Goal: Communication & Community: Answer question/provide support

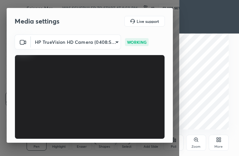
scroll to position [114, 212]
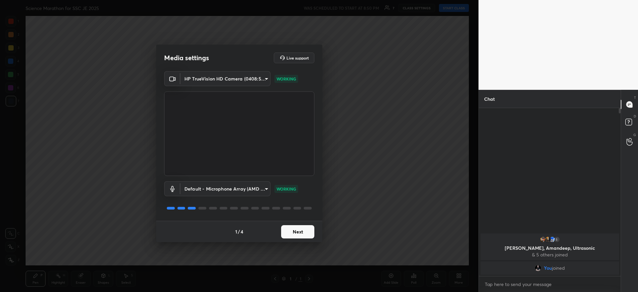
click at [298, 234] on button "Next" at bounding box center [297, 231] width 33 height 13
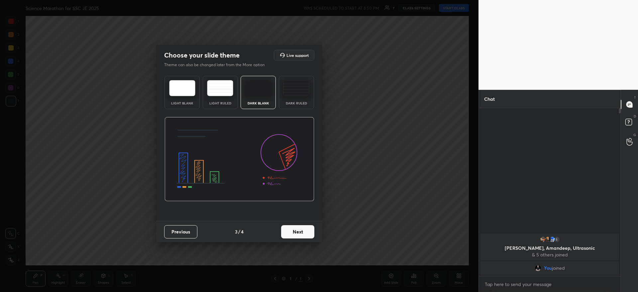
click at [298, 234] on button "Next" at bounding box center [297, 231] width 33 height 13
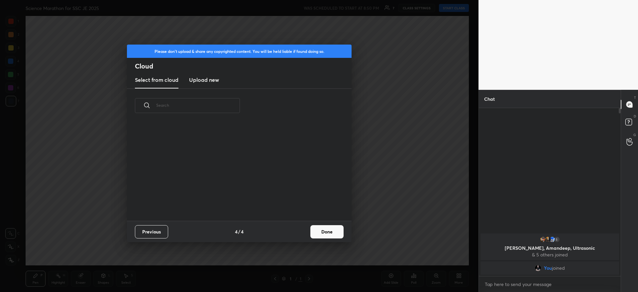
click at [298, 234] on div "Previous 4 / 4 Done" at bounding box center [239, 231] width 225 height 21
click at [325, 235] on button "Done" at bounding box center [326, 231] width 33 height 13
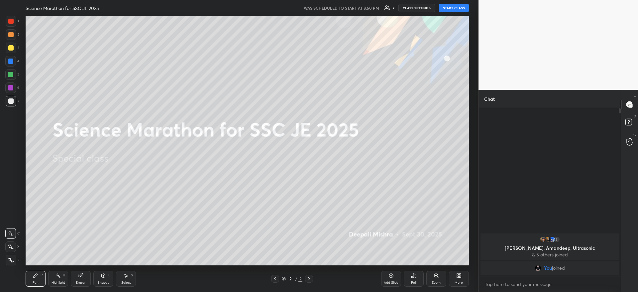
click at [462, 8] on button "START CLASS" at bounding box center [454, 8] width 30 height 8
click at [8, 263] on div at bounding box center [11, 260] width 11 height 11
click at [459, 279] on div "More" at bounding box center [459, 279] width 20 height 16
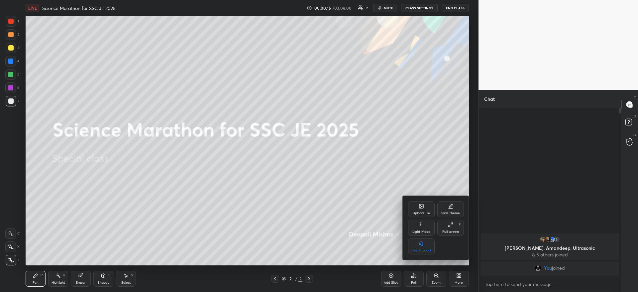
click at [417, 209] on div "Upload File" at bounding box center [421, 209] width 27 height 16
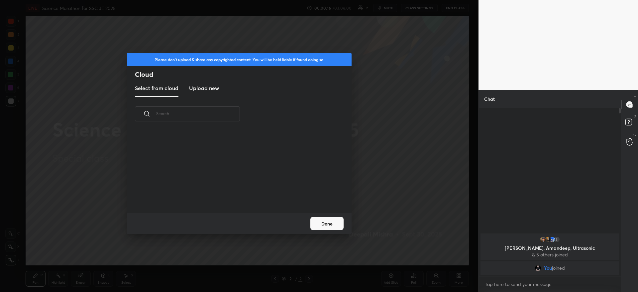
scroll to position [82, 213]
click at [207, 84] on h3 "Upload new" at bounding box center [204, 88] width 30 height 8
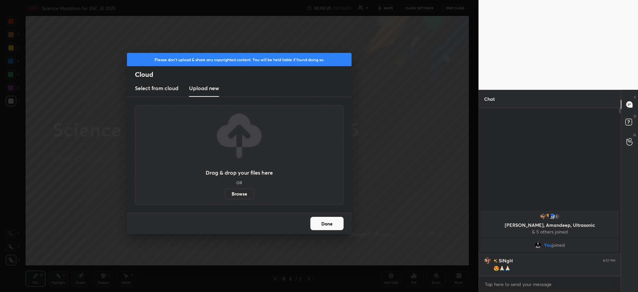
click at [247, 190] on label "Browse" at bounding box center [240, 193] width 30 height 11
click at [225, 190] on input "Browse" at bounding box center [225, 193] width 0 height 11
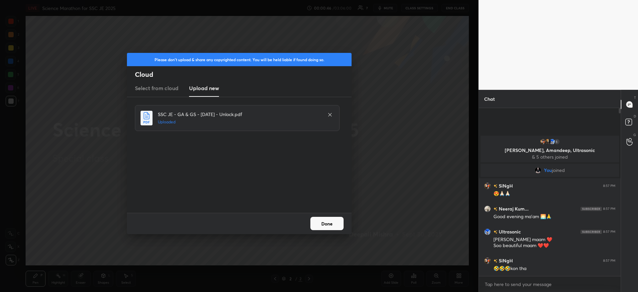
click at [333, 221] on button "Done" at bounding box center [326, 223] width 33 height 13
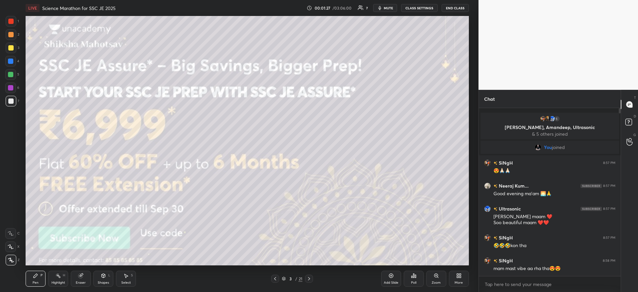
click at [11, 73] on div at bounding box center [10, 74] width 5 height 5
click at [13, 75] on div at bounding box center [10, 74] width 5 height 5
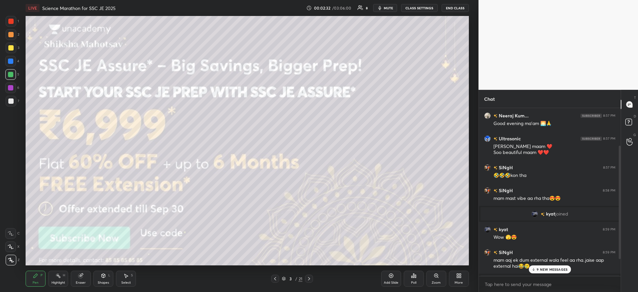
scroll to position [80, 0]
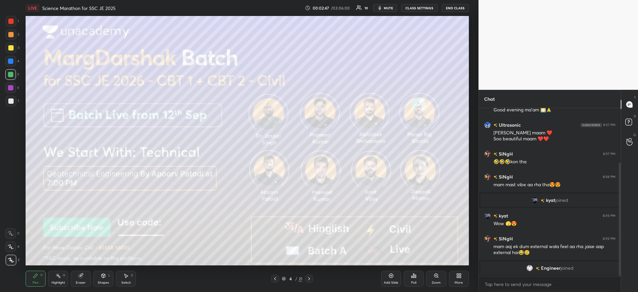
click at [12, 103] on div at bounding box center [10, 100] width 5 height 5
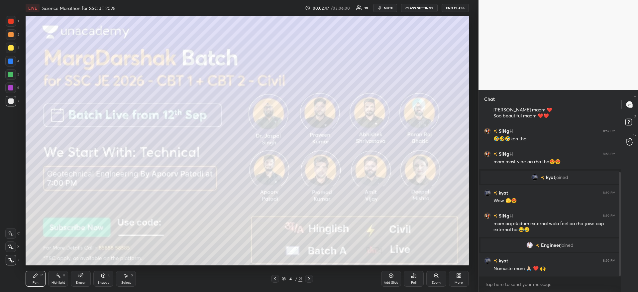
click at [16, 99] on div at bounding box center [11, 101] width 11 height 11
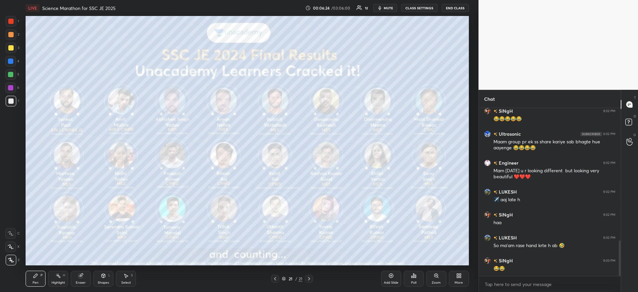
scroll to position [626, 0]
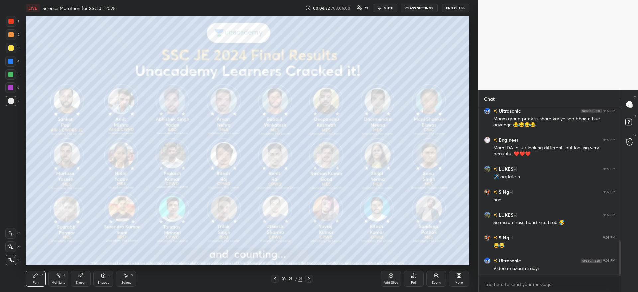
click at [7, 73] on div at bounding box center [10, 74] width 11 height 11
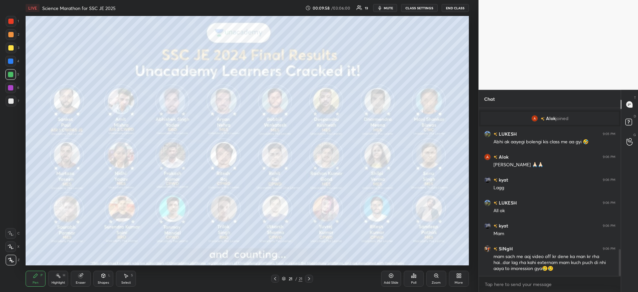
scroll to position [893, 0]
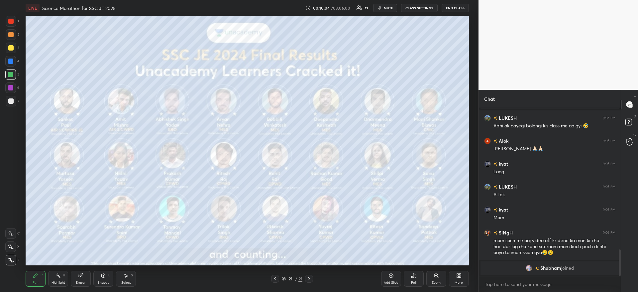
click at [9, 47] on div at bounding box center [10, 47] width 5 height 5
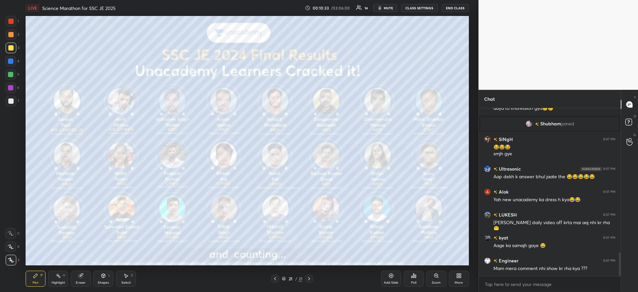
scroll to position [1053, 0]
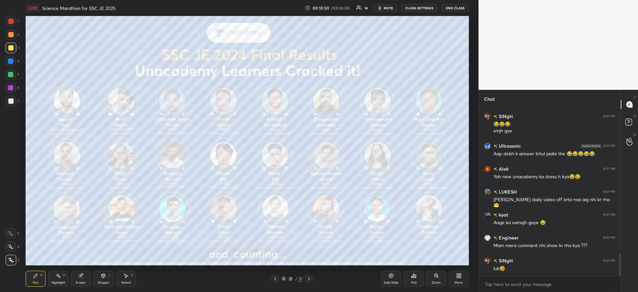
click at [388, 9] on span "mute" at bounding box center [388, 8] width 9 height 5
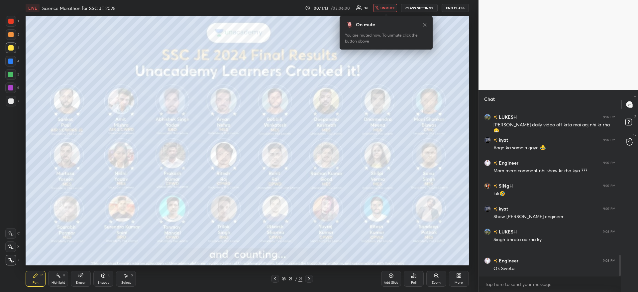
scroll to position [1151, 0]
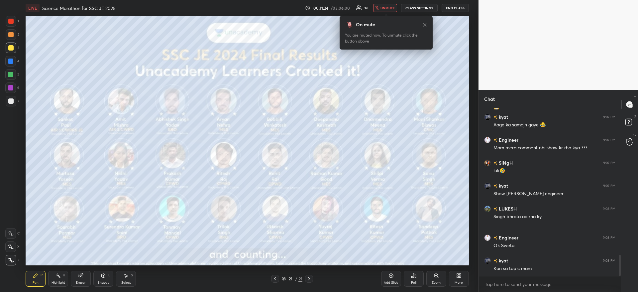
click at [458, 271] on div "More" at bounding box center [459, 279] width 20 height 16
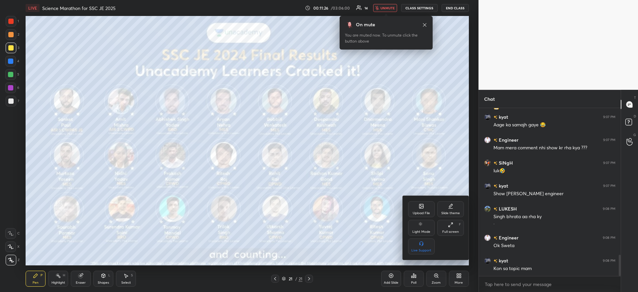
click at [414, 208] on div "Upload File" at bounding box center [421, 209] width 27 height 16
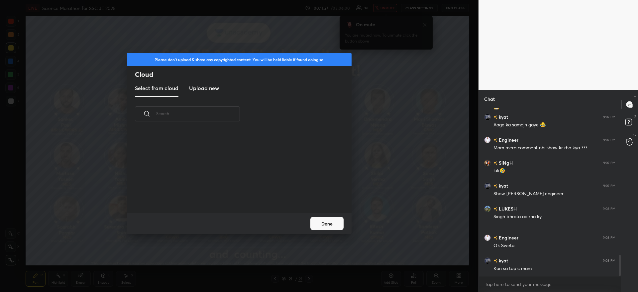
scroll to position [82, 213]
click at [203, 82] on new "Upload new" at bounding box center [204, 88] width 30 height 17
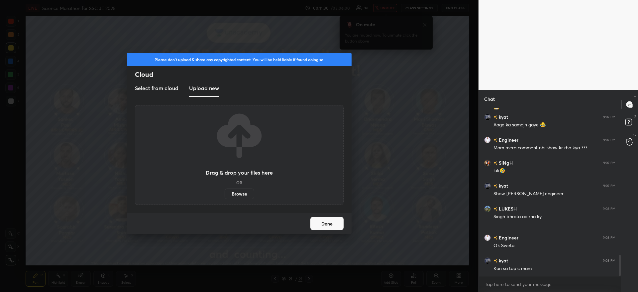
click at [241, 193] on label "Browse" at bounding box center [240, 193] width 30 height 11
click at [225, 193] on input "Browse" at bounding box center [225, 193] width 0 height 11
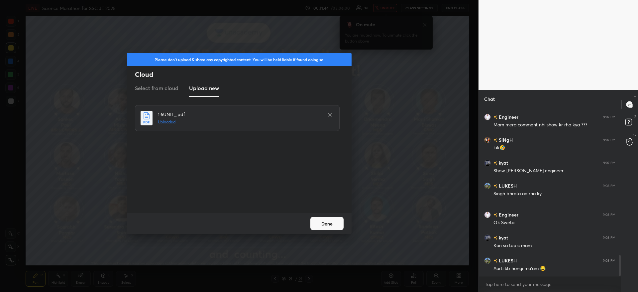
click at [330, 225] on button "Done" at bounding box center [326, 223] width 33 height 13
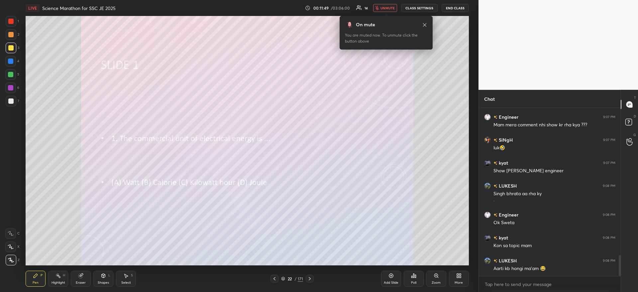
click at [387, 10] on span "unmute" at bounding box center [388, 8] width 14 height 5
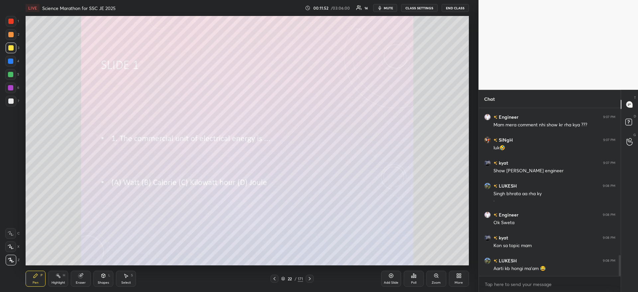
click at [410, 276] on div "Poll" at bounding box center [414, 279] width 20 height 16
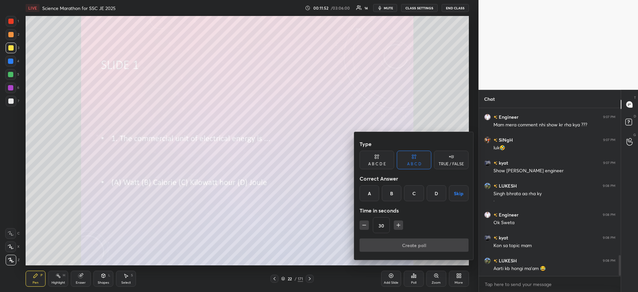
scroll to position [1197, 0]
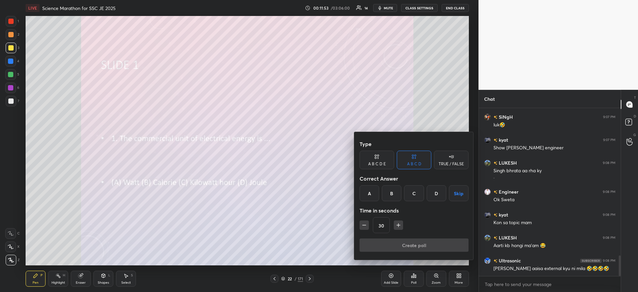
click at [412, 193] on div "C" at bounding box center [414, 193] width 20 height 16
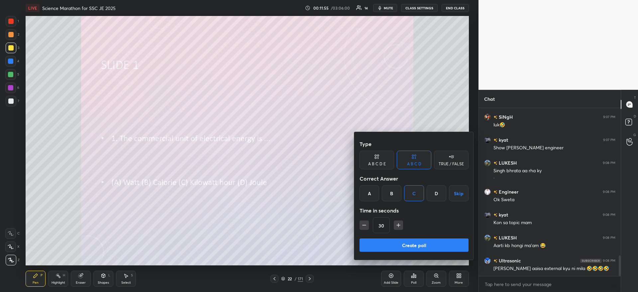
click at [370, 246] on button "Create poll" at bounding box center [414, 244] width 109 height 13
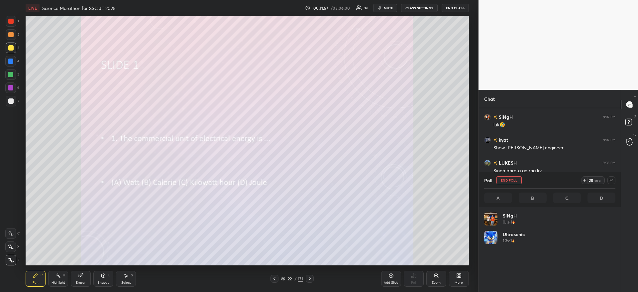
scroll to position [2, 2]
click at [612, 178] on icon at bounding box center [611, 180] width 5 height 5
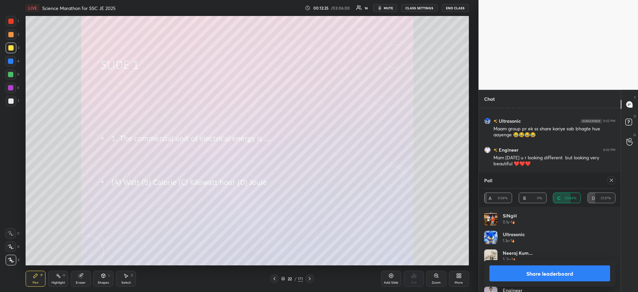
scroll to position [449, 0]
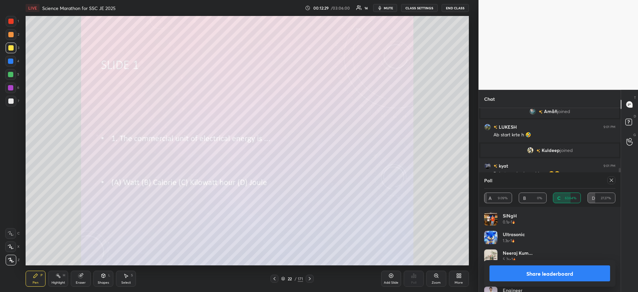
click at [566, 272] on button "Share leaderboard" at bounding box center [550, 273] width 121 height 16
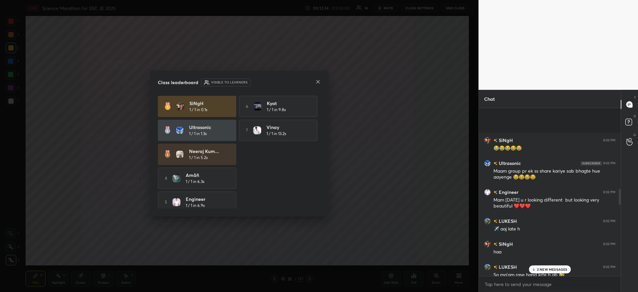
scroll to position [615, 0]
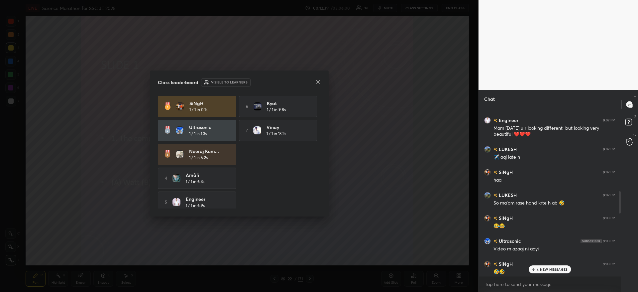
click at [316, 81] on icon at bounding box center [317, 81] width 5 height 5
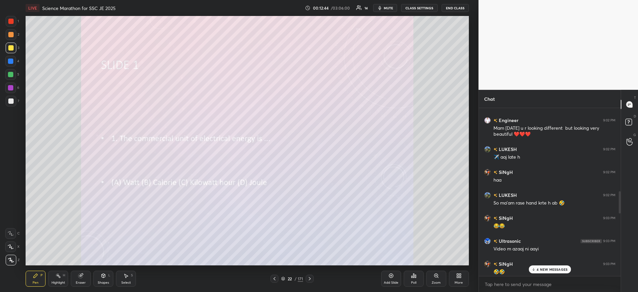
click at [548, 272] on div "4 NEW MESSAGES" at bounding box center [550, 269] width 42 height 8
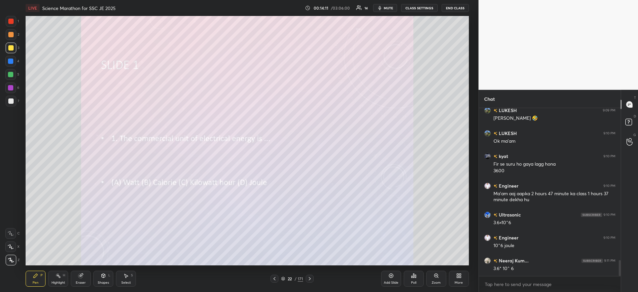
scroll to position [1607, 0]
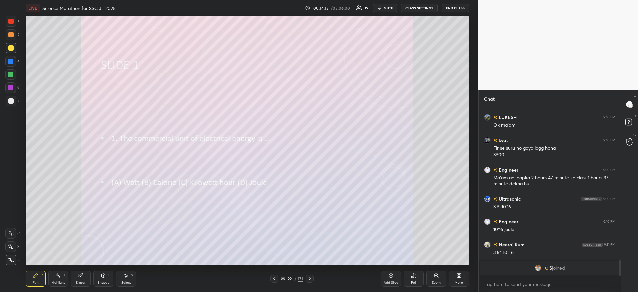
click at [10, 73] on div at bounding box center [10, 74] width 5 height 5
click at [13, 74] on div at bounding box center [10, 74] width 5 height 5
click at [417, 277] on div "Poll" at bounding box center [414, 279] width 20 height 16
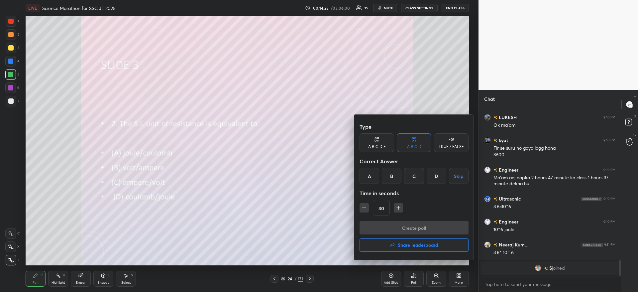
click at [395, 176] on div "B" at bounding box center [392, 176] width 20 height 16
click at [393, 224] on button "Create poll" at bounding box center [414, 227] width 109 height 13
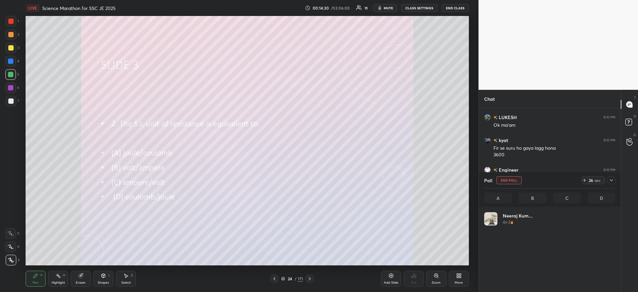
scroll to position [2, 2]
click at [613, 180] on icon at bounding box center [611, 180] width 3 height 2
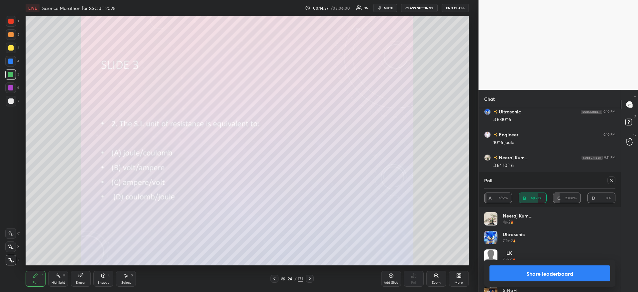
scroll to position [1370, 0]
click at [555, 274] on button "Share leaderboard" at bounding box center [550, 273] width 121 height 16
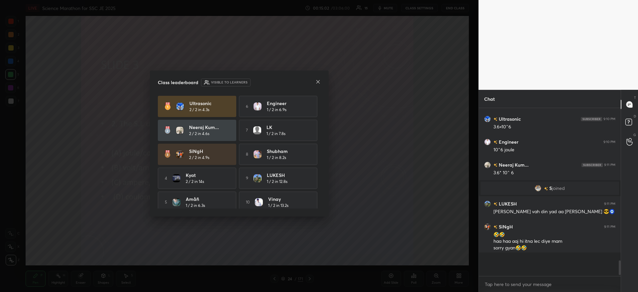
scroll to position [1338, 0]
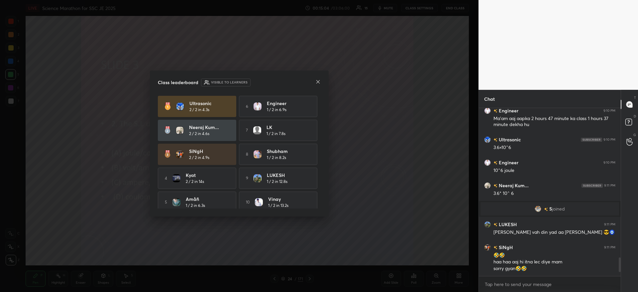
click at [318, 81] on icon at bounding box center [317, 81] width 3 height 3
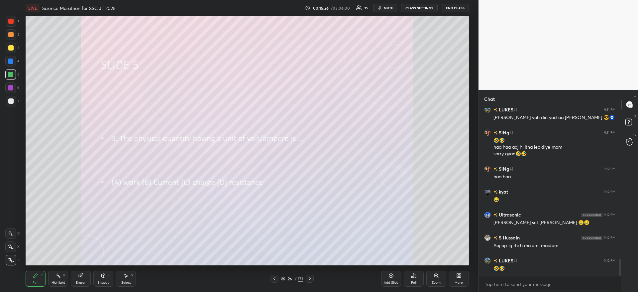
click at [414, 275] on icon at bounding box center [413, 276] width 1 height 4
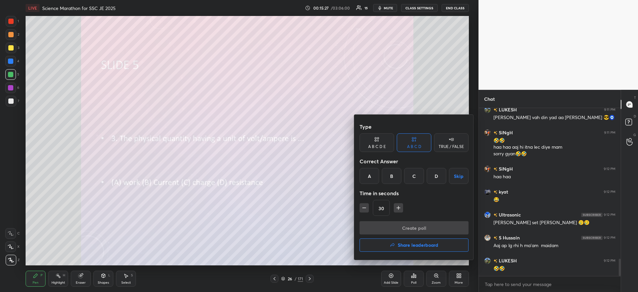
click at [435, 177] on div "D" at bounding box center [437, 176] width 20 height 16
click at [412, 226] on button "Create poll" at bounding box center [414, 227] width 109 height 13
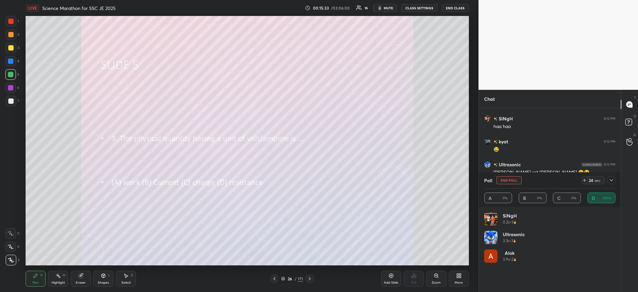
click at [614, 180] on div at bounding box center [612, 180] width 8 height 8
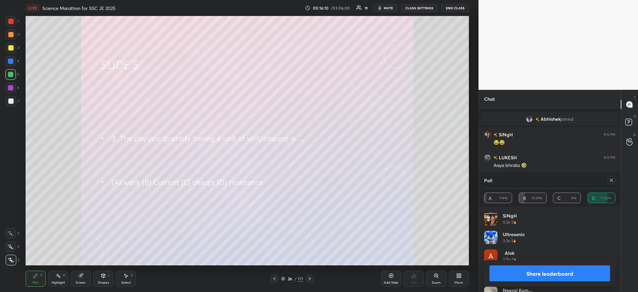
scroll to position [1582, 0]
click at [555, 269] on button "Share leaderboard" at bounding box center [550, 273] width 121 height 16
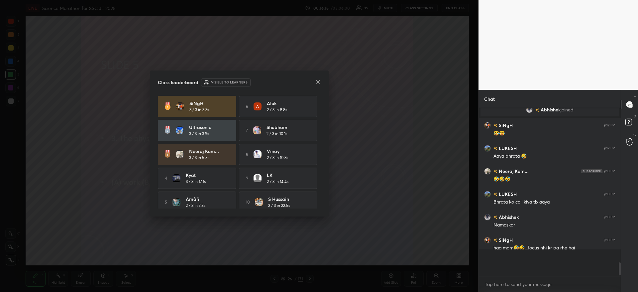
scroll to position [1549, 0]
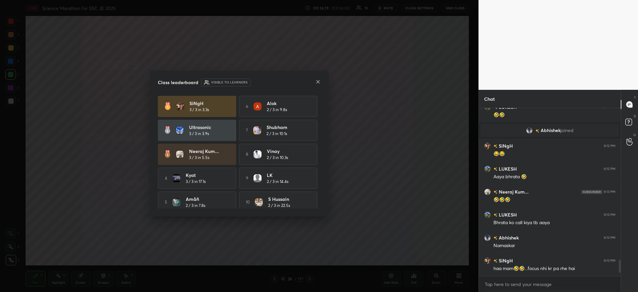
click at [317, 81] on icon at bounding box center [317, 81] width 5 height 5
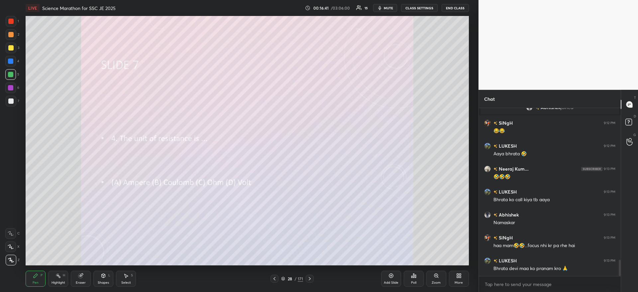
scroll to position [1599, 0]
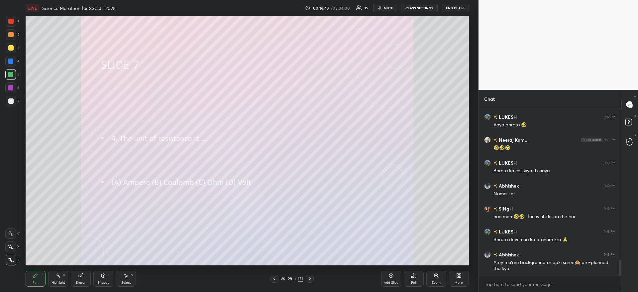
click at [413, 277] on icon at bounding box center [413, 276] width 1 height 4
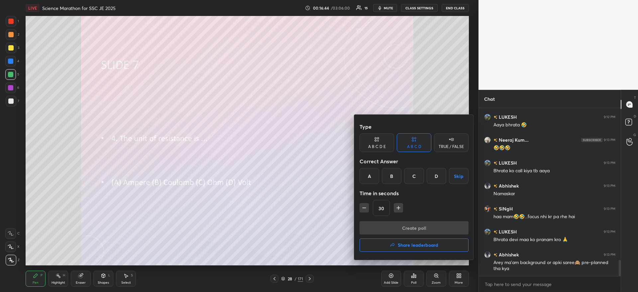
click at [414, 175] on div "C" at bounding box center [414, 176] width 20 height 16
click at [414, 229] on button "Create poll" at bounding box center [414, 227] width 109 height 13
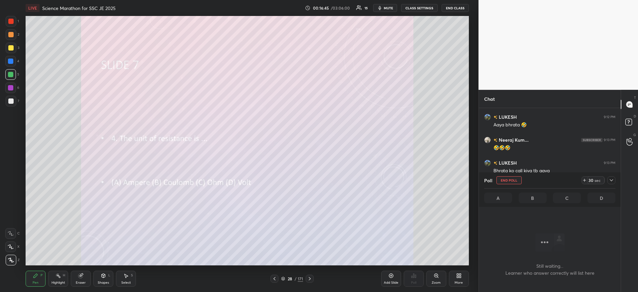
scroll to position [131, 140]
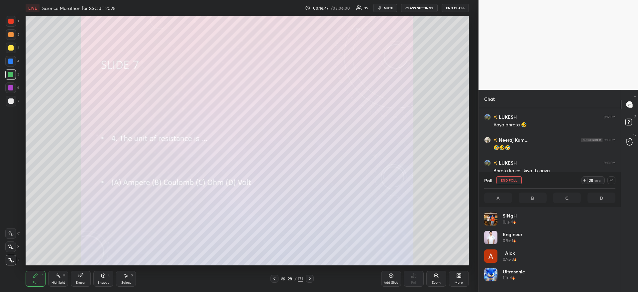
click at [609, 180] on icon at bounding box center [611, 180] width 5 height 5
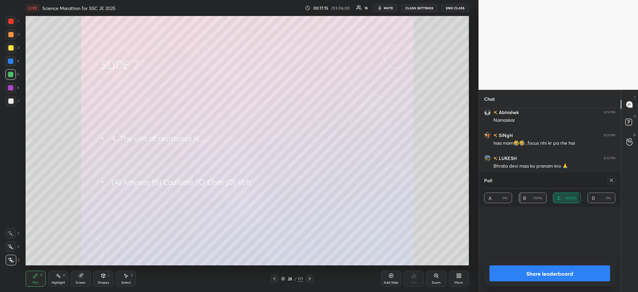
scroll to position [2, 2]
click at [553, 272] on button "Share leaderboard" at bounding box center [550, 273] width 121 height 16
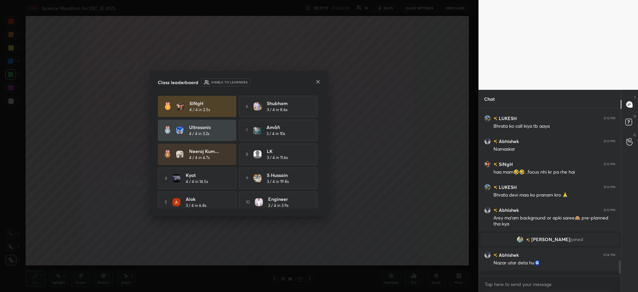
scroll to position [1565, 0]
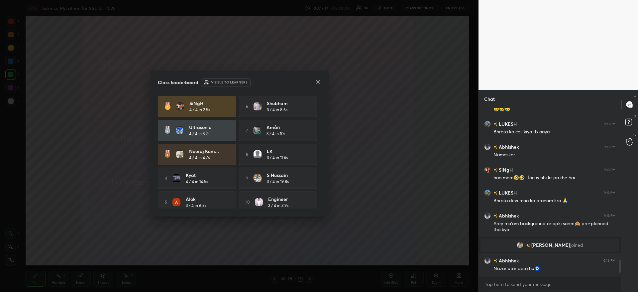
click at [317, 82] on icon at bounding box center [317, 81] width 3 height 3
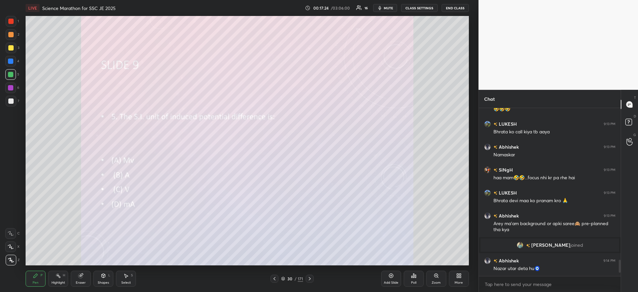
click at [415, 279] on div "Poll" at bounding box center [414, 279] width 20 height 16
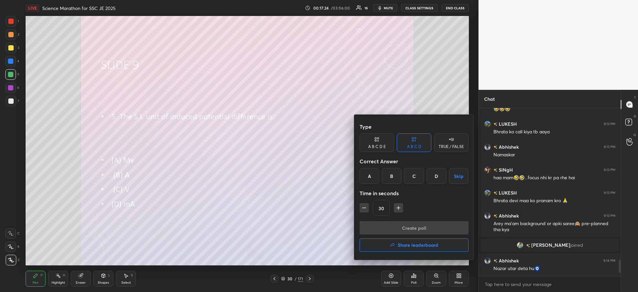
click at [412, 177] on div "C" at bounding box center [414, 176] width 20 height 16
click at [408, 229] on button "Create poll" at bounding box center [414, 227] width 109 height 13
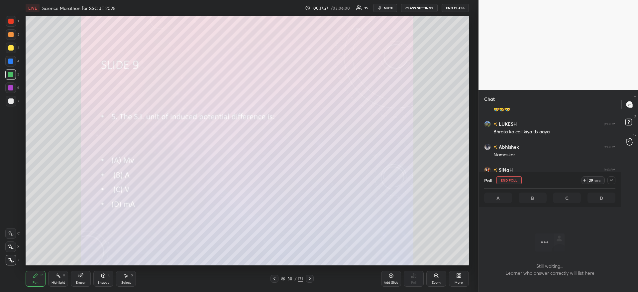
click at [612, 179] on icon at bounding box center [611, 180] width 5 height 5
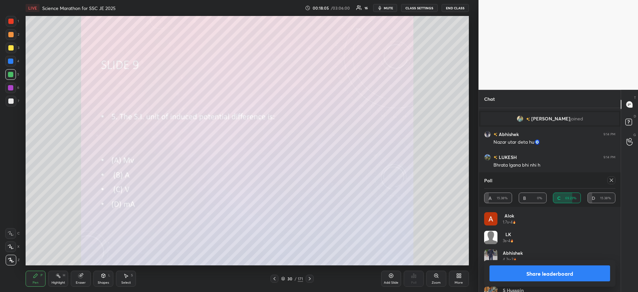
click at [557, 274] on button "Share leaderboard" at bounding box center [550, 273] width 121 height 16
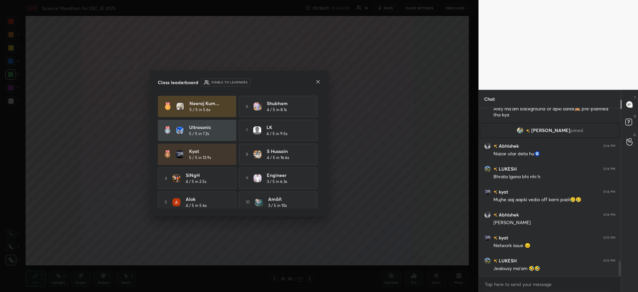
click at [316, 83] on icon at bounding box center [317, 81] width 5 height 5
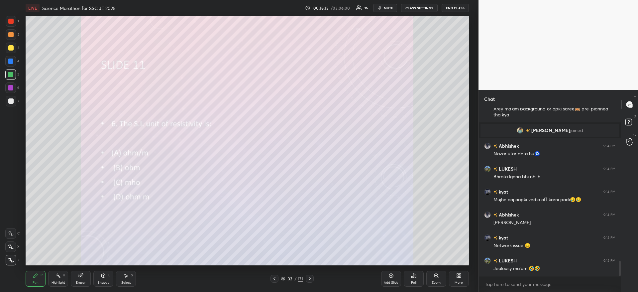
click at [414, 278] on icon at bounding box center [413, 275] width 5 height 5
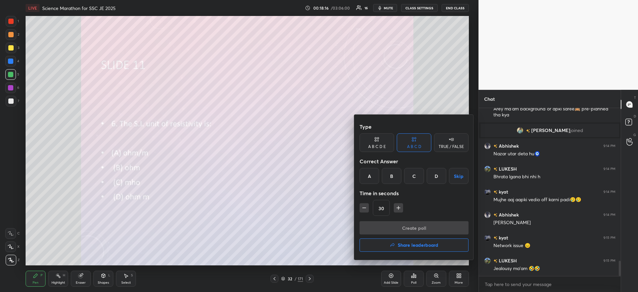
click at [415, 180] on div "C" at bounding box center [414, 176] width 20 height 16
click at [406, 231] on button "Create poll" at bounding box center [414, 227] width 109 height 13
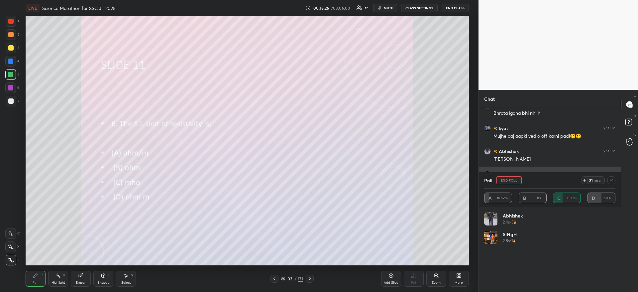
click at [507, 178] on button "End Poll" at bounding box center [509, 180] width 25 height 8
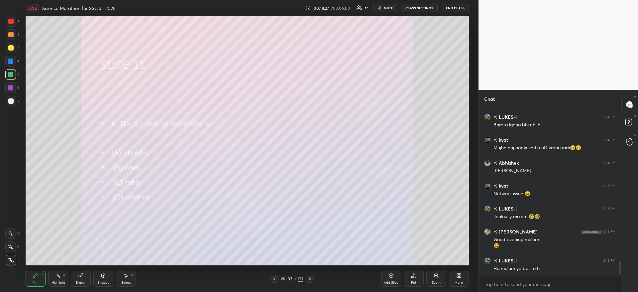
click at [415, 276] on icon at bounding box center [415, 276] width 1 height 3
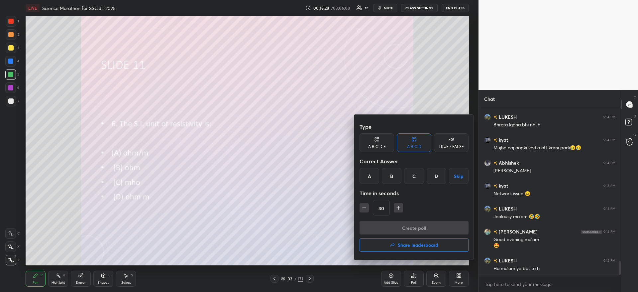
click at [434, 174] on div "D" at bounding box center [437, 176] width 20 height 16
click at [433, 225] on button "Create poll" at bounding box center [414, 227] width 109 height 13
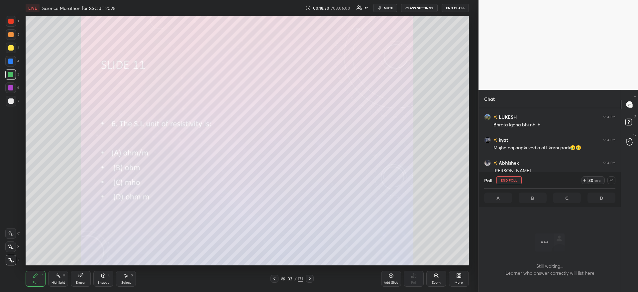
click at [610, 180] on icon at bounding box center [611, 180] width 5 height 5
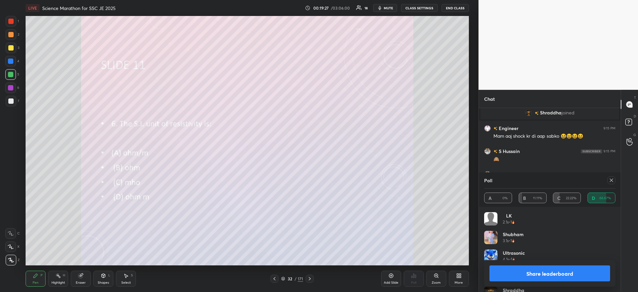
scroll to position [1873, 0]
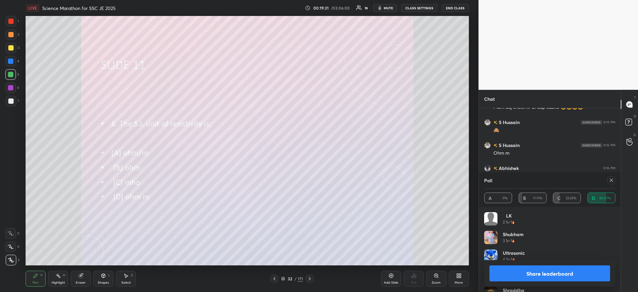
click at [579, 273] on button "Share leaderboard" at bounding box center [550, 273] width 121 height 16
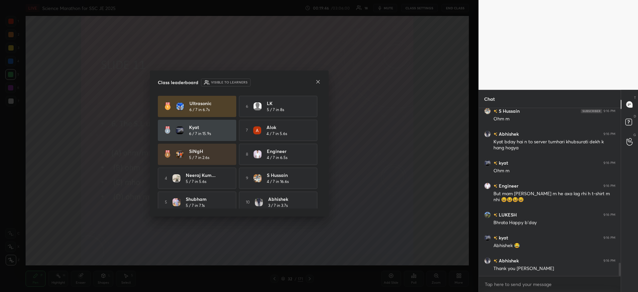
scroll to position [1930, 0]
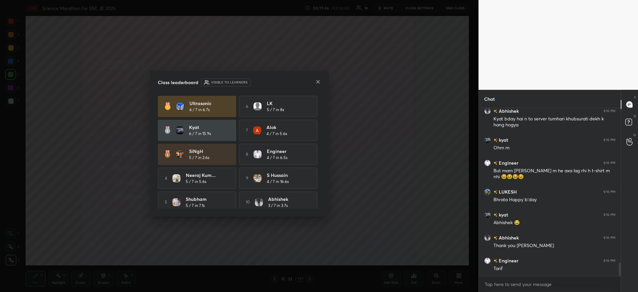
click at [319, 82] on icon at bounding box center [317, 81] width 5 height 5
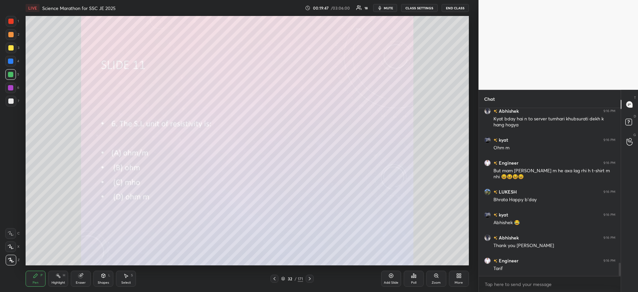
scroll to position [1953, 0]
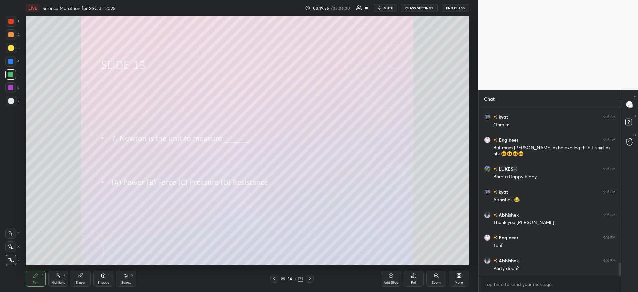
click at [416, 276] on icon at bounding box center [415, 276] width 1 height 3
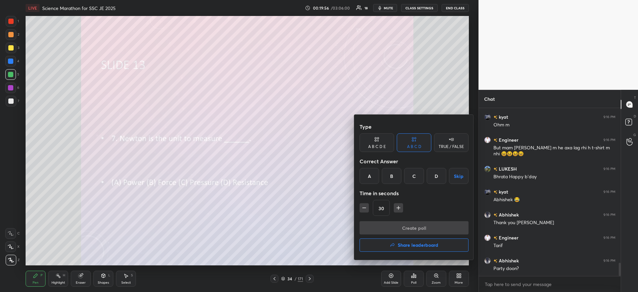
click at [389, 180] on div "B" at bounding box center [392, 176] width 20 height 16
click at [404, 224] on button "Create poll" at bounding box center [414, 227] width 109 height 13
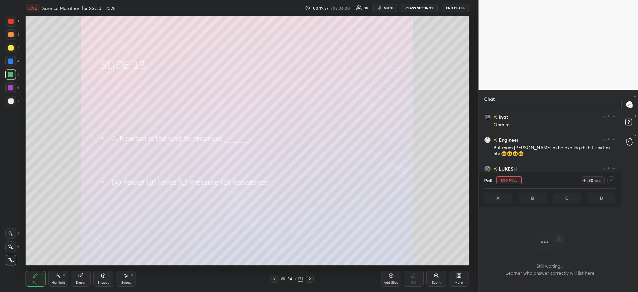
scroll to position [149, 140]
click at [612, 181] on icon at bounding box center [611, 180] width 5 height 5
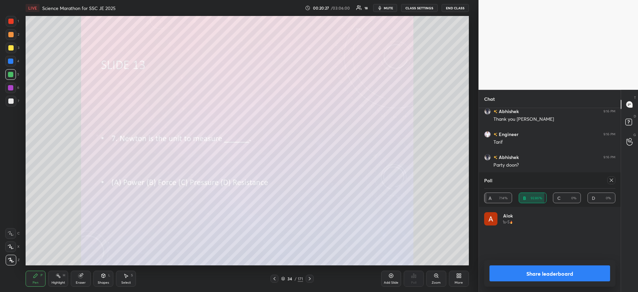
scroll to position [2, 2]
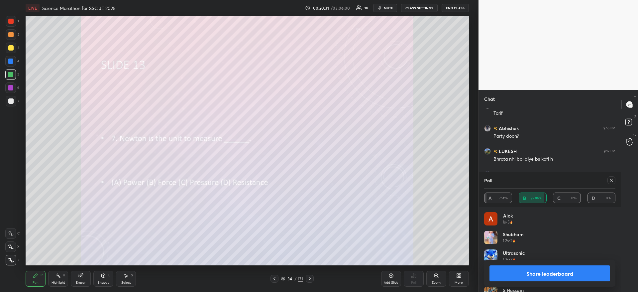
click at [562, 278] on button "Share leaderboard" at bounding box center [550, 273] width 121 height 16
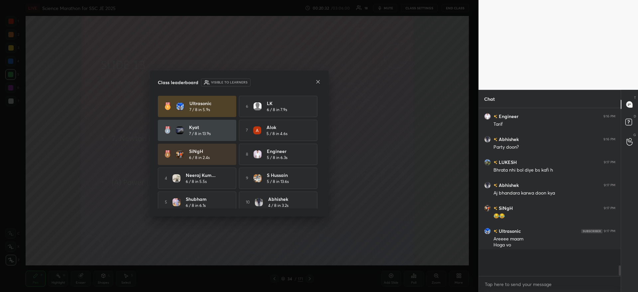
scroll to position [2054, 0]
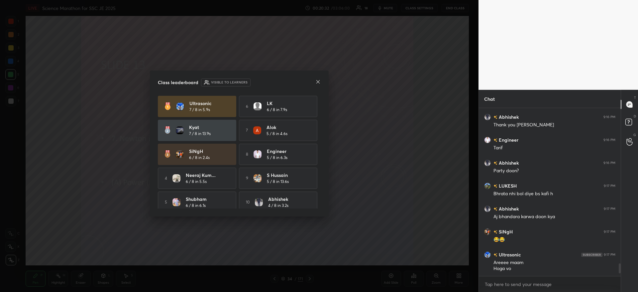
click at [318, 83] on icon at bounding box center [317, 81] width 5 height 5
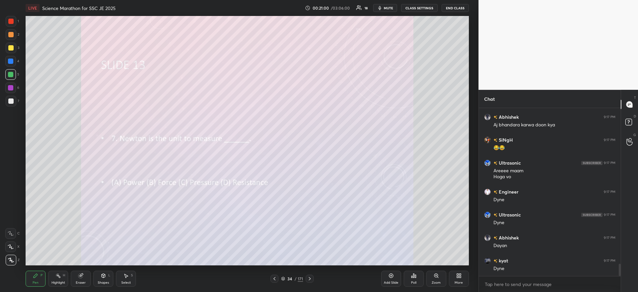
scroll to position [2165, 0]
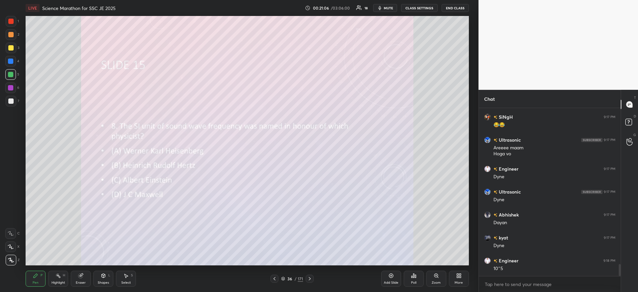
click at [416, 277] on icon at bounding box center [415, 276] width 1 height 3
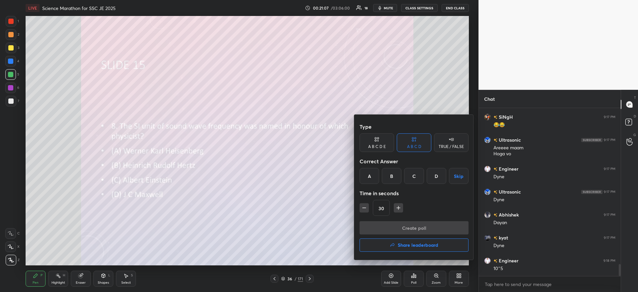
click at [392, 178] on div "B" at bounding box center [392, 176] width 20 height 16
click at [395, 231] on button "Create poll" at bounding box center [414, 227] width 109 height 13
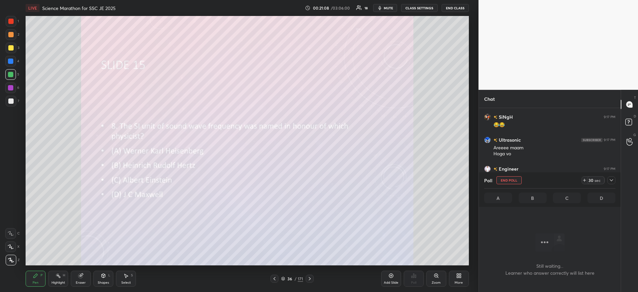
scroll to position [131, 140]
click at [616, 179] on div "Poll End Poll 30 sec A B C D" at bounding box center [550, 189] width 142 height 35
click at [612, 179] on icon at bounding box center [611, 180] width 5 height 5
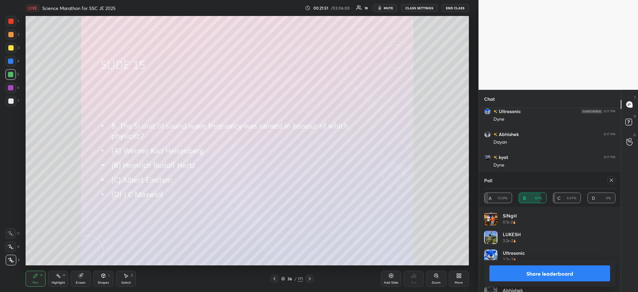
scroll to position [2274, 0]
click at [563, 269] on button "Share leaderboard" at bounding box center [550, 273] width 121 height 16
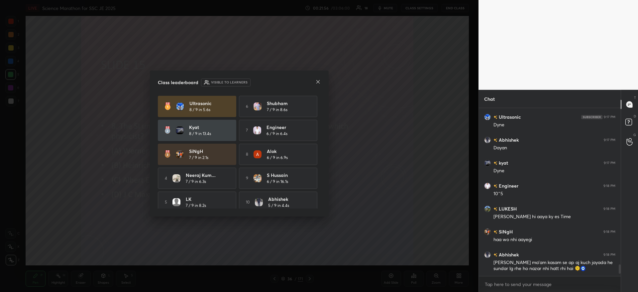
scroll to position [2240, 0]
click at [321, 83] on div "Class leaderboard Visible to learners Ultrasonic 8 / 9 in 5.6s 6 Shubham 7 / 9 …" at bounding box center [239, 143] width 179 height 146
click at [317, 84] on icon at bounding box center [317, 81] width 5 height 5
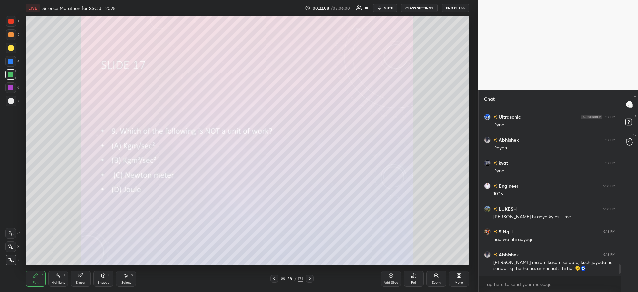
scroll to position [2263, 0]
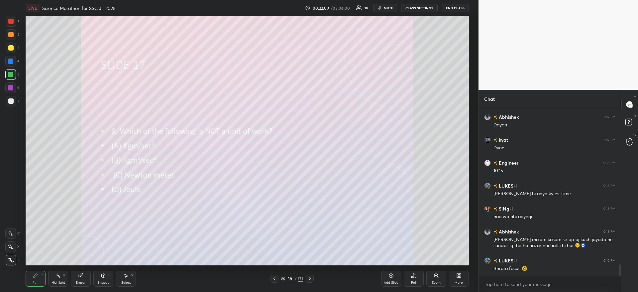
click at [416, 276] on icon at bounding box center [415, 276] width 1 height 3
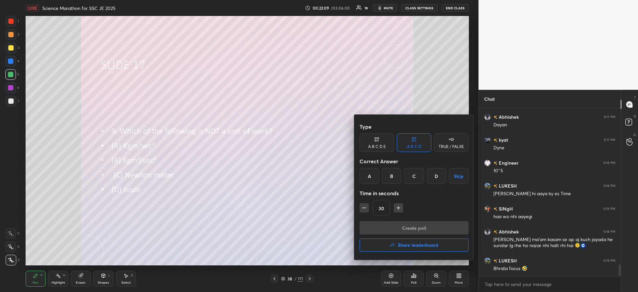
click at [372, 179] on div "A" at bounding box center [370, 176] width 20 height 16
click at [392, 225] on button "Create poll" at bounding box center [414, 227] width 109 height 13
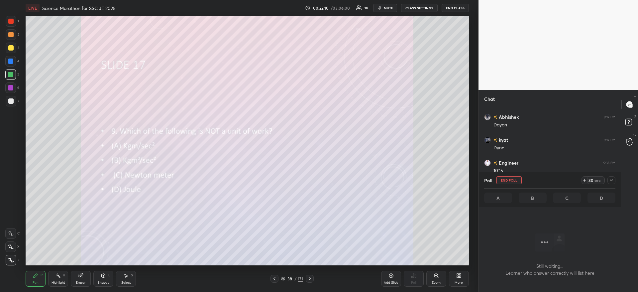
scroll to position [147, 140]
click at [613, 179] on icon at bounding box center [611, 180] width 5 height 5
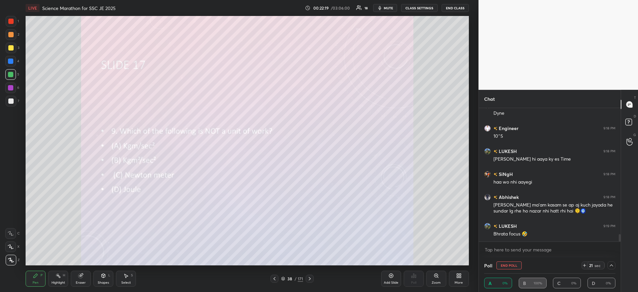
scroll to position [2326, 0]
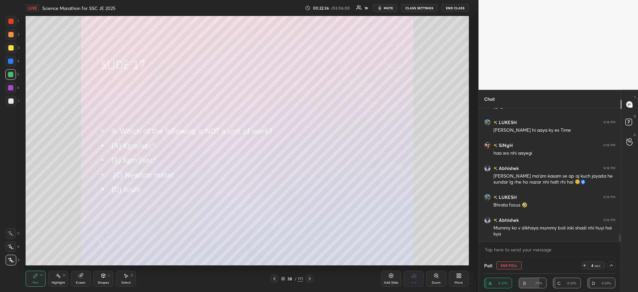
click at [582, 267] on icon at bounding box center [584, 265] width 5 height 5
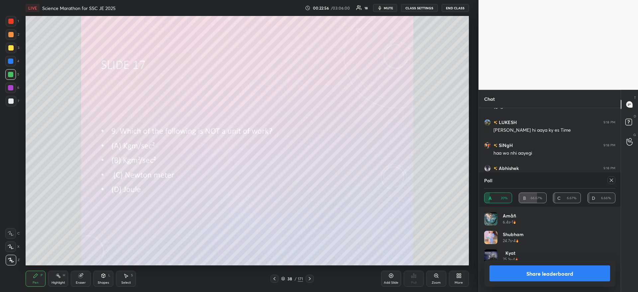
scroll to position [2333, 0]
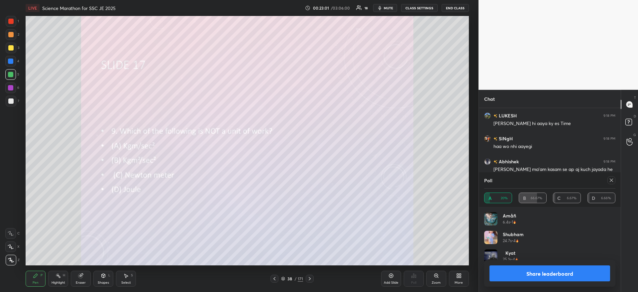
click at [555, 274] on button "Share leaderboard" at bounding box center [550, 273] width 121 height 16
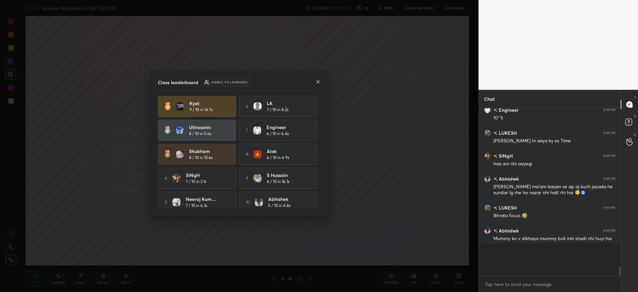
scroll to position [2299, 0]
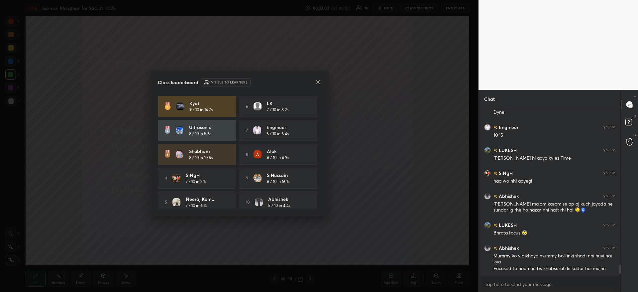
click at [319, 81] on icon at bounding box center [317, 81] width 5 height 5
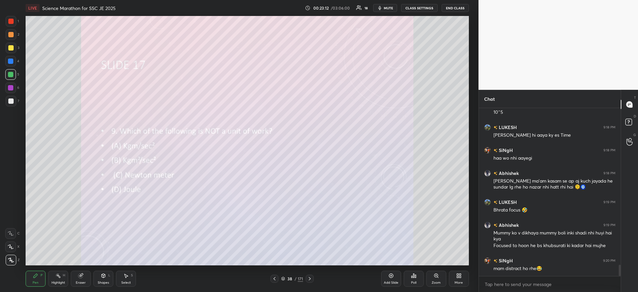
scroll to position [2344, 0]
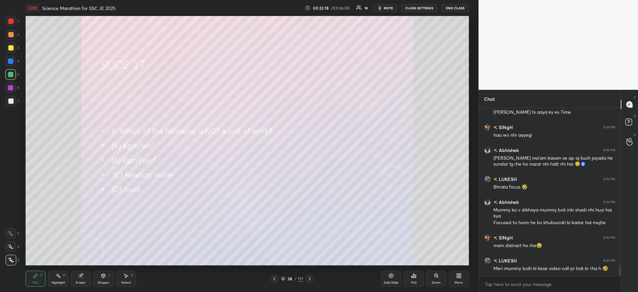
click at [11, 50] on div at bounding box center [10, 47] width 5 height 5
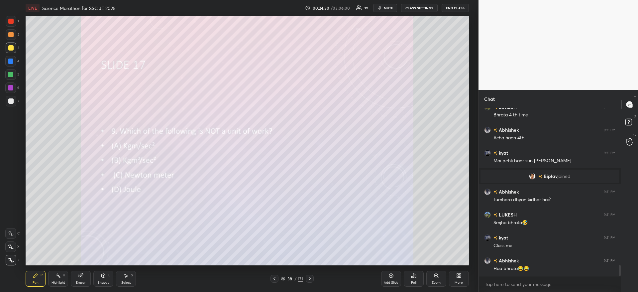
scroll to position [2418, 0]
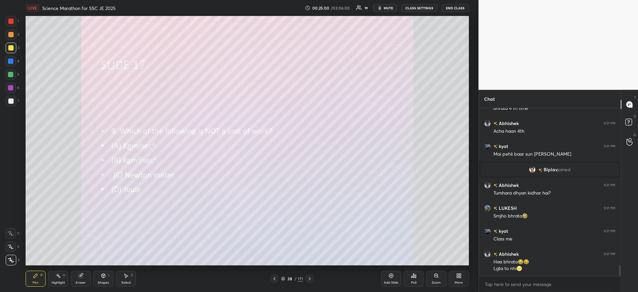
click at [12, 61] on div at bounding box center [10, 61] width 5 height 5
click at [12, 75] on div at bounding box center [10, 74] width 5 height 5
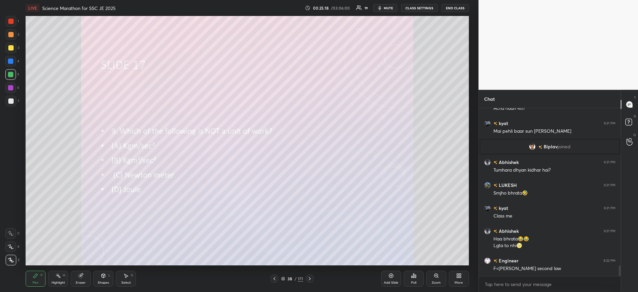
scroll to position [2464, 0]
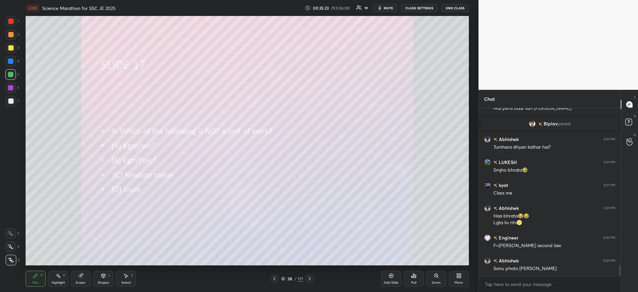
click at [10, 88] on div at bounding box center [10, 87] width 5 height 5
click at [12, 20] on div at bounding box center [10, 21] width 5 height 5
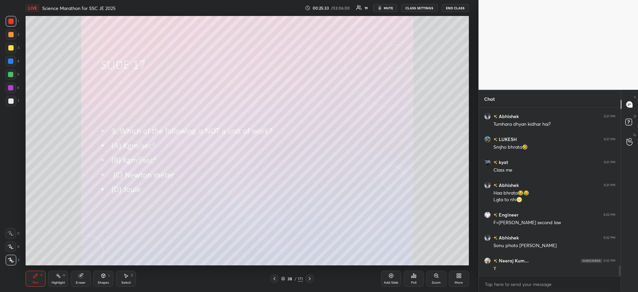
click at [9, 49] on div at bounding box center [10, 47] width 5 height 5
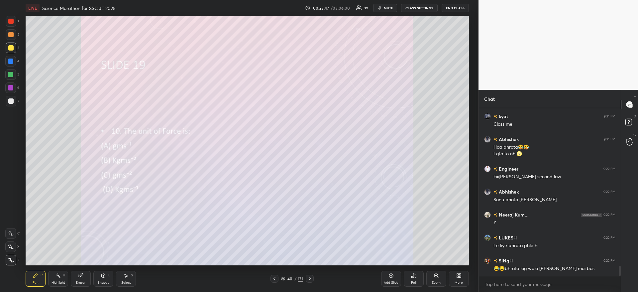
scroll to position [2556, 0]
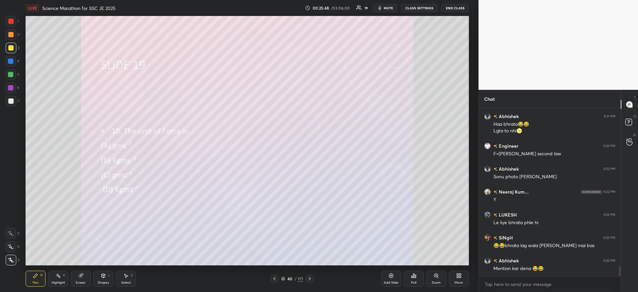
click at [414, 279] on div "Poll" at bounding box center [414, 279] width 20 height 16
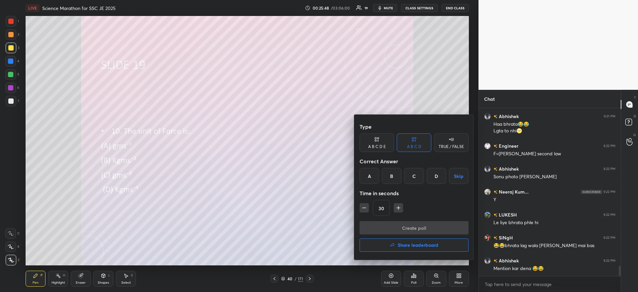
click at [395, 176] on div "B" at bounding box center [392, 176] width 20 height 16
click at [394, 227] on button "Create poll" at bounding box center [414, 227] width 109 height 13
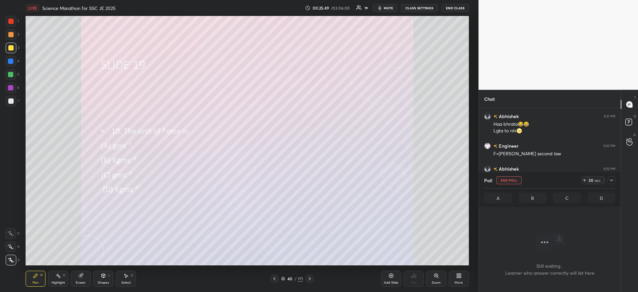
scroll to position [147, 140]
click at [610, 179] on icon at bounding box center [611, 180] width 5 height 5
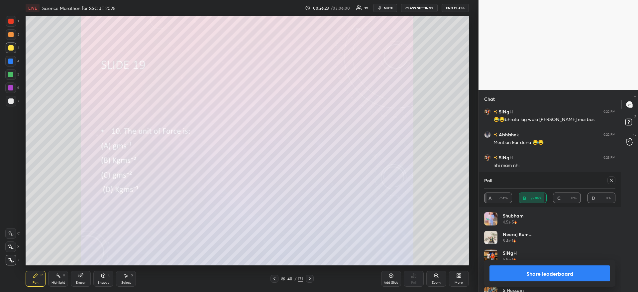
scroll to position [2705, 0]
click at [513, 280] on button "Share leaderboard" at bounding box center [550, 273] width 121 height 16
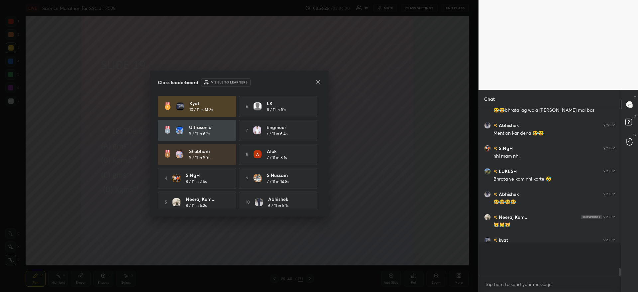
scroll to position [2673, 0]
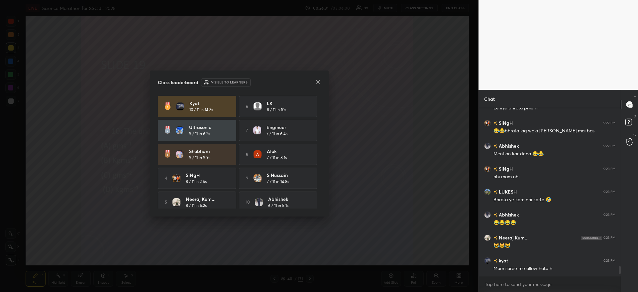
click at [320, 81] on icon at bounding box center [317, 81] width 5 height 5
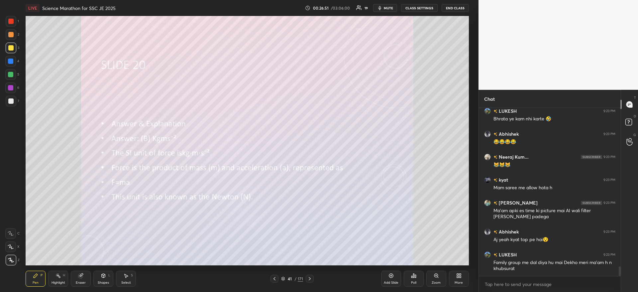
scroll to position [2774, 0]
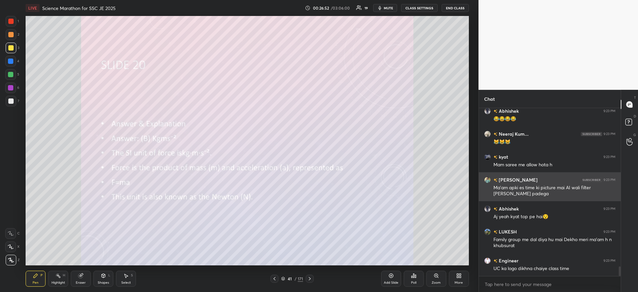
click at [486, 179] on img "grid" at bounding box center [487, 180] width 7 height 7
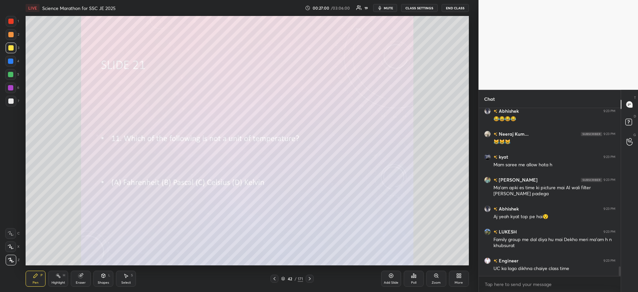
click at [414, 274] on icon at bounding box center [413, 276] width 1 height 4
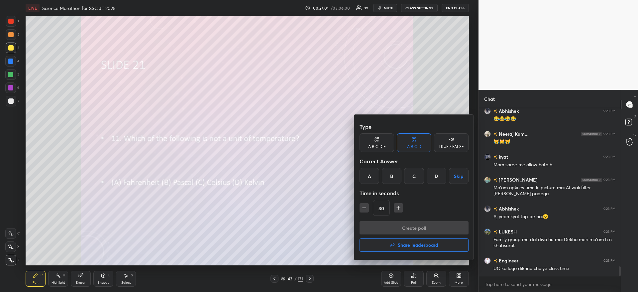
click at [392, 179] on div "B" at bounding box center [392, 176] width 20 height 16
click at [401, 224] on button "Create poll" at bounding box center [414, 227] width 109 height 13
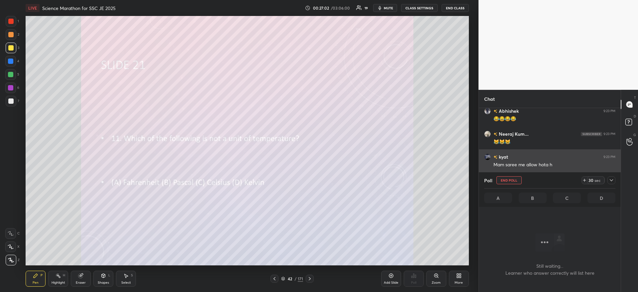
scroll to position [147, 140]
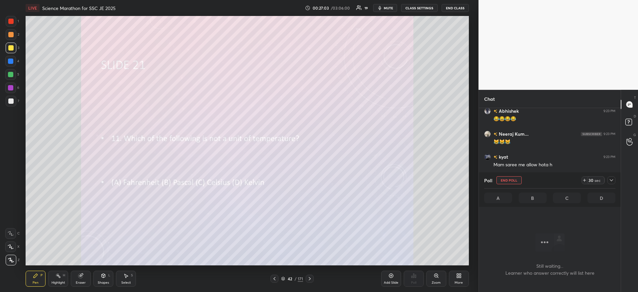
click at [610, 177] on div at bounding box center [612, 180] width 8 height 8
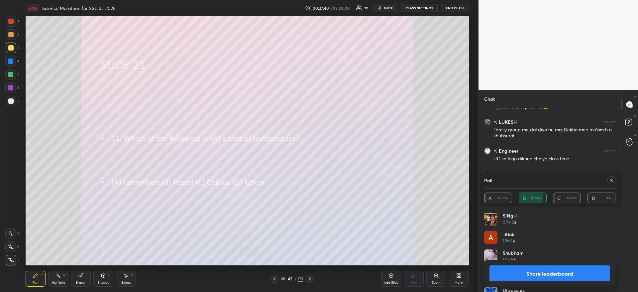
scroll to position [2907, 0]
click at [524, 275] on button "Share leaderboard" at bounding box center [550, 273] width 121 height 16
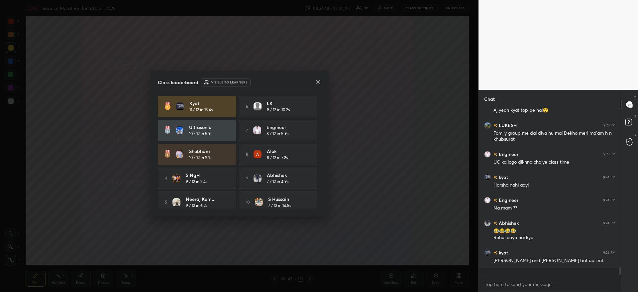
scroll to position [2875, 0]
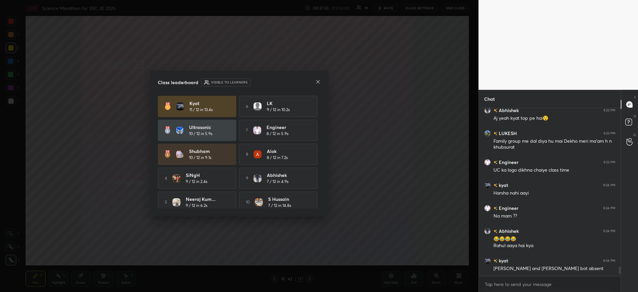
click at [320, 79] on icon at bounding box center [317, 81] width 5 height 5
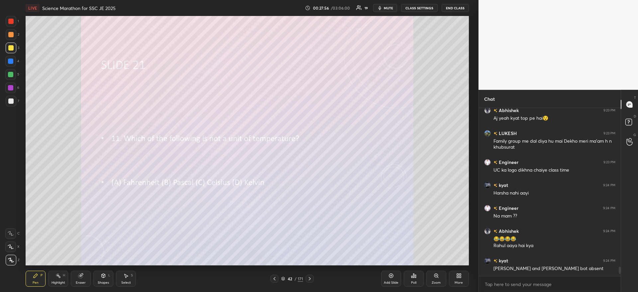
click at [8, 52] on div at bounding box center [11, 48] width 11 height 11
click at [11, 48] on div at bounding box center [10, 47] width 5 height 5
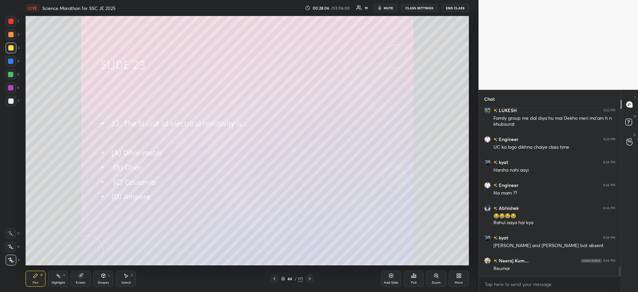
scroll to position [2919, 0]
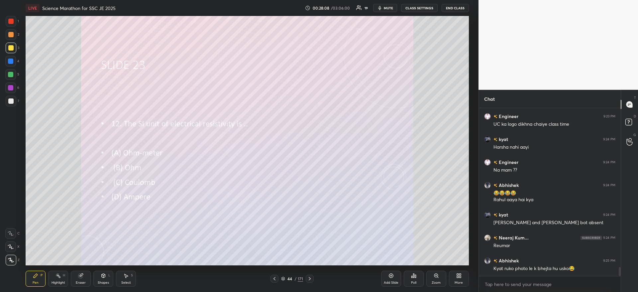
click at [405, 272] on div "Poll" at bounding box center [414, 279] width 20 height 16
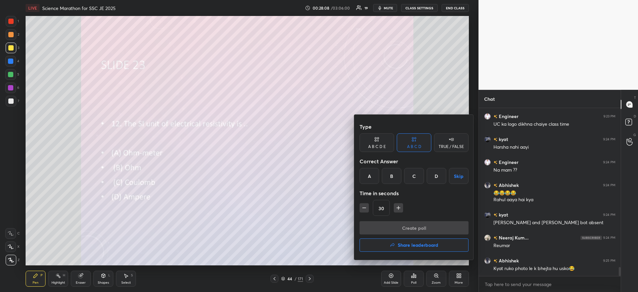
click at [370, 172] on div "A" at bounding box center [370, 176] width 20 height 16
click at [381, 230] on button "Create poll" at bounding box center [414, 227] width 109 height 13
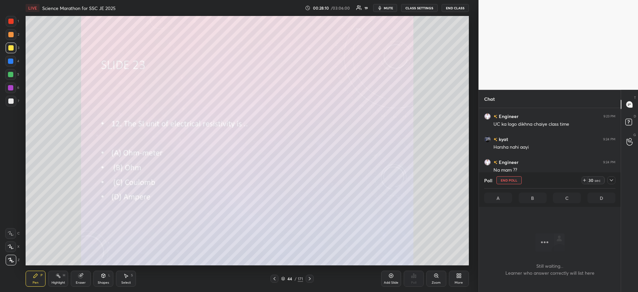
scroll to position [147, 140]
click at [610, 181] on icon at bounding box center [611, 180] width 5 height 5
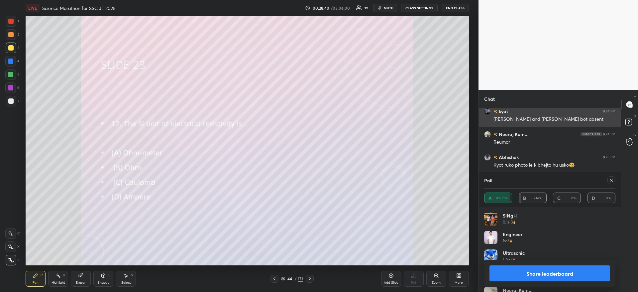
scroll to position [3051, 0]
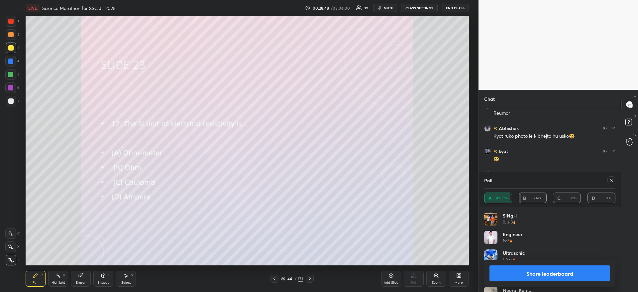
click at [550, 270] on button "Share leaderboard" at bounding box center [550, 273] width 121 height 16
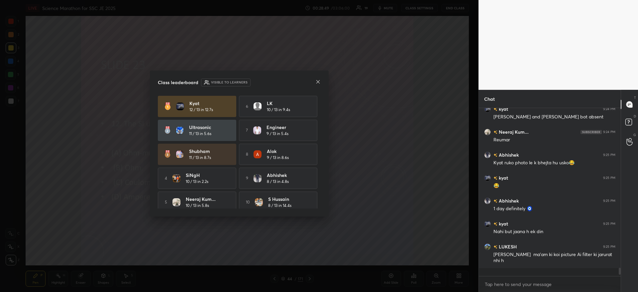
scroll to position [3020, 0]
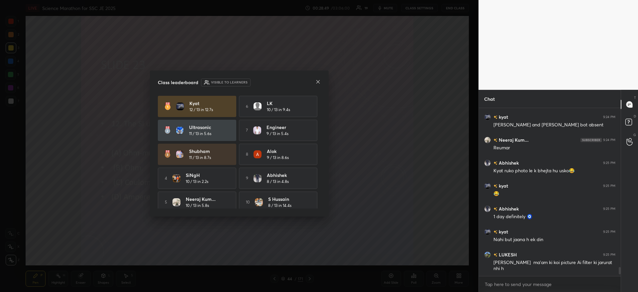
click at [319, 81] on icon at bounding box center [317, 81] width 5 height 5
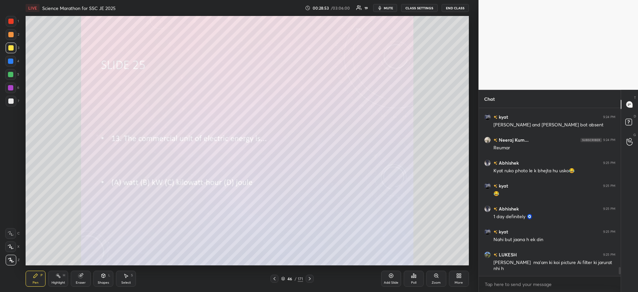
click at [413, 275] on icon at bounding box center [413, 276] width 1 height 4
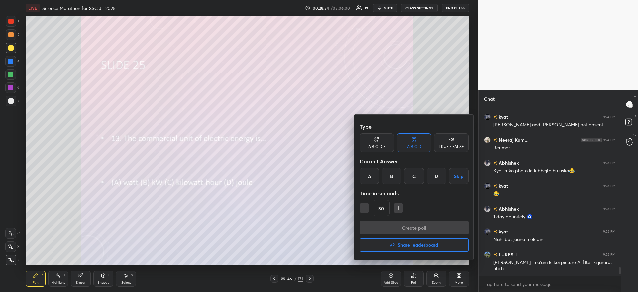
click at [415, 175] on div "C" at bounding box center [414, 176] width 20 height 16
click at [417, 229] on button "Create poll" at bounding box center [414, 227] width 109 height 13
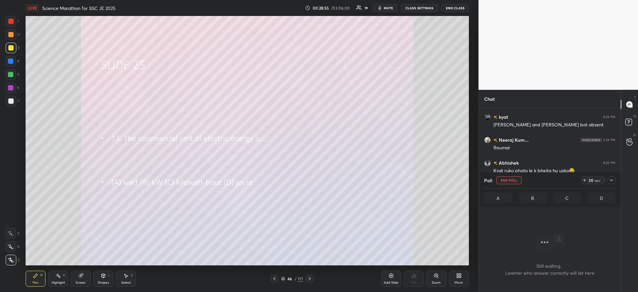
click at [611, 181] on icon at bounding box center [611, 180] width 5 height 5
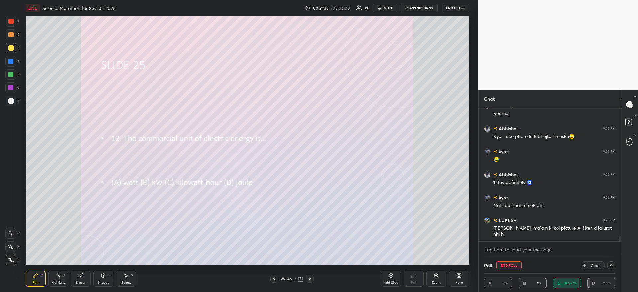
scroll to position [3080, 0]
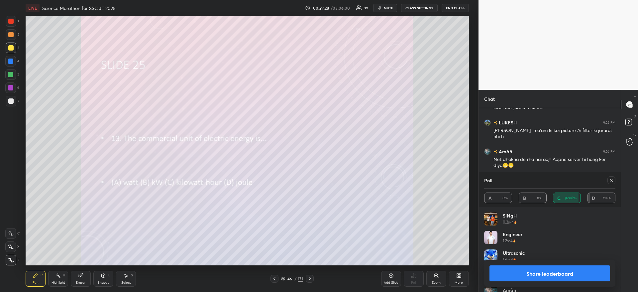
click at [560, 276] on button "Share leaderboard" at bounding box center [550, 273] width 121 height 16
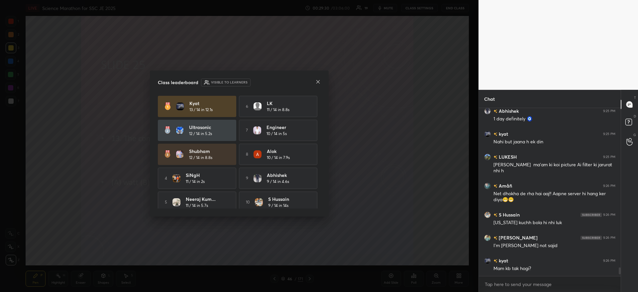
click at [315, 82] on icon at bounding box center [317, 81] width 5 height 5
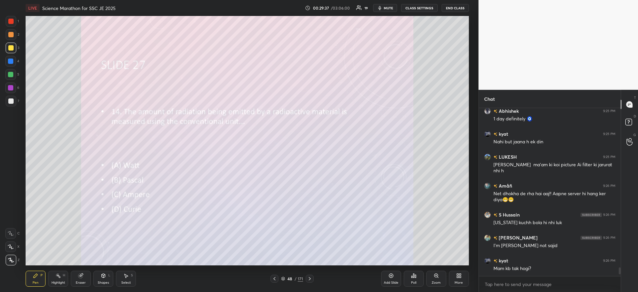
click at [412, 279] on div "Poll" at bounding box center [414, 279] width 20 height 16
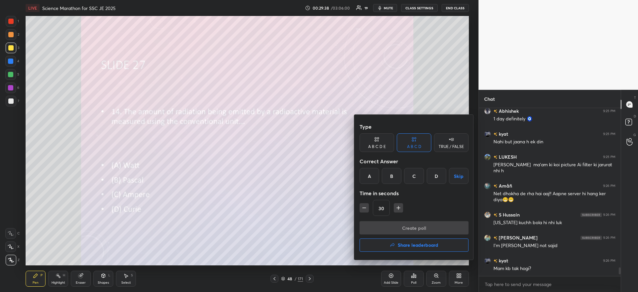
click at [439, 178] on div "D" at bounding box center [437, 176] width 20 height 16
click at [418, 229] on button "Create poll" at bounding box center [414, 227] width 109 height 13
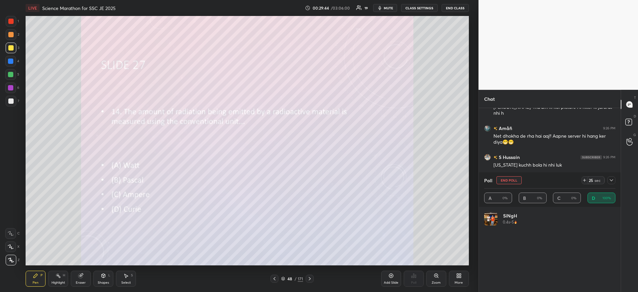
click at [611, 180] on icon at bounding box center [611, 180] width 3 height 2
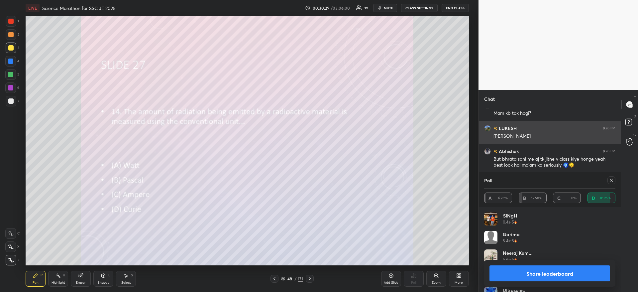
scroll to position [3292, 0]
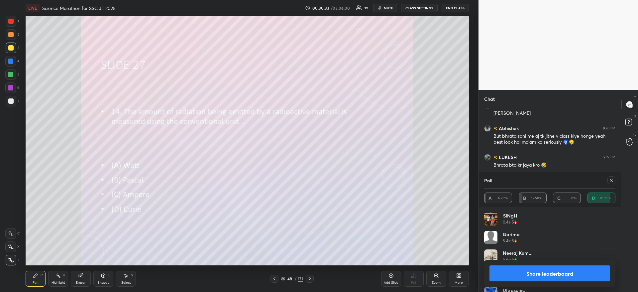
click at [546, 270] on button "Share leaderboard" at bounding box center [550, 273] width 121 height 16
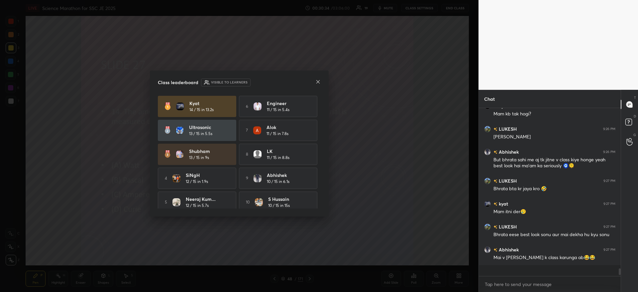
scroll to position [3261, 0]
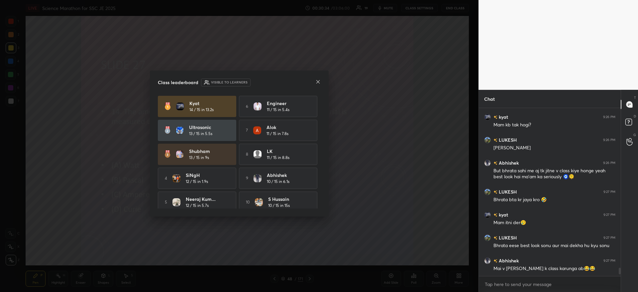
click at [317, 83] on icon at bounding box center [317, 81] width 5 height 5
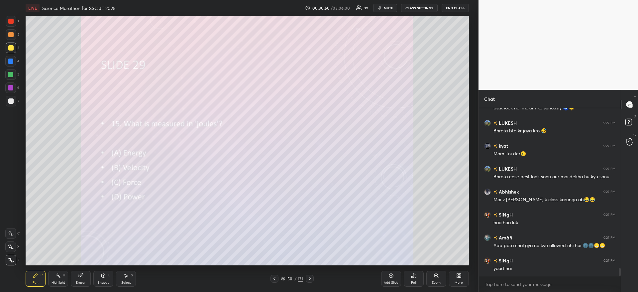
click at [415, 279] on div "Poll" at bounding box center [414, 279] width 20 height 16
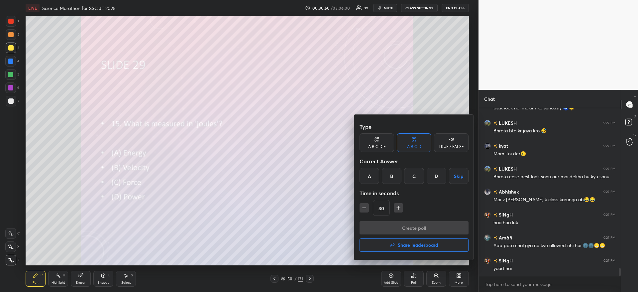
scroll to position [3350, 0]
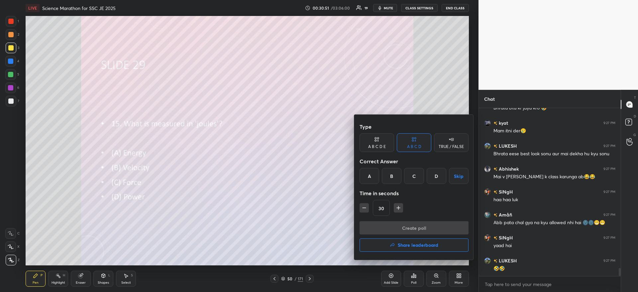
click at [370, 175] on div "A" at bounding box center [370, 176] width 20 height 16
click at [380, 229] on button "Create poll" at bounding box center [414, 227] width 109 height 13
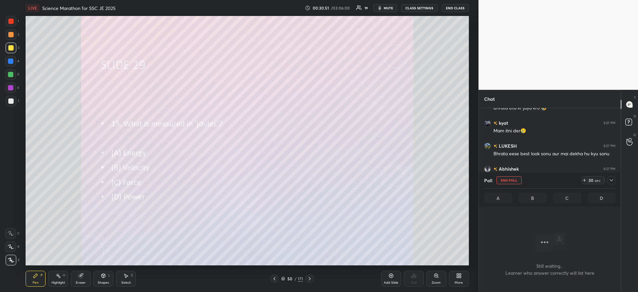
scroll to position [168, 140]
click at [610, 180] on icon at bounding box center [611, 180] width 5 height 5
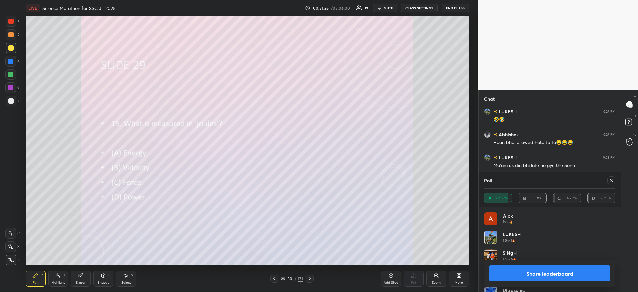
click at [579, 271] on button "Share leaderboard" at bounding box center [550, 273] width 121 height 16
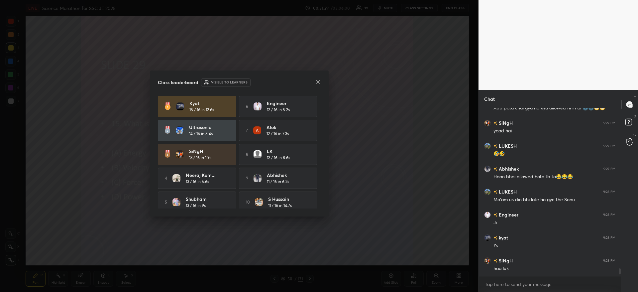
click at [319, 82] on icon at bounding box center [317, 81] width 5 height 5
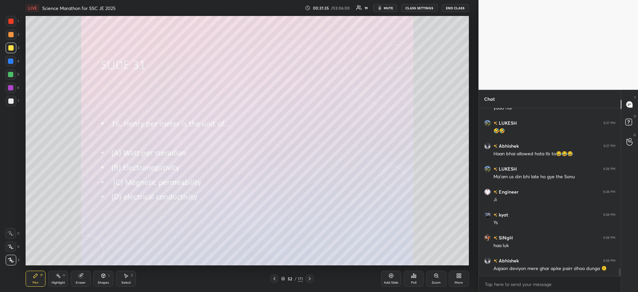
click at [418, 279] on div "Poll" at bounding box center [414, 279] width 20 height 16
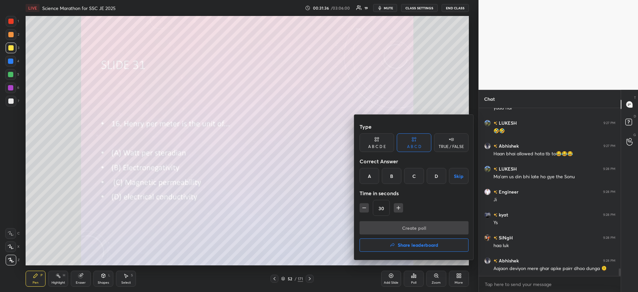
click at [415, 175] on div "C" at bounding box center [414, 176] width 20 height 16
click at [417, 229] on button "Create poll" at bounding box center [414, 227] width 109 height 13
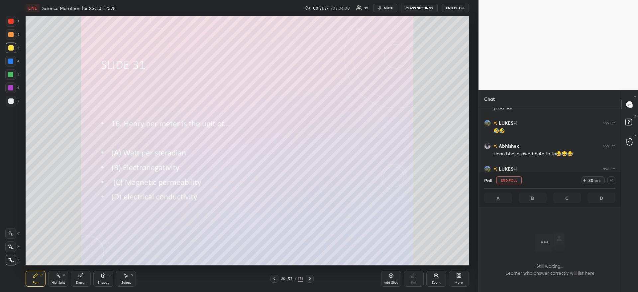
click at [610, 182] on icon at bounding box center [611, 180] width 5 height 5
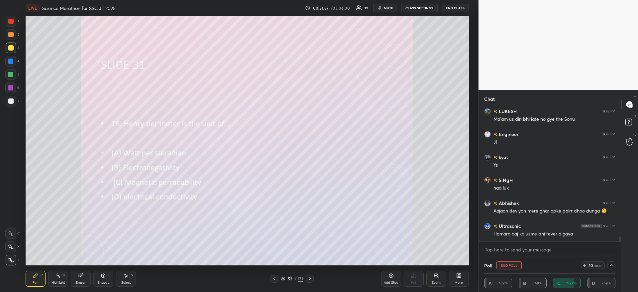
click at [389, 6] on span "mute" at bounding box center [388, 8] width 9 height 5
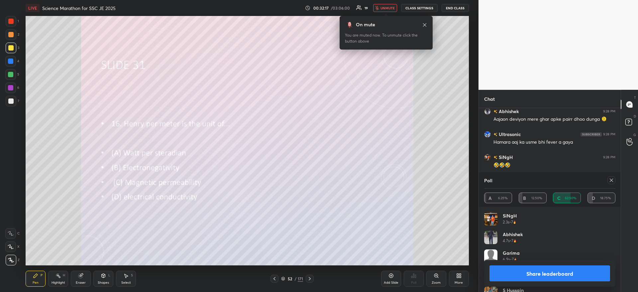
click at [392, 9] on span "unmute" at bounding box center [388, 8] width 14 height 5
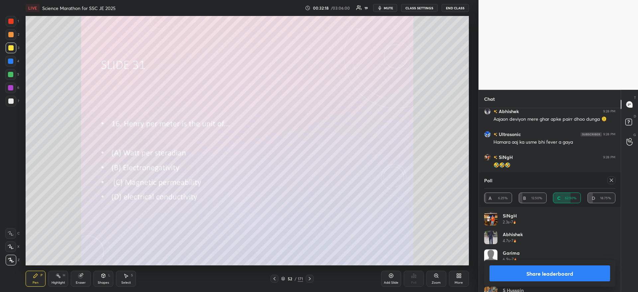
click at [564, 273] on button "Share leaderboard" at bounding box center [550, 273] width 121 height 16
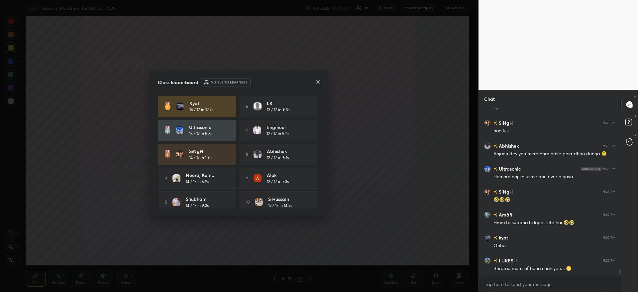
click at [317, 82] on icon at bounding box center [317, 81] width 5 height 5
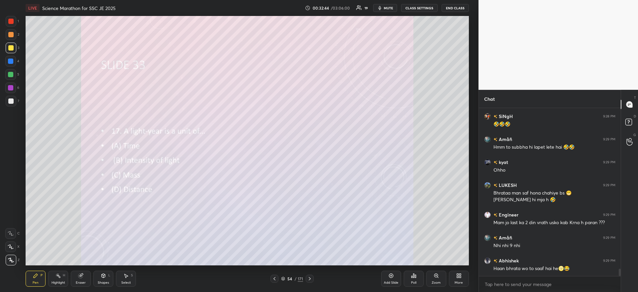
scroll to position [3700, 0]
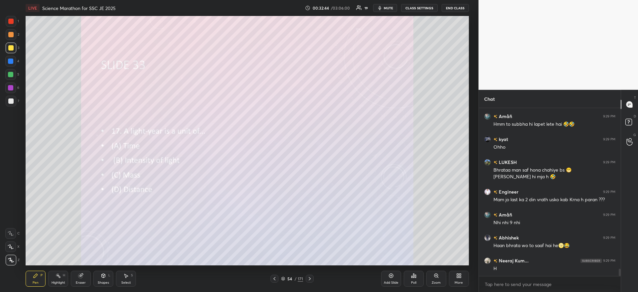
click at [412, 278] on div "Poll" at bounding box center [414, 279] width 20 height 16
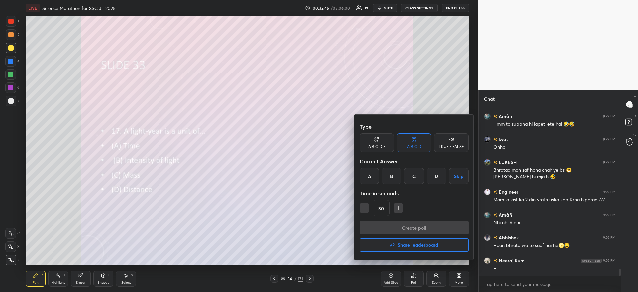
click at [434, 173] on div "D" at bounding box center [437, 176] width 20 height 16
click at [431, 223] on button "Create poll" at bounding box center [414, 227] width 109 height 13
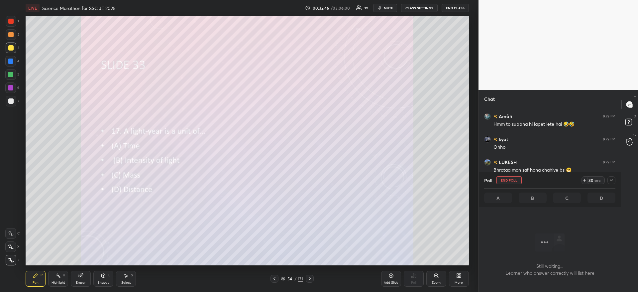
scroll to position [133, 140]
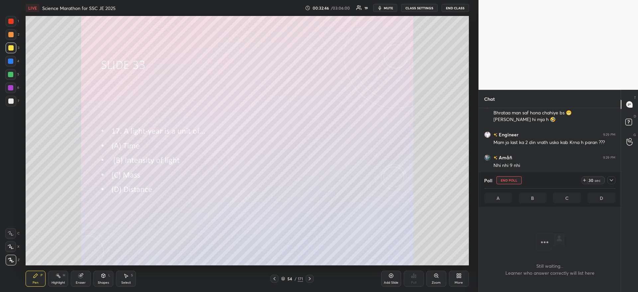
click at [610, 177] on div at bounding box center [612, 180] width 8 height 8
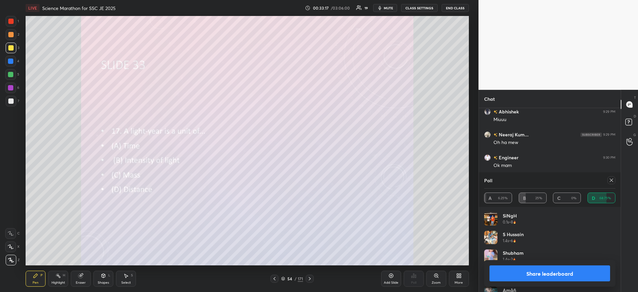
click at [567, 274] on button "Share leaderboard" at bounding box center [550, 273] width 121 height 16
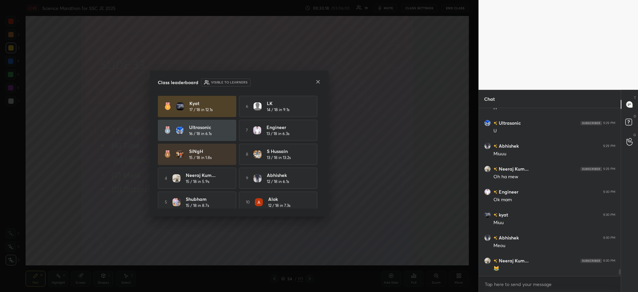
click at [319, 82] on icon at bounding box center [317, 81] width 3 height 3
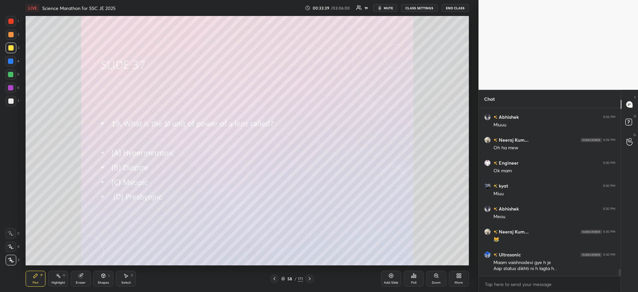
click at [413, 275] on icon at bounding box center [413, 275] width 5 height 5
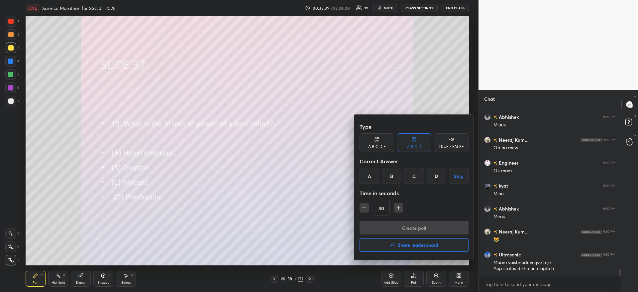
click at [394, 176] on div "B" at bounding box center [392, 176] width 20 height 16
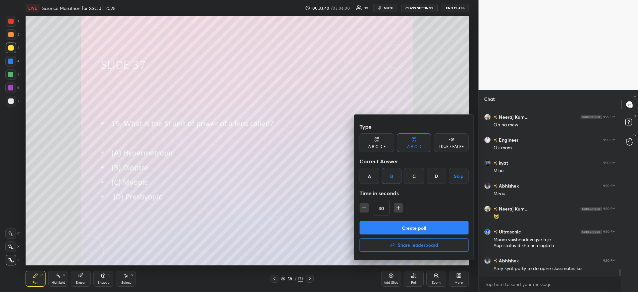
click at [395, 221] on button "Create poll" at bounding box center [414, 227] width 109 height 13
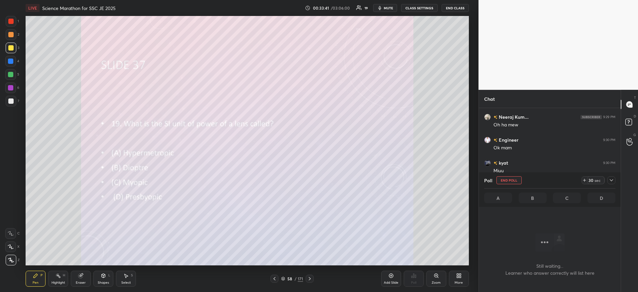
click at [613, 180] on icon at bounding box center [611, 180] width 3 height 2
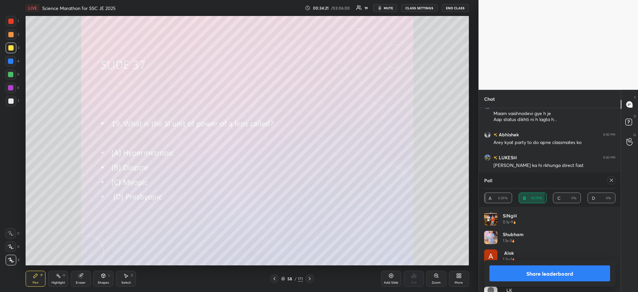
scroll to position [4062, 0]
click at [516, 269] on button "Share leaderboard" at bounding box center [550, 273] width 121 height 16
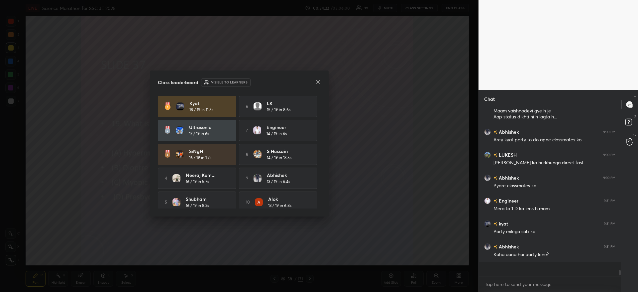
scroll to position [177, 140]
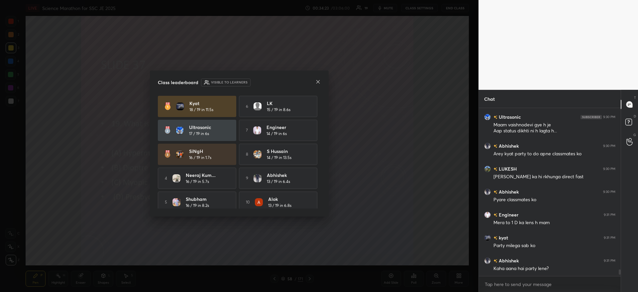
click at [318, 84] on icon at bounding box center [317, 81] width 5 height 5
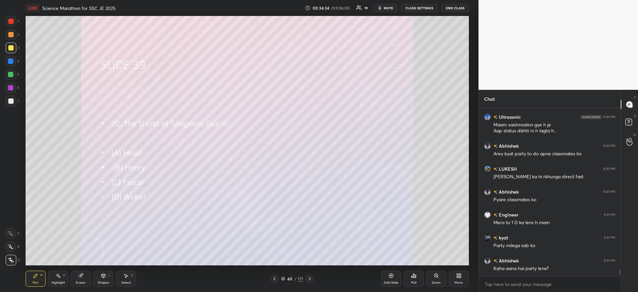
click at [413, 279] on div "Poll" at bounding box center [414, 279] width 20 height 16
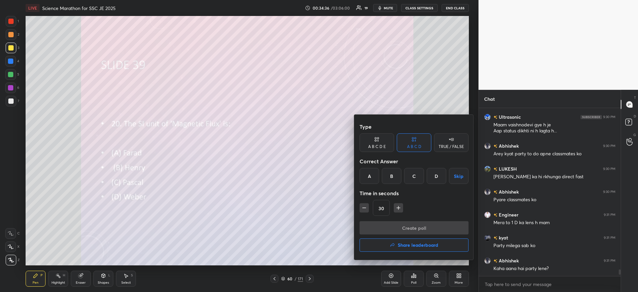
click at [437, 171] on div "D" at bounding box center [437, 176] width 20 height 16
click at [412, 228] on button "Create poll" at bounding box center [414, 227] width 109 height 13
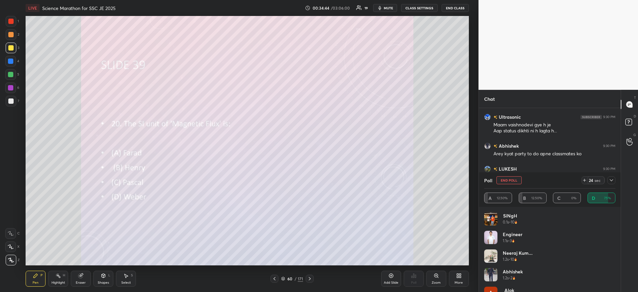
click at [613, 179] on icon at bounding box center [611, 180] width 5 height 5
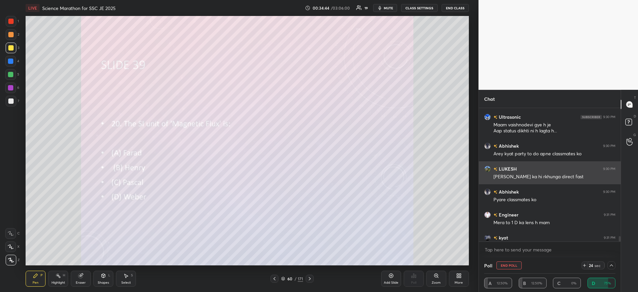
scroll to position [0, 0]
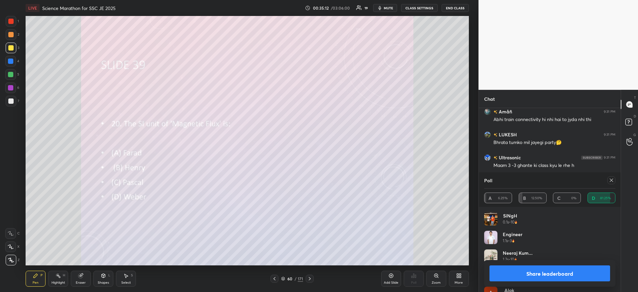
click at [536, 274] on button "Share leaderboard" at bounding box center [550, 273] width 121 height 16
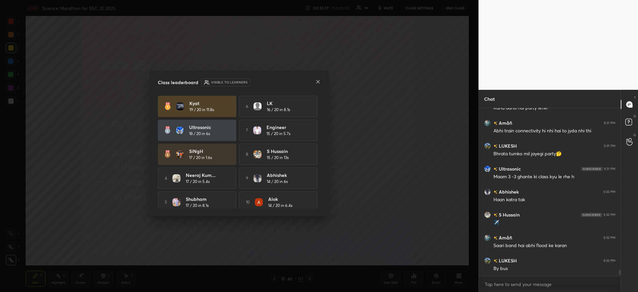
click at [319, 82] on icon at bounding box center [317, 81] width 5 height 5
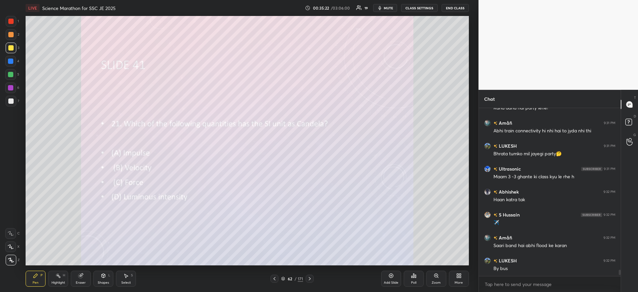
click at [413, 279] on div "Poll" at bounding box center [414, 279] width 20 height 16
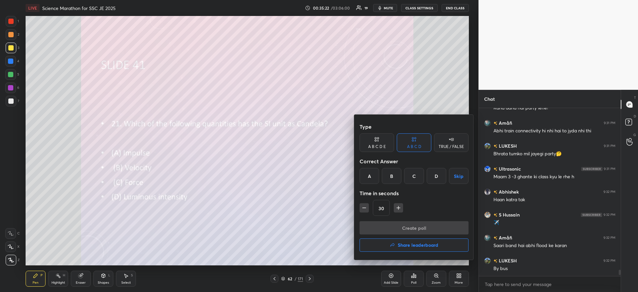
click at [431, 177] on div "D" at bounding box center [437, 176] width 20 height 16
click at [418, 227] on button "Create poll" at bounding box center [414, 227] width 109 height 13
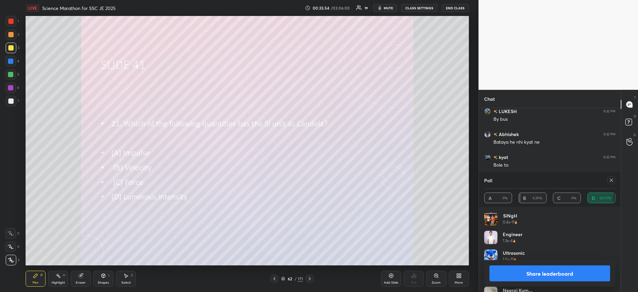
click at [614, 179] on icon at bounding box center [611, 180] width 5 height 5
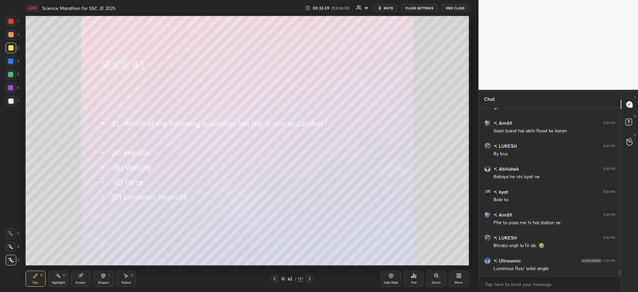
click at [390, 276] on icon at bounding box center [391, 275] width 5 height 5
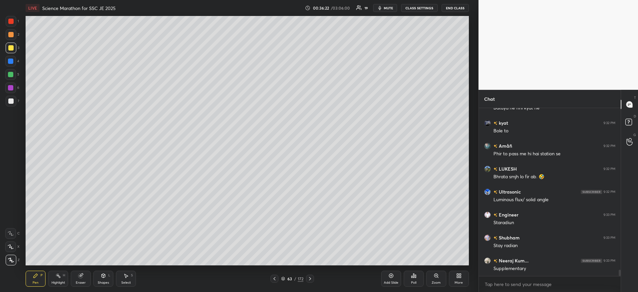
scroll to position [4394, 0]
click at [12, 74] on div at bounding box center [10, 74] width 5 height 5
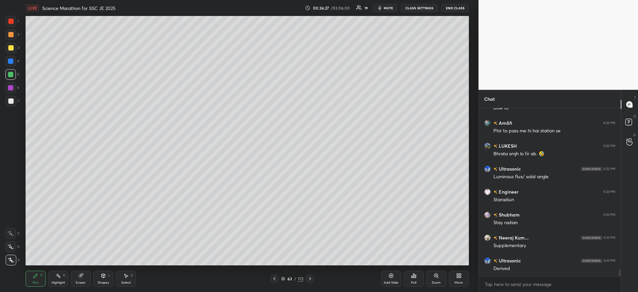
click at [13, 73] on div at bounding box center [10, 74] width 5 height 5
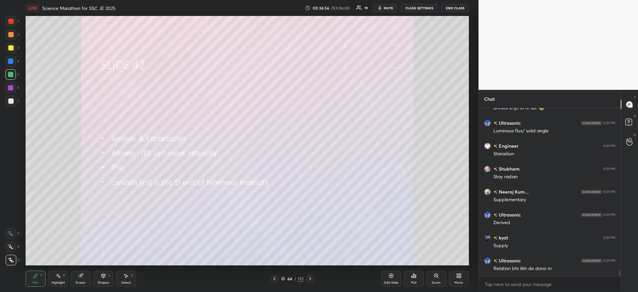
scroll to position [4463, 0]
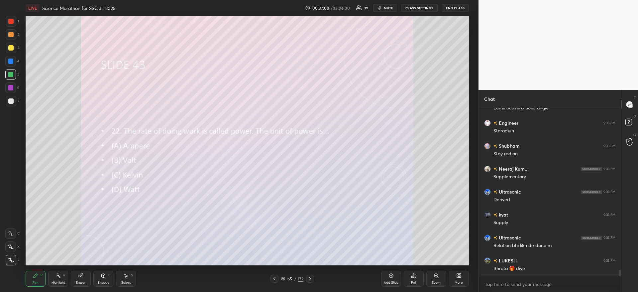
click at [408, 276] on div "Poll" at bounding box center [414, 279] width 20 height 16
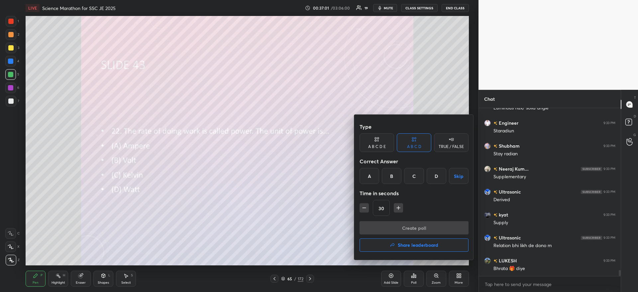
click at [432, 178] on div "D" at bounding box center [437, 176] width 20 height 16
click at [425, 228] on button "Create poll" at bounding box center [414, 227] width 109 height 13
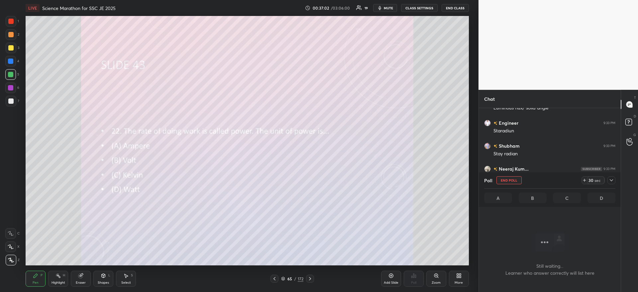
scroll to position [147, 140]
click at [611, 180] on icon at bounding box center [611, 180] width 5 height 5
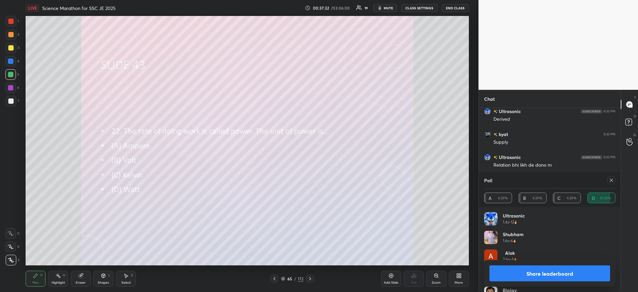
scroll to position [4567, 0]
click at [531, 266] on button "Share leaderboard" at bounding box center [550, 273] width 121 height 16
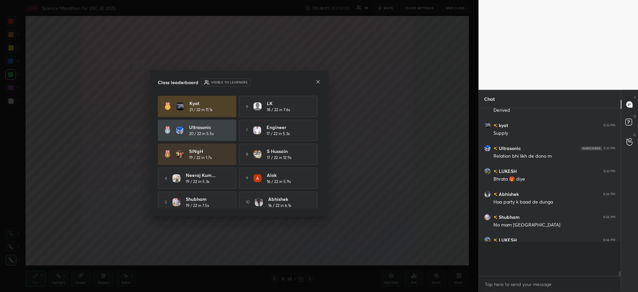
scroll to position [4534, 0]
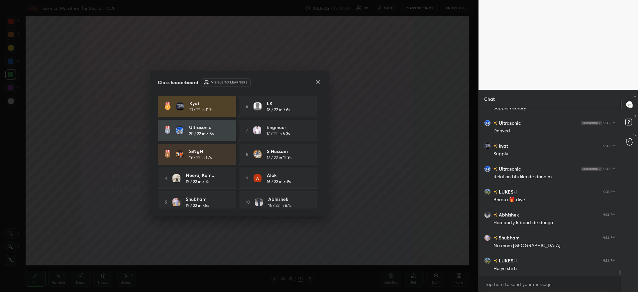
click at [318, 82] on icon at bounding box center [317, 81] width 3 height 3
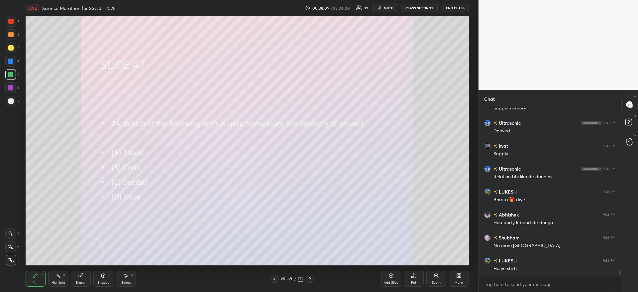
click at [422, 276] on div "Poll" at bounding box center [414, 279] width 20 height 16
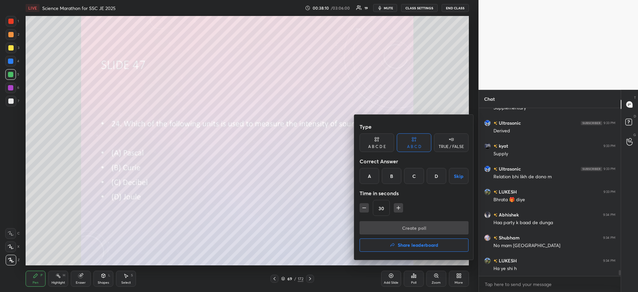
click at [415, 174] on div "C" at bounding box center [414, 176] width 20 height 16
click at [417, 225] on button "Create poll" at bounding box center [414, 227] width 109 height 13
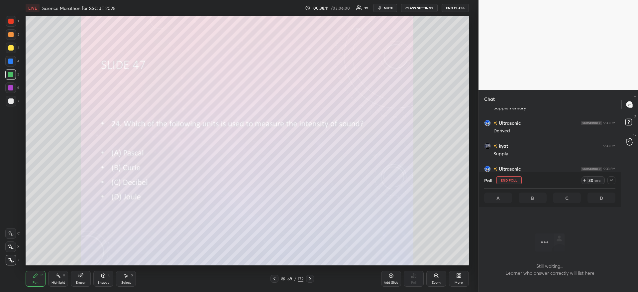
scroll to position [147, 140]
click at [609, 179] on icon at bounding box center [611, 180] width 5 height 5
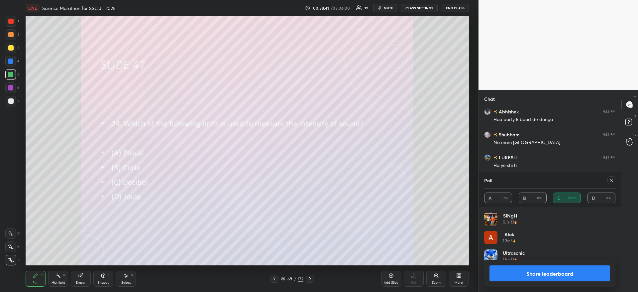
scroll to position [78, 129]
click at [535, 276] on button "Share leaderboard" at bounding box center [550, 273] width 121 height 16
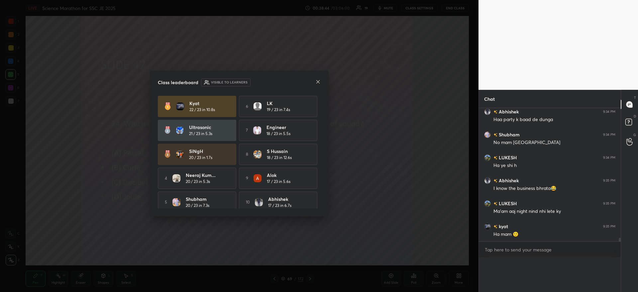
scroll to position [0, 0]
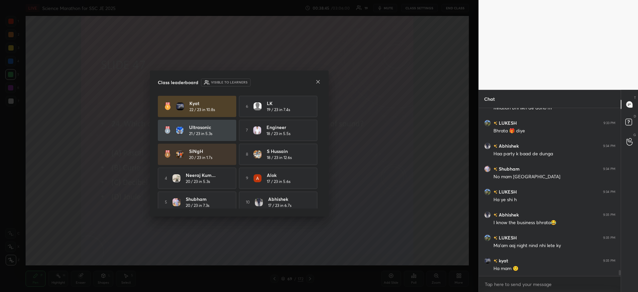
click at [318, 83] on icon at bounding box center [317, 81] width 5 height 5
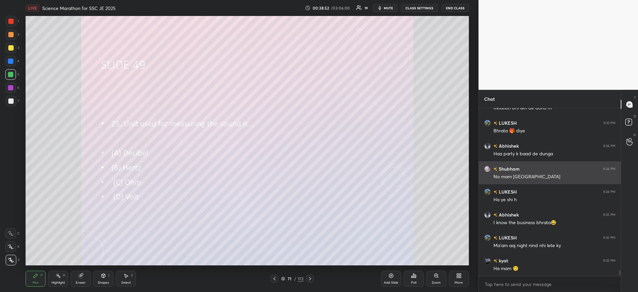
click at [492, 167] on div "grid" at bounding box center [488, 169] width 9 height 7
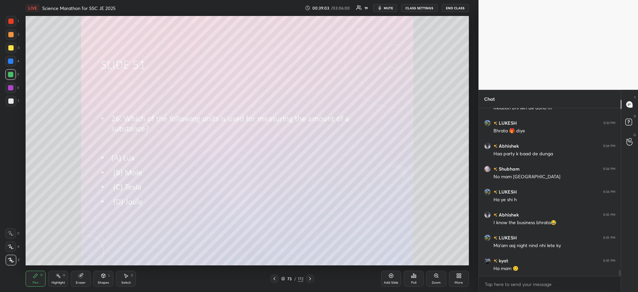
click at [415, 282] on div "Poll" at bounding box center [413, 282] width 5 height 3
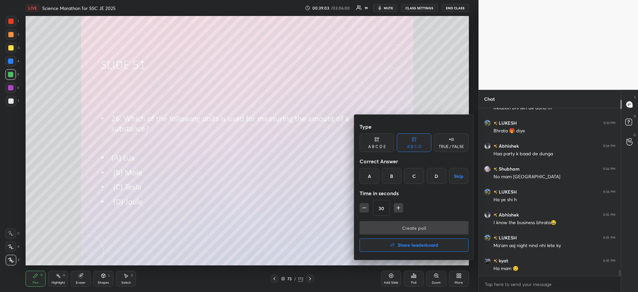
click at [388, 170] on div "B" at bounding box center [392, 176] width 20 height 16
click at [392, 174] on div "B" at bounding box center [392, 176] width 20 height 16
click at [399, 233] on button "Create poll" at bounding box center [414, 227] width 109 height 13
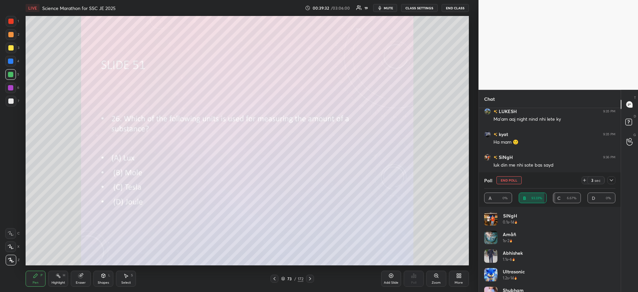
scroll to position [4750, 0]
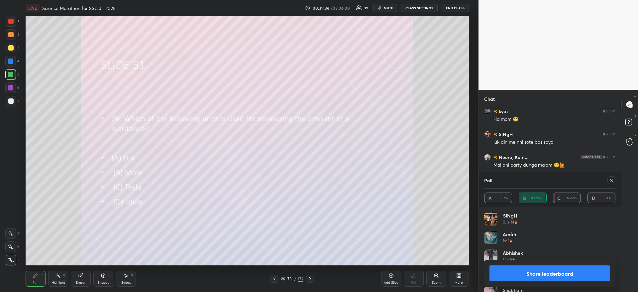
click at [557, 274] on button "Share leaderboard" at bounding box center [550, 273] width 121 height 16
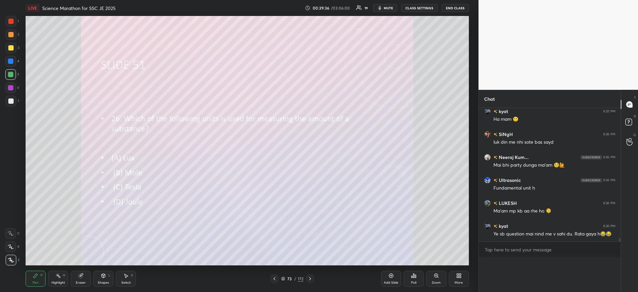
scroll to position [0, 0]
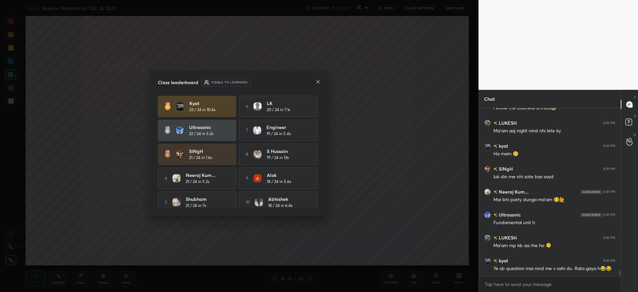
click at [319, 82] on icon at bounding box center [317, 81] width 5 height 5
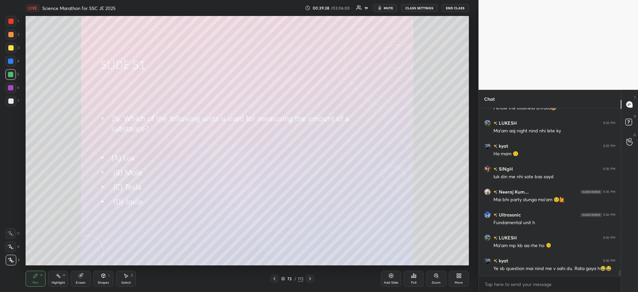
click at [388, 274] on div "Add Slide" at bounding box center [391, 279] width 20 height 16
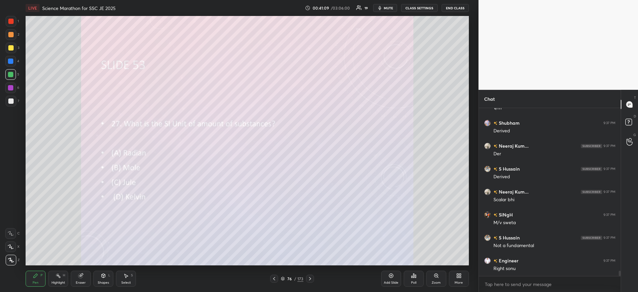
scroll to position [5014, 0]
click at [411, 278] on icon at bounding box center [413, 275] width 5 height 5
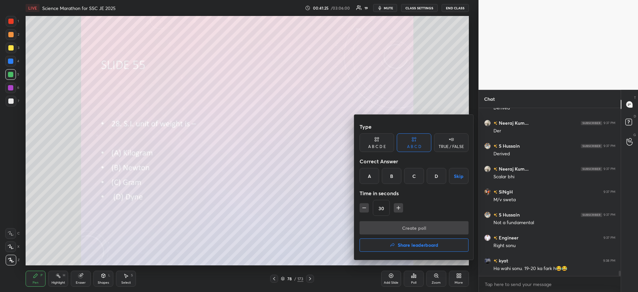
click at [395, 175] on div "B" at bounding box center [392, 176] width 20 height 16
click at [406, 231] on button "Create poll" at bounding box center [414, 227] width 109 height 13
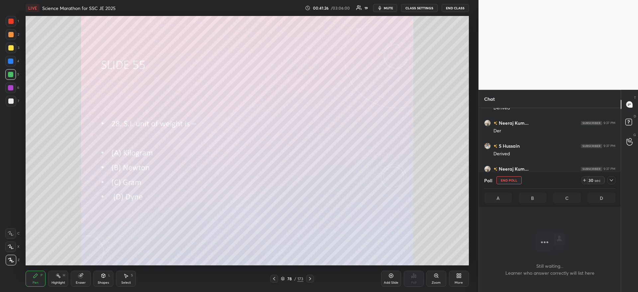
scroll to position [147, 140]
click at [610, 182] on icon at bounding box center [611, 180] width 5 height 5
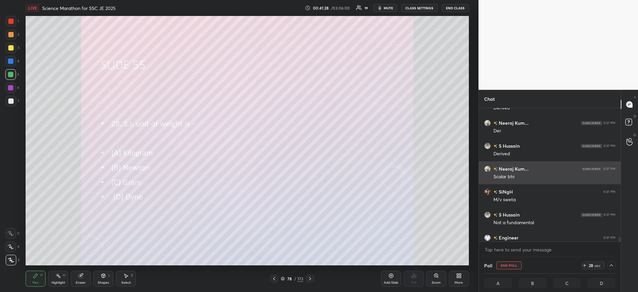
scroll to position [0, 2]
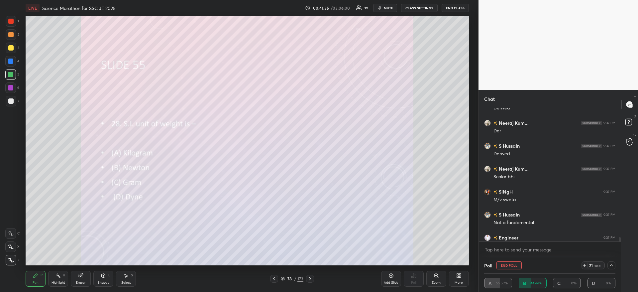
click at [583, 263] on icon at bounding box center [584, 265] width 5 height 5
click at [582, 264] on div "21 sec" at bounding box center [593, 265] width 23 height 8
click at [584, 264] on icon at bounding box center [584, 265] width 5 height 5
click at [584, 265] on icon at bounding box center [584, 265] width 5 height 5
click at [585, 264] on icon at bounding box center [584, 265] width 5 height 5
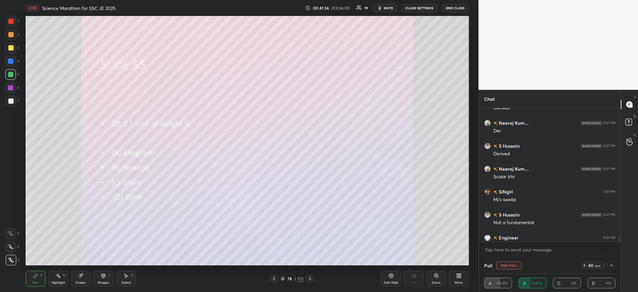
click at [585, 264] on icon at bounding box center [584, 265] width 5 height 5
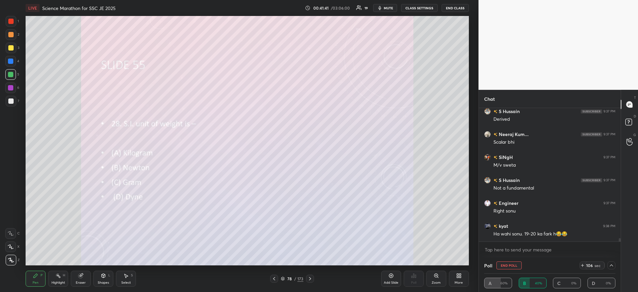
scroll to position [5077, 0]
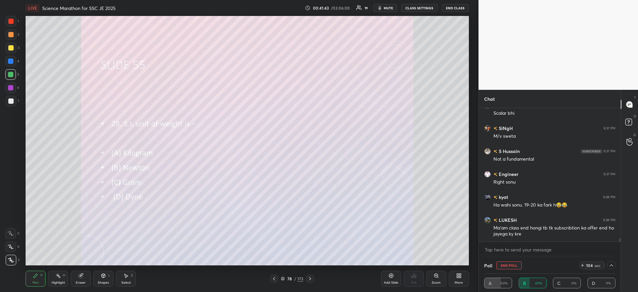
click at [389, 7] on span "mute" at bounding box center [388, 8] width 9 height 5
click at [585, 266] on icon at bounding box center [582, 265] width 5 height 5
click at [585, 265] on icon at bounding box center [582, 265] width 5 height 5
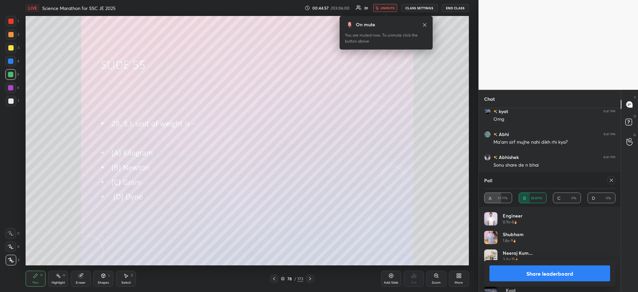
scroll to position [4658, 0]
click at [392, 8] on span "unmute" at bounding box center [388, 8] width 14 height 5
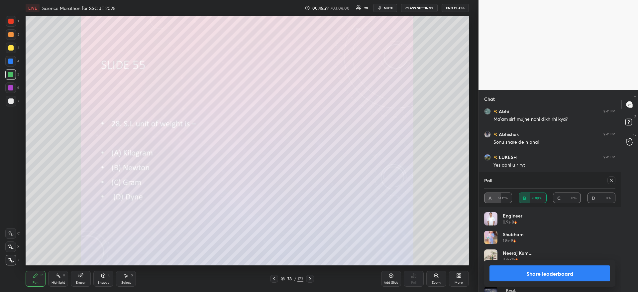
scroll to position [4681, 0]
click at [532, 269] on button "Share leaderboard" at bounding box center [550, 273] width 121 height 16
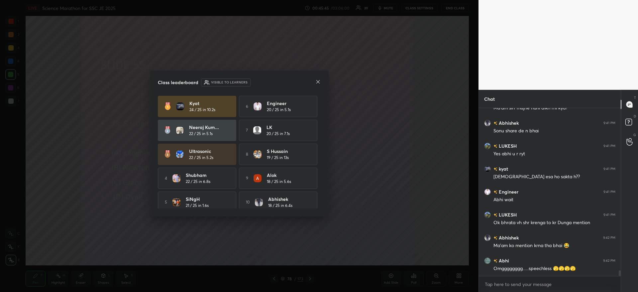
scroll to position [4692, 0]
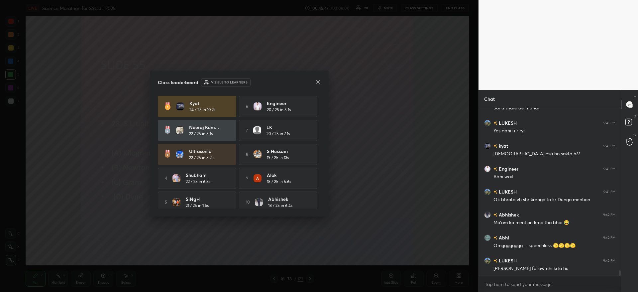
click at [320, 83] on icon at bounding box center [317, 81] width 5 height 5
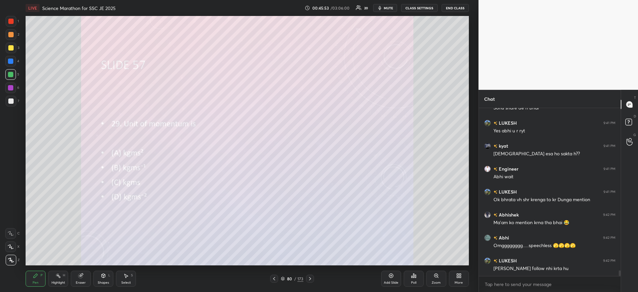
click at [414, 279] on div "Poll" at bounding box center [414, 279] width 20 height 16
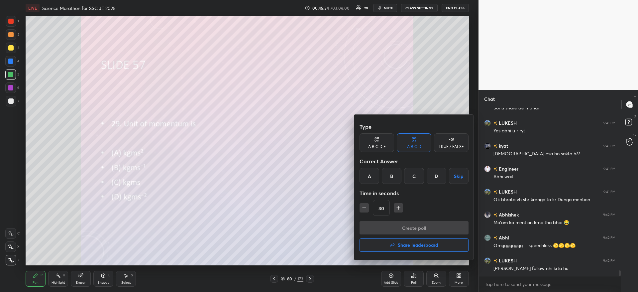
click at [392, 175] on div "B" at bounding box center [392, 176] width 20 height 16
click at [389, 233] on button "Create poll" at bounding box center [414, 227] width 109 height 13
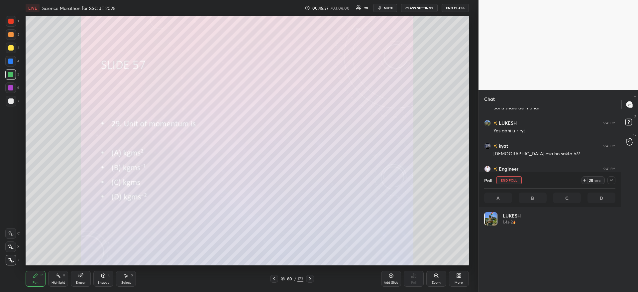
scroll to position [78, 129]
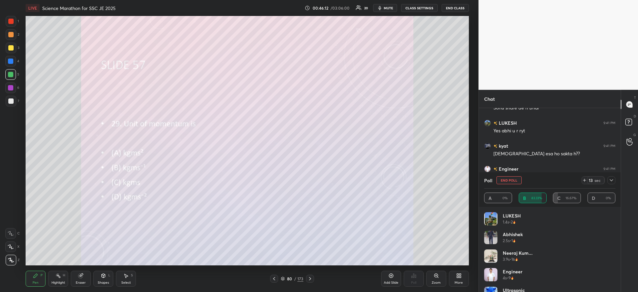
click at [611, 181] on icon at bounding box center [611, 180] width 3 height 2
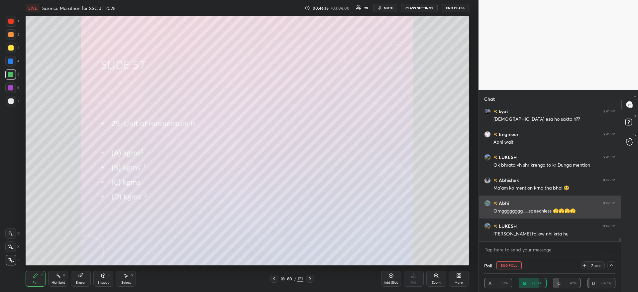
scroll to position [4749, 0]
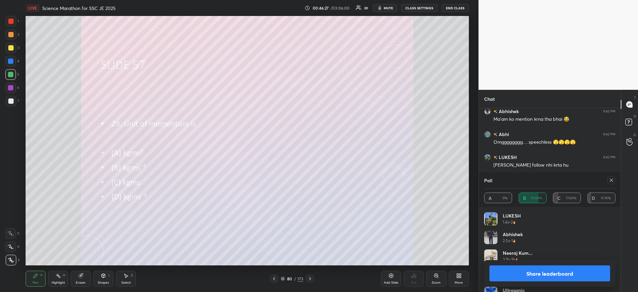
click at [10, 102] on div at bounding box center [10, 100] width 5 height 5
click at [10, 101] on div at bounding box center [10, 100] width 5 height 5
click at [9, 62] on div at bounding box center [10, 61] width 5 height 5
click at [549, 273] on button "Share leaderboard" at bounding box center [550, 273] width 121 height 16
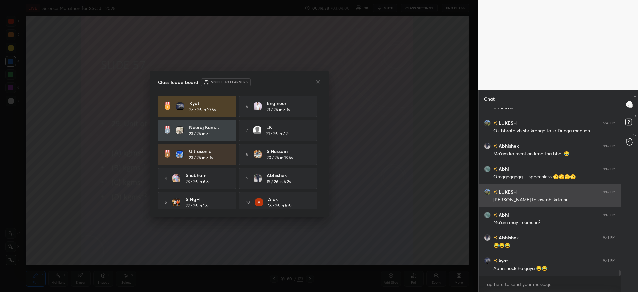
click at [316, 82] on icon at bounding box center [317, 81] width 5 height 5
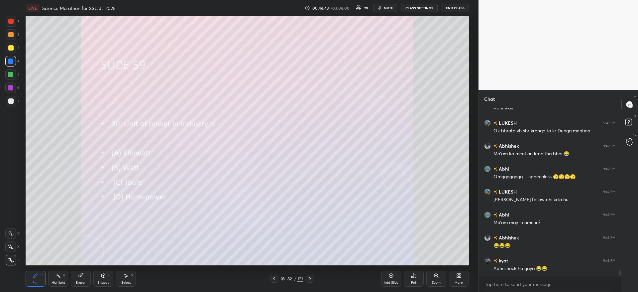
click at [416, 278] on div "Poll" at bounding box center [414, 279] width 20 height 16
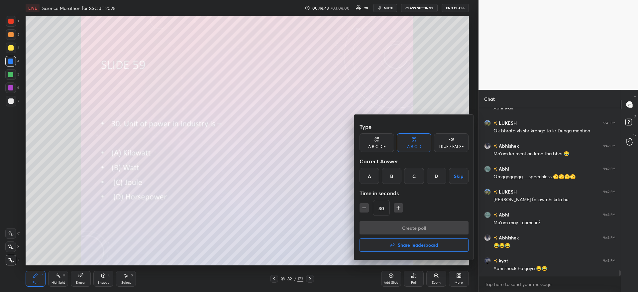
click at [390, 177] on div "B" at bounding box center [392, 176] width 20 height 16
click at [393, 226] on button "Create poll" at bounding box center [414, 227] width 109 height 13
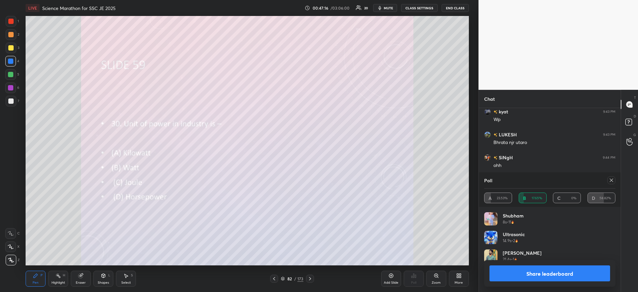
click at [517, 273] on button "Share leaderboard" at bounding box center [550, 273] width 121 height 16
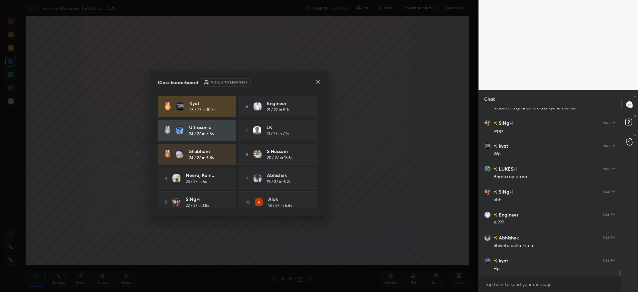
click at [316, 80] on icon at bounding box center [317, 81] width 5 height 5
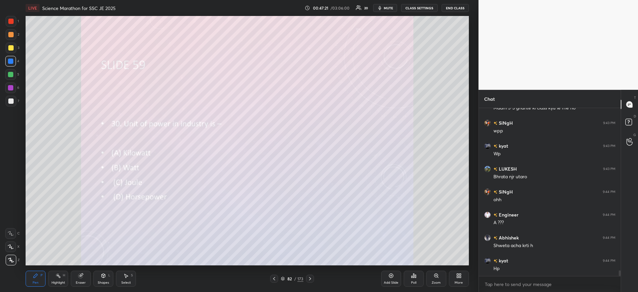
click at [11, 100] on div at bounding box center [10, 100] width 5 height 5
click at [11, 21] on div at bounding box center [10, 21] width 5 height 5
click at [10, 20] on div at bounding box center [10, 21] width 5 height 5
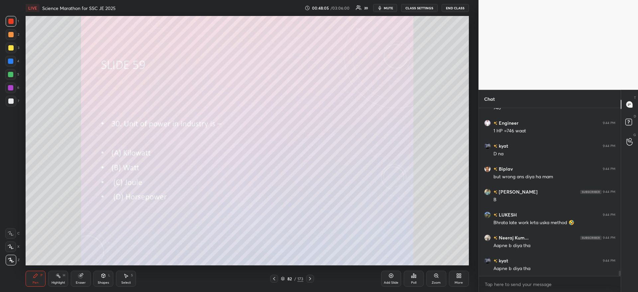
scroll to position [5151, 0]
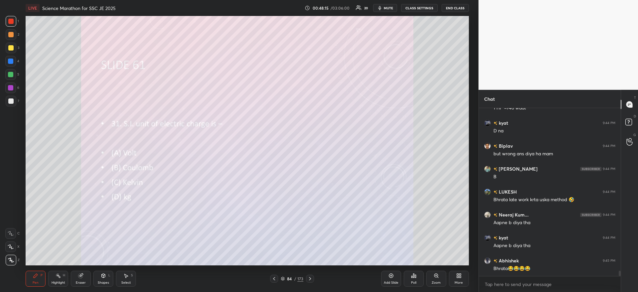
click at [416, 276] on icon at bounding box center [415, 276] width 1 height 3
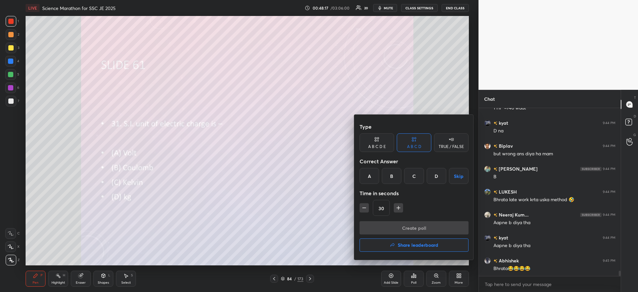
click at [387, 177] on div "B" at bounding box center [392, 176] width 20 height 16
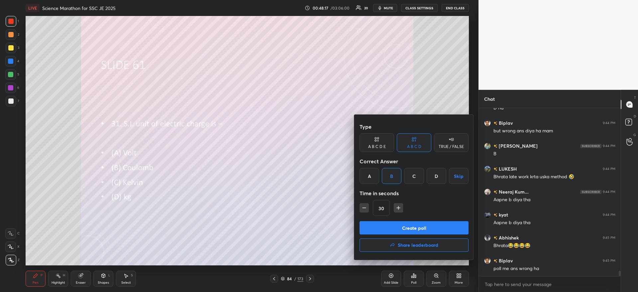
click at [389, 231] on button "Create poll" at bounding box center [414, 227] width 109 height 13
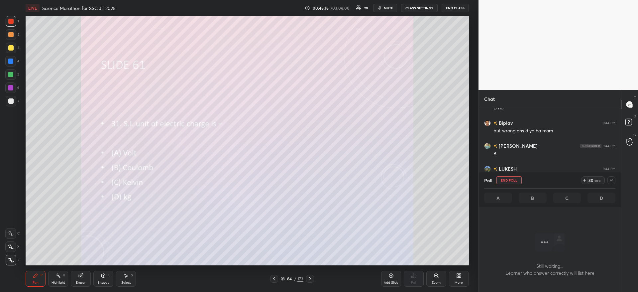
scroll to position [147, 140]
click at [610, 183] on div at bounding box center [612, 180] width 8 height 8
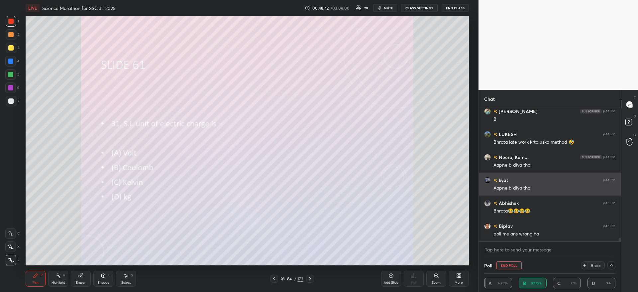
scroll to position [5231, 0]
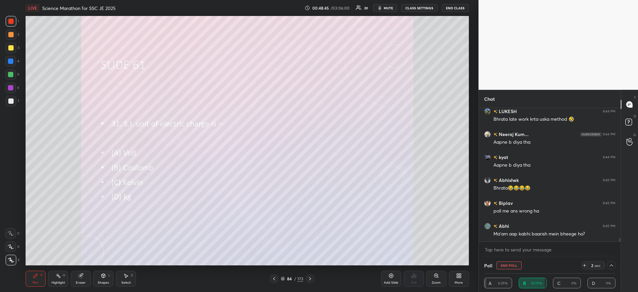
click at [11, 49] on div at bounding box center [10, 47] width 5 height 5
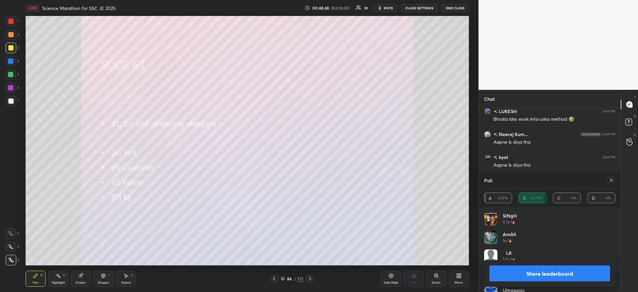
scroll to position [78, 129]
click at [614, 180] on div at bounding box center [612, 180] width 8 height 8
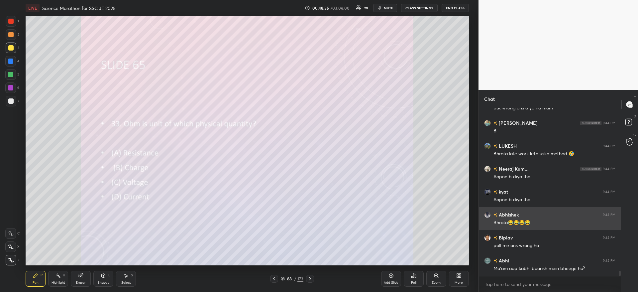
scroll to position [5219, 0]
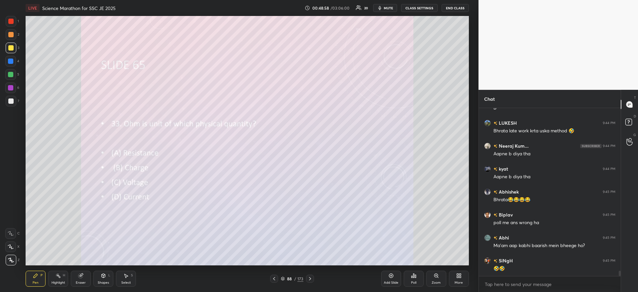
click at [415, 275] on icon at bounding box center [413, 275] width 5 height 5
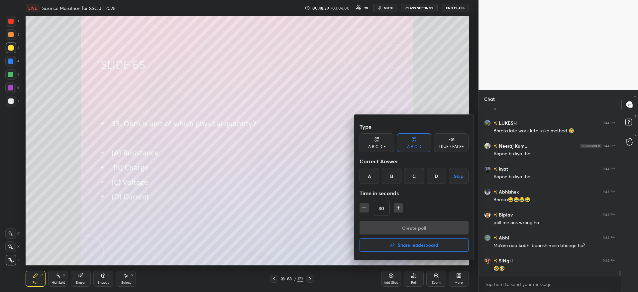
click at [371, 174] on div "A" at bounding box center [370, 176] width 20 height 16
click at [384, 217] on div "Type A B C D E A B C D TRUE / FALSE Correct Answer A B C D Skip Time in seconds…" at bounding box center [414, 170] width 109 height 101
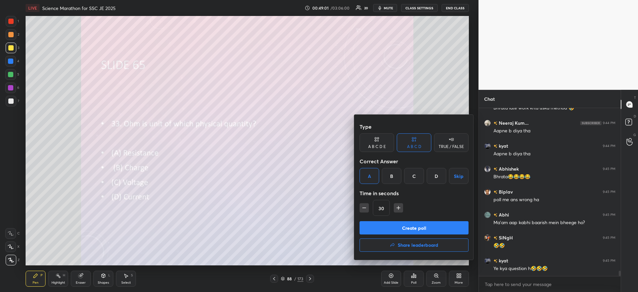
scroll to position [5265, 0]
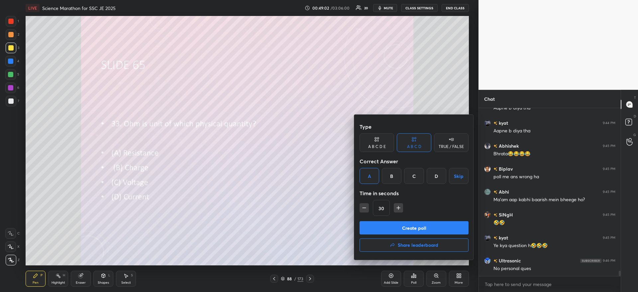
click at [437, 223] on button "Create poll" at bounding box center [414, 227] width 109 height 13
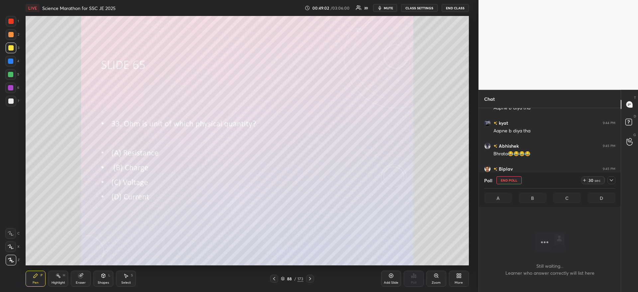
scroll to position [137, 140]
click at [610, 180] on icon at bounding box center [611, 180] width 5 height 5
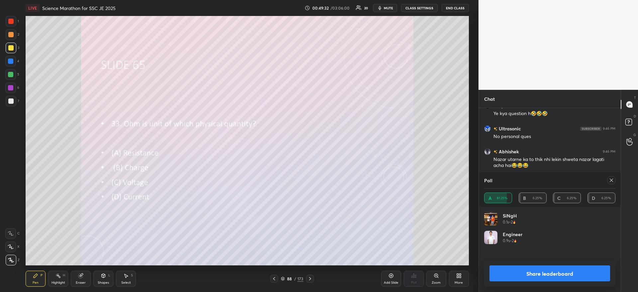
scroll to position [78, 129]
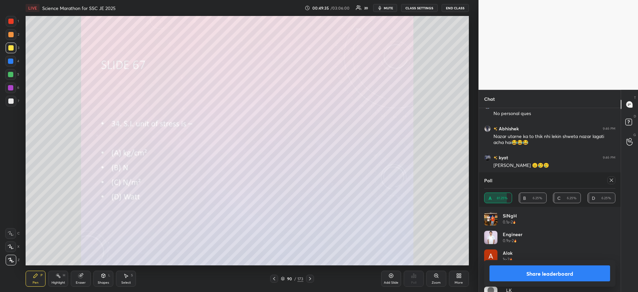
click at [613, 180] on icon at bounding box center [611, 180] width 5 height 5
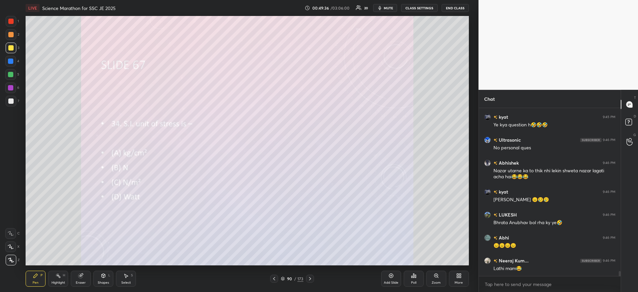
click at [410, 278] on div "Poll" at bounding box center [414, 279] width 20 height 16
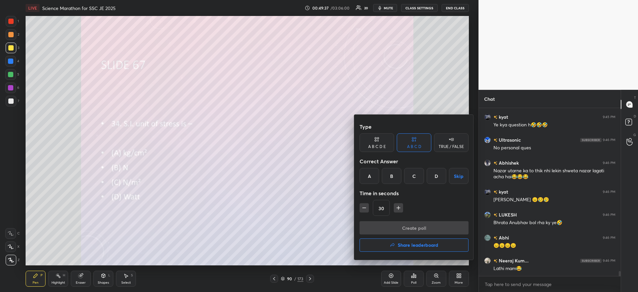
click at [411, 175] on div "C" at bounding box center [414, 176] width 20 height 16
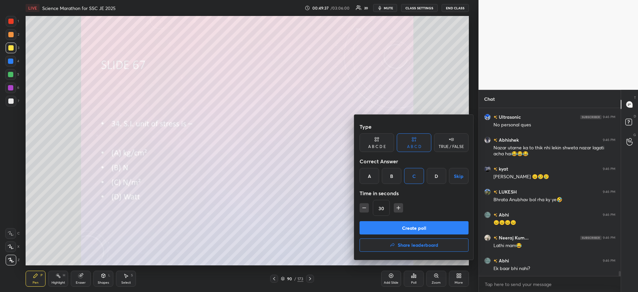
click at [405, 224] on button "Create poll" at bounding box center [414, 227] width 109 height 13
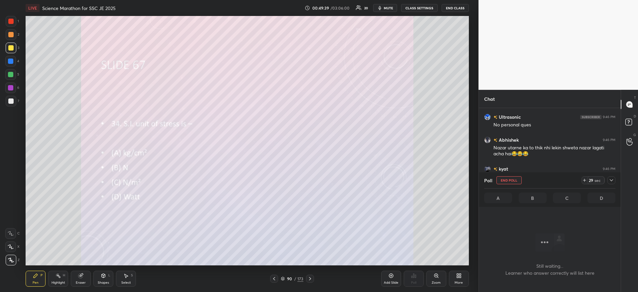
click at [584, 180] on icon at bounding box center [584, 180] width 5 height 5
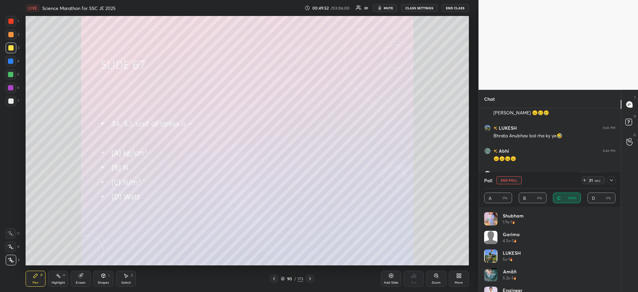
click at [387, 8] on span "mute" at bounding box center [388, 8] width 9 height 5
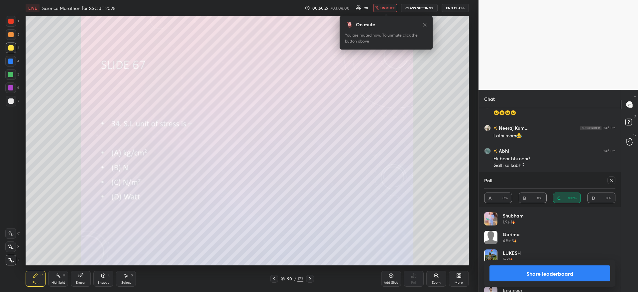
click at [574, 268] on button "Share leaderboard" at bounding box center [550, 273] width 121 height 16
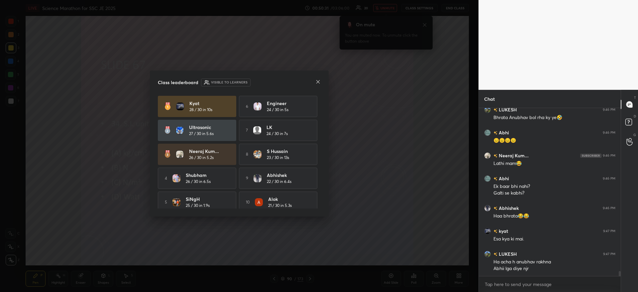
click at [318, 81] on div "Class leaderboard Visible to learners kyat 28 / 30 in 10s 6 Engineer 24 / 30 in…" at bounding box center [239, 143] width 179 height 146
click at [318, 81] on icon at bounding box center [317, 81] width 5 height 5
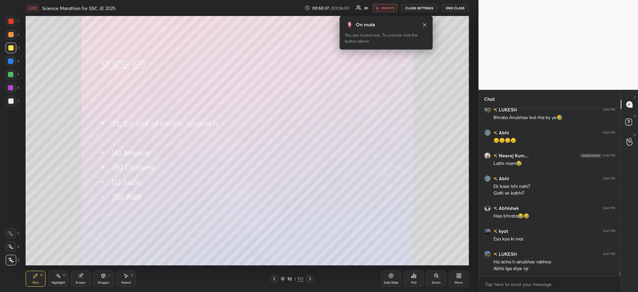
click at [415, 274] on icon at bounding box center [413, 275] width 5 height 5
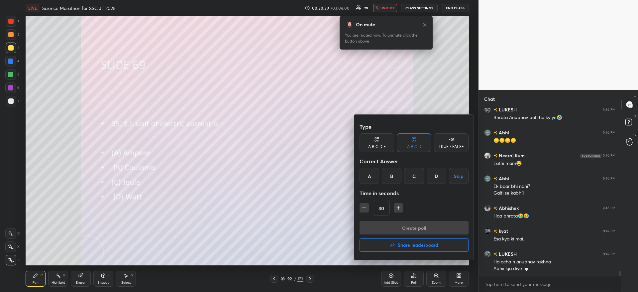
click at [366, 174] on div "A" at bounding box center [370, 176] width 20 height 16
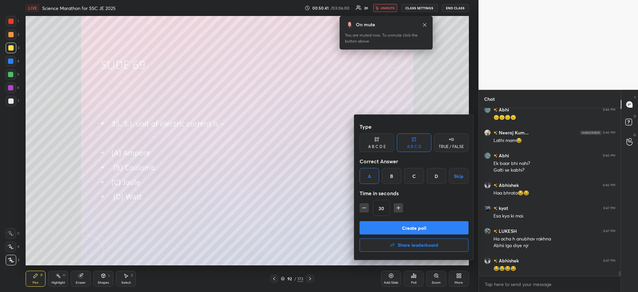
click at [373, 221] on button "Create poll" at bounding box center [414, 227] width 109 height 13
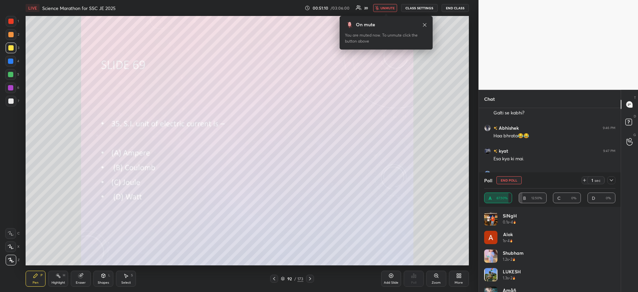
scroll to position [5594, 0]
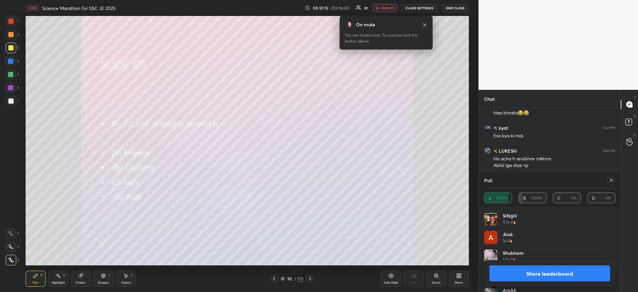
click at [536, 281] on div "Share leaderboard" at bounding box center [549, 273] width 131 height 27
click at [515, 279] on button "Share leaderboard" at bounding box center [550, 273] width 121 height 16
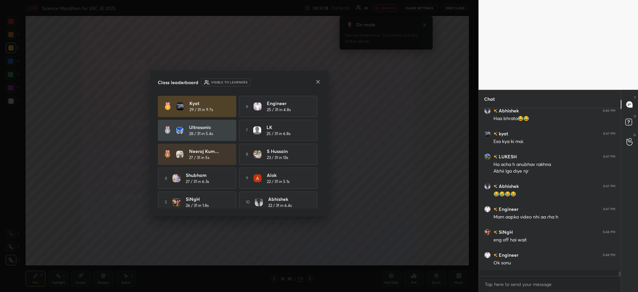
scroll to position [5585, 0]
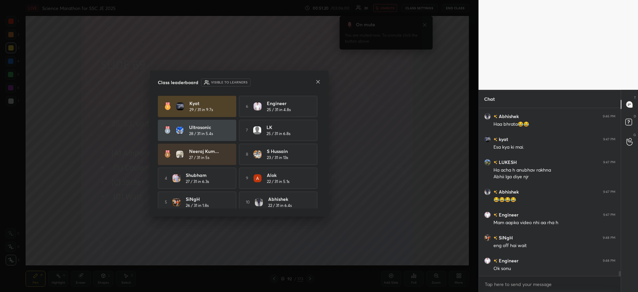
click at [318, 83] on icon at bounding box center [317, 81] width 5 height 5
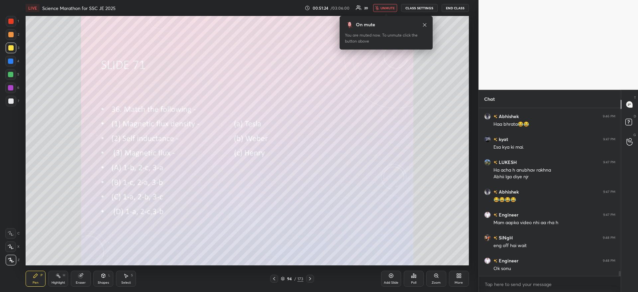
click at [412, 279] on div "Poll" at bounding box center [414, 279] width 20 height 16
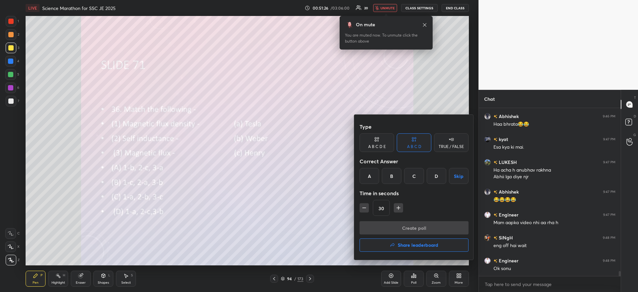
click at [430, 177] on div "D" at bounding box center [437, 176] width 20 height 16
click at [415, 231] on button "Create poll" at bounding box center [414, 227] width 109 height 13
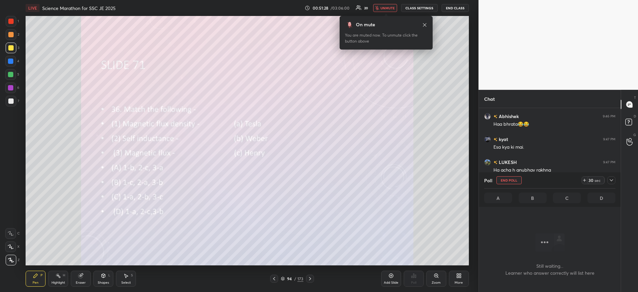
scroll to position [147, 140]
click at [585, 177] on div "28 sec" at bounding box center [593, 180] width 23 height 8
click at [585, 177] on div "41 sec" at bounding box center [593, 180] width 23 height 8
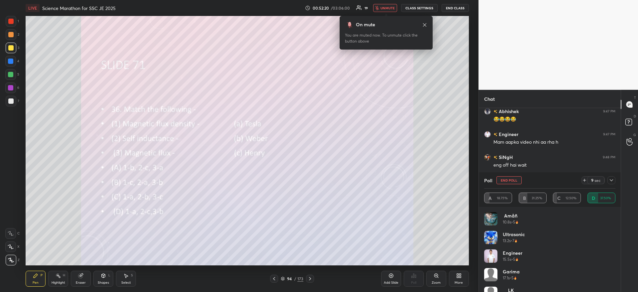
scroll to position [5686, 0]
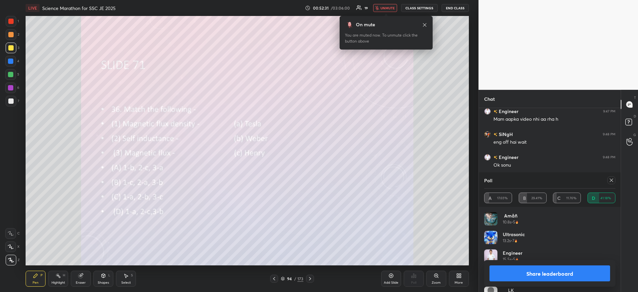
click at [563, 273] on button "Share leaderboard" at bounding box center [550, 273] width 121 height 16
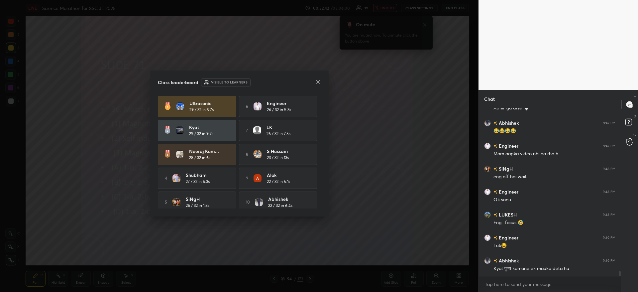
scroll to position [5675, 0]
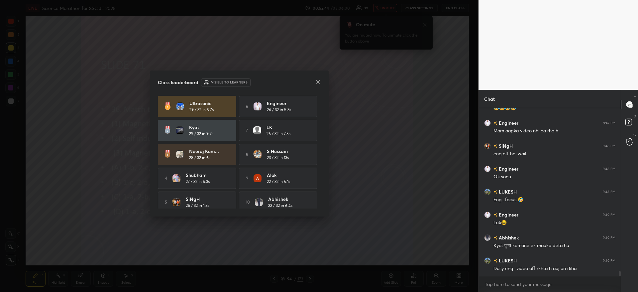
click at [315, 82] on div "Class leaderboard Visible to learners" at bounding box center [239, 82] width 163 height 8
click at [318, 79] on icon at bounding box center [317, 81] width 5 height 5
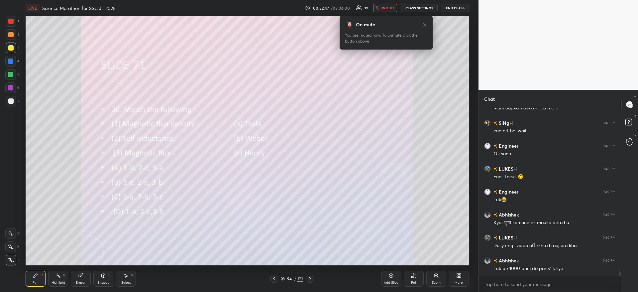
click at [390, 6] on span "unmute" at bounding box center [388, 8] width 14 height 5
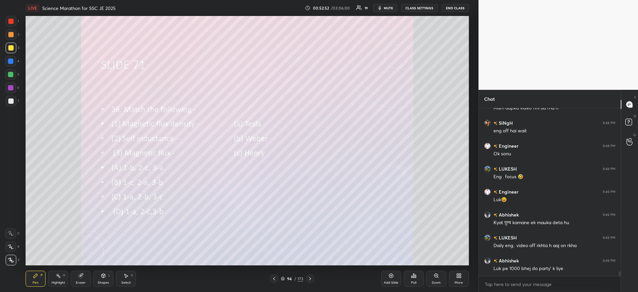
click at [7, 52] on div at bounding box center [11, 48] width 11 height 11
click at [13, 47] on div at bounding box center [10, 47] width 5 height 5
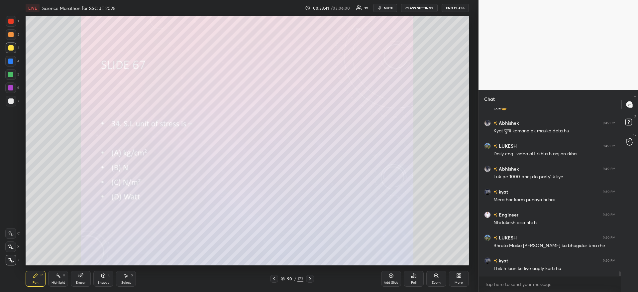
scroll to position [5812, 0]
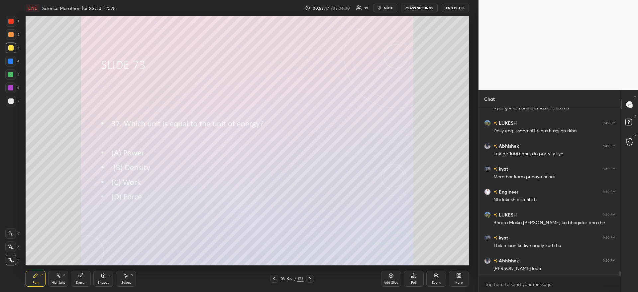
click at [410, 276] on div "Poll" at bounding box center [414, 279] width 20 height 16
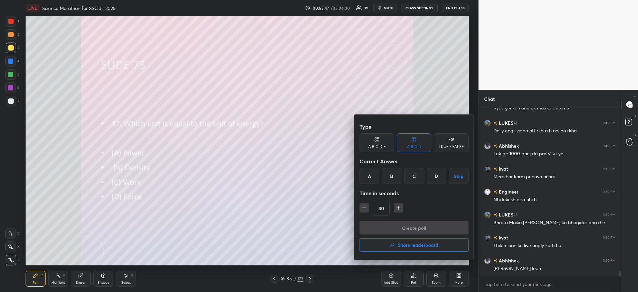
click at [414, 178] on div "C" at bounding box center [414, 176] width 20 height 16
click at [406, 225] on button "Create poll" at bounding box center [414, 227] width 109 height 13
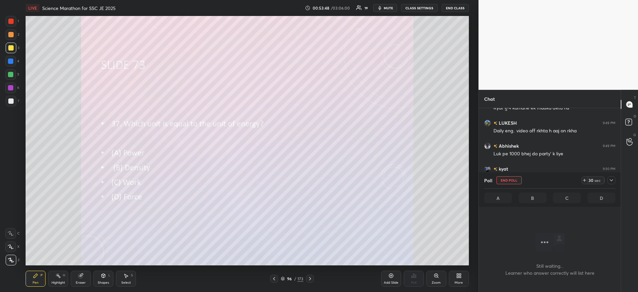
scroll to position [147, 140]
click at [612, 181] on icon at bounding box center [611, 180] width 5 height 5
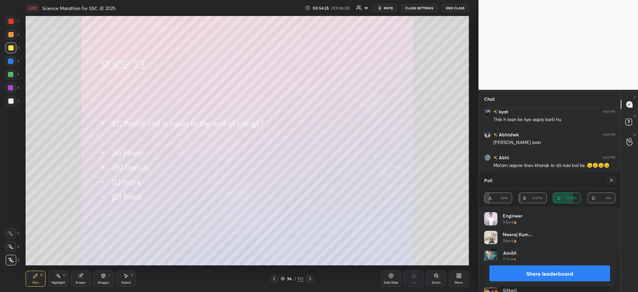
scroll to position [5967, 0]
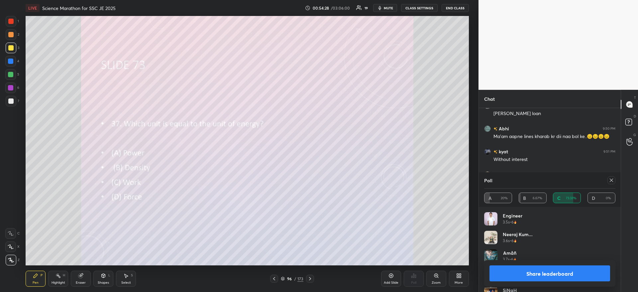
click at [530, 271] on button "Share leaderboard" at bounding box center [550, 273] width 121 height 16
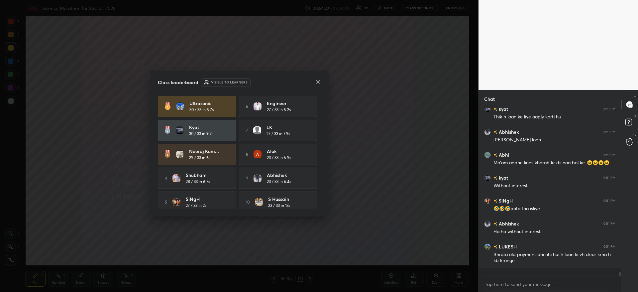
scroll to position [5935, 0]
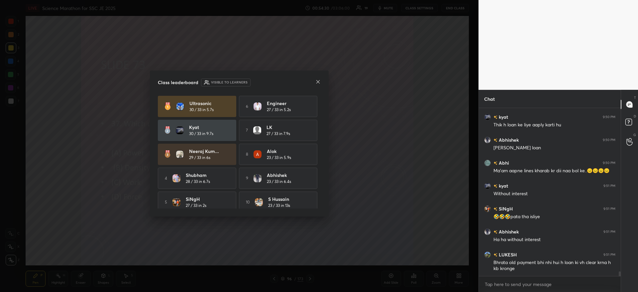
click at [319, 81] on icon at bounding box center [317, 81] width 5 height 5
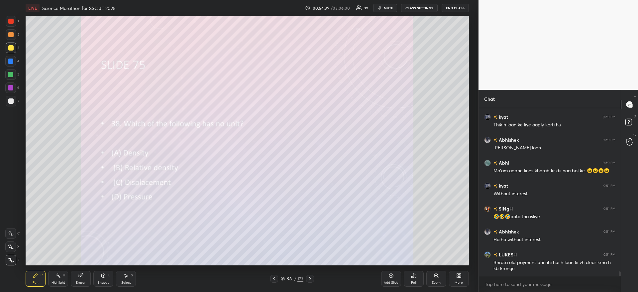
click at [411, 276] on icon at bounding box center [413, 275] width 5 height 5
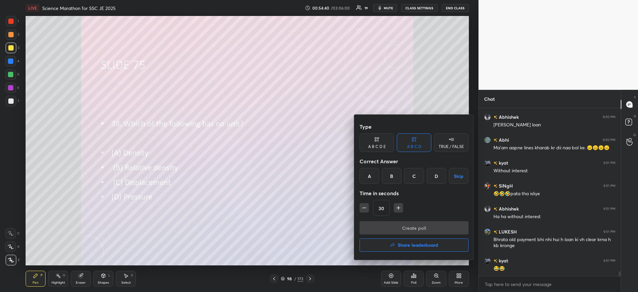
click at [389, 180] on div "B" at bounding box center [392, 176] width 20 height 16
click at [382, 227] on button "Create poll" at bounding box center [414, 227] width 109 height 13
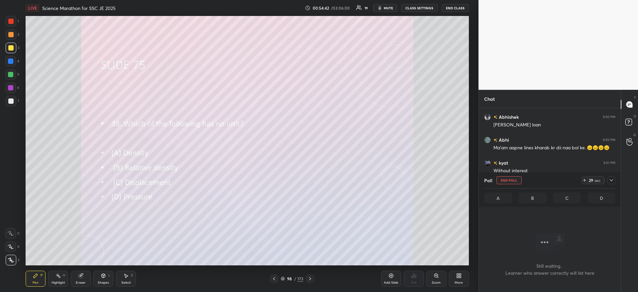
click at [613, 178] on icon at bounding box center [611, 180] width 5 height 5
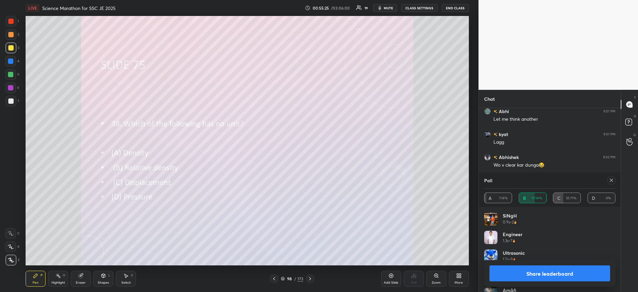
click at [536, 270] on button "Share leaderboard" at bounding box center [550, 273] width 121 height 16
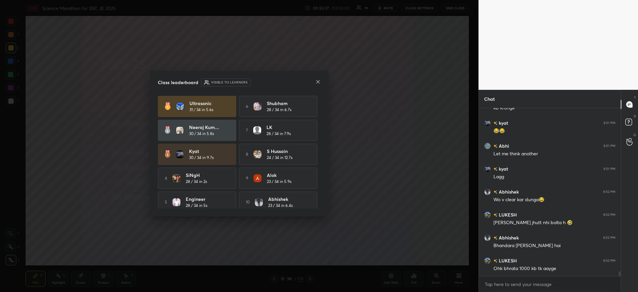
click at [318, 83] on icon at bounding box center [317, 81] width 5 height 5
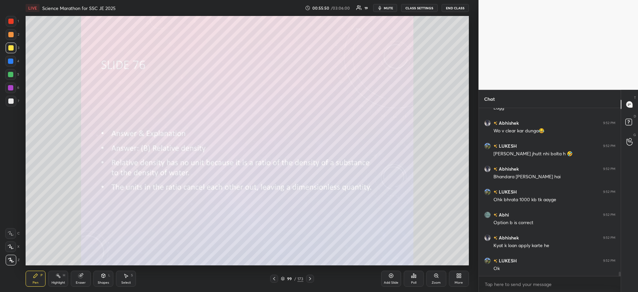
scroll to position [6185, 0]
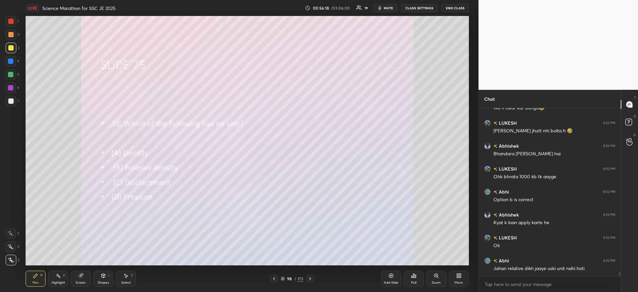
click at [9, 75] on div at bounding box center [10, 74] width 5 height 5
click at [12, 76] on div at bounding box center [10, 74] width 5 height 5
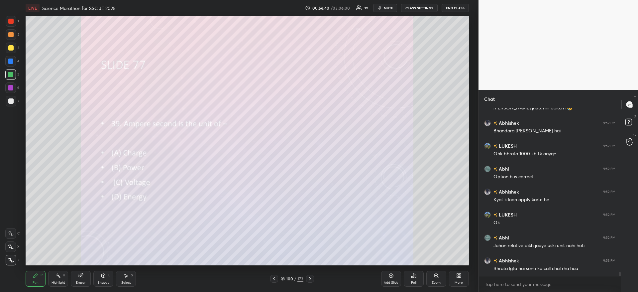
click at [411, 275] on icon at bounding box center [413, 275] width 5 height 5
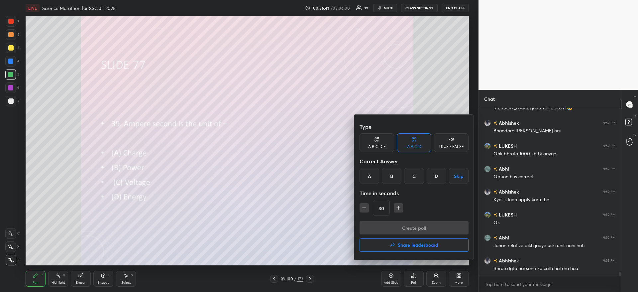
click at [369, 176] on div "A" at bounding box center [370, 176] width 20 height 16
click at [380, 225] on button "Create poll" at bounding box center [414, 227] width 109 height 13
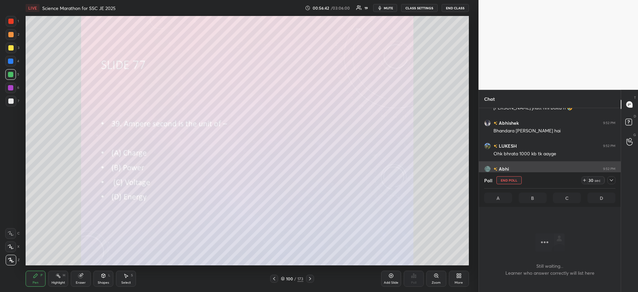
scroll to position [147, 140]
click at [611, 179] on icon at bounding box center [611, 180] width 5 height 5
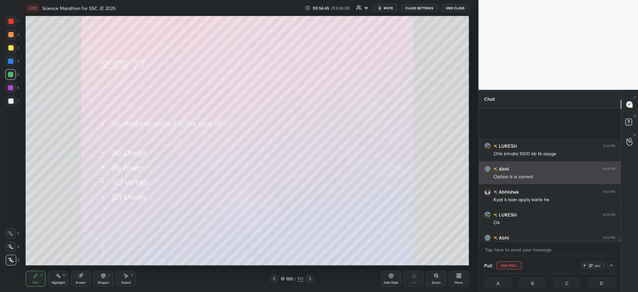
scroll to position [6271, 0]
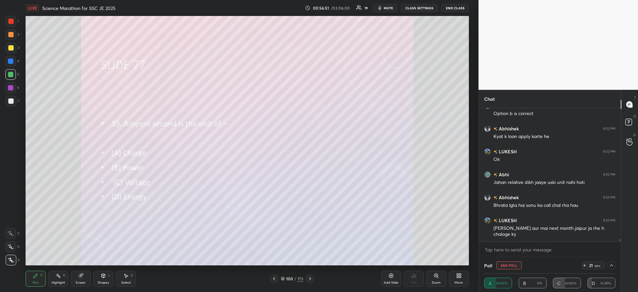
click at [389, 9] on span "mute" at bounding box center [388, 8] width 9 height 5
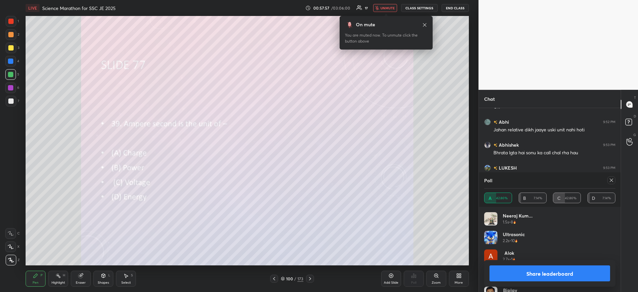
scroll to position [6330, 0]
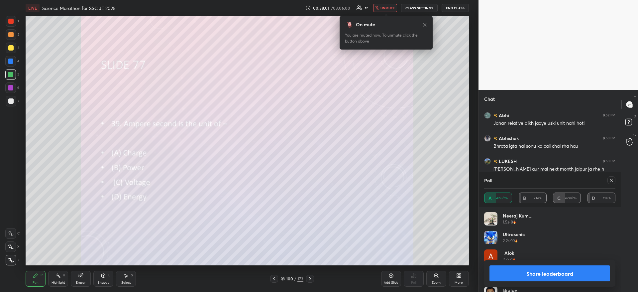
click at [390, 6] on span "unmute" at bounding box center [388, 8] width 14 height 5
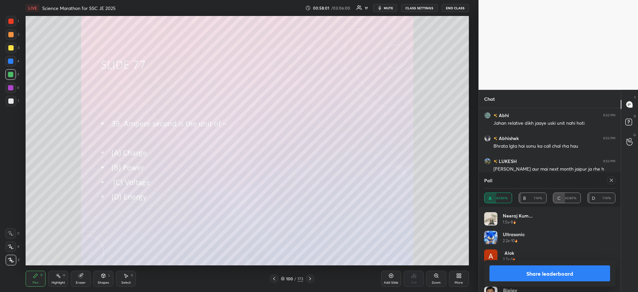
scroll to position [6353, 0]
click at [542, 270] on button "Share leaderboard" at bounding box center [550, 273] width 121 height 16
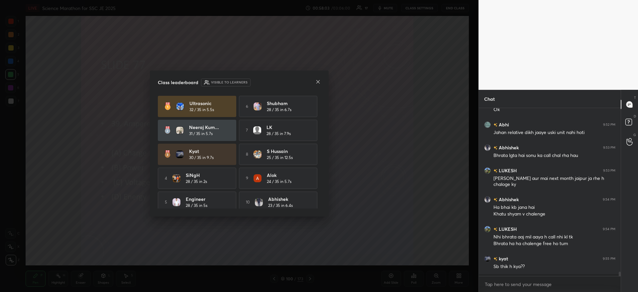
scroll to position [6320, 0]
click at [316, 81] on icon at bounding box center [317, 81] width 5 height 5
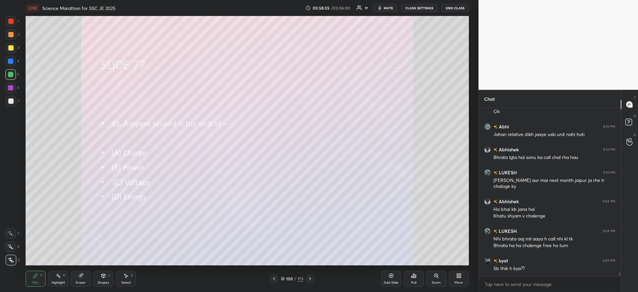
click at [389, 8] on span "mute" at bounding box center [388, 8] width 9 height 5
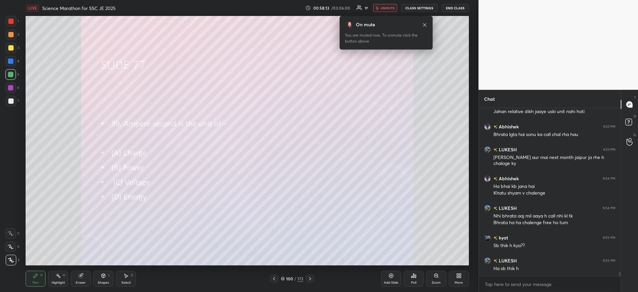
scroll to position [6365, 0]
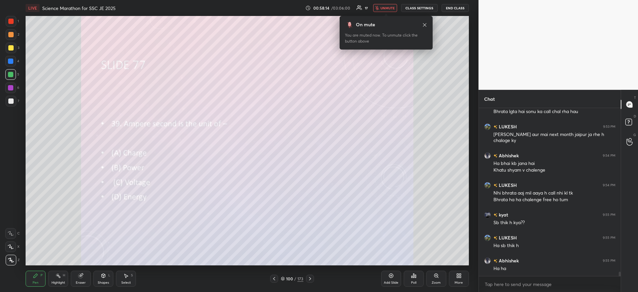
click at [392, 11] on button "unmute" at bounding box center [385, 8] width 24 height 8
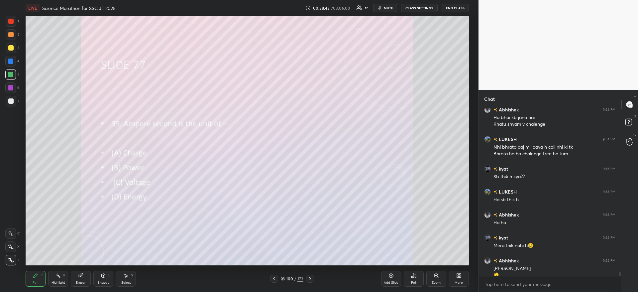
scroll to position [6418, 0]
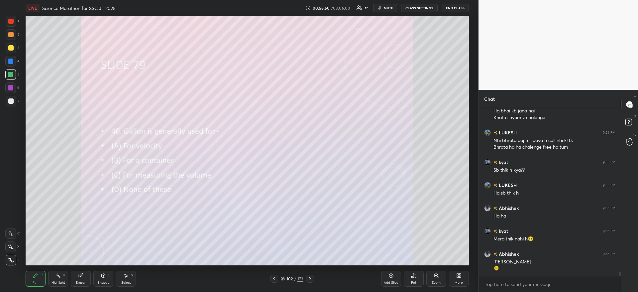
click at [409, 277] on div "Poll" at bounding box center [414, 279] width 20 height 16
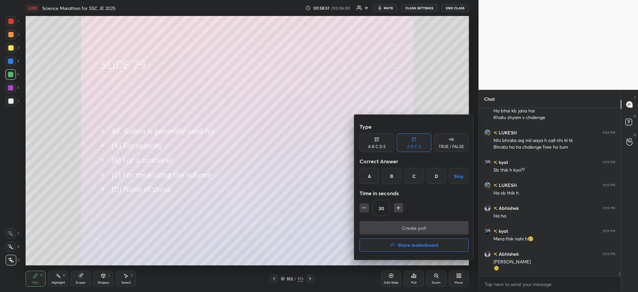
click at [416, 177] on div "C" at bounding box center [414, 176] width 20 height 16
click at [412, 224] on button "Create poll" at bounding box center [414, 227] width 109 height 13
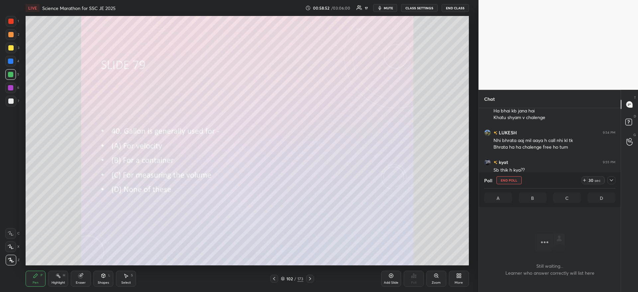
scroll to position [147, 140]
click at [393, 7] on span "mute" at bounding box center [388, 8] width 9 height 5
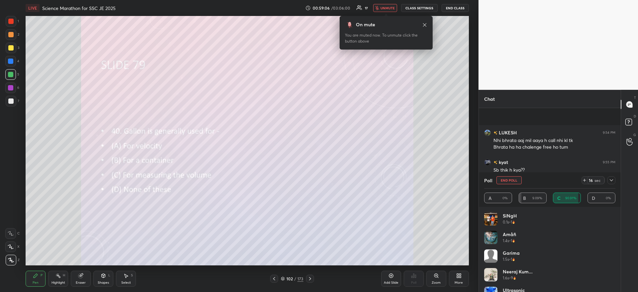
scroll to position [6475, 0]
click at [588, 180] on div "6 sec" at bounding box center [595, 180] width 17 height 8
click at [588, 180] on div "20 sec" at bounding box center [595, 180] width 17 height 8
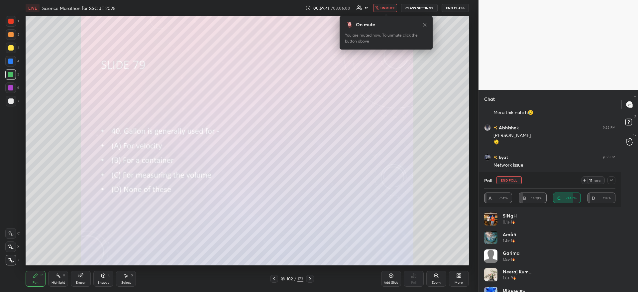
scroll to position [6567, 0]
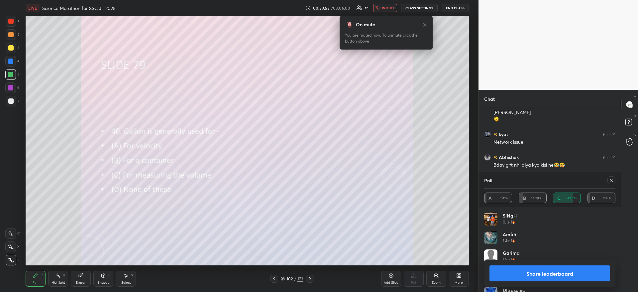
click at [514, 278] on button "Share leaderboard" at bounding box center [550, 273] width 121 height 16
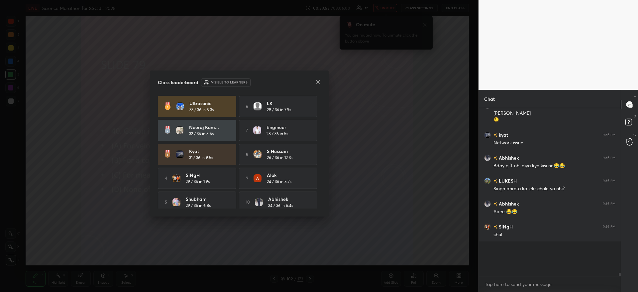
scroll to position [2, 2]
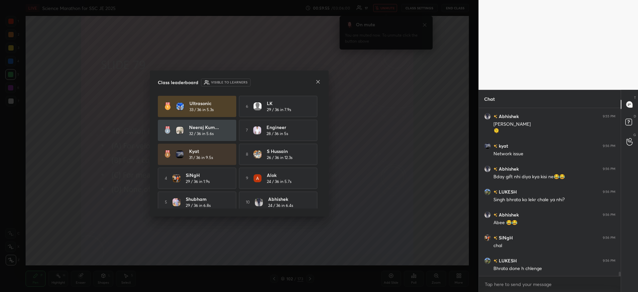
click at [317, 82] on icon at bounding box center [317, 81] width 5 height 5
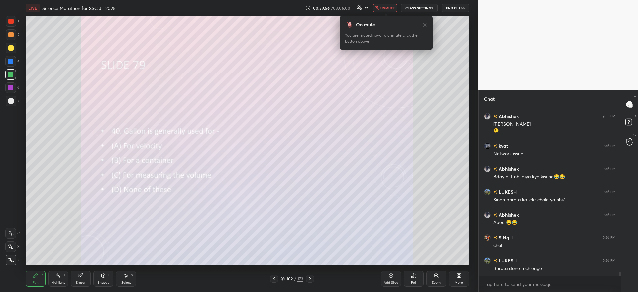
scroll to position [6578, 0]
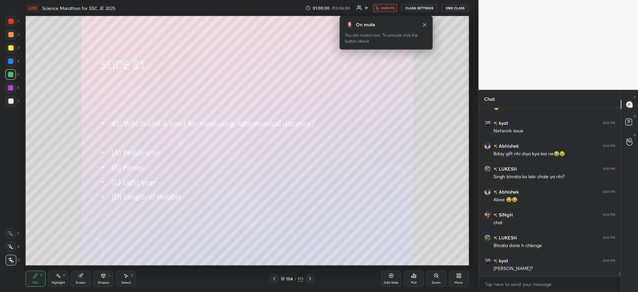
click at [415, 277] on icon at bounding box center [415, 276] width 1 height 3
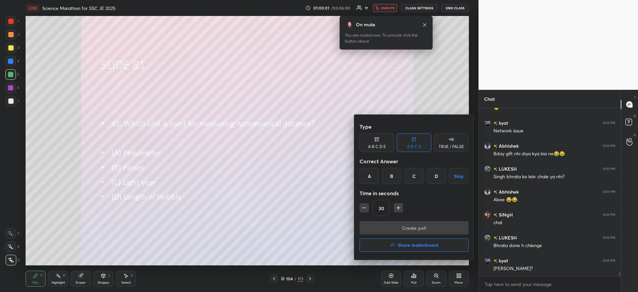
click at [415, 173] on div "C" at bounding box center [414, 176] width 20 height 16
click at [408, 231] on button "Create poll" at bounding box center [414, 227] width 109 height 13
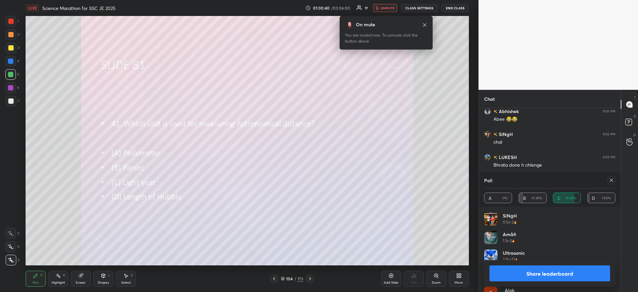
scroll to position [6665, 0]
click at [517, 272] on button "Share leaderboard" at bounding box center [550, 273] width 121 height 16
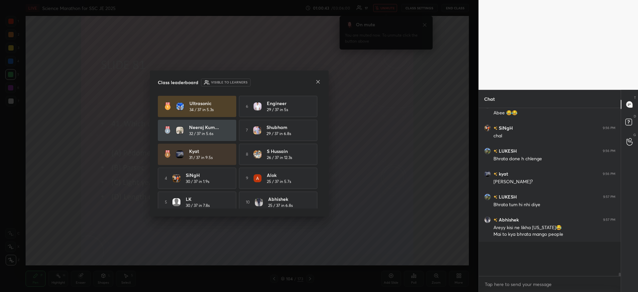
scroll to position [2, 2]
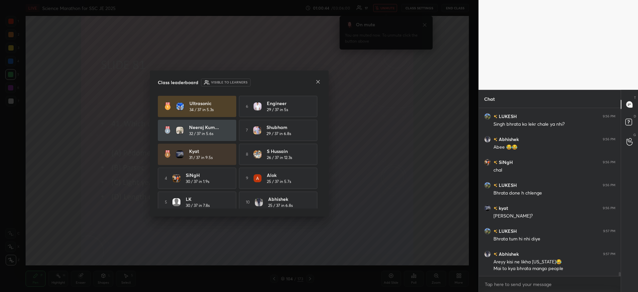
click at [315, 80] on icon at bounding box center [317, 81] width 5 height 5
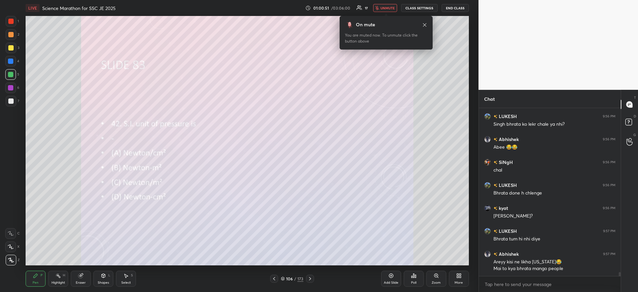
click at [413, 276] on icon at bounding box center [413, 275] width 5 height 5
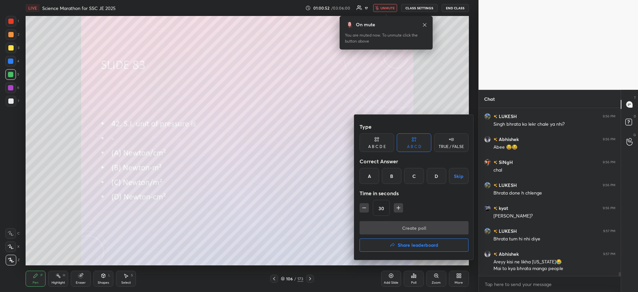
click at [414, 177] on div "C" at bounding box center [414, 176] width 20 height 16
click at [407, 229] on button "Create poll" at bounding box center [414, 227] width 109 height 13
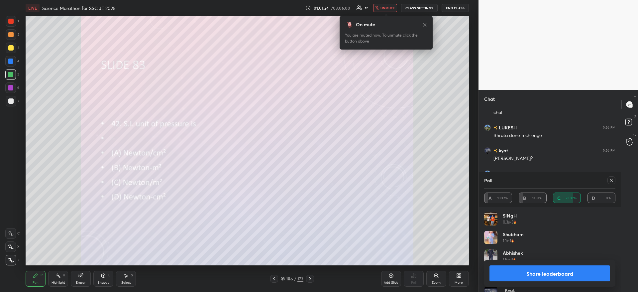
scroll to position [6711, 0]
click at [389, 10] on span "unmute" at bounding box center [388, 8] width 14 height 5
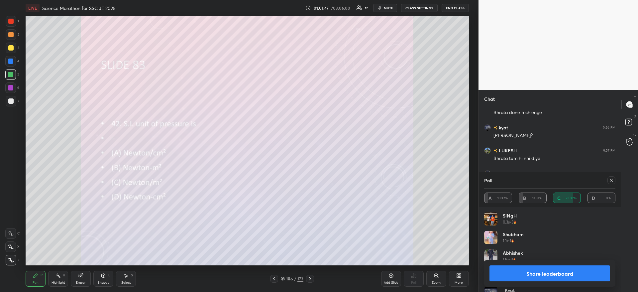
click at [544, 273] on button "Share leaderboard" at bounding box center [550, 273] width 121 height 16
type textarea "x"
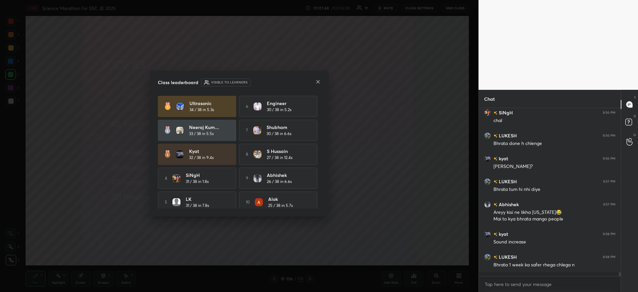
scroll to position [6676, 0]
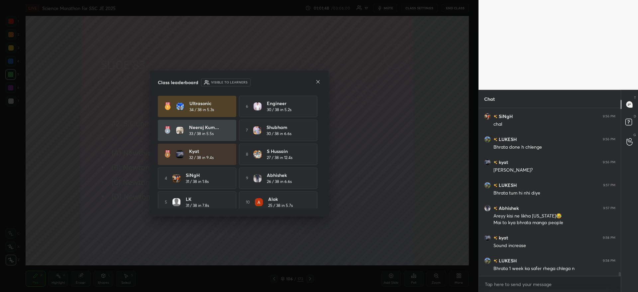
click at [318, 82] on icon at bounding box center [317, 81] width 3 height 3
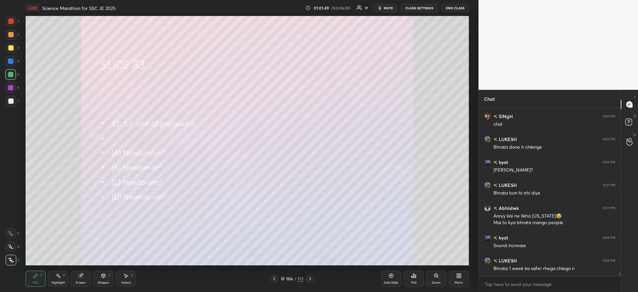
click at [389, 7] on span "mute" at bounding box center [388, 8] width 9 height 5
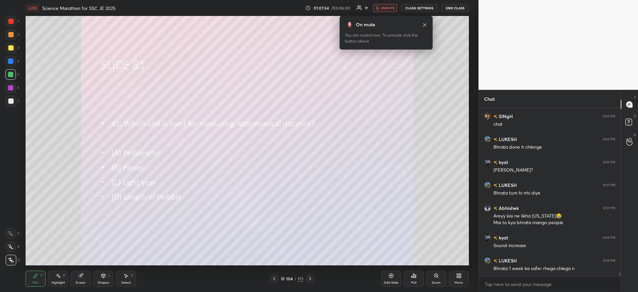
click at [394, 10] on span "unmute" at bounding box center [388, 8] width 14 height 5
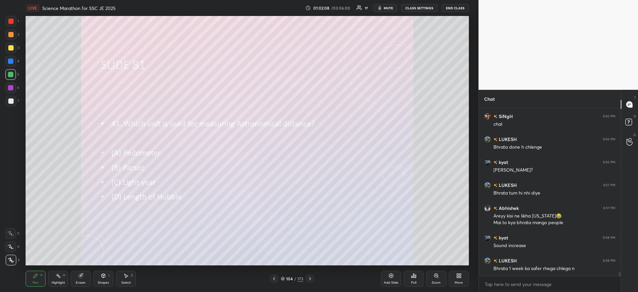
scroll to position [6705, 0]
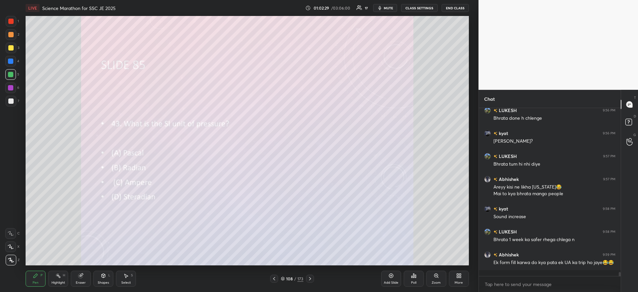
click at [414, 281] on div "Poll" at bounding box center [413, 282] width 5 height 3
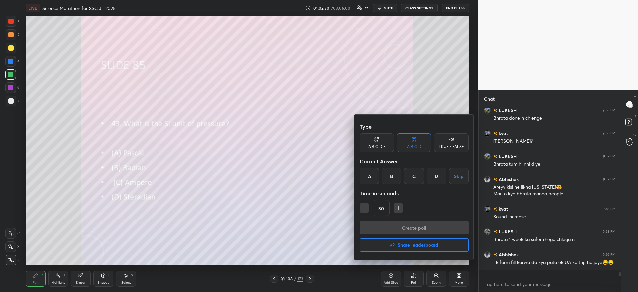
click at [370, 176] on div "A" at bounding box center [370, 176] width 20 height 16
click at [377, 223] on button "Create poll" at bounding box center [414, 227] width 109 height 13
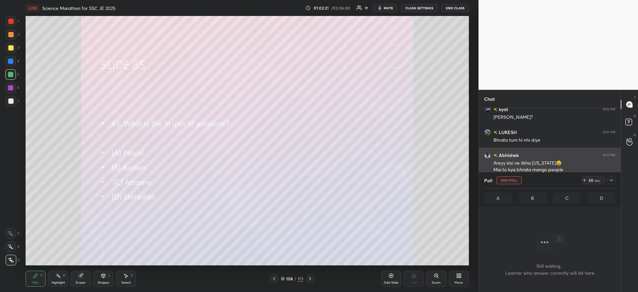
scroll to position [147, 140]
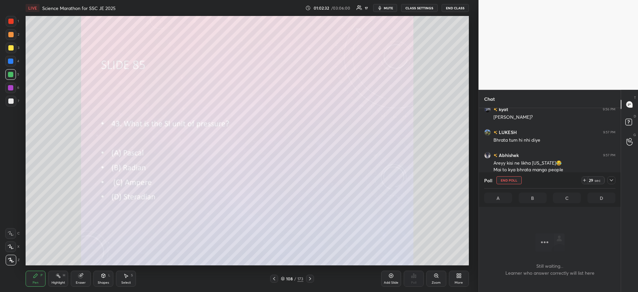
click at [605, 180] on div "29 sec" at bounding box center [599, 180] width 34 height 8
click at [608, 180] on div at bounding box center [612, 180] width 8 height 8
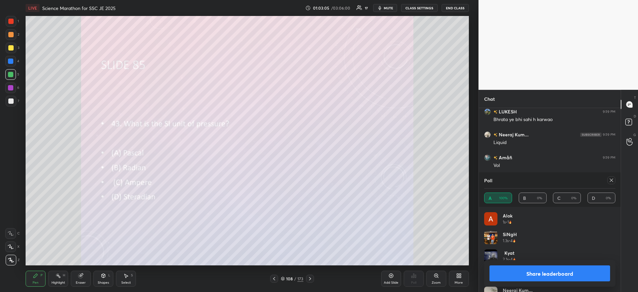
scroll to position [6900, 0]
click at [537, 265] on div "Share leaderboard" at bounding box center [549, 273] width 131 height 27
click at [518, 272] on button "Share leaderboard" at bounding box center [550, 273] width 121 height 16
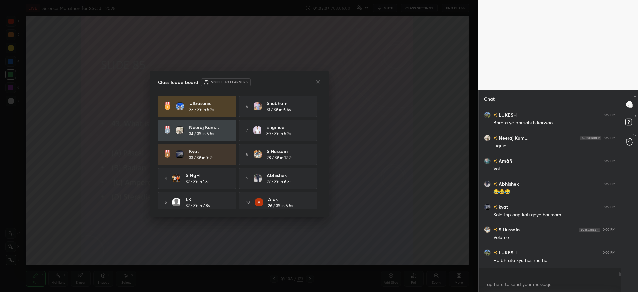
scroll to position [6868, 0]
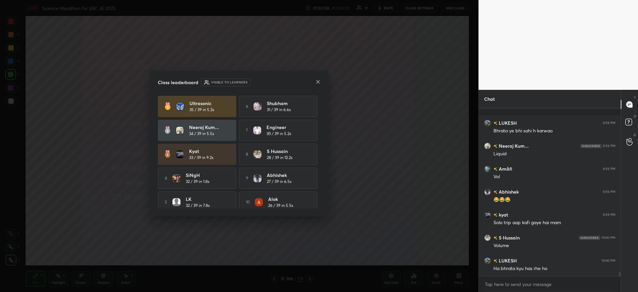
click at [263, 160] on div "8 S Hussain 28 / 39 in 12.2s" at bounding box center [278, 154] width 78 height 21
click at [319, 83] on icon at bounding box center [317, 81] width 3 height 3
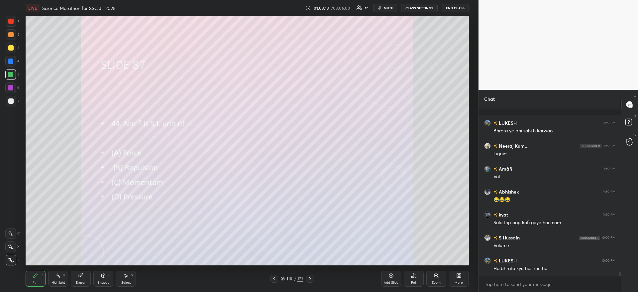
click at [413, 275] on icon at bounding box center [413, 275] width 5 height 5
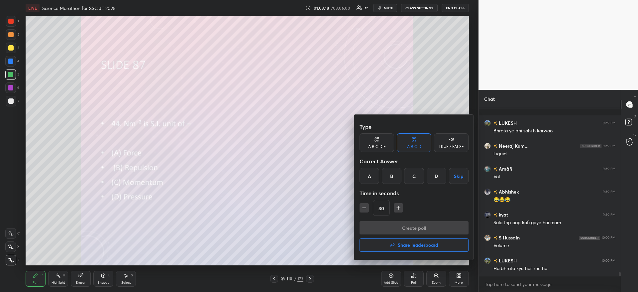
click at [434, 176] on div "D" at bounding box center [437, 176] width 20 height 16
click at [425, 223] on button "Create poll" at bounding box center [414, 227] width 109 height 13
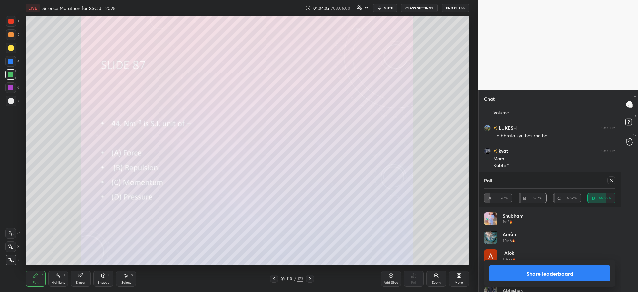
click at [518, 273] on button "Share leaderboard" at bounding box center [550, 273] width 121 height 16
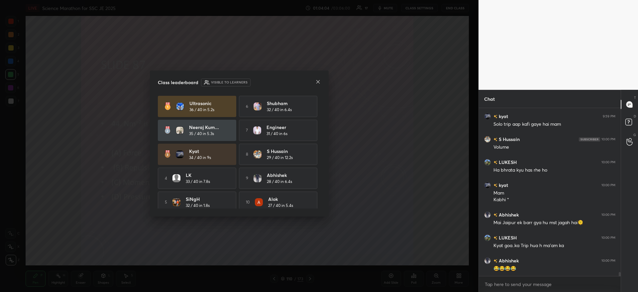
click at [318, 83] on icon at bounding box center [317, 81] width 5 height 5
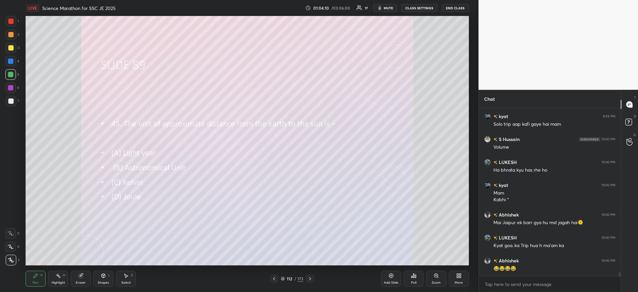
scroll to position [6980, 0]
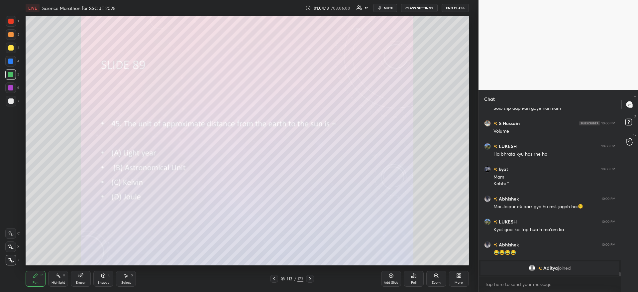
click at [416, 276] on icon at bounding box center [415, 276] width 1 height 3
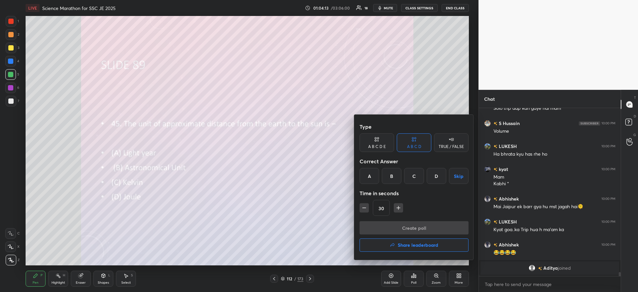
click at [392, 177] on div "B" at bounding box center [392, 176] width 20 height 16
click at [385, 225] on button "Create poll" at bounding box center [414, 227] width 109 height 13
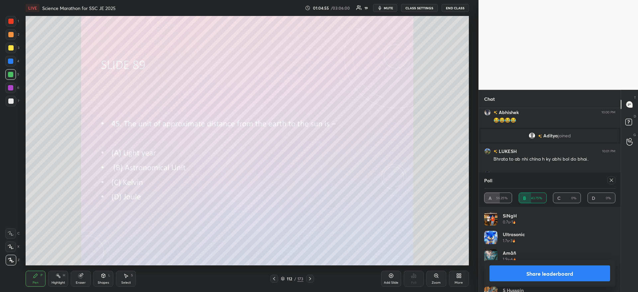
scroll to position [6353, 0]
click at [552, 274] on button "Share leaderboard" at bounding box center [550, 273] width 121 height 16
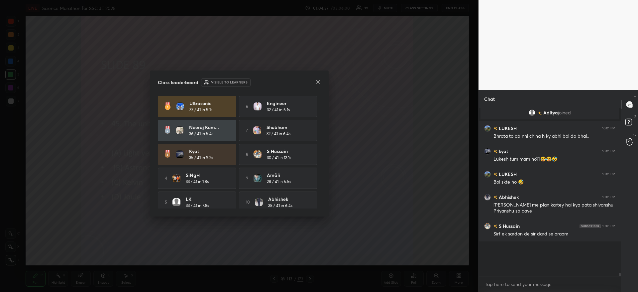
scroll to position [2, 2]
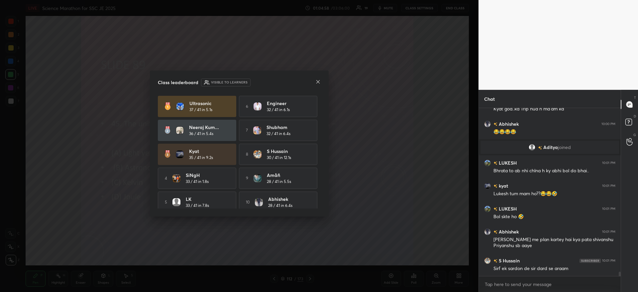
click at [318, 82] on icon at bounding box center [317, 81] width 3 height 3
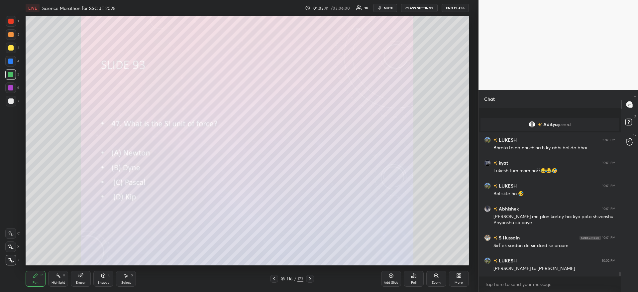
scroll to position [6370, 0]
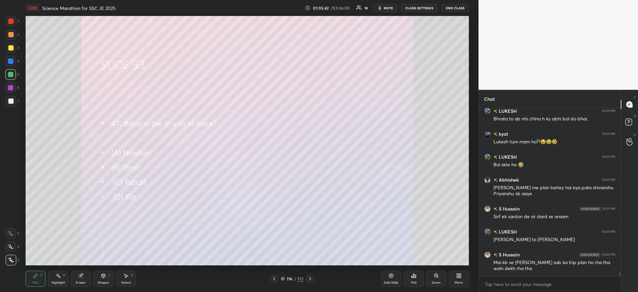
click at [409, 275] on div "Poll" at bounding box center [414, 279] width 20 height 16
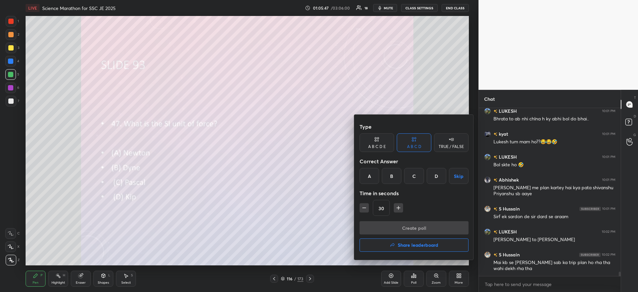
click at [234, 141] on div at bounding box center [319, 146] width 638 height 292
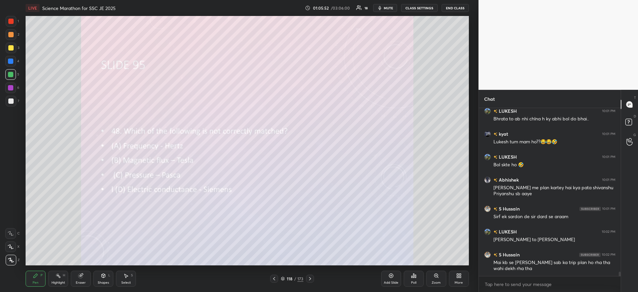
click at [415, 279] on div "Poll" at bounding box center [414, 279] width 20 height 16
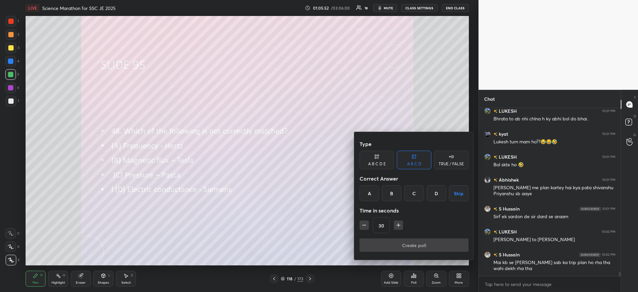
scroll to position [6393, 0]
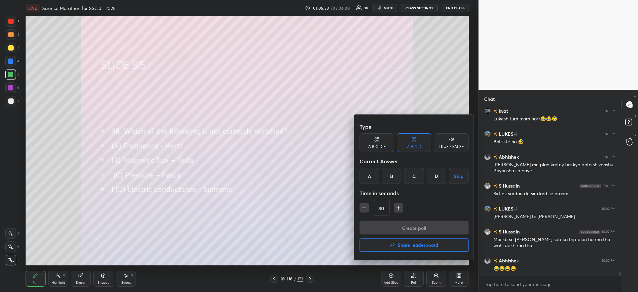
click at [392, 175] on div "B" at bounding box center [392, 176] width 20 height 16
click at [388, 228] on button "Create poll" at bounding box center [414, 227] width 109 height 13
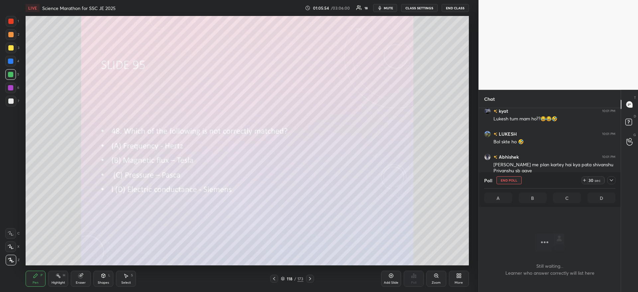
scroll to position [147, 140]
click at [613, 182] on icon at bounding box center [611, 180] width 5 height 5
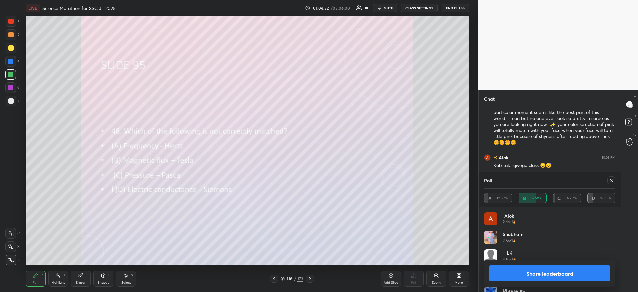
scroll to position [6607, 0]
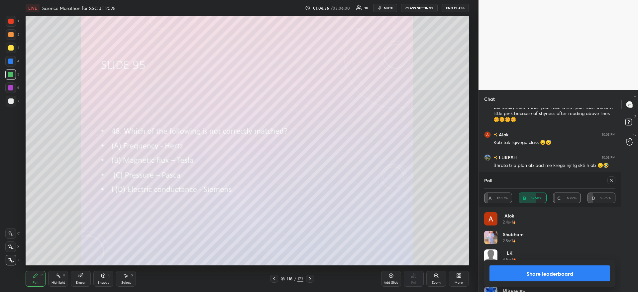
click at [544, 273] on button "Share leaderboard" at bounding box center [550, 273] width 121 height 16
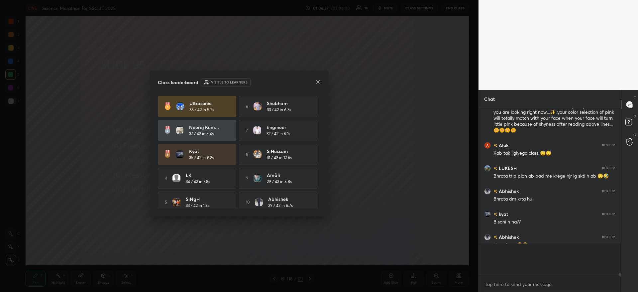
scroll to position [6576, 0]
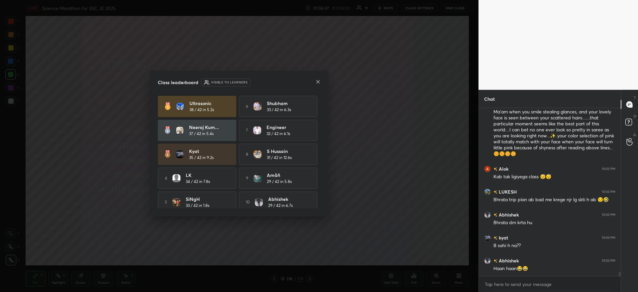
click at [318, 84] on div at bounding box center [317, 82] width 5 height 7
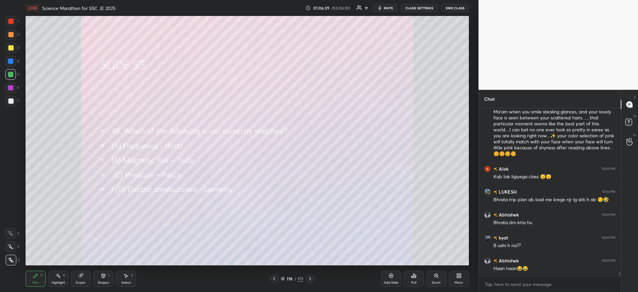
click at [392, 8] on span "mute" at bounding box center [388, 8] width 9 height 5
click at [393, 9] on span "unmute" at bounding box center [388, 8] width 14 height 5
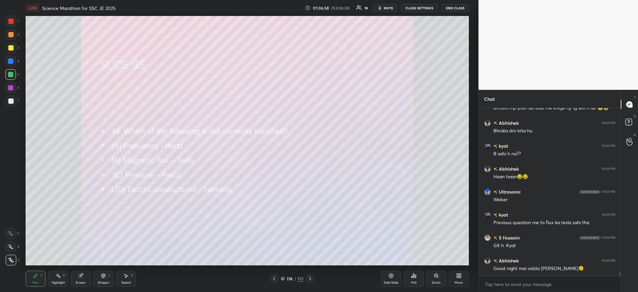
click at [390, 7] on span "mute" at bounding box center [388, 8] width 9 height 5
click at [412, 274] on icon at bounding box center [413, 275] width 5 height 5
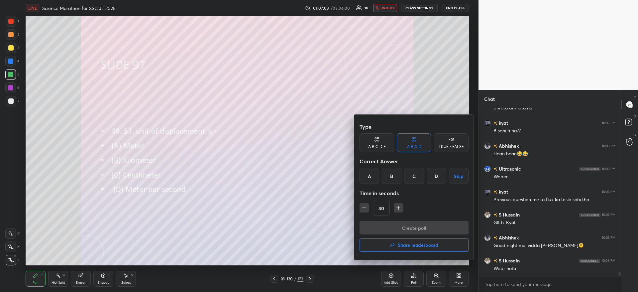
click at [370, 175] on div "A" at bounding box center [370, 176] width 20 height 16
click at [384, 229] on button "Create poll" at bounding box center [414, 227] width 109 height 13
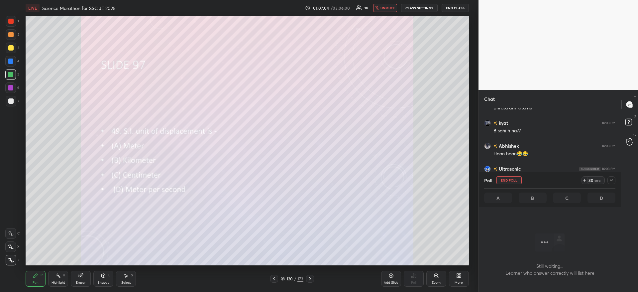
scroll to position [149, 140]
click at [393, 7] on span "unmute" at bounding box center [388, 8] width 14 height 5
click at [609, 181] on icon at bounding box center [611, 180] width 5 height 5
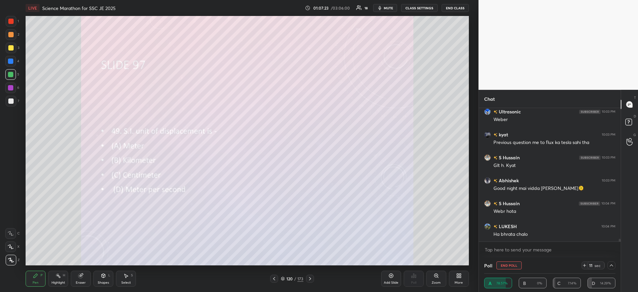
click at [390, 7] on span "mute" at bounding box center [388, 8] width 9 height 5
click at [391, 7] on span "unmute" at bounding box center [388, 8] width 14 height 5
click at [396, 10] on button "mute" at bounding box center [385, 8] width 24 height 8
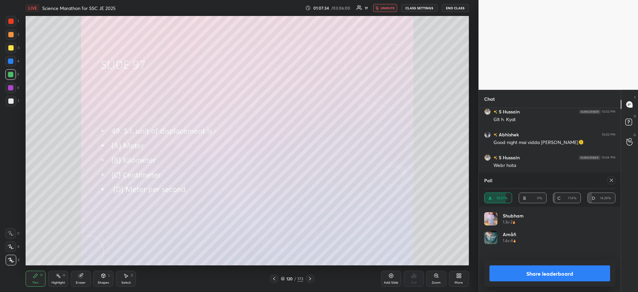
scroll to position [2, 2]
click at [387, 9] on span "unmute" at bounding box center [388, 8] width 14 height 5
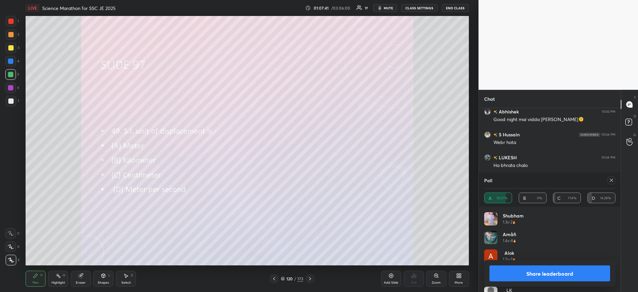
click at [505, 262] on div "Share leaderboard" at bounding box center [549, 273] width 131 height 27
click at [504, 273] on button "Share leaderboard" at bounding box center [550, 273] width 121 height 16
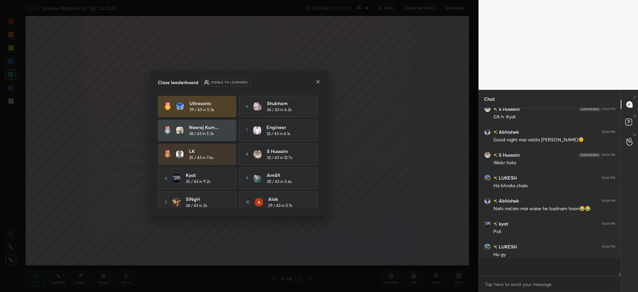
scroll to position [6779, 0]
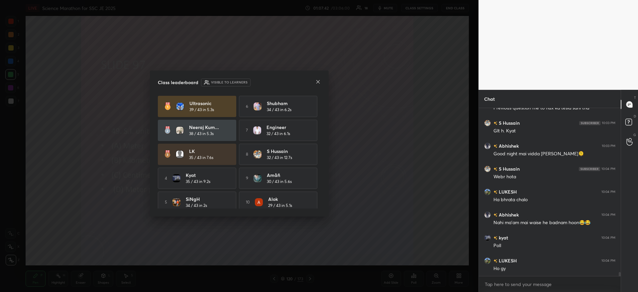
click at [320, 82] on icon at bounding box center [317, 81] width 5 height 5
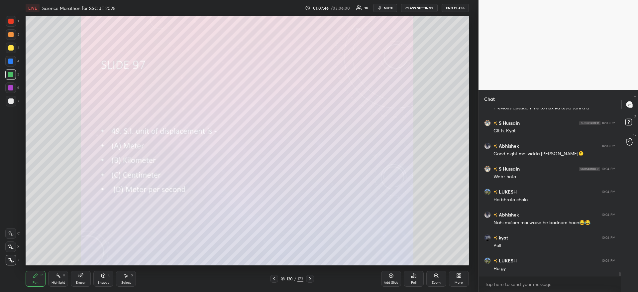
click at [392, 8] on span "mute" at bounding box center [388, 8] width 9 height 5
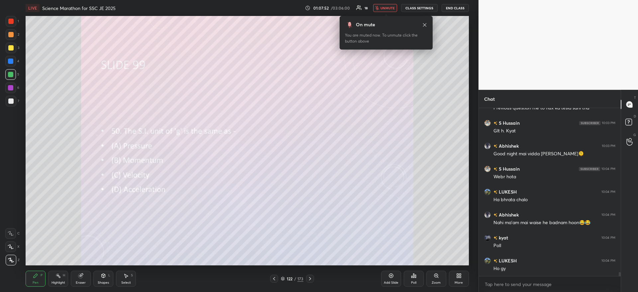
click at [413, 278] on icon at bounding box center [413, 275] width 5 height 5
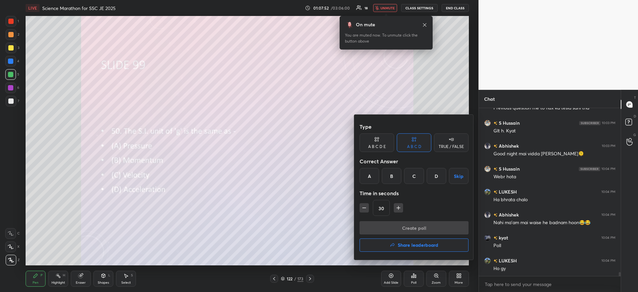
click at [430, 175] on div "D" at bounding box center [437, 176] width 20 height 16
click at [409, 228] on button "Create poll" at bounding box center [414, 227] width 109 height 13
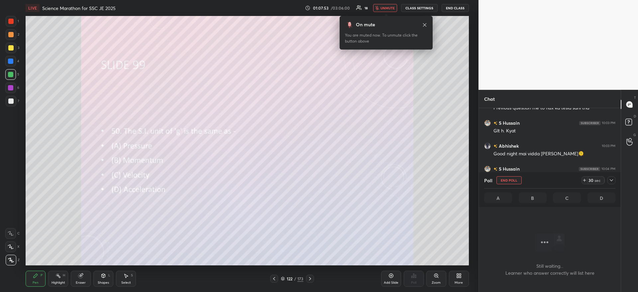
scroll to position [151, 140]
click at [389, 8] on span "unmute" at bounding box center [388, 8] width 14 height 5
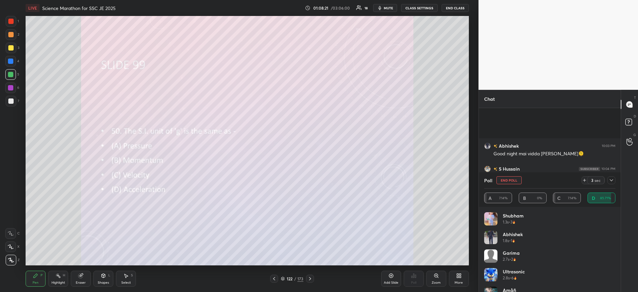
scroll to position [6836, 0]
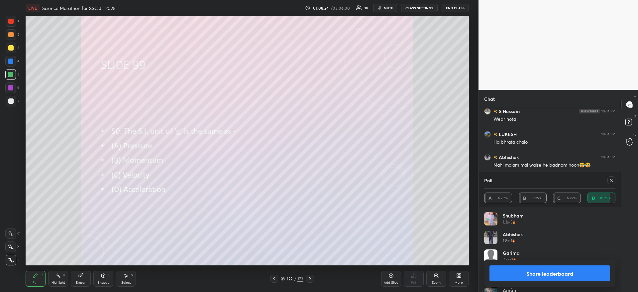
click at [391, 10] on span "mute" at bounding box center [388, 8] width 9 height 5
click at [535, 272] on button "Share leaderboard" at bounding box center [550, 273] width 121 height 16
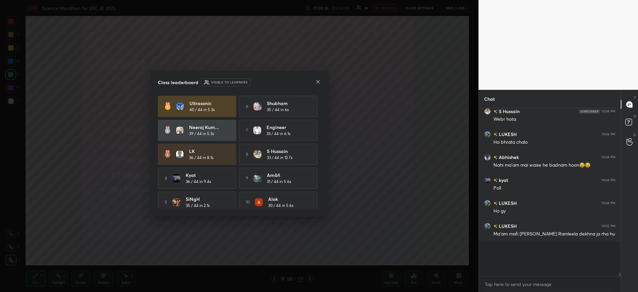
scroll to position [163, 140]
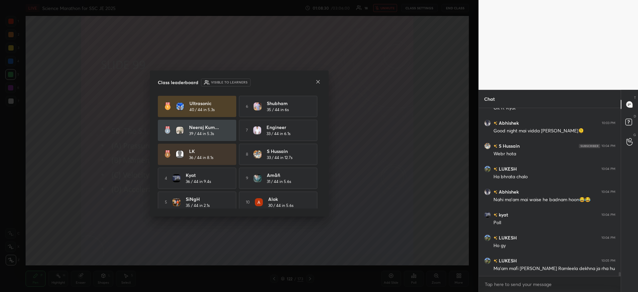
click at [321, 82] on div "Class leaderboard Visible to learners Ultrasonic 40 / 44 in 5.3s 6 Shubham 35 /…" at bounding box center [239, 143] width 179 height 146
click at [318, 80] on icon at bounding box center [317, 81] width 5 height 5
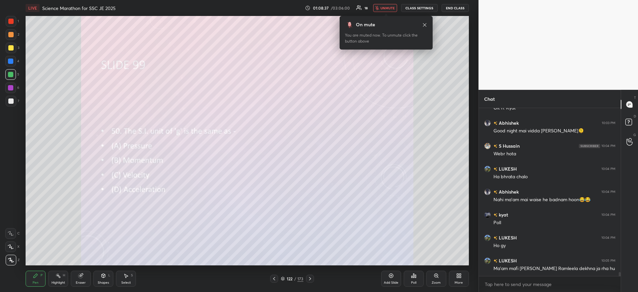
click at [387, 11] on button "unmute" at bounding box center [385, 8] width 24 height 8
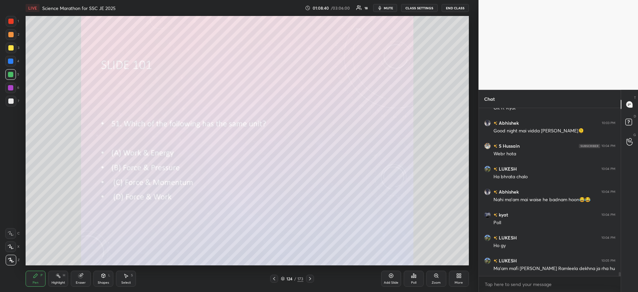
click at [412, 281] on div "Poll" at bounding box center [413, 282] width 5 height 3
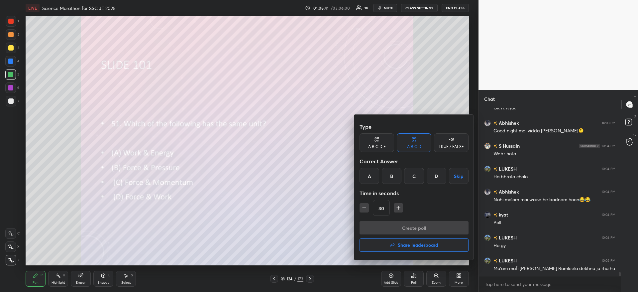
click at [370, 177] on div "A" at bounding box center [370, 176] width 20 height 16
click at [385, 226] on button "Create poll" at bounding box center [414, 227] width 109 height 13
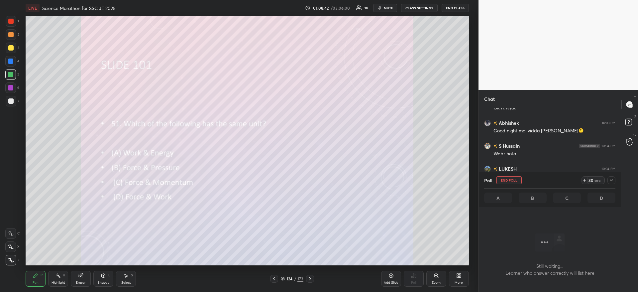
scroll to position [147, 140]
click at [612, 177] on div at bounding box center [612, 180] width 8 height 8
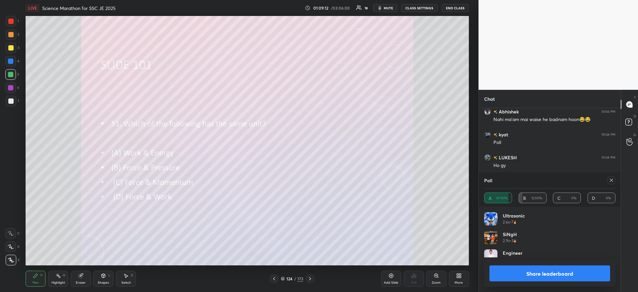
scroll to position [78, 129]
click at [524, 268] on button "Share leaderboard" at bounding box center [550, 273] width 121 height 16
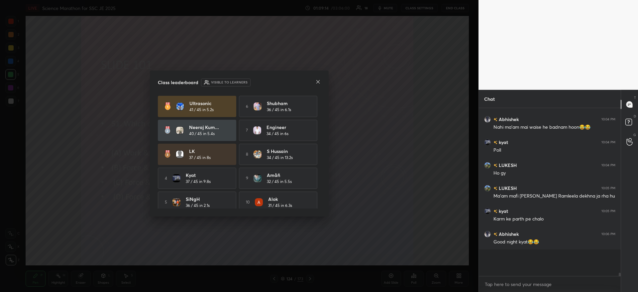
scroll to position [161, 140]
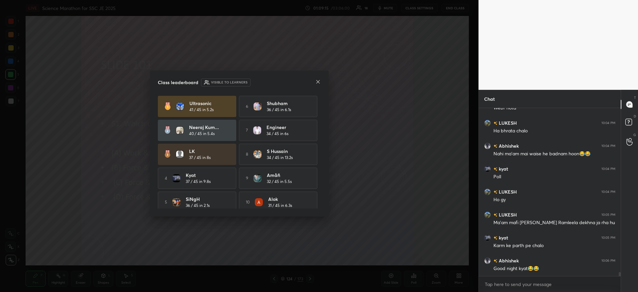
click at [318, 81] on icon at bounding box center [317, 81] width 5 height 5
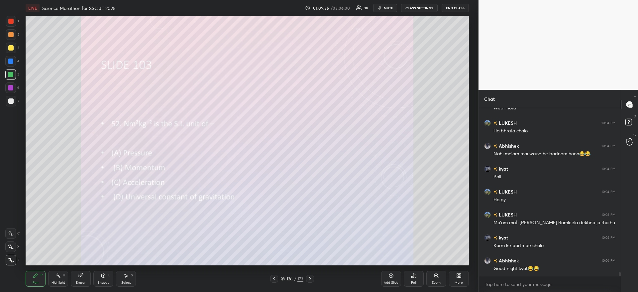
click at [414, 280] on div "Poll" at bounding box center [414, 279] width 20 height 16
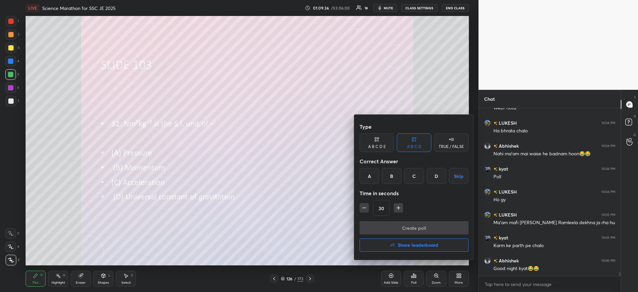
click at [436, 181] on div "D" at bounding box center [437, 176] width 20 height 16
click at [415, 231] on button "Create poll" at bounding box center [414, 227] width 109 height 13
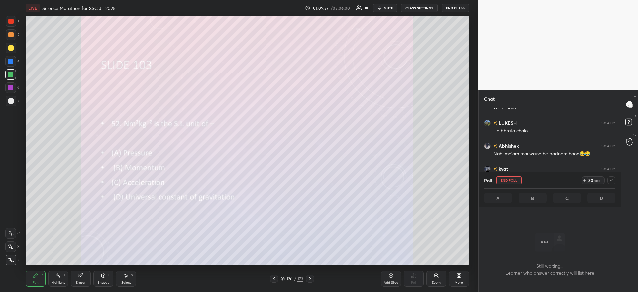
scroll to position [155, 140]
click at [582, 180] on icon at bounding box center [584, 180] width 5 height 5
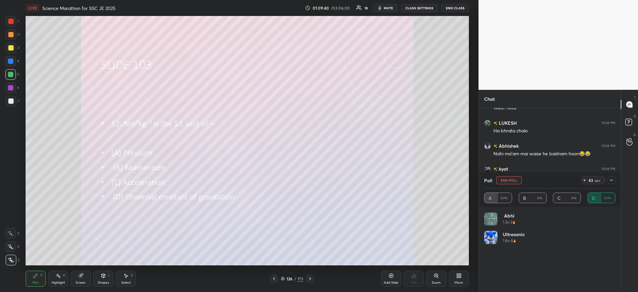
click at [609, 180] on div at bounding box center [612, 180] width 8 height 8
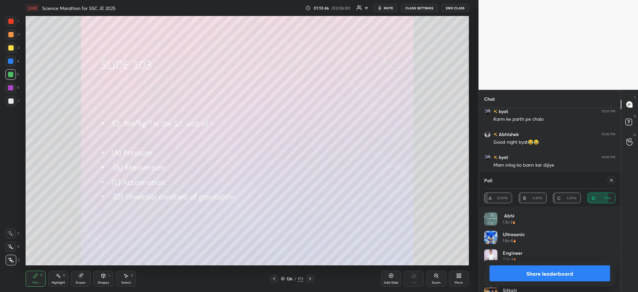
scroll to position [6997, 0]
click at [519, 271] on button "Share leaderboard" at bounding box center [550, 273] width 121 height 16
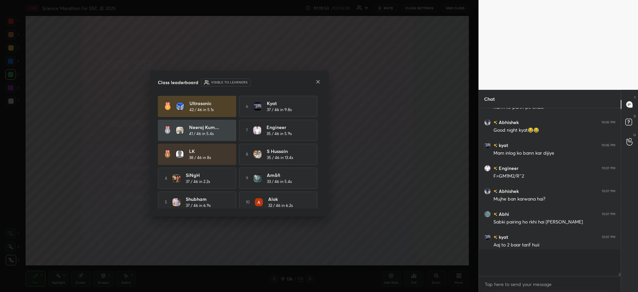
scroll to position [6966, 0]
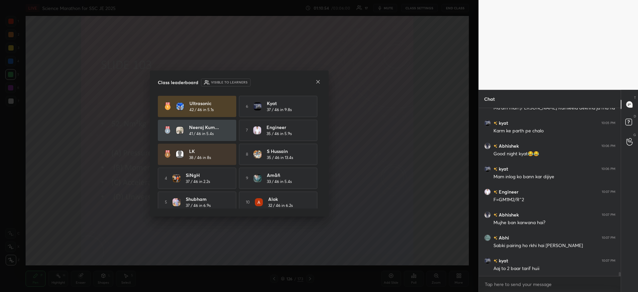
click at [320, 83] on icon at bounding box center [317, 81] width 5 height 5
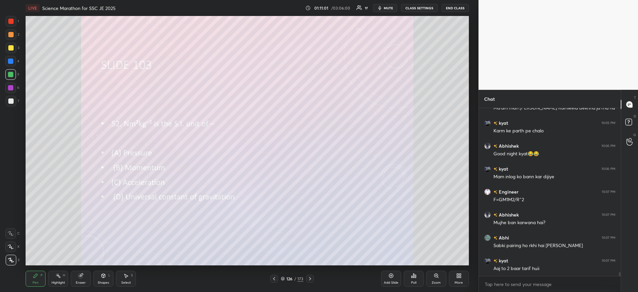
scroll to position [6985, 0]
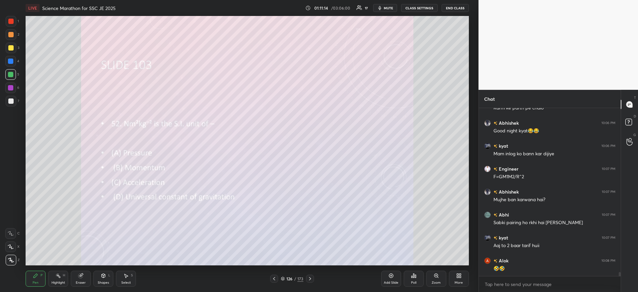
click at [392, 279] on div "Add Slide" at bounding box center [391, 279] width 20 height 16
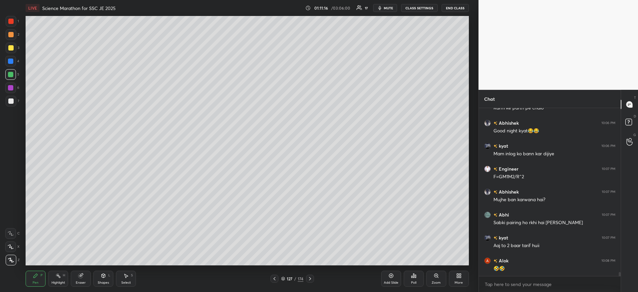
click at [11, 48] on div at bounding box center [10, 47] width 5 height 5
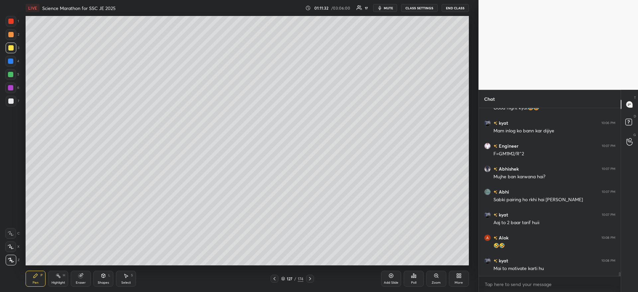
scroll to position [7024, 0]
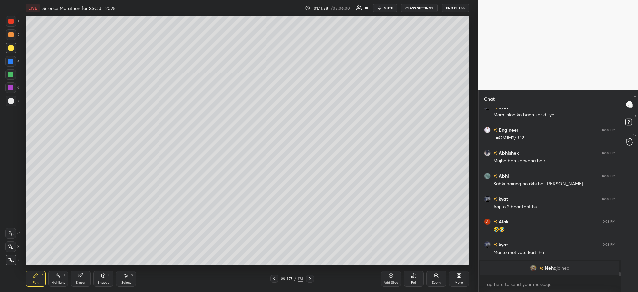
click at [9, 99] on div at bounding box center [10, 100] width 5 height 5
click at [12, 98] on div at bounding box center [10, 100] width 5 height 5
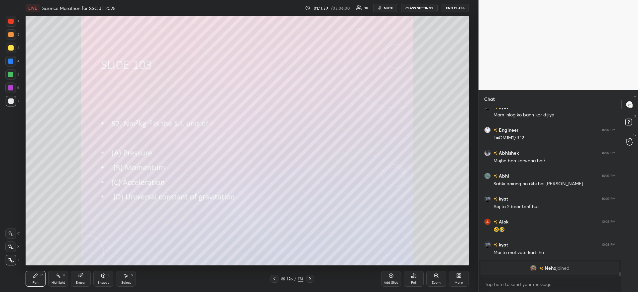
scroll to position [6773, 0]
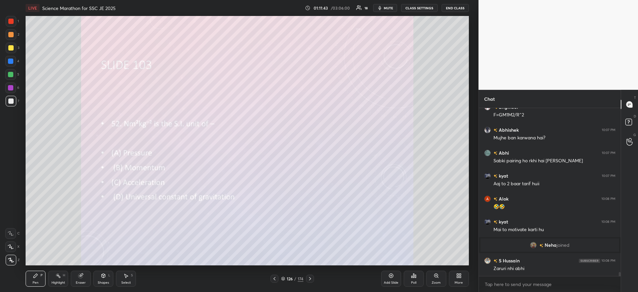
click at [13, 19] on div at bounding box center [10, 21] width 5 height 5
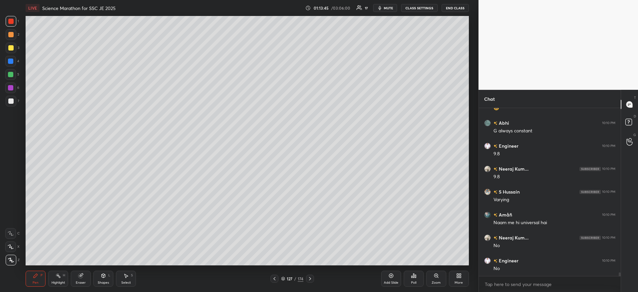
scroll to position [7283, 0]
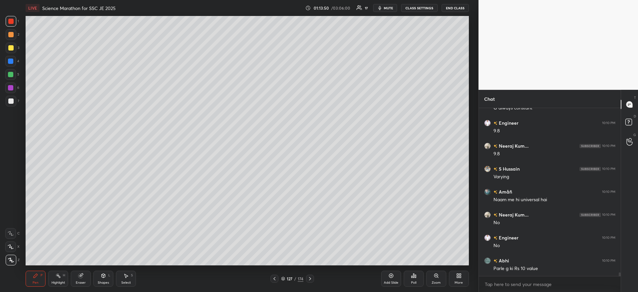
click at [393, 279] on div "Add Slide" at bounding box center [391, 279] width 20 height 16
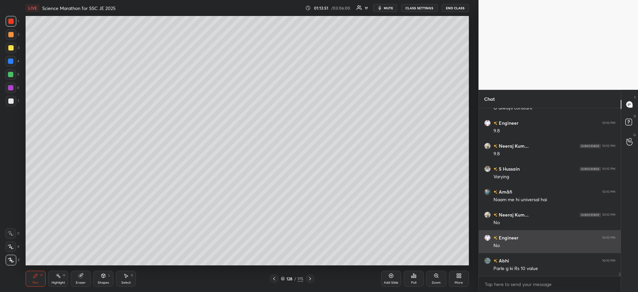
click at [8, 47] on div at bounding box center [11, 48] width 11 height 11
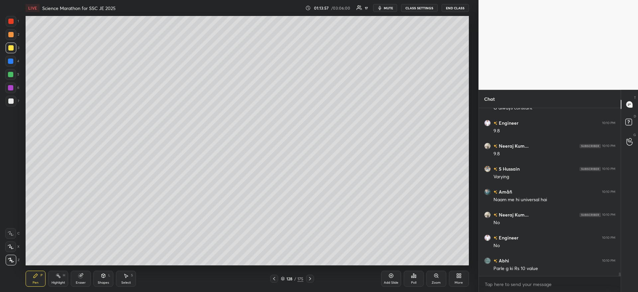
click at [11, 63] on div at bounding box center [10, 61] width 5 height 5
click at [11, 64] on div at bounding box center [10, 61] width 11 height 11
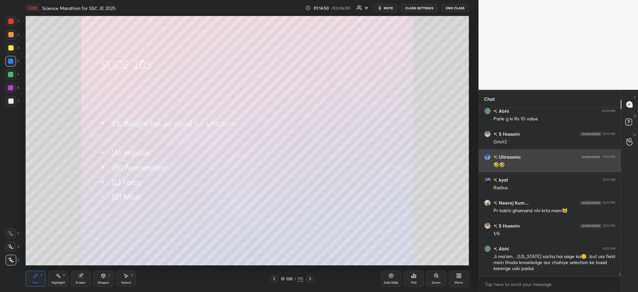
scroll to position [7456, 0]
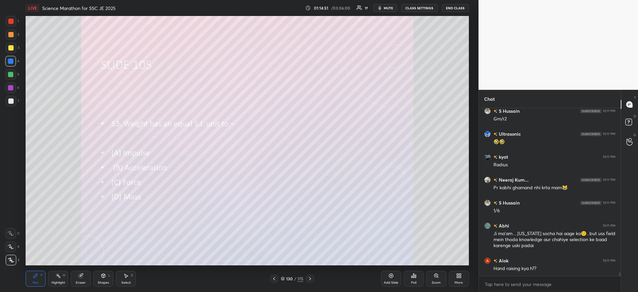
click at [419, 275] on div "Poll" at bounding box center [414, 279] width 20 height 16
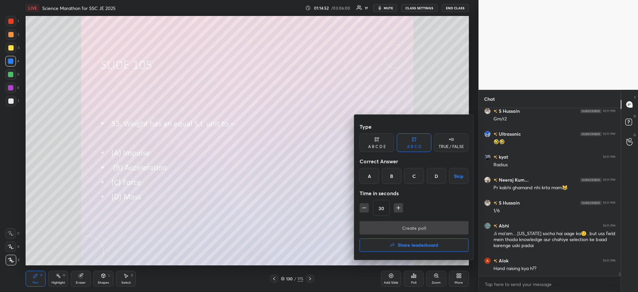
click at [414, 174] on div "C" at bounding box center [414, 176] width 20 height 16
click at [406, 224] on button "Create poll" at bounding box center [414, 227] width 109 height 13
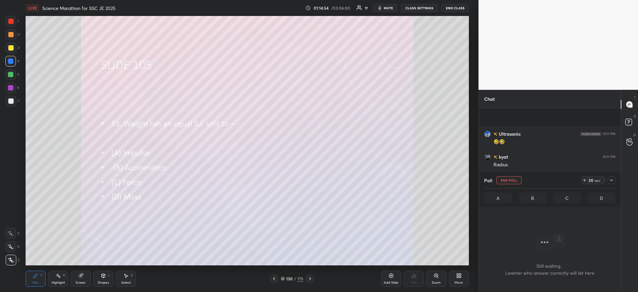
scroll to position [7513, 0]
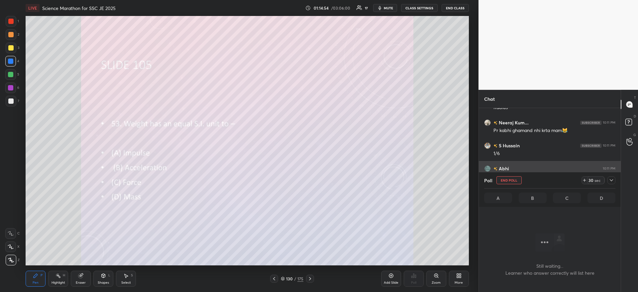
click at [611, 180] on icon at bounding box center [611, 180] width 5 height 5
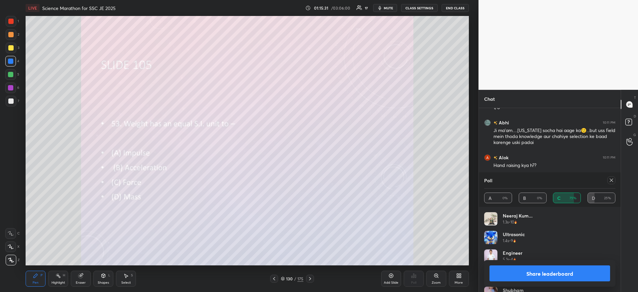
scroll to position [7582, 0]
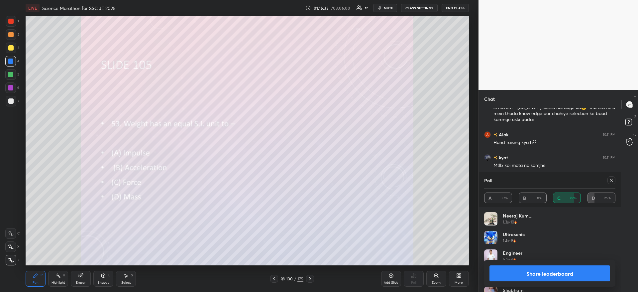
click at [5, 21] on div "1 2 3 4 5 6 7 C X Z C X Z E E Erase all H H" at bounding box center [10, 140] width 21 height 249
click at [10, 21] on div at bounding box center [10, 21] width 5 height 5
click at [13, 23] on div at bounding box center [10, 21] width 5 height 5
click at [11, 102] on div at bounding box center [10, 100] width 5 height 5
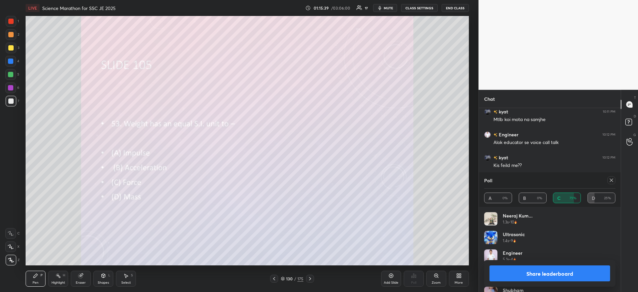
click at [11, 102] on div at bounding box center [10, 100] width 5 height 5
click at [533, 282] on div "Share leaderboard" at bounding box center [549, 273] width 131 height 27
click at [534, 269] on button "Share leaderboard" at bounding box center [550, 273] width 121 height 16
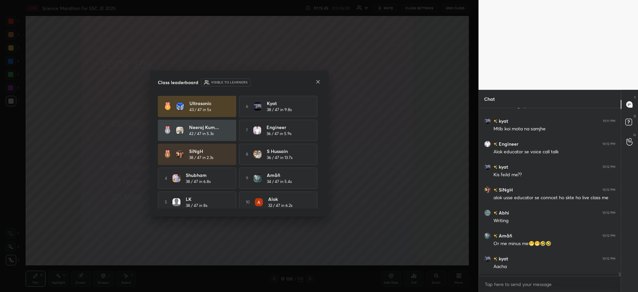
scroll to position [7617, 0]
click at [318, 86] on div "Class leaderboard Visible to learners" at bounding box center [239, 82] width 163 height 8
click at [318, 83] on icon at bounding box center [317, 81] width 5 height 5
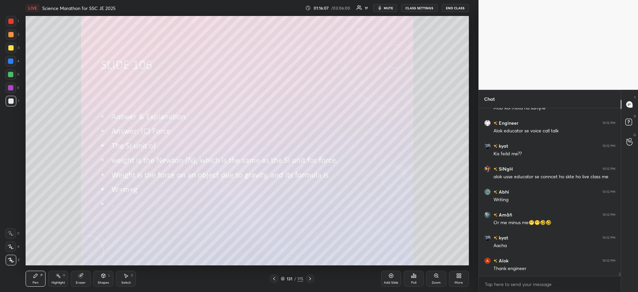
scroll to position [7662, 0]
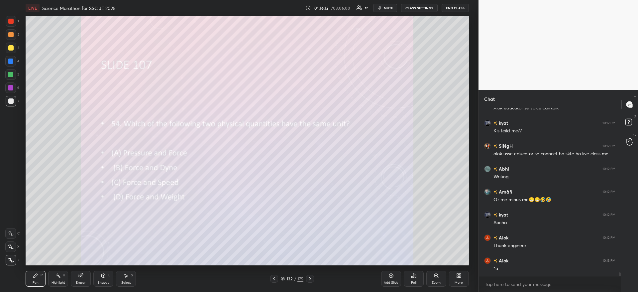
click at [413, 281] on div "Poll" at bounding box center [413, 282] width 5 height 3
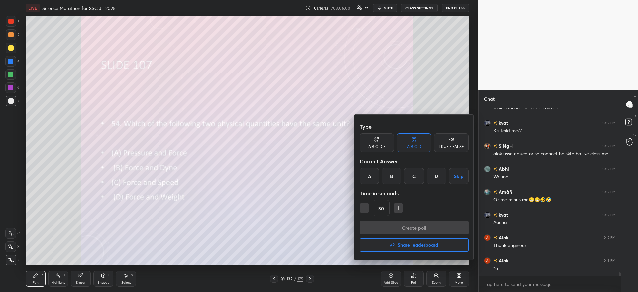
click at [438, 176] on div "D" at bounding box center [437, 176] width 20 height 16
click at [417, 226] on button "Create poll" at bounding box center [414, 227] width 109 height 13
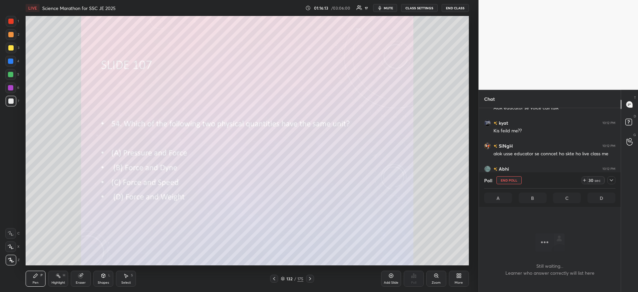
scroll to position [135, 140]
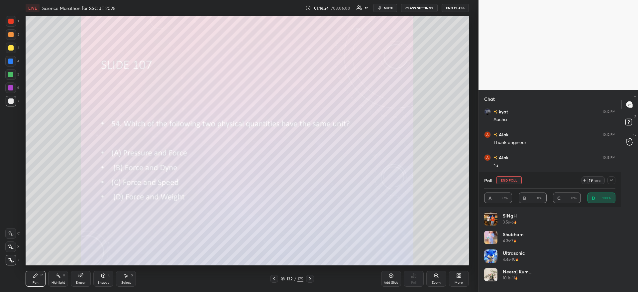
click at [612, 178] on icon at bounding box center [611, 180] width 5 height 5
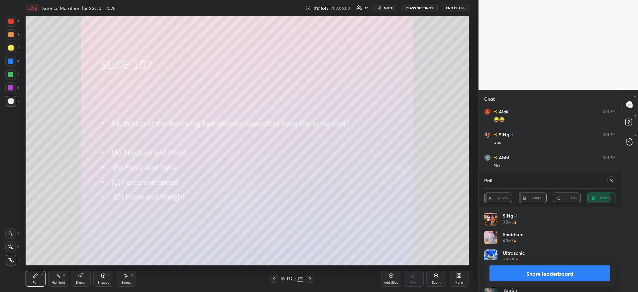
scroll to position [7972, 0]
click at [528, 273] on button "Share leaderboard" at bounding box center [550, 273] width 121 height 16
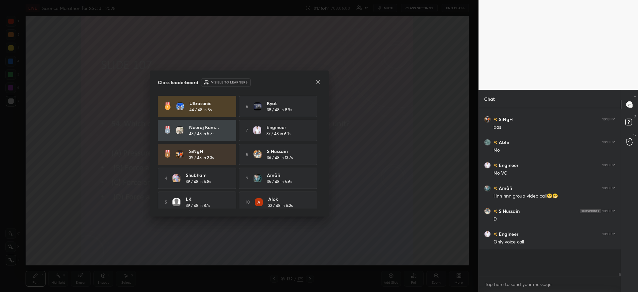
scroll to position [2, 2]
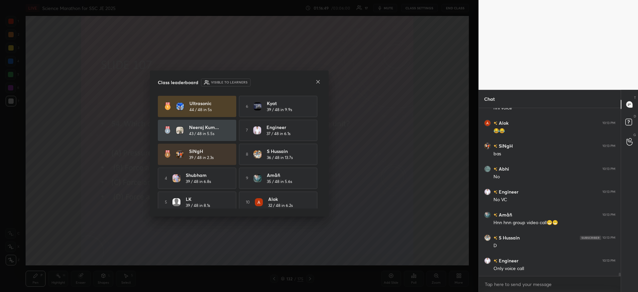
click at [321, 81] on div "Class leaderboard Visible to learners Ultrasonic 44 / 48 in 5s 6 kyat 39 / 48 i…" at bounding box center [239, 143] width 179 height 146
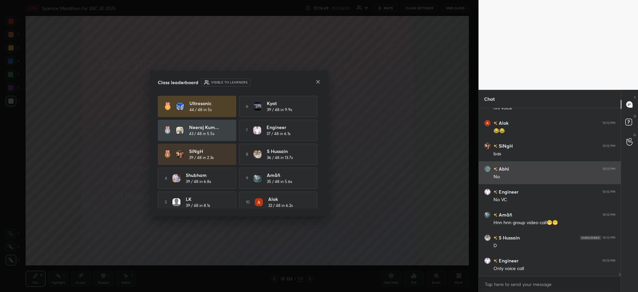
click at [319, 83] on icon at bounding box center [317, 81] width 5 height 5
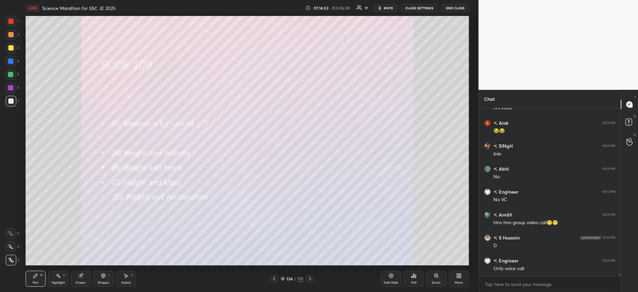
click at [418, 275] on div "Poll" at bounding box center [414, 279] width 20 height 16
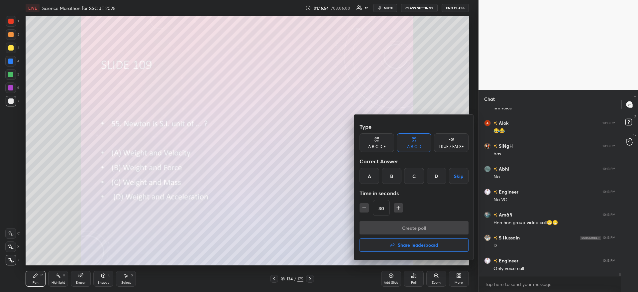
click at [391, 177] on div "B" at bounding box center [392, 176] width 20 height 16
click at [396, 228] on button "Create poll" at bounding box center [414, 227] width 109 height 13
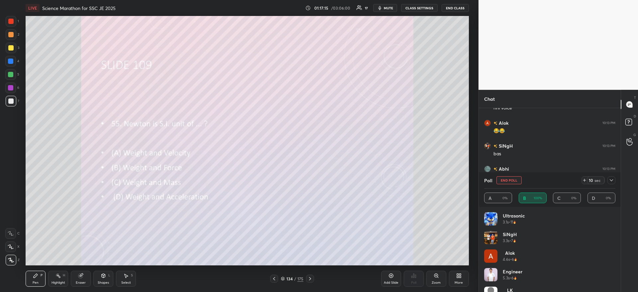
click at [10, 101] on div at bounding box center [10, 100] width 5 height 5
click at [9, 101] on div at bounding box center [10, 100] width 5 height 5
click at [8, 49] on div at bounding box center [10, 47] width 5 height 5
click at [11, 50] on div at bounding box center [10, 47] width 5 height 5
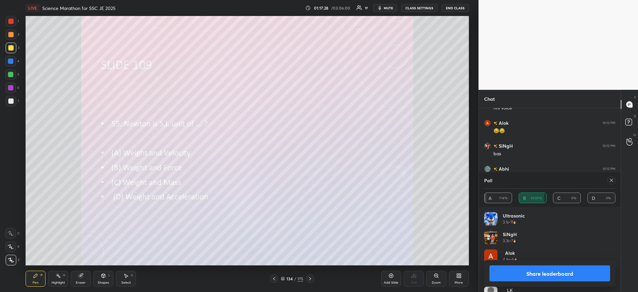
click at [538, 272] on button "Share leaderboard" at bounding box center [550, 273] width 121 height 16
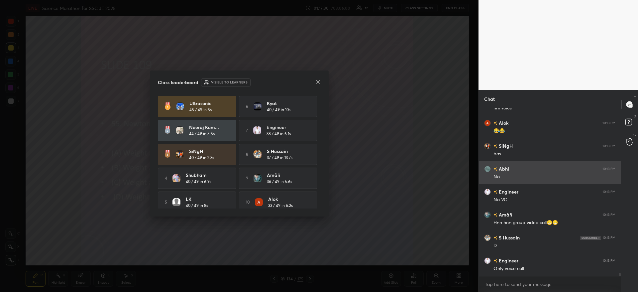
click at [319, 81] on icon at bounding box center [317, 81] width 5 height 5
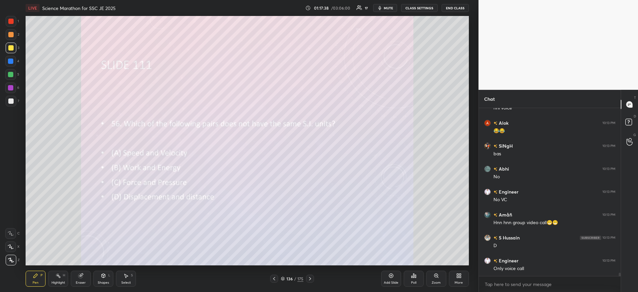
click at [420, 277] on div "Poll" at bounding box center [414, 279] width 20 height 16
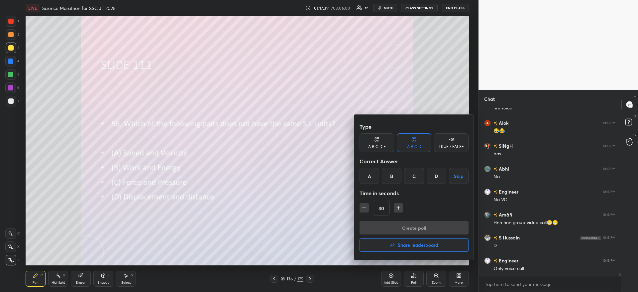
click at [413, 173] on div "C" at bounding box center [414, 176] width 20 height 16
click at [399, 227] on button "Create poll" at bounding box center [414, 227] width 109 height 13
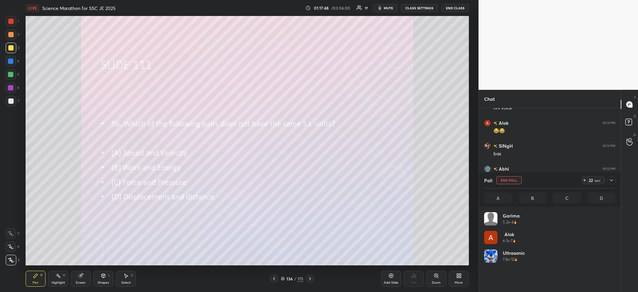
click at [613, 179] on icon at bounding box center [611, 180] width 5 height 5
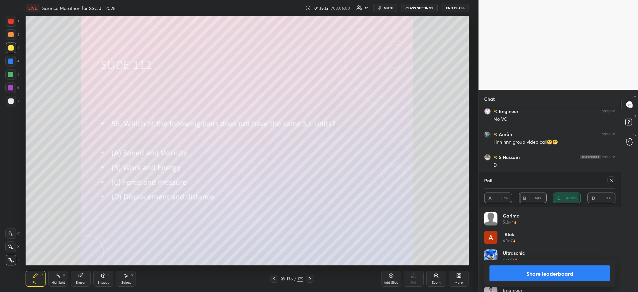
scroll to position [8041, 0]
click at [533, 271] on button "Share leaderboard" at bounding box center [550, 273] width 121 height 16
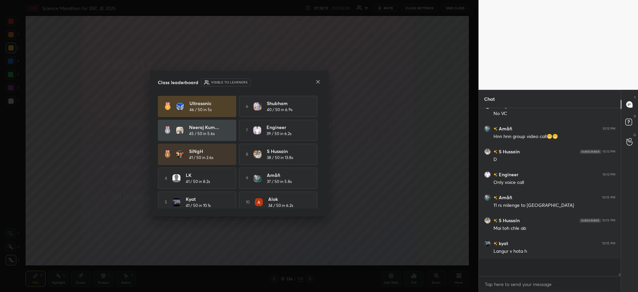
scroll to position [164, 140]
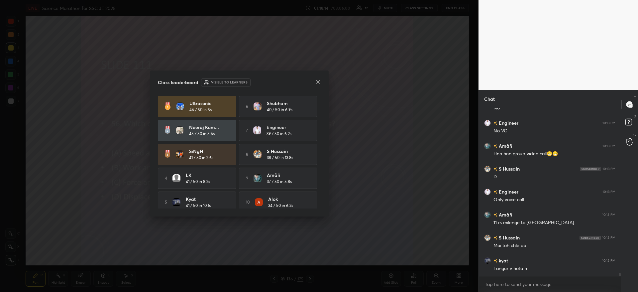
click at [319, 82] on icon at bounding box center [317, 81] width 5 height 5
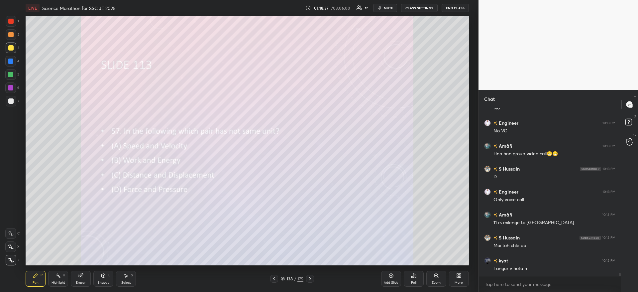
click at [415, 277] on icon at bounding box center [413, 275] width 5 height 5
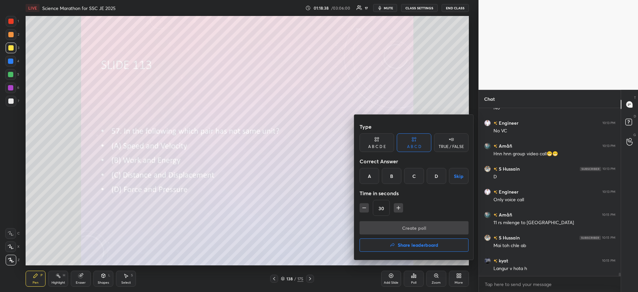
click at [433, 175] on div "D" at bounding box center [437, 176] width 20 height 16
click at [421, 224] on button "Create poll" at bounding box center [414, 227] width 109 height 13
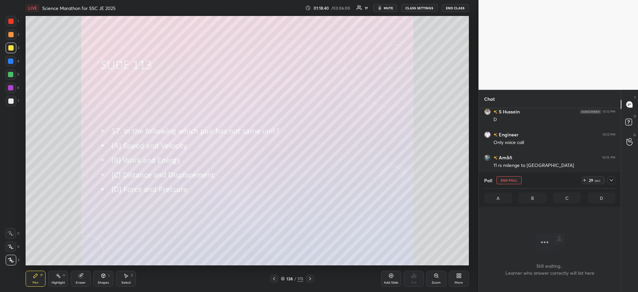
click at [605, 183] on div "29 sec" at bounding box center [599, 180] width 34 height 8
click at [608, 182] on div at bounding box center [612, 180] width 8 height 8
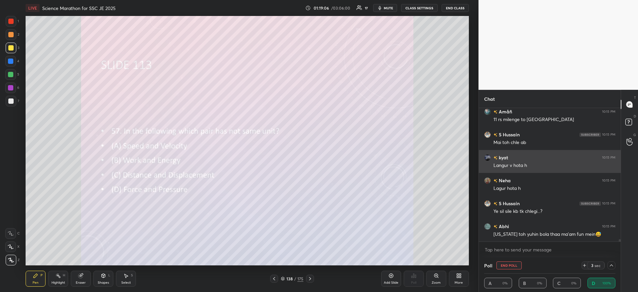
scroll to position [8138, 0]
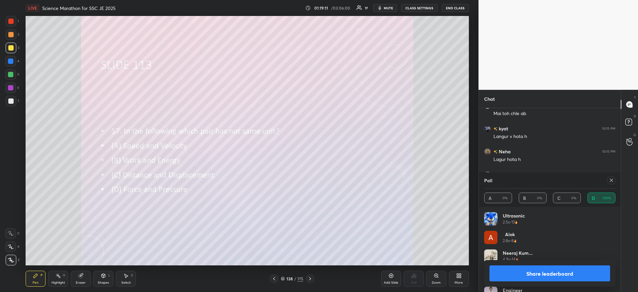
click at [514, 273] on button "Share leaderboard" at bounding box center [550, 273] width 121 height 16
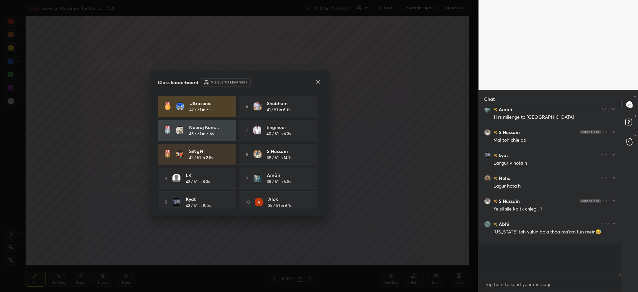
scroll to position [2, 2]
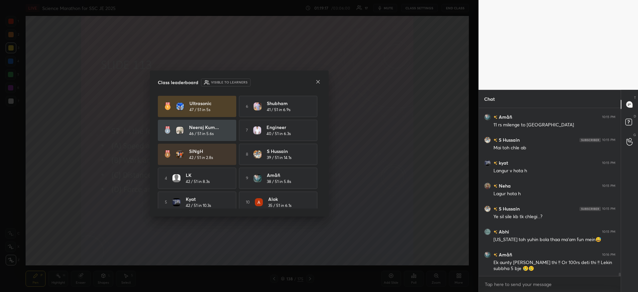
click at [318, 80] on icon at bounding box center [317, 81] width 5 height 5
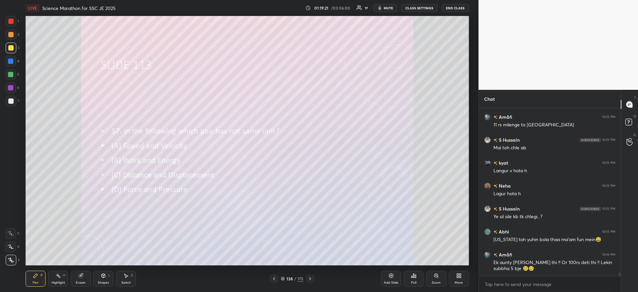
scroll to position [8127, 0]
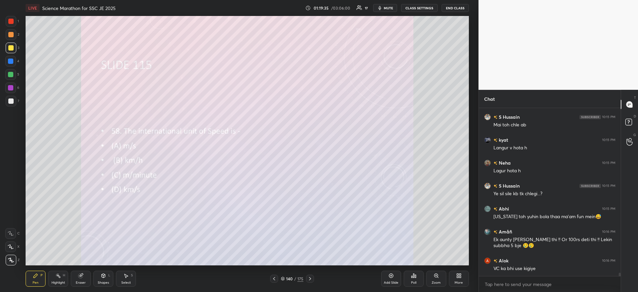
click at [414, 281] on div "Poll" at bounding box center [413, 282] width 5 height 3
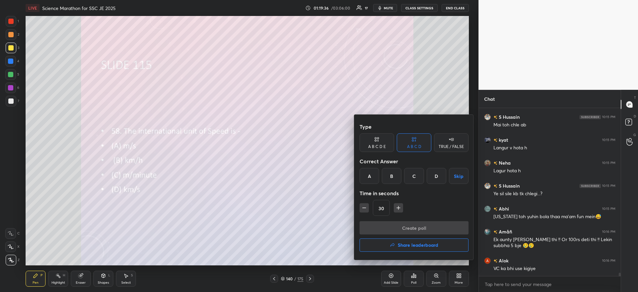
click at [369, 175] on div "A" at bounding box center [370, 176] width 20 height 16
click at [385, 221] on button "Create poll" at bounding box center [414, 227] width 109 height 13
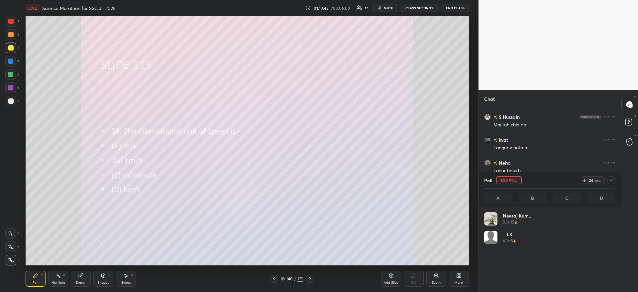
scroll to position [78, 129]
click at [610, 180] on icon at bounding box center [611, 180] width 5 height 5
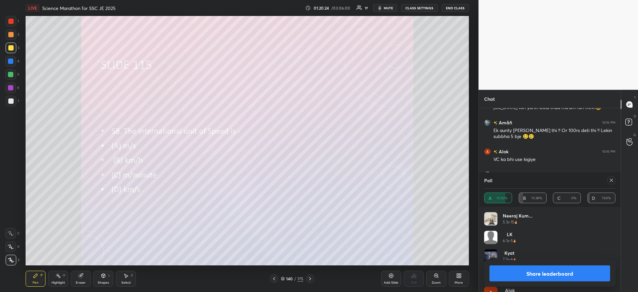
scroll to position [8259, 0]
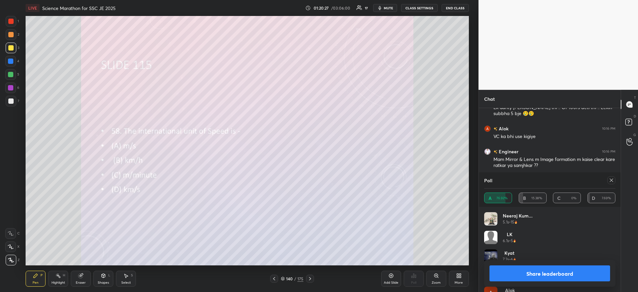
click at [534, 273] on button "Share leaderboard" at bounding box center [550, 273] width 121 height 16
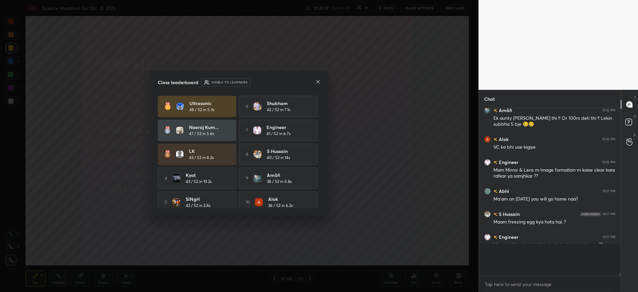
scroll to position [8228, 0]
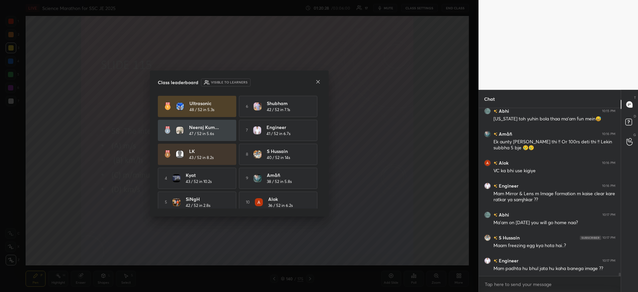
click at [319, 81] on icon at bounding box center [317, 81] width 5 height 5
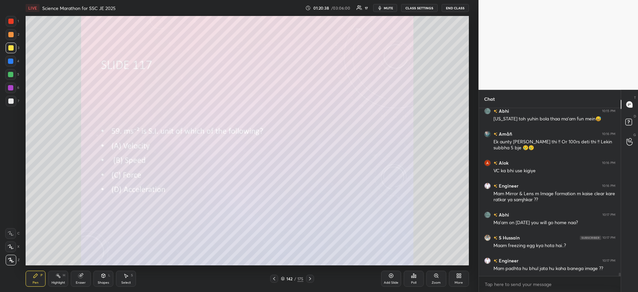
click at [414, 277] on icon at bounding box center [413, 276] width 1 height 4
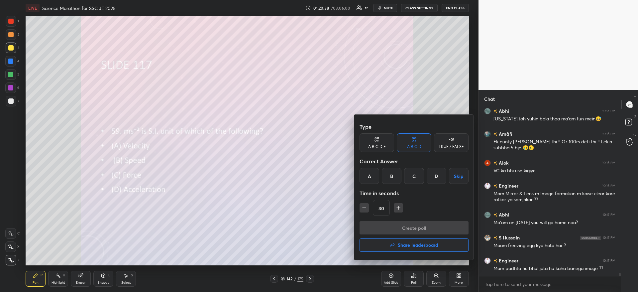
click at [434, 180] on div "D" at bounding box center [437, 176] width 20 height 16
click at [420, 227] on button "Create poll" at bounding box center [414, 227] width 109 height 13
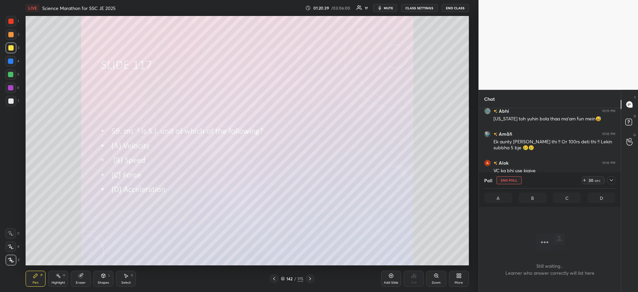
scroll to position [131, 140]
click at [610, 182] on icon at bounding box center [611, 180] width 5 height 5
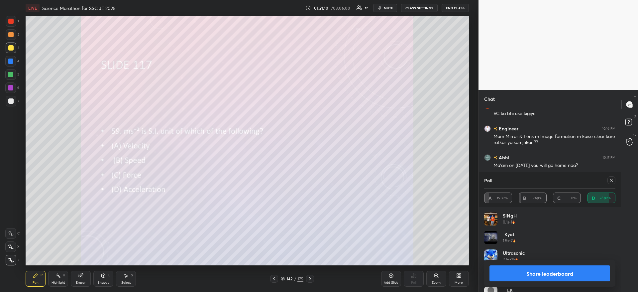
scroll to position [8305, 0]
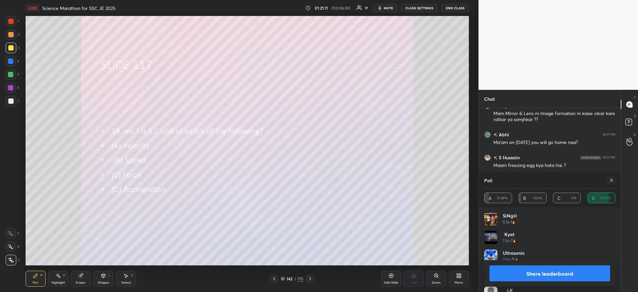
click at [527, 269] on button "Share leaderboard" at bounding box center [550, 273] width 121 height 16
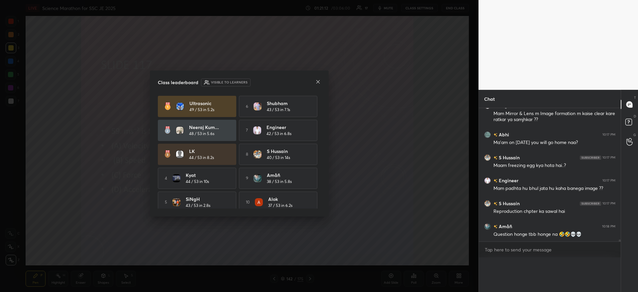
scroll to position [0, 0]
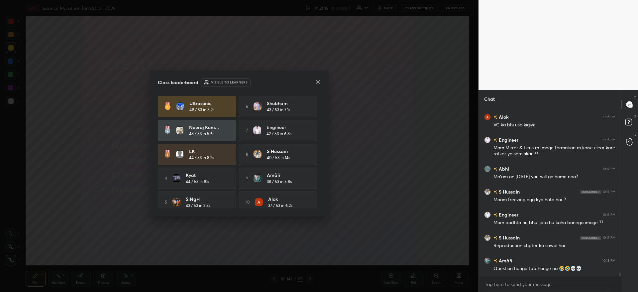
click at [317, 80] on icon at bounding box center [317, 81] width 5 height 5
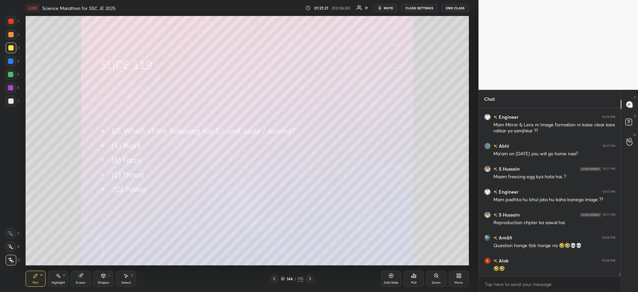
click at [412, 278] on icon at bounding box center [412, 277] width 1 height 2
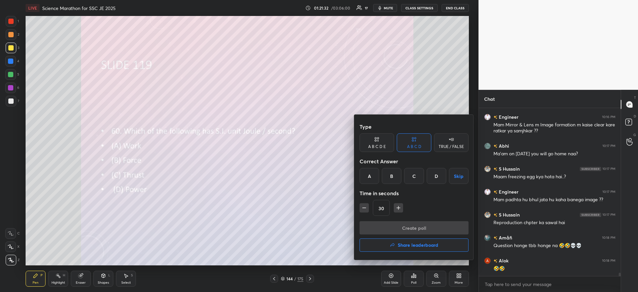
click at [436, 177] on div "D" at bounding box center [437, 176] width 20 height 16
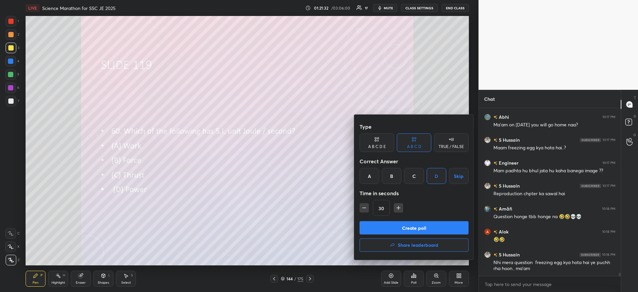
click at [424, 225] on button "Create poll" at bounding box center [414, 227] width 109 height 13
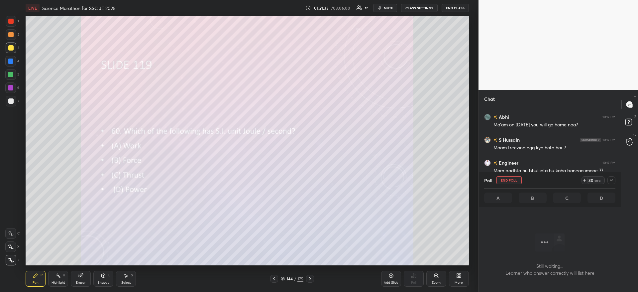
click at [609, 179] on icon at bounding box center [611, 180] width 5 height 5
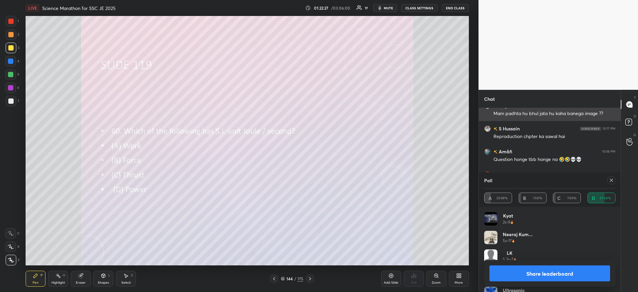
scroll to position [8402, 0]
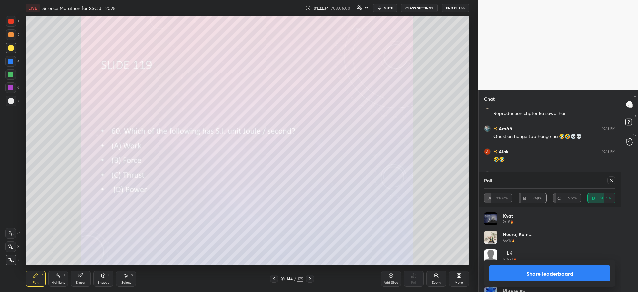
click at [538, 276] on button "Share leaderboard" at bounding box center [550, 273] width 121 height 16
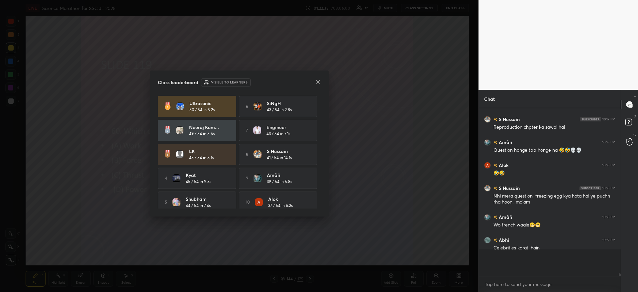
scroll to position [8370, 0]
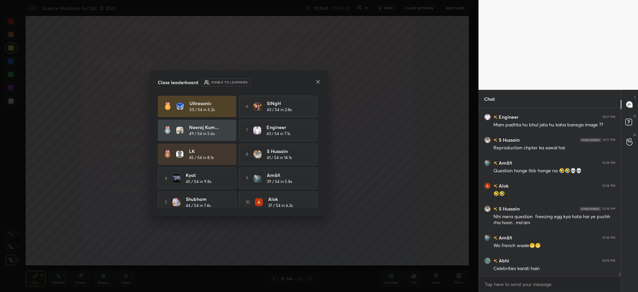
click at [317, 79] on icon at bounding box center [317, 81] width 5 height 5
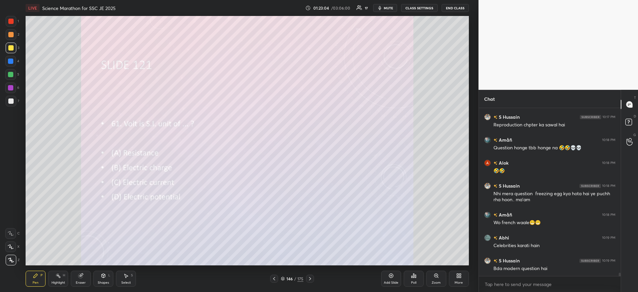
scroll to position [8414, 0]
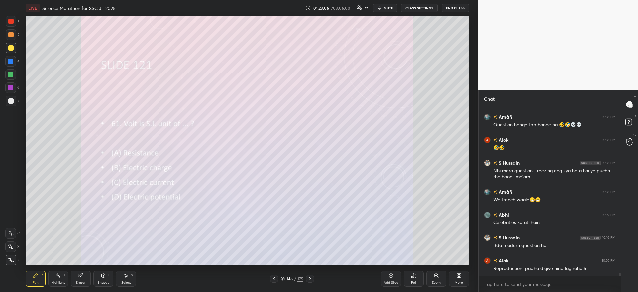
click at [413, 273] on icon at bounding box center [413, 275] width 5 height 5
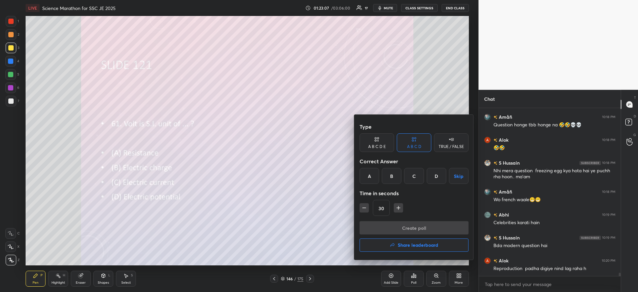
click at [429, 175] on div "D" at bounding box center [437, 176] width 20 height 16
click at [412, 231] on button "Create poll" at bounding box center [414, 227] width 109 height 13
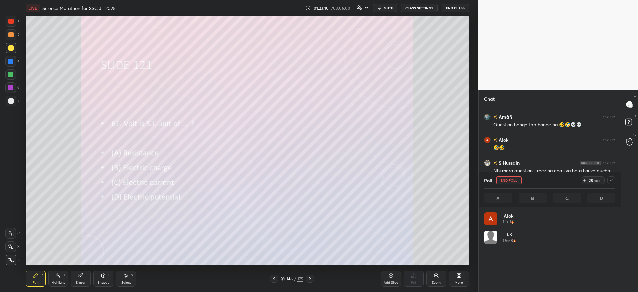
scroll to position [78, 129]
click at [614, 182] on icon at bounding box center [611, 180] width 5 height 5
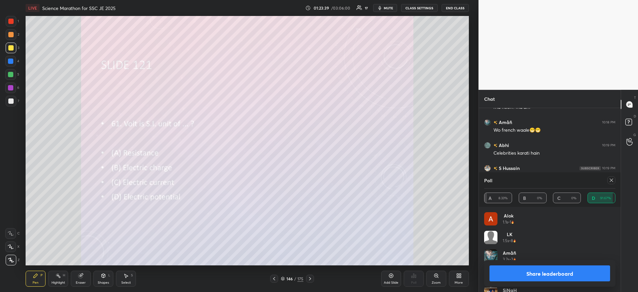
scroll to position [8506, 0]
click at [536, 276] on button "Share leaderboard" at bounding box center [550, 273] width 121 height 16
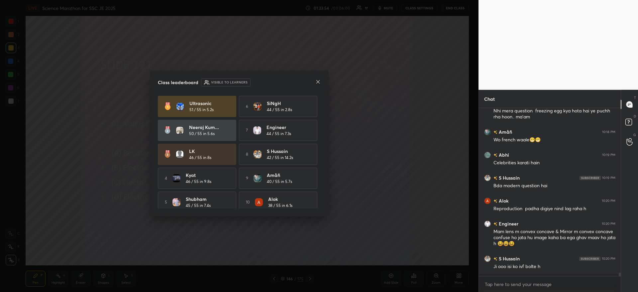
scroll to position [8474, 0]
click at [316, 84] on icon at bounding box center [317, 81] width 5 height 5
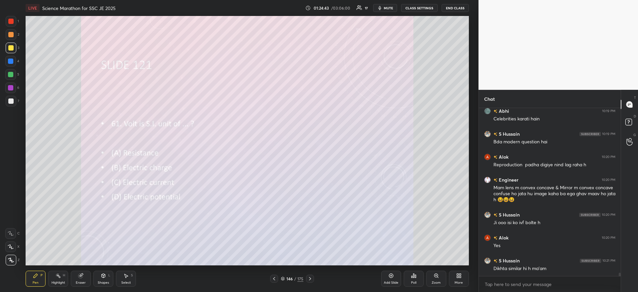
scroll to position [8541, 0]
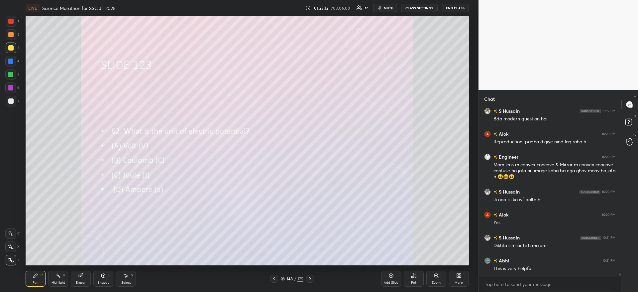
click at [414, 275] on icon at bounding box center [413, 276] width 1 height 4
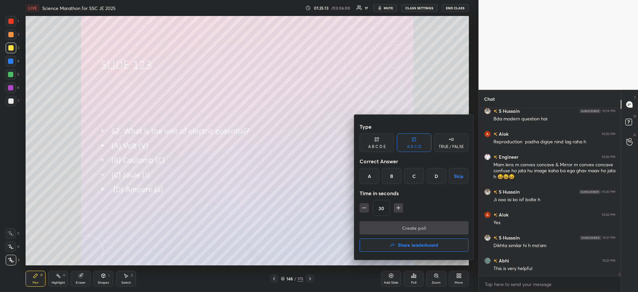
click at [370, 176] on div "A" at bounding box center [370, 176] width 20 height 16
click at [380, 227] on button "Create poll" at bounding box center [414, 227] width 109 height 13
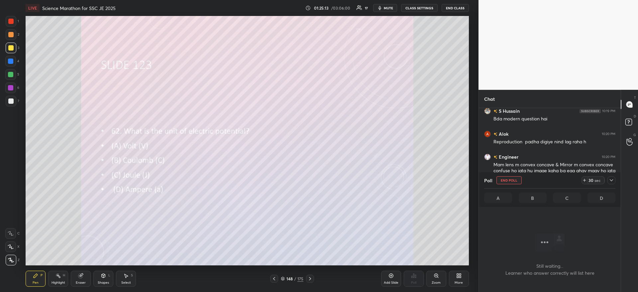
scroll to position [147, 140]
click at [607, 182] on div "30 sec" at bounding box center [599, 180] width 34 height 8
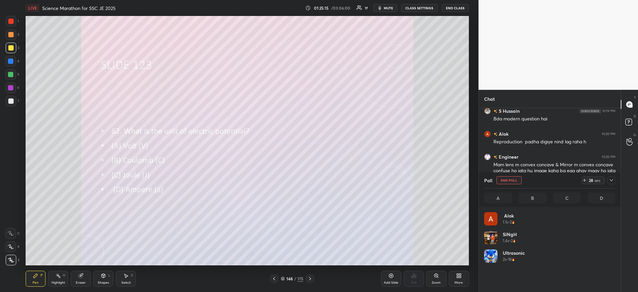
scroll to position [2, 2]
click at [610, 181] on icon at bounding box center [611, 180] width 5 height 5
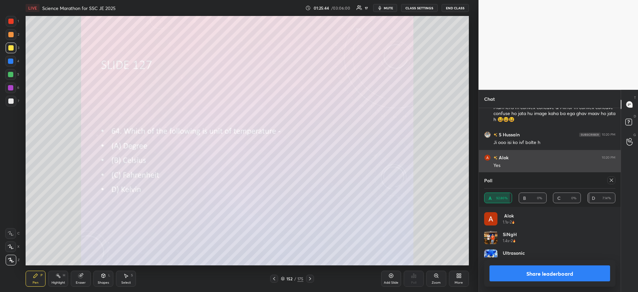
scroll to position [78, 129]
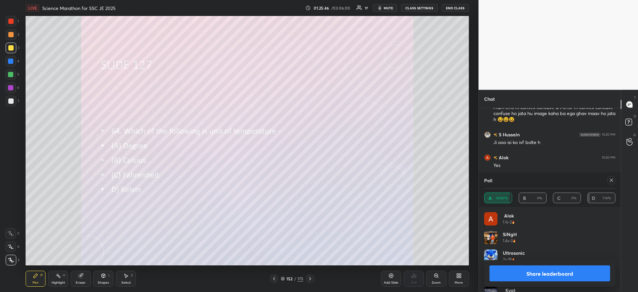
click at [612, 180] on icon at bounding box center [611, 180] width 3 height 3
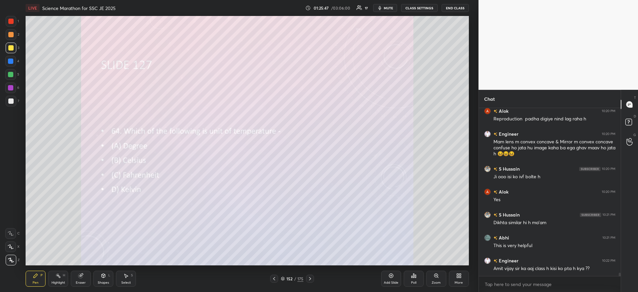
scroll to position [8564, 0]
click at [413, 274] on icon at bounding box center [413, 275] width 5 height 5
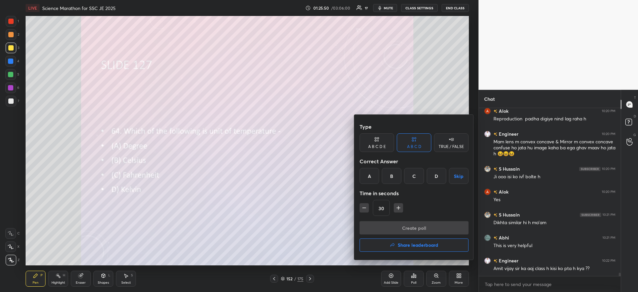
click at [437, 175] on div "D" at bounding box center [437, 176] width 20 height 16
click at [418, 226] on button "Create poll" at bounding box center [414, 227] width 109 height 13
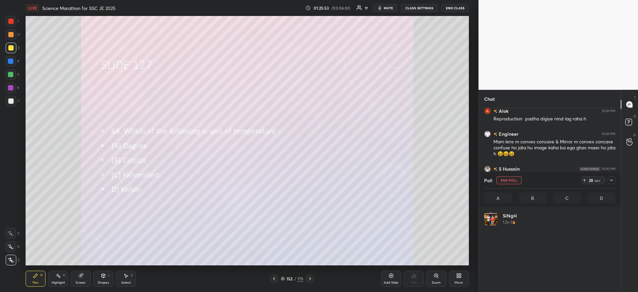
scroll to position [2, 2]
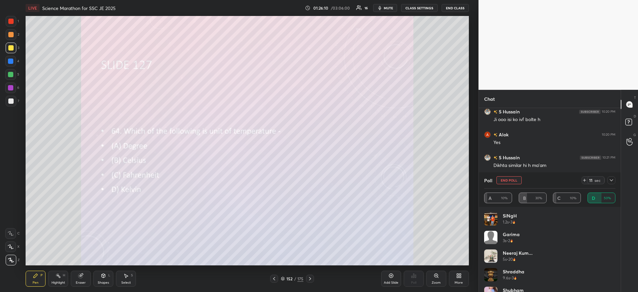
click at [609, 181] on icon at bounding box center [611, 180] width 5 height 5
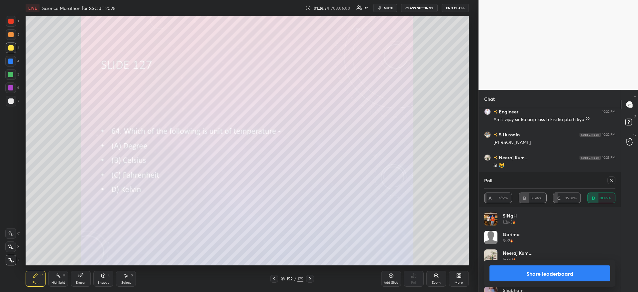
click at [519, 261] on div "Share leaderboard" at bounding box center [549, 273] width 131 height 27
click at [517, 271] on button "Share leaderboard" at bounding box center [550, 273] width 121 height 16
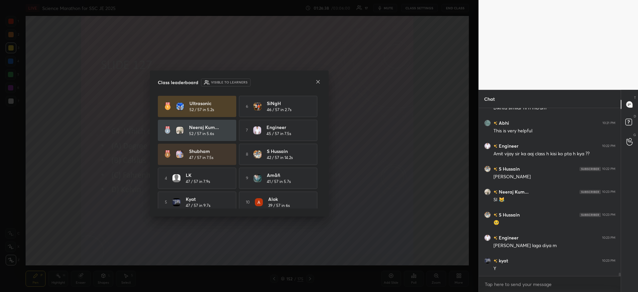
click at [318, 81] on icon at bounding box center [317, 81] width 5 height 5
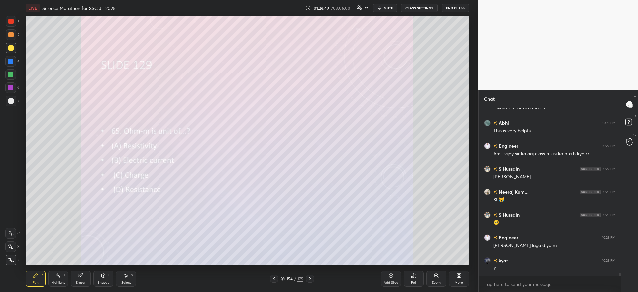
click at [414, 279] on div "Poll" at bounding box center [414, 279] width 20 height 16
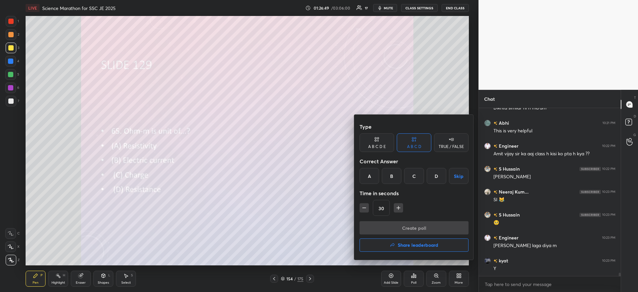
click at [369, 178] on div "A" at bounding box center [370, 176] width 20 height 16
click at [373, 220] on div "Type A B C D E A B C D TRUE / FALSE Correct Answer A B C D Skip Time in seconds…" at bounding box center [414, 170] width 109 height 101
click at [373, 225] on button "Create poll" at bounding box center [414, 227] width 109 height 13
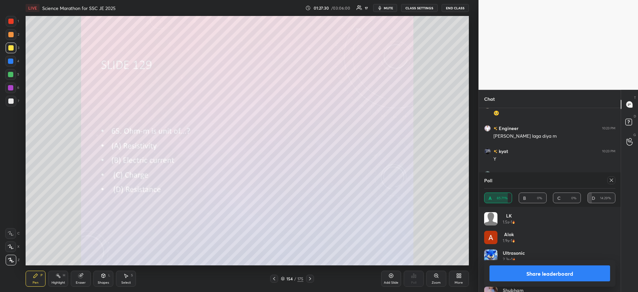
scroll to position [8811, 0]
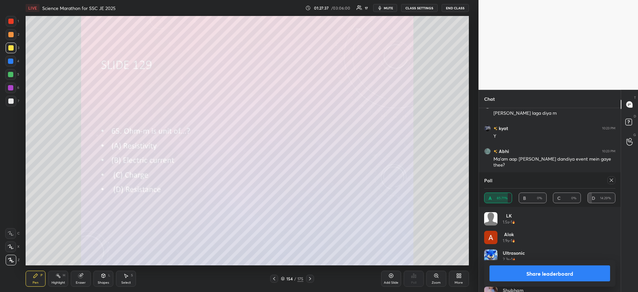
click at [522, 272] on button "Share leaderboard" at bounding box center [550, 273] width 121 height 16
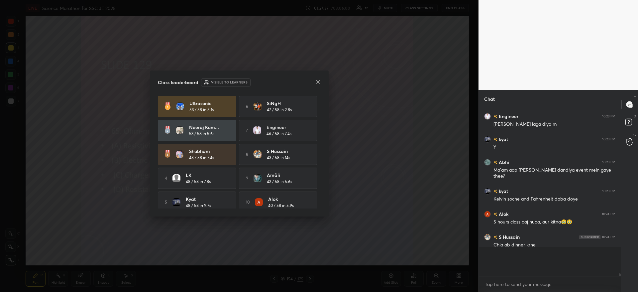
scroll to position [8780, 0]
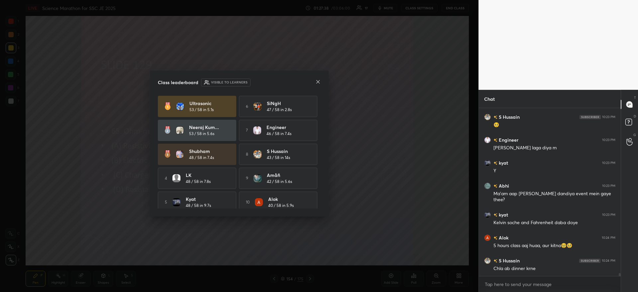
click at [318, 83] on icon at bounding box center [317, 81] width 5 height 5
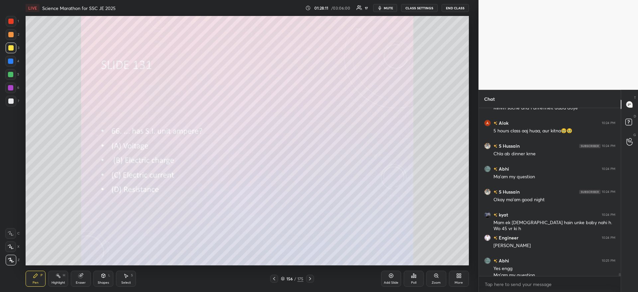
scroll to position [8897, 0]
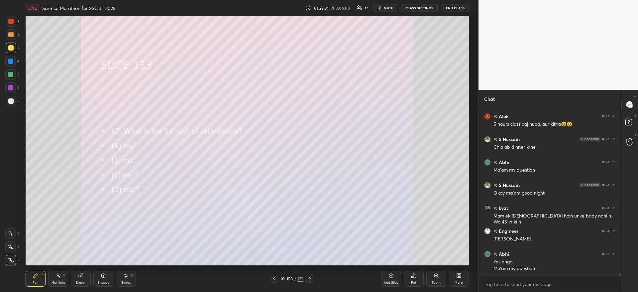
click at [416, 280] on div "Poll" at bounding box center [414, 279] width 20 height 16
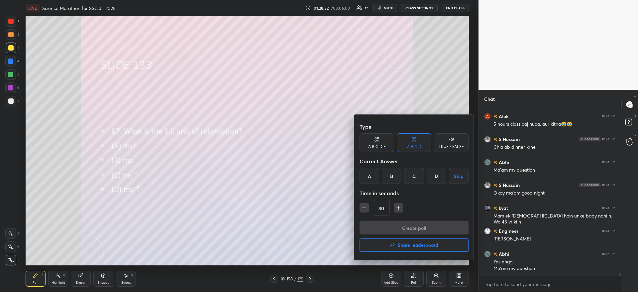
click at [437, 177] on div "D" at bounding box center [437, 176] width 20 height 16
click at [410, 225] on button "Create poll" at bounding box center [414, 227] width 109 height 13
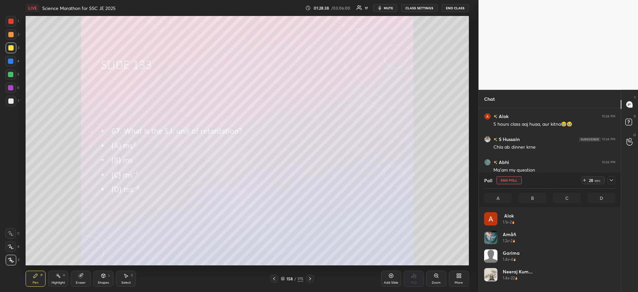
scroll to position [78, 129]
click at [585, 180] on icon at bounding box center [584, 180] width 3 height 0
click at [585, 181] on icon at bounding box center [584, 180] width 5 height 5
click at [584, 180] on icon at bounding box center [584, 180] width 3 height 0
click at [584, 180] on icon at bounding box center [584, 180] width 5 height 5
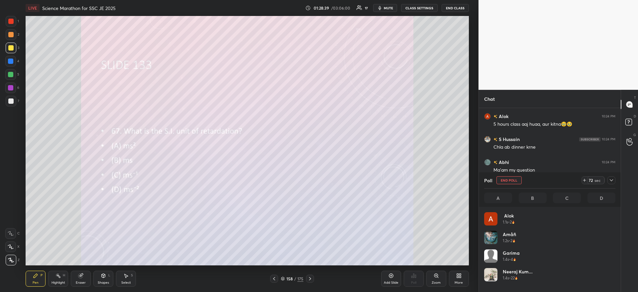
click at [585, 179] on icon at bounding box center [585, 180] width 0 height 3
click at [584, 180] on icon at bounding box center [582, 180] width 5 height 5
click at [584, 179] on icon at bounding box center [582, 180] width 5 height 5
click at [583, 179] on icon at bounding box center [583, 180] width 0 height 3
click at [583, 179] on icon at bounding box center [582, 180] width 5 height 5
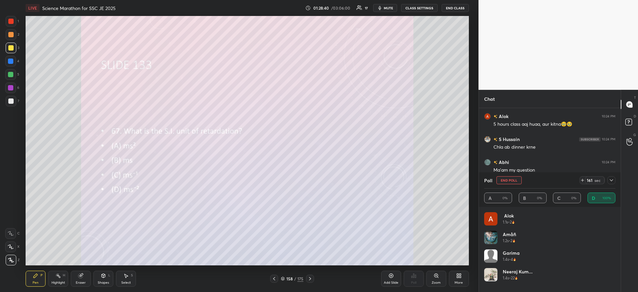
click at [583, 178] on icon at bounding box center [582, 180] width 5 height 5
click at [582, 178] on icon at bounding box center [582, 180] width 5 height 5
click at [581, 178] on icon at bounding box center [582, 180] width 5 height 5
click at [580, 178] on div "191 sec" at bounding box center [598, 180] width 36 height 8
click at [579, 179] on div "Poll End Poll 205 sec" at bounding box center [549, 180] width 131 height 16
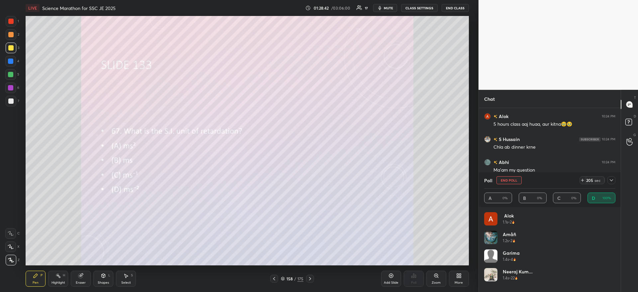
click at [583, 181] on icon at bounding box center [582, 180] width 5 height 5
click at [584, 182] on icon at bounding box center [582, 180] width 5 height 5
click at [582, 181] on icon at bounding box center [582, 180] width 5 height 5
click at [583, 180] on icon at bounding box center [583, 180] width 0 height 3
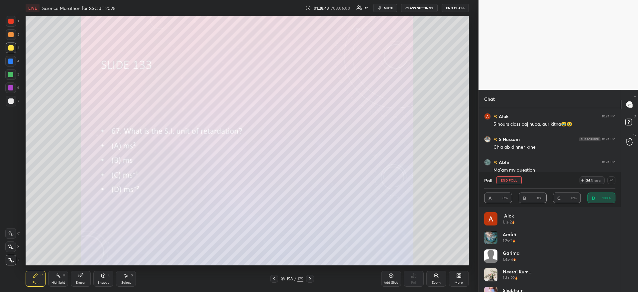
click at [584, 180] on icon at bounding box center [582, 180] width 5 height 5
click at [583, 179] on icon at bounding box center [583, 180] width 0 height 3
click at [582, 179] on icon at bounding box center [582, 180] width 5 height 5
click at [582, 180] on icon at bounding box center [582, 180] width 5 height 5
click at [581, 179] on icon at bounding box center [582, 180] width 5 height 5
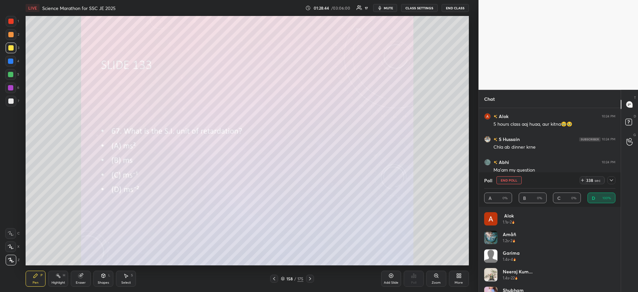
click at [583, 179] on icon at bounding box center [582, 180] width 5 height 5
click at [583, 180] on icon at bounding box center [582, 180] width 5 height 5
click at [585, 180] on icon at bounding box center [582, 180] width 5 height 5
click at [583, 180] on icon at bounding box center [582, 180] width 3 height 0
click at [583, 178] on icon at bounding box center [582, 180] width 5 height 5
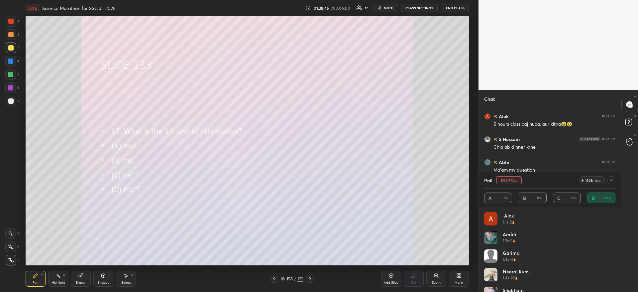
click at [584, 180] on icon at bounding box center [582, 180] width 3 height 0
click at [583, 181] on icon at bounding box center [583, 180] width 0 height 3
click at [583, 181] on icon at bounding box center [582, 180] width 5 height 5
click at [586, 180] on div "484" at bounding box center [590, 180] width 8 height 5
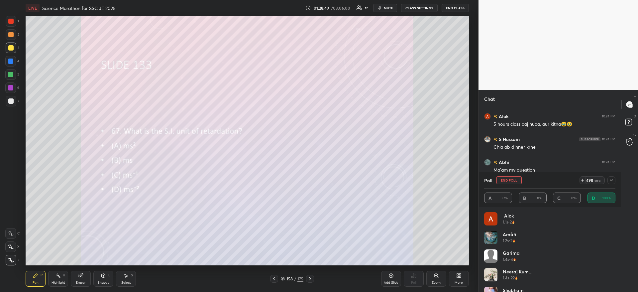
click at [586, 180] on div "498 sec" at bounding box center [594, 180] width 19 height 8
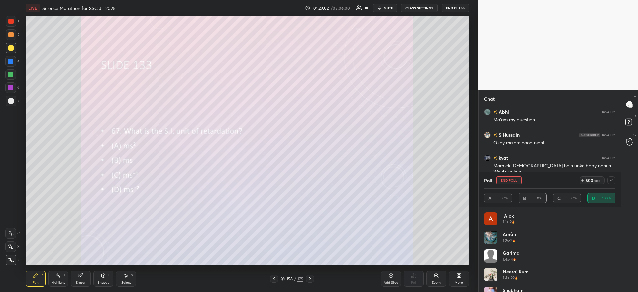
click at [388, 15] on div "LIVE Science Marathon for SSC JE 2025 01:29:02 / 03:06:00 18 mute CLASS SETTING…" at bounding box center [247, 8] width 443 height 16
click at [391, 9] on span "mute" at bounding box center [388, 8] width 9 height 5
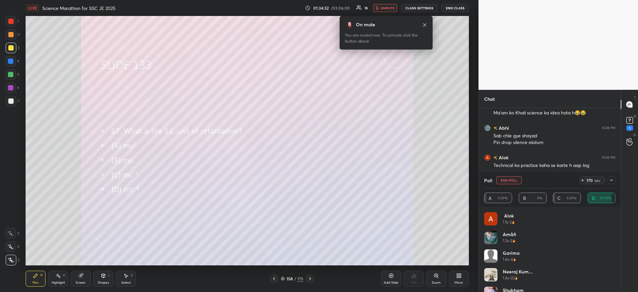
scroll to position [8644, 0]
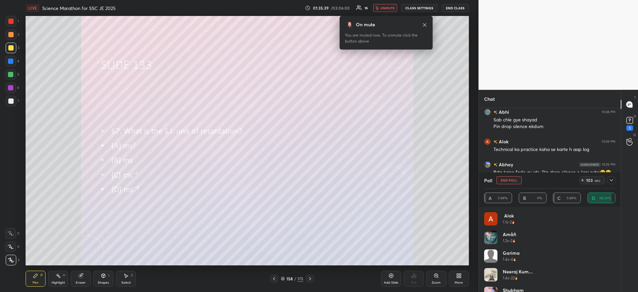
click at [392, 7] on span "unmute" at bounding box center [388, 8] width 14 height 5
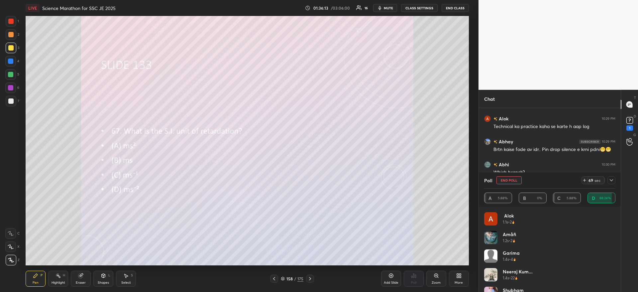
scroll to position [8610, 0]
click at [511, 179] on button "End Poll" at bounding box center [509, 180] width 25 height 8
type textarea "x"
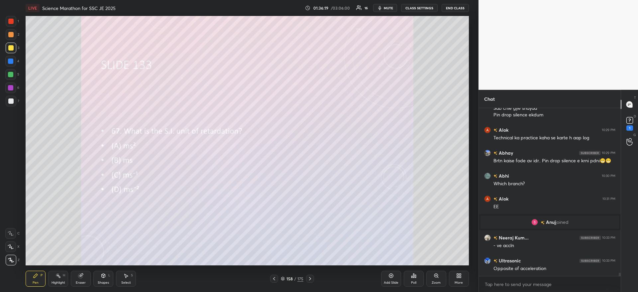
scroll to position [8622, 0]
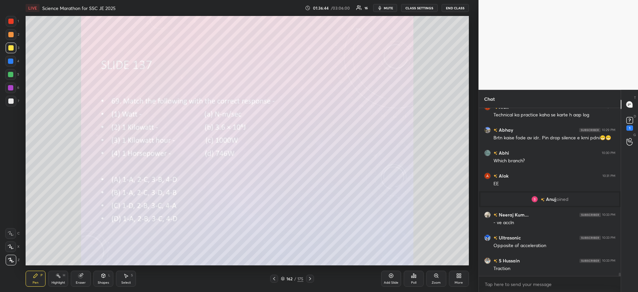
click at [417, 278] on div "Poll" at bounding box center [414, 279] width 20 height 16
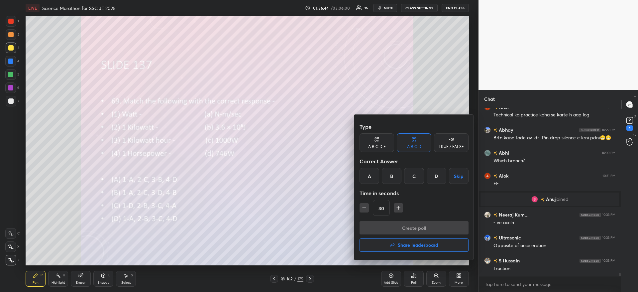
click at [369, 175] on div "A" at bounding box center [370, 176] width 20 height 16
click at [400, 209] on icon "button" at bounding box center [398, 207] width 7 height 7
click at [399, 207] on icon "button" at bounding box center [398, 207] width 7 height 7
type input "60"
click at [386, 230] on button "Create poll" at bounding box center [414, 227] width 109 height 13
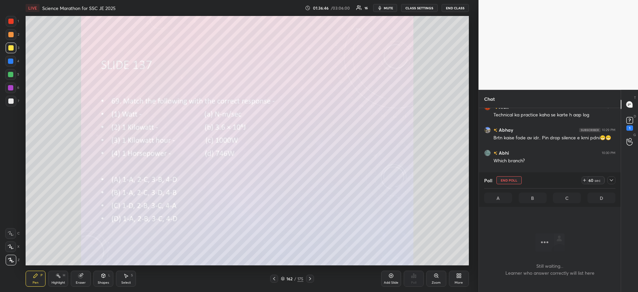
scroll to position [147, 140]
click at [609, 179] on div at bounding box center [612, 180] width 8 height 8
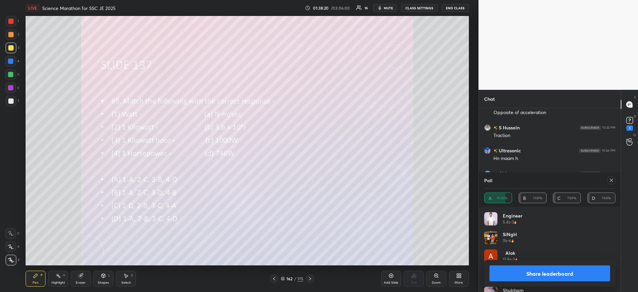
scroll to position [8778, 0]
click at [517, 275] on button "Share leaderboard" at bounding box center [550, 273] width 121 height 16
type textarea "x"
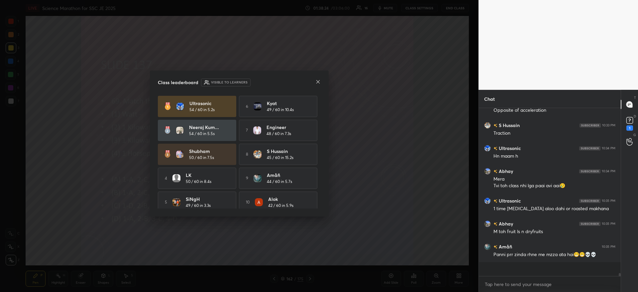
scroll to position [8749, 0]
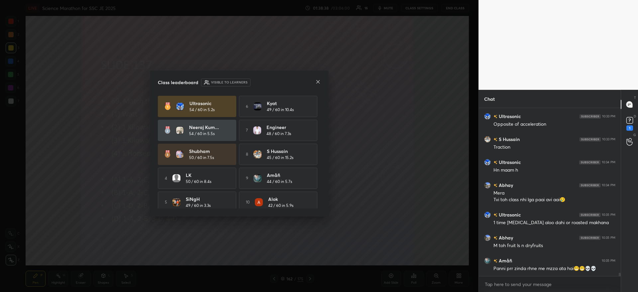
click at [319, 84] on icon at bounding box center [317, 81] width 5 height 5
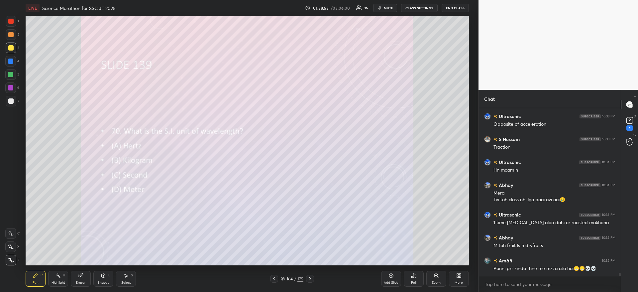
click at [417, 273] on div "Poll" at bounding box center [414, 279] width 20 height 16
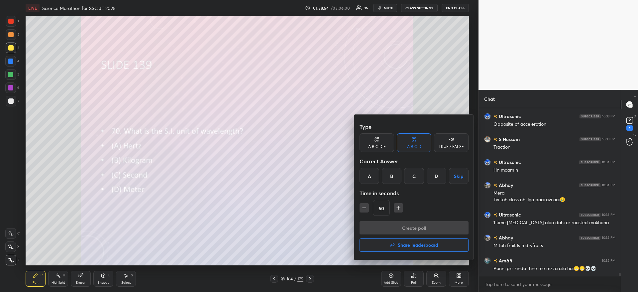
click at [438, 178] on div "D" at bounding box center [437, 176] width 20 height 16
click at [364, 209] on icon "button" at bounding box center [364, 207] width 7 height 7
type input "30"
click at [381, 226] on button "Create poll" at bounding box center [414, 227] width 109 height 13
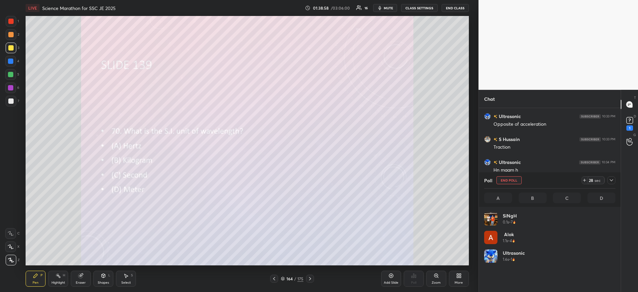
scroll to position [78, 129]
click at [611, 181] on icon at bounding box center [611, 180] width 5 height 5
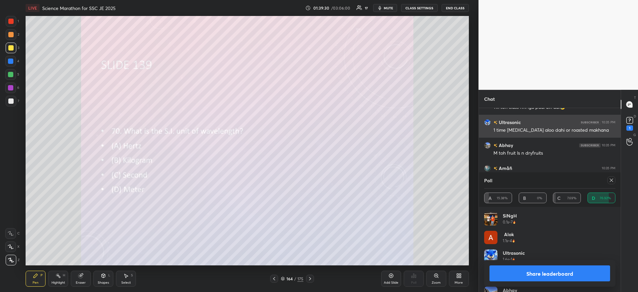
scroll to position [8864, 0]
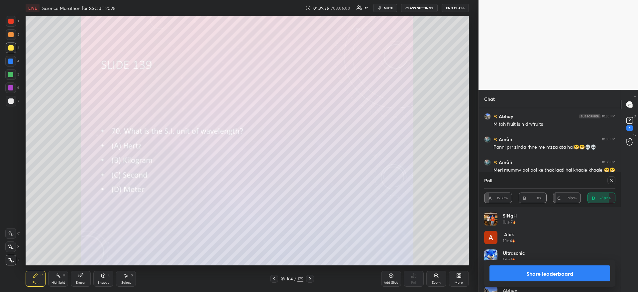
click at [551, 274] on button "Share leaderboard" at bounding box center [550, 273] width 121 height 16
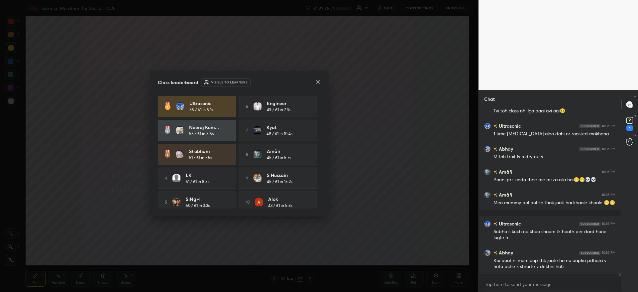
scroll to position [8831, 0]
click at [317, 81] on icon at bounding box center [317, 81] width 5 height 5
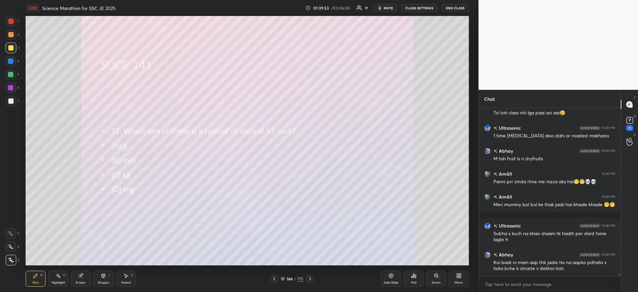
click at [417, 275] on div "Poll" at bounding box center [414, 279] width 20 height 16
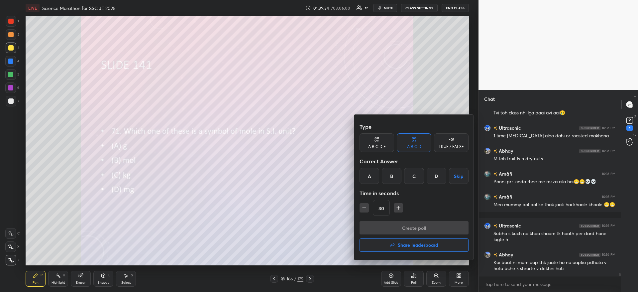
click at [391, 179] on div "B" at bounding box center [392, 176] width 20 height 16
click at [393, 232] on button "Create poll" at bounding box center [414, 227] width 109 height 13
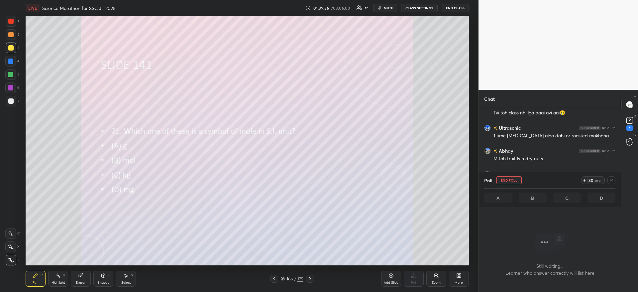
click at [610, 182] on icon at bounding box center [611, 180] width 5 height 5
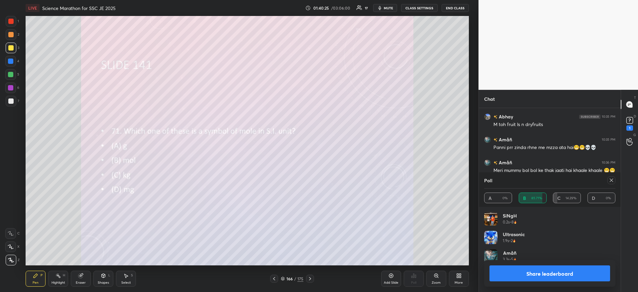
scroll to position [78, 129]
click at [521, 279] on button "Share leaderboard" at bounding box center [550, 273] width 121 height 16
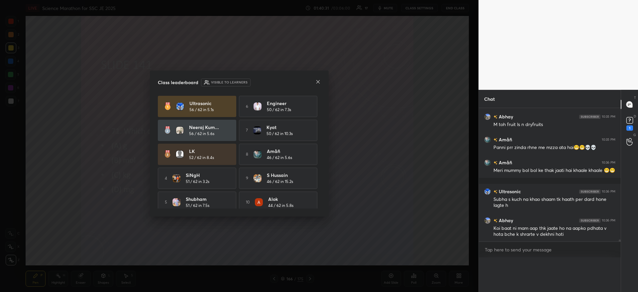
scroll to position [145, 140]
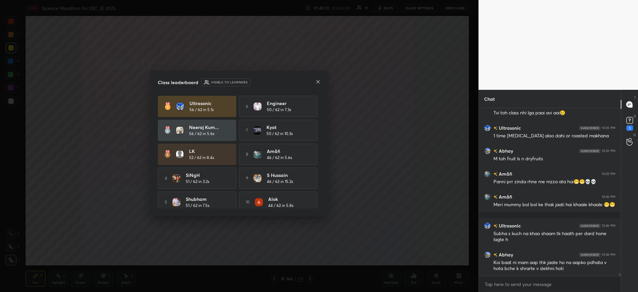
click at [317, 84] on icon at bounding box center [317, 81] width 5 height 5
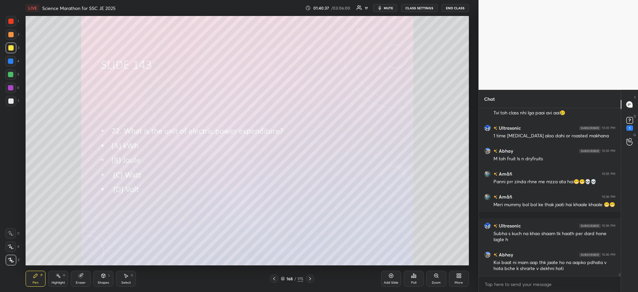
click at [413, 276] on icon at bounding box center [413, 275] width 5 height 5
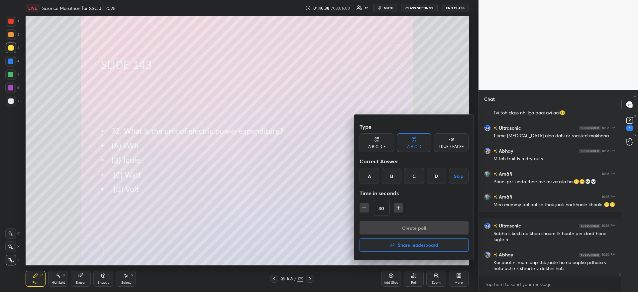
click at [365, 183] on div "A" at bounding box center [370, 176] width 20 height 16
click at [382, 226] on button "Create poll" at bounding box center [414, 227] width 109 height 13
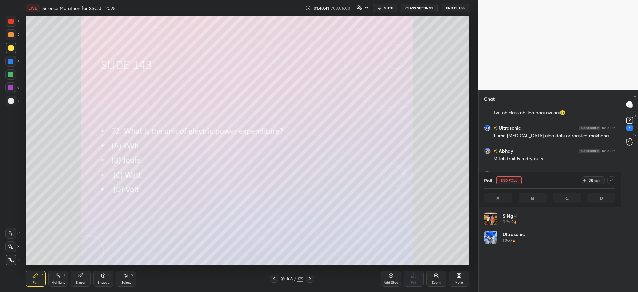
scroll to position [78, 129]
click at [613, 179] on icon at bounding box center [611, 180] width 5 height 5
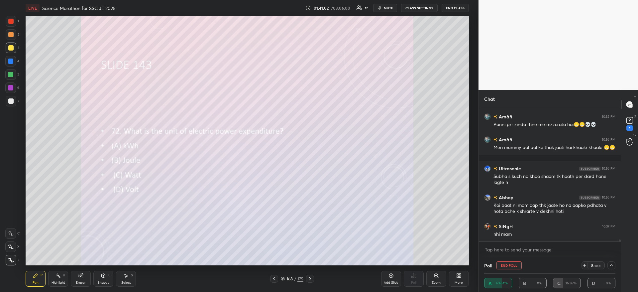
scroll to position [8910, 0]
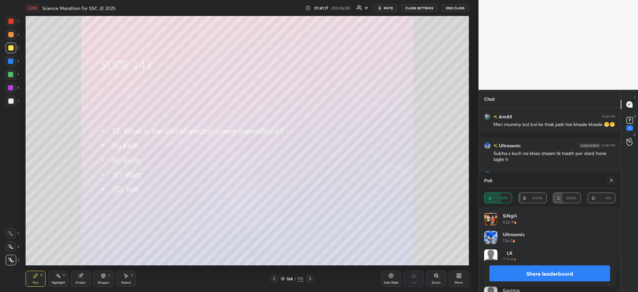
click at [559, 278] on button "Share leaderboard" at bounding box center [550, 273] width 121 height 16
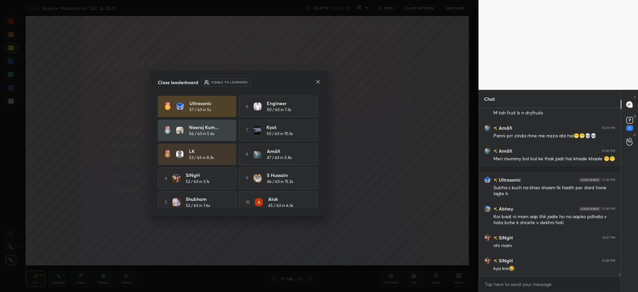
click at [319, 81] on icon at bounding box center [317, 81] width 5 height 5
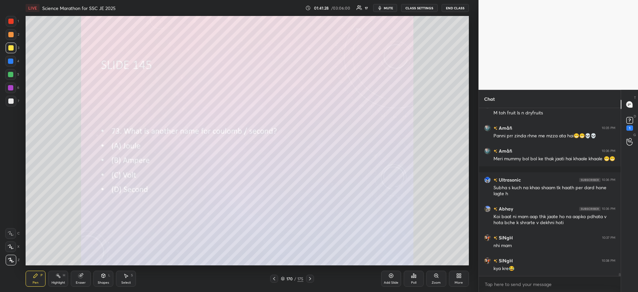
click at [410, 275] on div "Poll" at bounding box center [414, 279] width 20 height 16
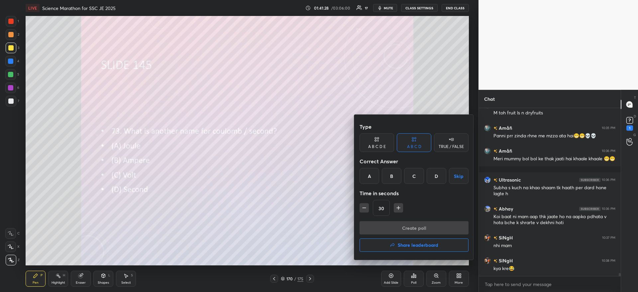
click at [394, 177] on div "B" at bounding box center [392, 176] width 20 height 16
click at [395, 227] on button "Create poll" at bounding box center [414, 227] width 109 height 13
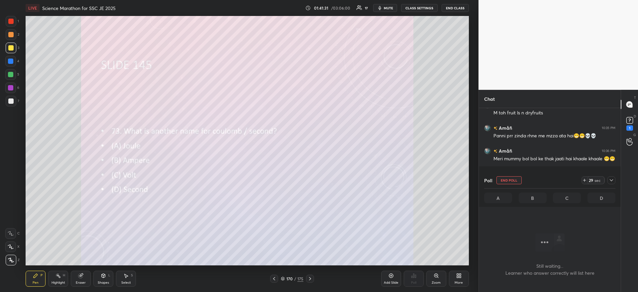
click at [387, 9] on span "mute" at bounding box center [388, 8] width 9 height 5
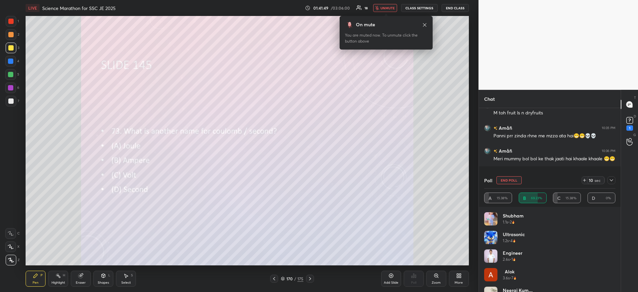
click at [385, 8] on span "unmute" at bounding box center [388, 8] width 14 height 5
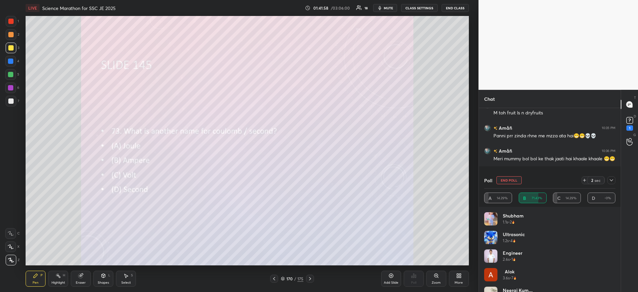
click at [612, 181] on icon at bounding box center [611, 180] width 5 height 5
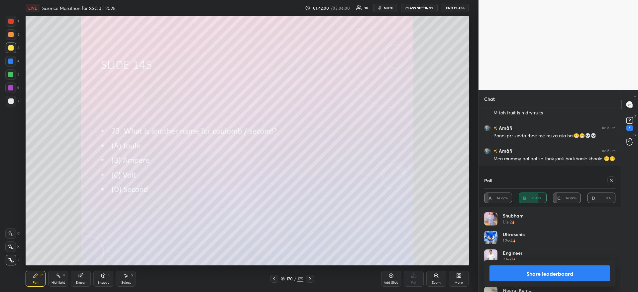
scroll to position [78, 129]
click at [560, 273] on button "Share leaderboard" at bounding box center [550, 273] width 121 height 16
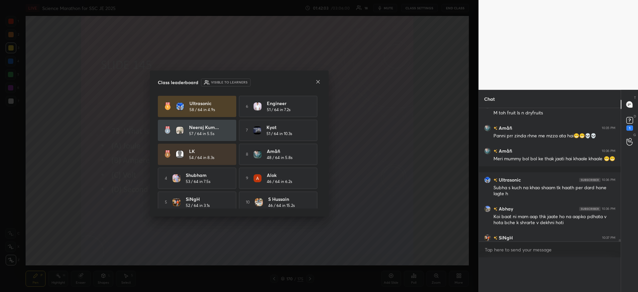
scroll to position [0, 0]
click at [318, 79] on icon at bounding box center [317, 81] width 5 height 5
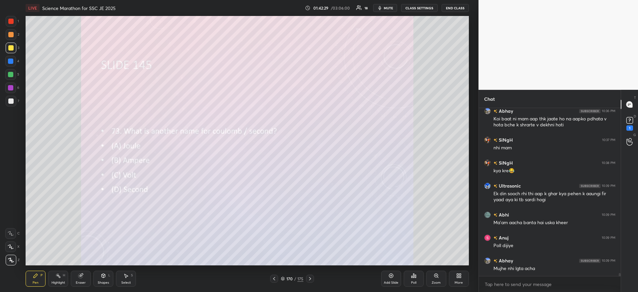
scroll to position [8996, 0]
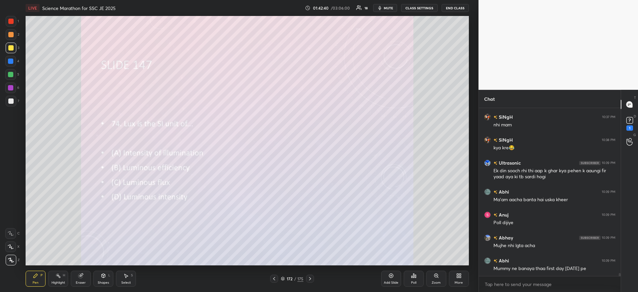
click at [414, 274] on icon at bounding box center [413, 276] width 1 height 4
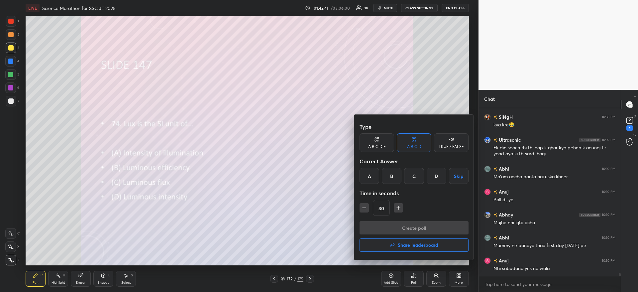
click at [372, 177] on div "A" at bounding box center [370, 176] width 20 height 16
click at [388, 229] on button "Create poll" at bounding box center [414, 227] width 109 height 13
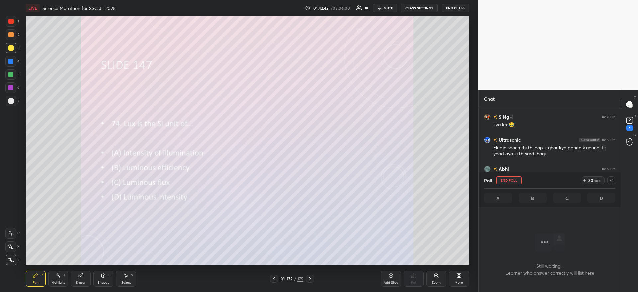
scroll to position [147, 140]
click at [611, 178] on icon at bounding box center [611, 180] width 5 height 5
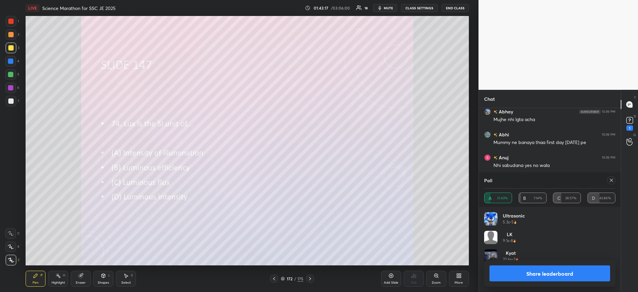
scroll to position [9145, 0]
click at [549, 276] on button "Share leaderboard" at bounding box center [550, 273] width 121 height 16
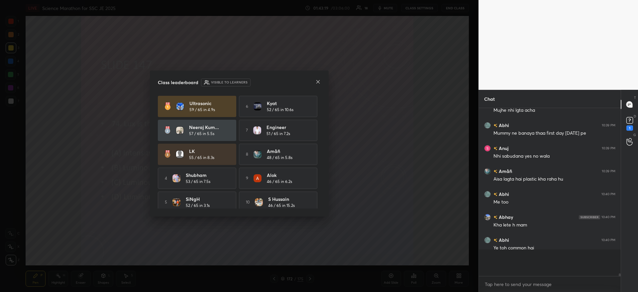
scroll to position [9113, 0]
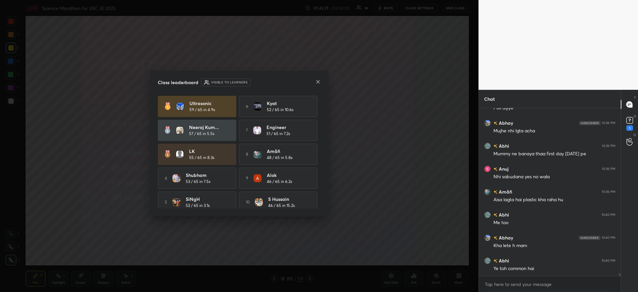
click at [319, 82] on icon at bounding box center [317, 81] width 5 height 5
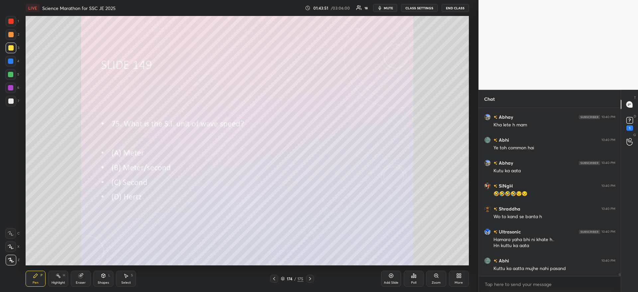
click at [411, 280] on div "Poll" at bounding box center [414, 279] width 20 height 16
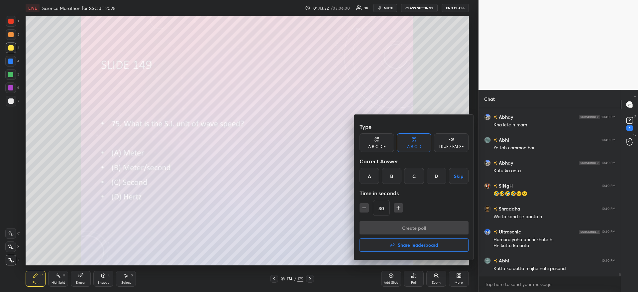
click at [387, 179] on div "B" at bounding box center [392, 176] width 20 height 16
click at [396, 229] on button "Create poll" at bounding box center [414, 227] width 109 height 13
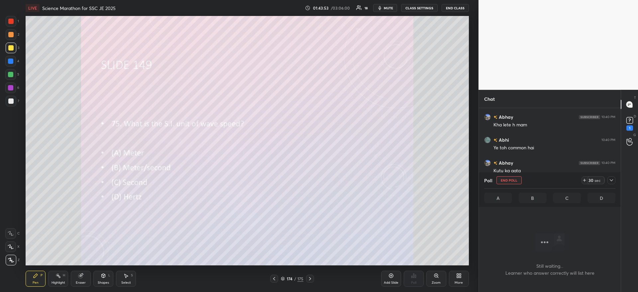
scroll to position [152, 140]
click at [610, 183] on div at bounding box center [612, 180] width 8 height 8
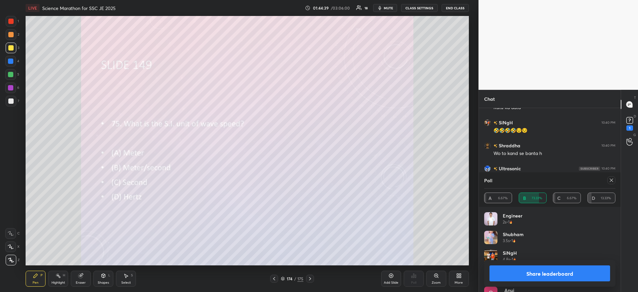
scroll to position [9324, 0]
click at [531, 272] on button "Share leaderboard" at bounding box center [550, 273] width 121 height 16
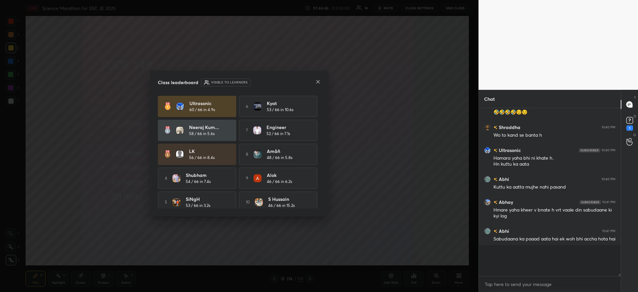
scroll to position [9293, 0]
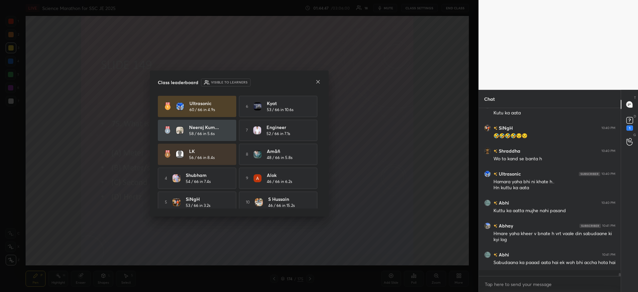
click at [319, 81] on icon at bounding box center [317, 81] width 5 height 5
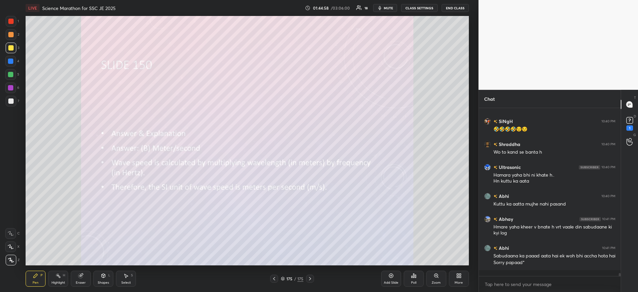
click at [390, 276] on icon at bounding box center [391, 275] width 5 height 5
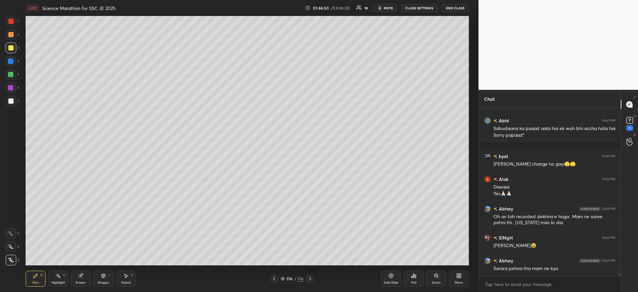
scroll to position [9447, 0]
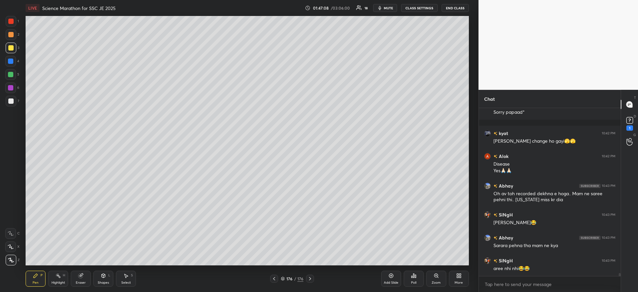
click at [456, 274] on div "More" at bounding box center [459, 279] width 20 height 16
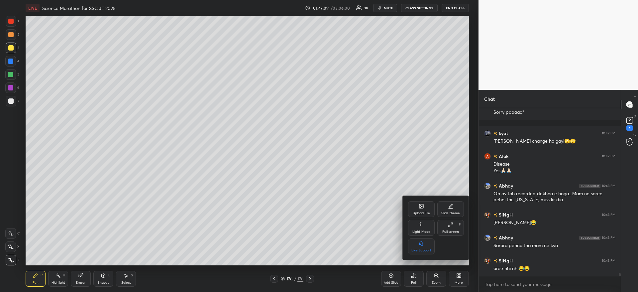
click at [421, 209] on div "Upload File" at bounding box center [421, 209] width 27 height 16
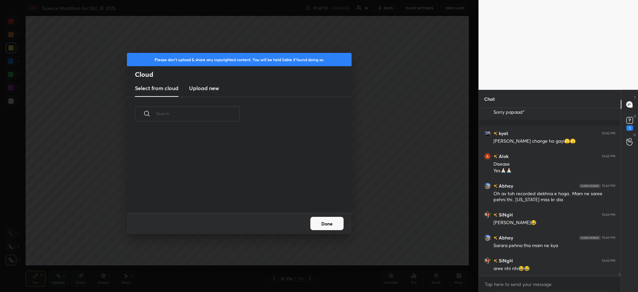
scroll to position [82, 213]
click at [202, 93] on new "Upload new" at bounding box center [204, 88] width 30 height 17
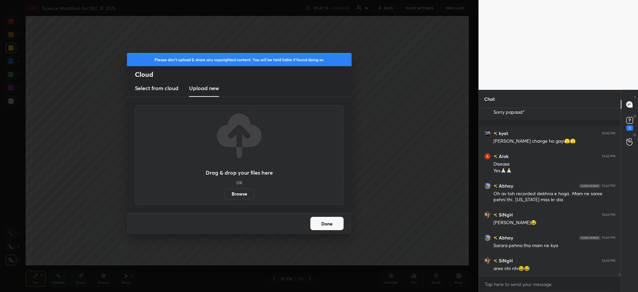
click at [229, 193] on label "Browse" at bounding box center [240, 193] width 30 height 11
click at [225, 193] on input "Browse" at bounding box center [225, 193] width 0 height 11
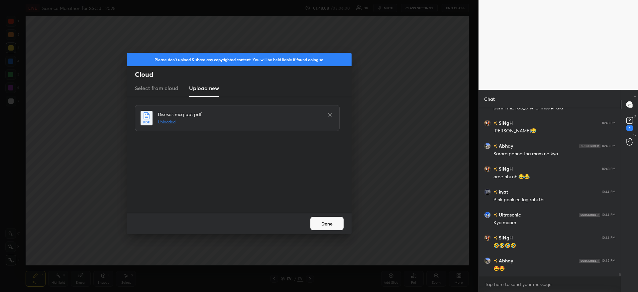
scroll to position [9561, 0]
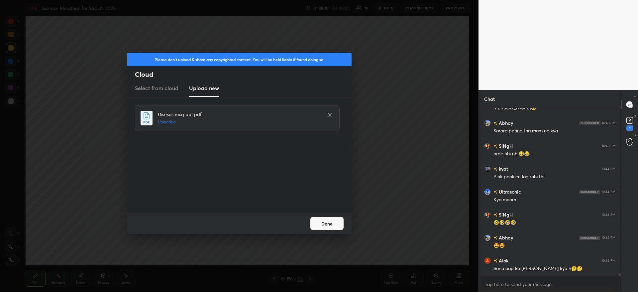
click at [325, 222] on button "Done" at bounding box center [326, 223] width 33 height 13
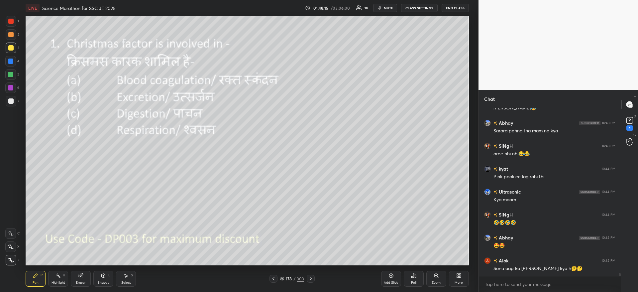
click at [414, 278] on icon at bounding box center [413, 275] width 5 height 5
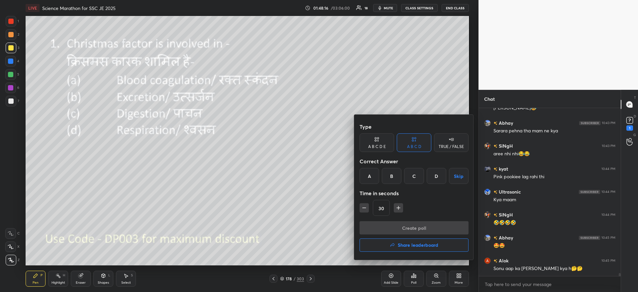
scroll to position [9584, 0]
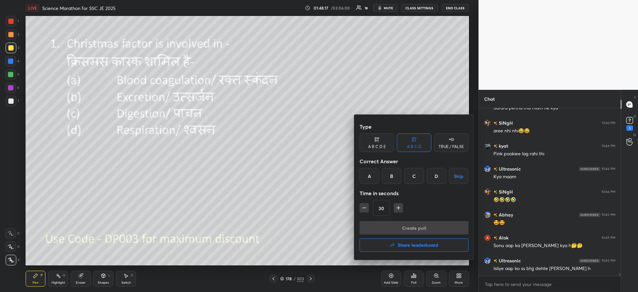
click at [372, 177] on div "A" at bounding box center [370, 176] width 20 height 16
click at [392, 227] on button "Create poll" at bounding box center [414, 227] width 109 height 13
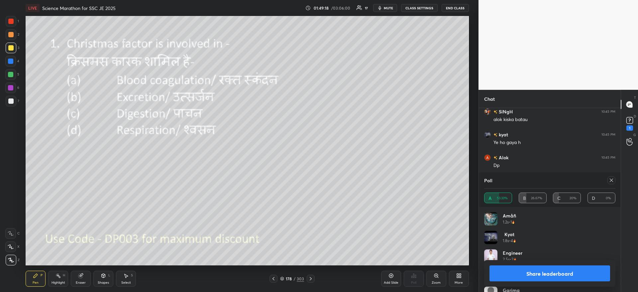
scroll to position [9779, 0]
click at [559, 270] on button "Share leaderboard" at bounding box center [550, 273] width 121 height 16
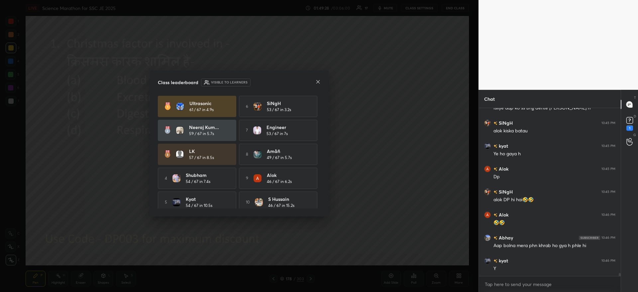
scroll to position [9745, 0]
click at [318, 81] on icon at bounding box center [317, 81] width 5 height 5
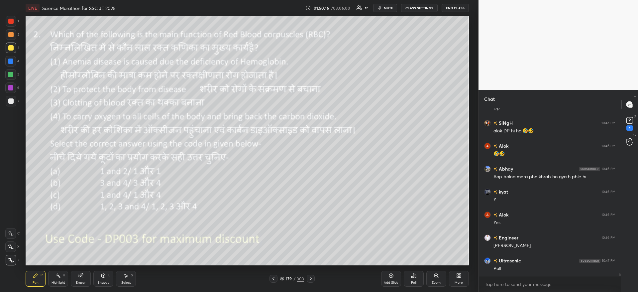
scroll to position [9837, 0]
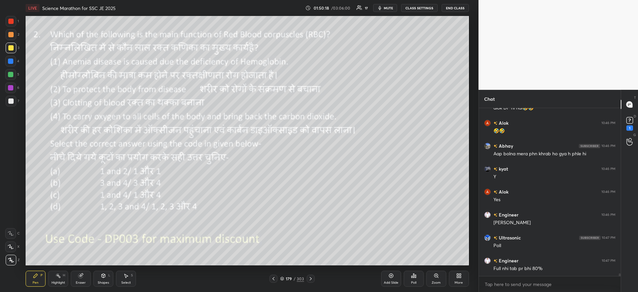
click at [415, 272] on div "Poll" at bounding box center [414, 279] width 20 height 16
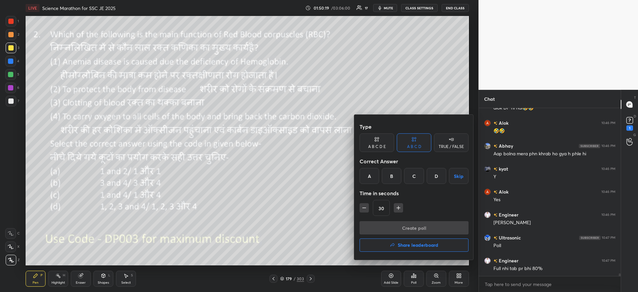
scroll to position [9843, 0]
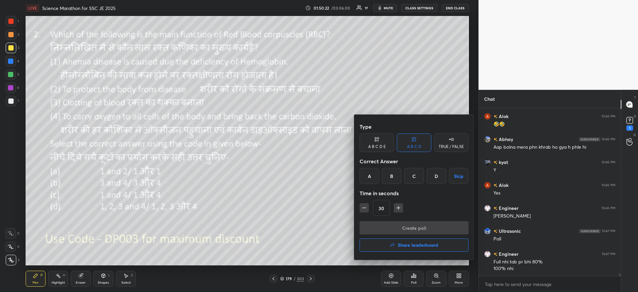
drag, startPoint x: 416, startPoint y: 173, endPoint x: 415, endPoint y: 199, distance: 26.3
click at [416, 177] on div "C" at bounding box center [414, 176] width 20 height 16
drag, startPoint x: 409, startPoint y: 230, endPoint x: 415, endPoint y: 248, distance: 18.8
click at [414, 244] on div "Create poll Share leaderboard" at bounding box center [414, 237] width 109 height 33
click at [411, 225] on button "Create poll" at bounding box center [414, 227] width 109 height 13
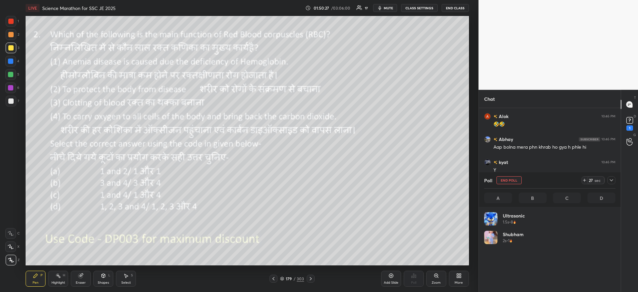
scroll to position [2, 2]
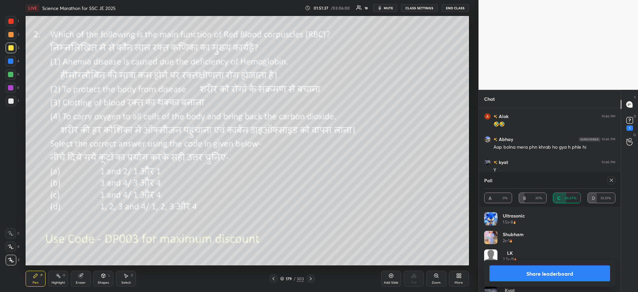
click at [518, 271] on button "Share leaderboard" at bounding box center [550, 273] width 121 height 16
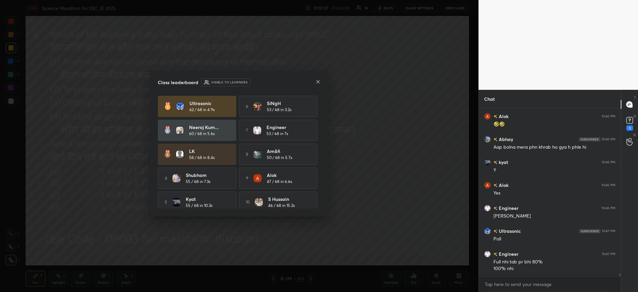
scroll to position [182, 140]
click at [316, 81] on icon at bounding box center [317, 81] width 5 height 5
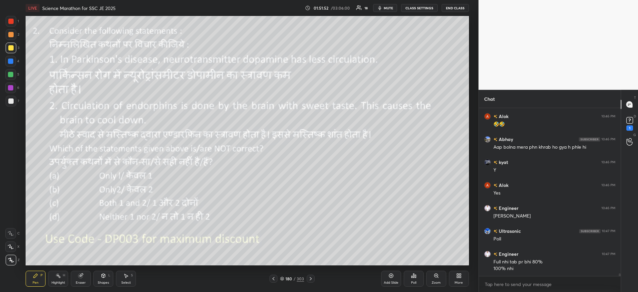
click at [418, 274] on div "Poll" at bounding box center [414, 279] width 20 height 16
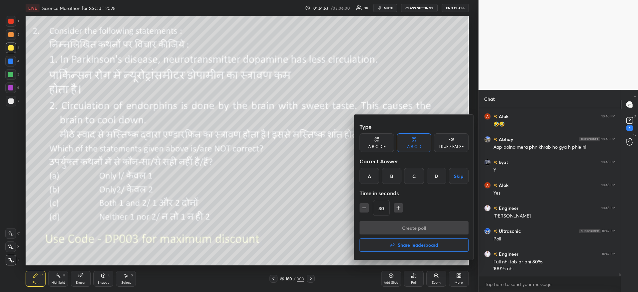
click at [390, 169] on div "B" at bounding box center [392, 176] width 20 height 16
click at [382, 227] on button "Create poll" at bounding box center [414, 227] width 109 height 13
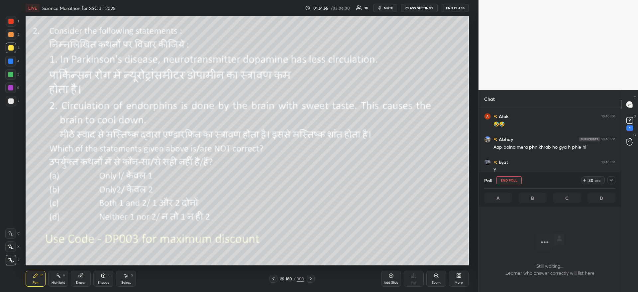
scroll to position [147, 140]
click at [392, 6] on span "mute" at bounding box center [388, 8] width 9 height 5
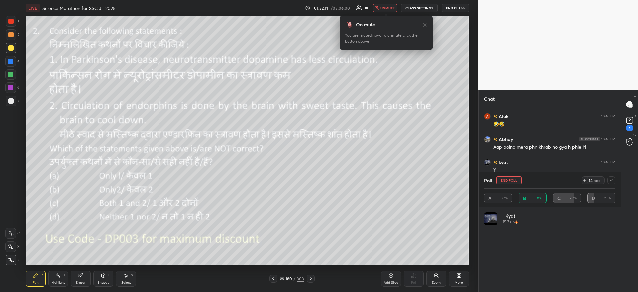
scroll to position [78, 129]
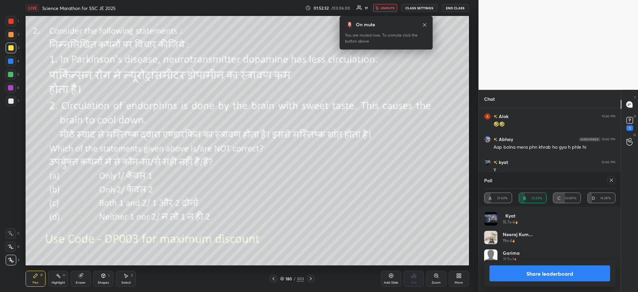
click at [392, 6] on span "unmute" at bounding box center [388, 8] width 14 height 5
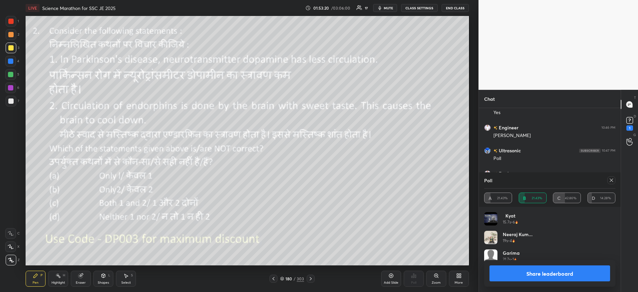
scroll to position [9947, 0]
click at [630, 120] on rect at bounding box center [630, 120] width 6 height 6
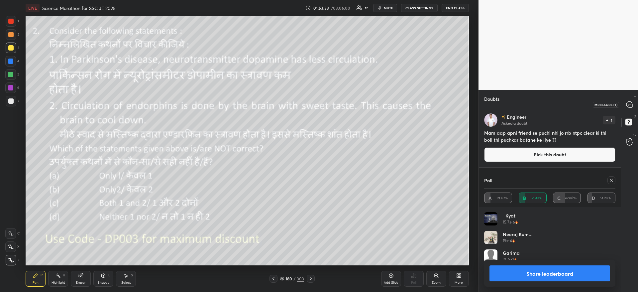
click at [629, 102] on icon at bounding box center [630, 104] width 6 height 6
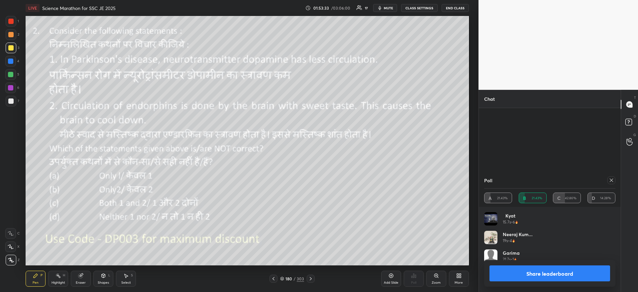
scroll to position [131, 140]
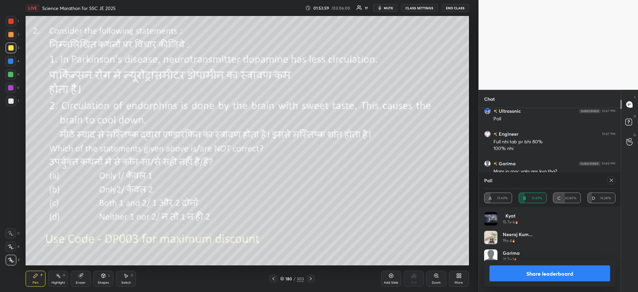
click at [505, 271] on button "Share leaderboard" at bounding box center [550, 273] width 121 height 16
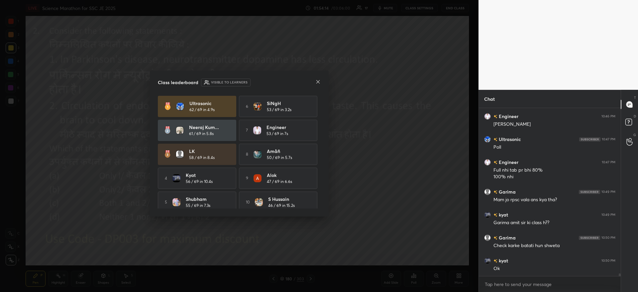
scroll to position [10073, 0]
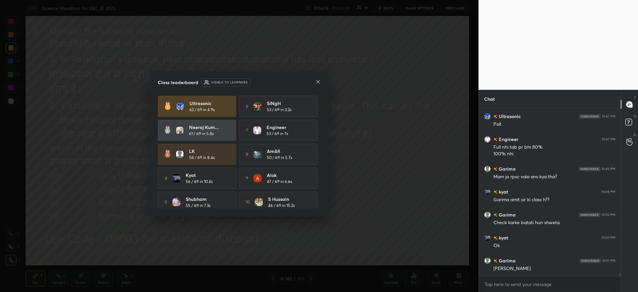
click at [316, 81] on div "Class leaderboard Visible to learners" at bounding box center [239, 82] width 163 height 8
click at [316, 81] on icon at bounding box center [317, 81] width 5 height 5
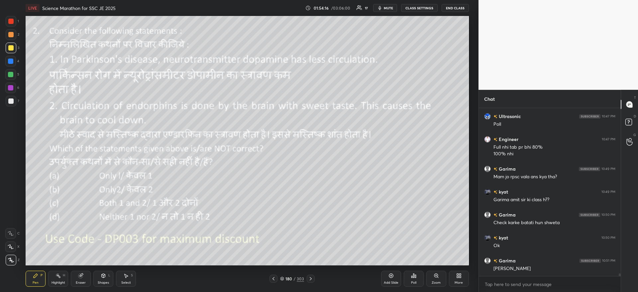
scroll to position [10096, 0]
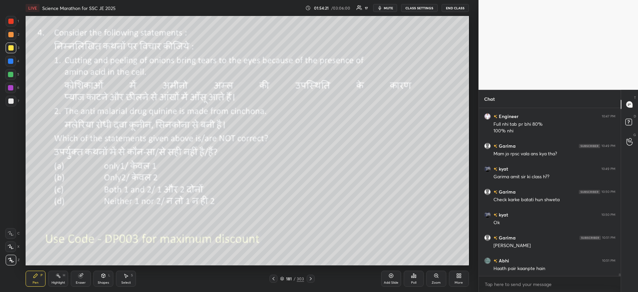
click at [419, 278] on div "Poll" at bounding box center [414, 279] width 20 height 16
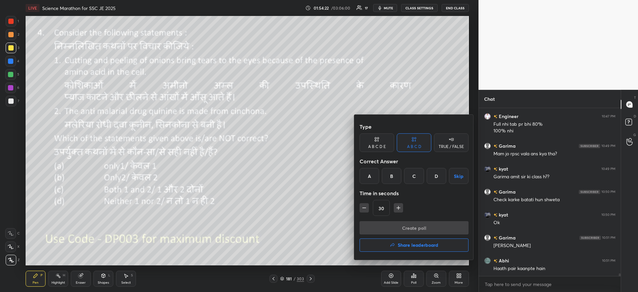
click at [394, 172] on div "B" at bounding box center [392, 176] width 20 height 16
click at [397, 231] on button "Create poll" at bounding box center [414, 227] width 109 height 13
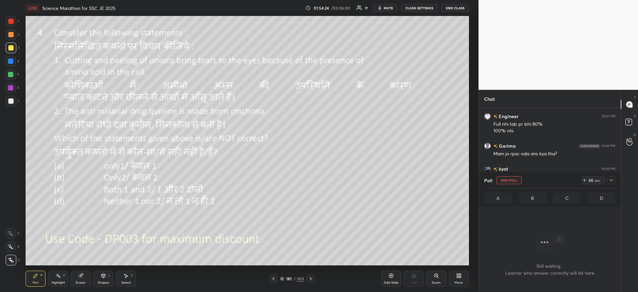
scroll to position [147, 140]
click at [503, 180] on button "End Poll" at bounding box center [509, 180] width 25 height 8
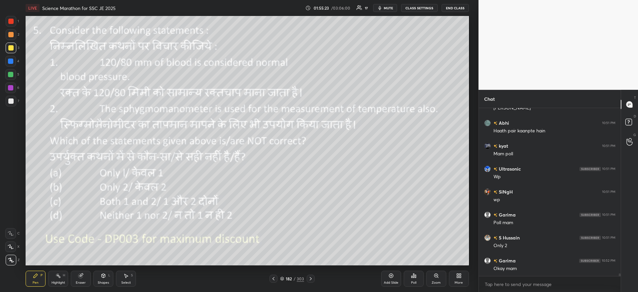
scroll to position [10256, 0]
click at [415, 280] on div "Poll" at bounding box center [414, 279] width 20 height 16
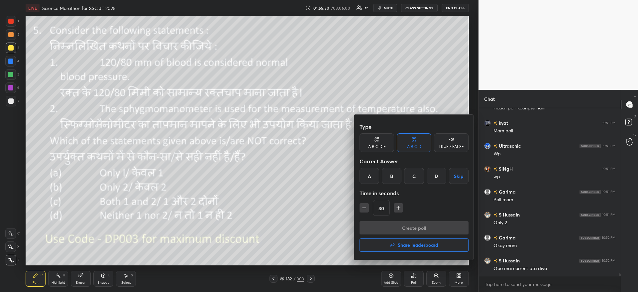
click at [388, 177] on div "B" at bounding box center [392, 176] width 20 height 16
click at [405, 224] on button "Create poll" at bounding box center [414, 227] width 109 height 13
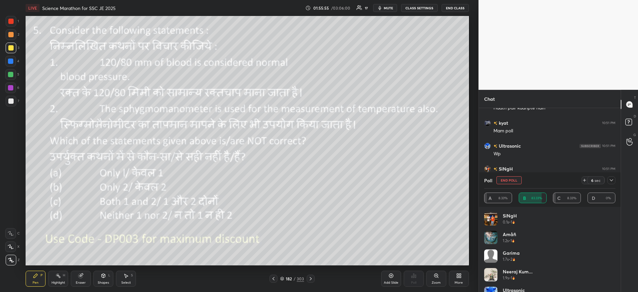
scroll to position [10314, 0]
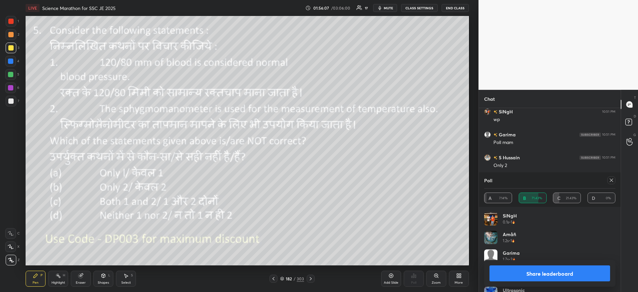
click at [558, 273] on button "Share leaderboard" at bounding box center [550, 273] width 121 height 16
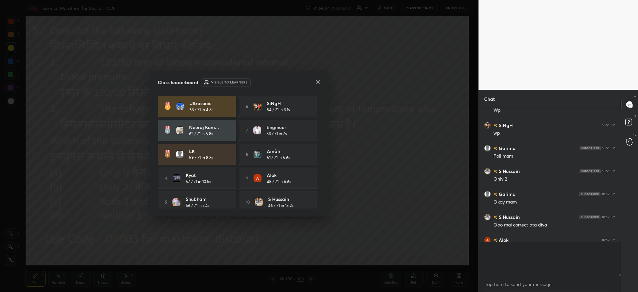
scroll to position [10281, 0]
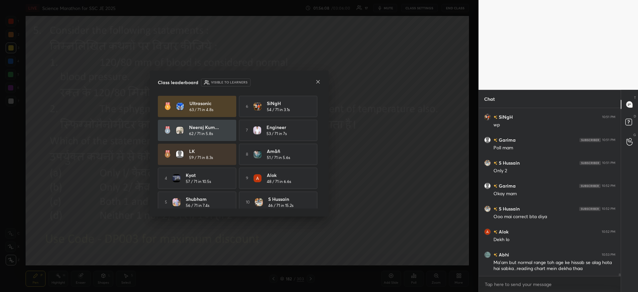
click at [319, 82] on icon at bounding box center [317, 81] width 5 height 5
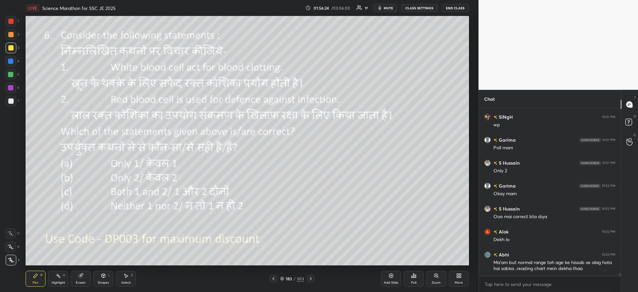
click at [414, 278] on div "Poll" at bounding box center [414, 279] width 20 height 16
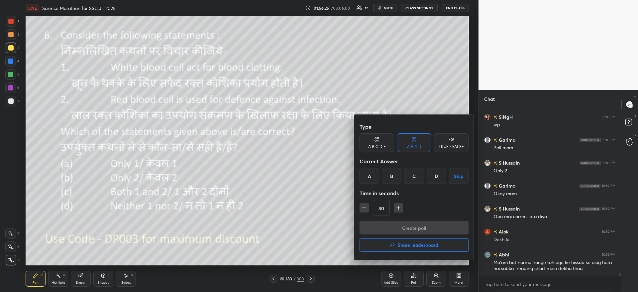
click at [438, 172] on div "D" at bounding box center [437, 176] width 20 height 16
click at [427, 230] on button "Create poll" at bounding box center [414, 227] width 109 height 13
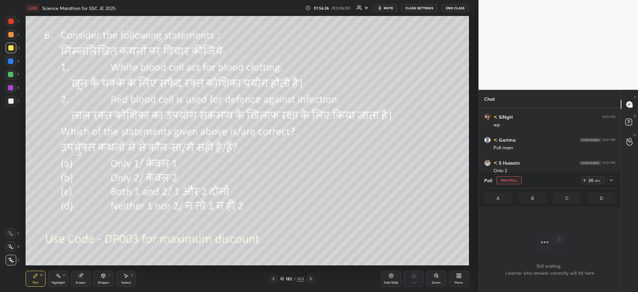
scroll to position [147, 140]
click at [609, 182] on icon at bounding box center [611, 180] width 5 height 5
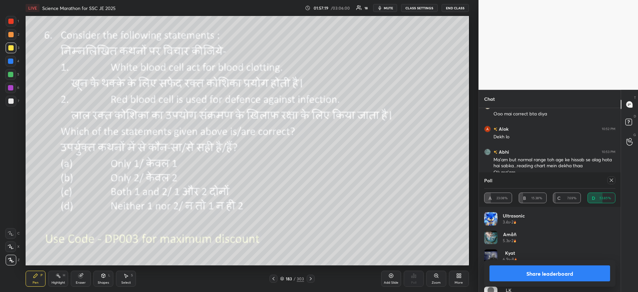
scroll to position [9812, 0]
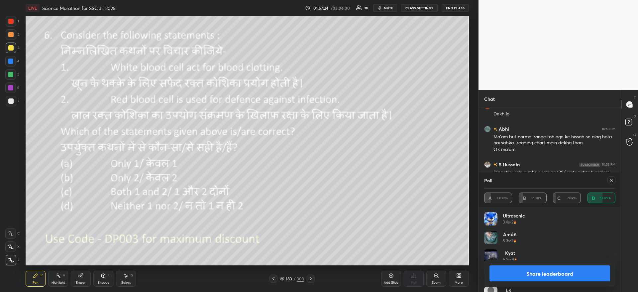
click at [581, 275] on button "Share leaderboard" at bounding box center [550, 273] width 121 height 16
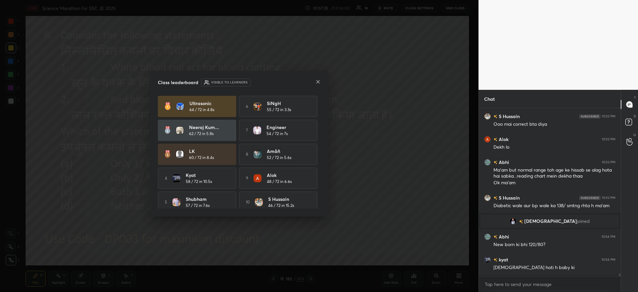
scroll to position [9777, 0]
click at [318, 83] on icon at bounding box center [317, 81] width 5 height 5
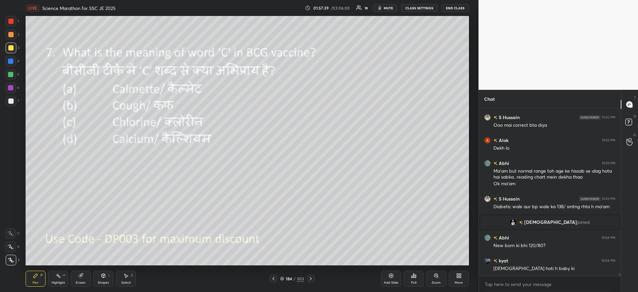
click at [411, 278] on icon at bounding box center [413, 275] width 5 height 5
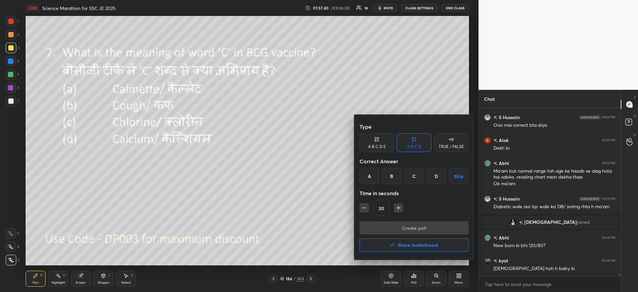
click at [368, 171] on div "A" at bounding box center [370, 176] width 20 height 16
click at [390, 228] on button "Create poll" at bounding box center [414, 227] width 109 height 13
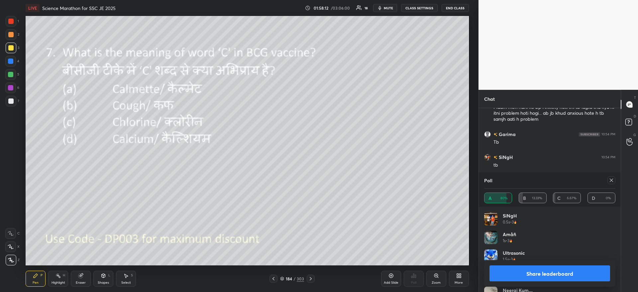
scroll to position [9984, 0]
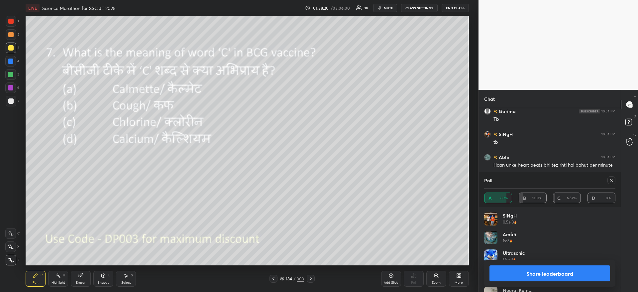
click at [533, 274] on button "Share leaderboard" at bounding box center [550, 273] width 121 height 16
type textarea "x"
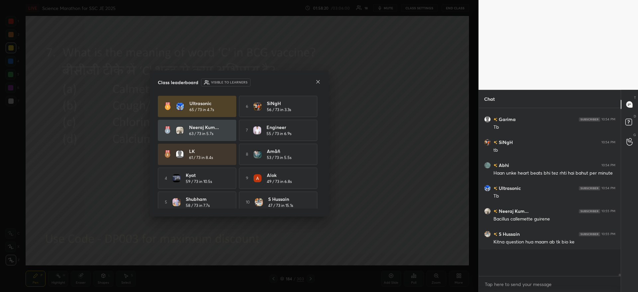
scroll to position [158, 140]
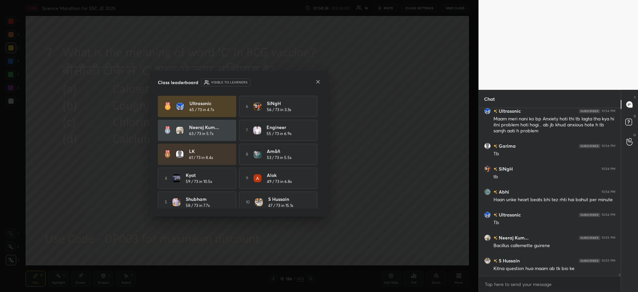
click at [319, 82] on icon at bounding box center [317, 81] width 5 height 5
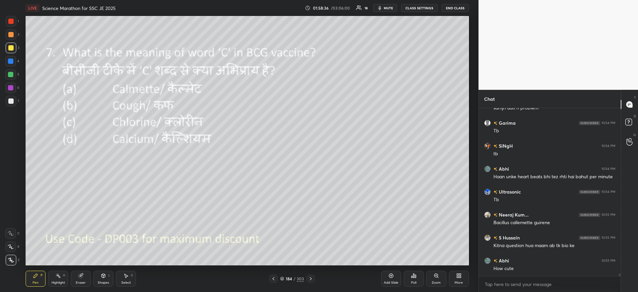
scroll to position [9996, 0]
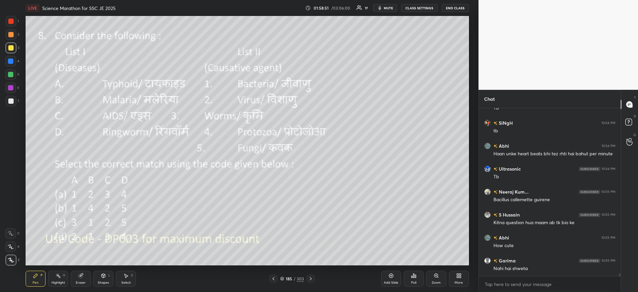
click at [416, 278] on div "Poll" at bounding box center [414, 279] width 20 height 16
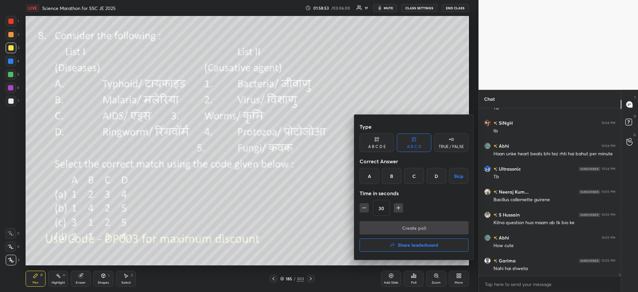
click at [392, 181] on div "B" at bounding box center [392, 176] width 20 height 16
click at [401, 208] on icon "button" at bounding box center [398, 207] width 7 height 7
type input "45"
click at [391, 227] on button "Create poll" at bounding box center [414, 227] width 109 height 13
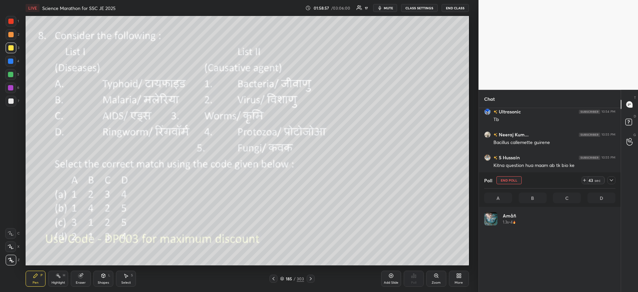
scroll to position [78, 129]
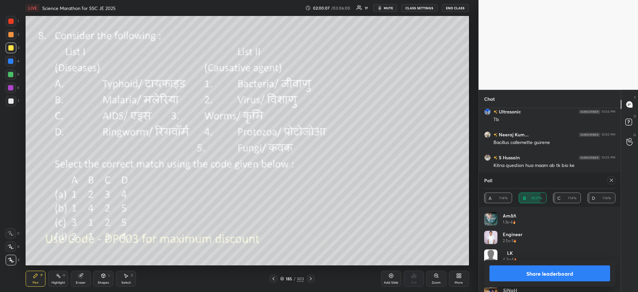
click at [536, 271] on button "Share leaderboard" at bounding box center [550, 273] width 121 height 16
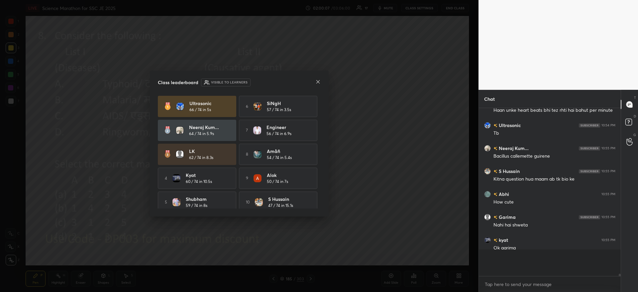
scroll to position [10021, 0]
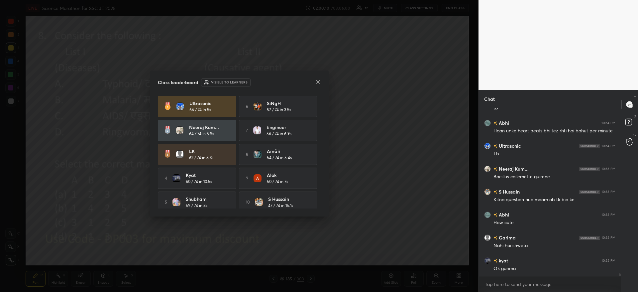
click at [318, 82] on icon at bounding box center [317, 81] width 5 height 5
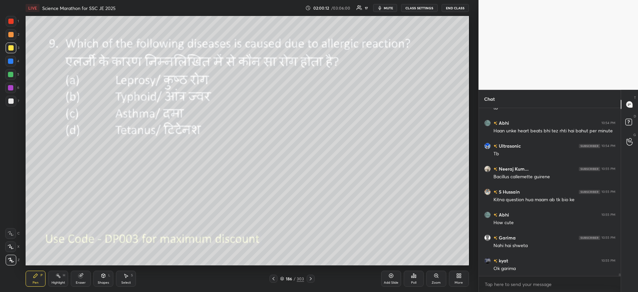
scroll to position [10060, 0]
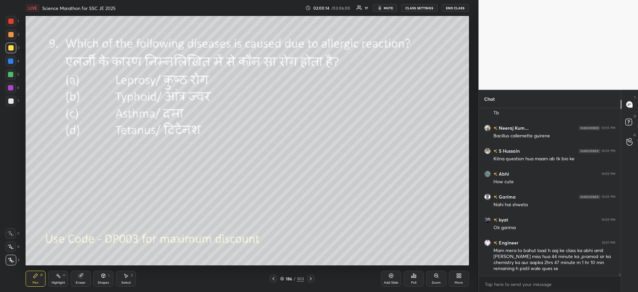
click at [416, 279] on div "Poll" at bounding box center [414, 279] width 20 height 16
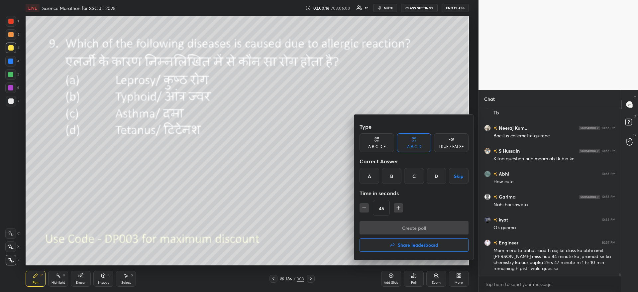
click at [417, 181] on div "C" at bounding box center [414, 176] width 20 height 16
click at [411, 227] on button "Create poll" at bounding box center [414, 227] width 109 height 13
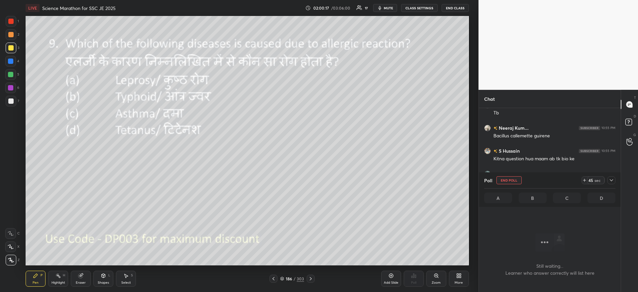
scroll to position [147, 140]
click at [607, 179] on div "45 sec" at bounding box center [599, 180] width 34 height 8
click at [613, 179] on icon at bounding box center [611, 180] width 5 height 5
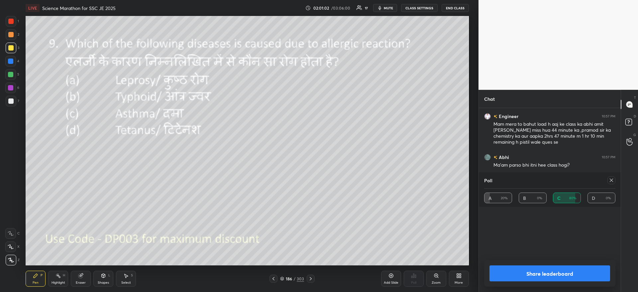
scroll to position [51, 129]
click at [553, 280] on button "Share leaderboard" at bounding box center [550, 273] width 121 height 16
type textarea "x"
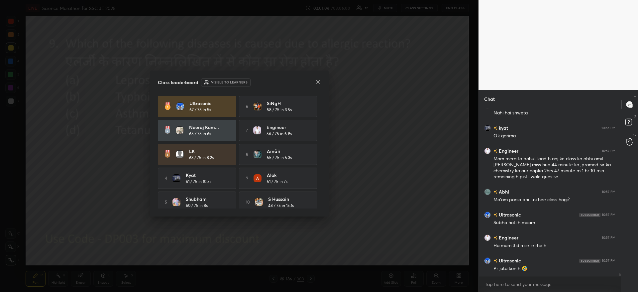
click at [319, 82] on icon at bounding box center [317, 81] width 5 height 5
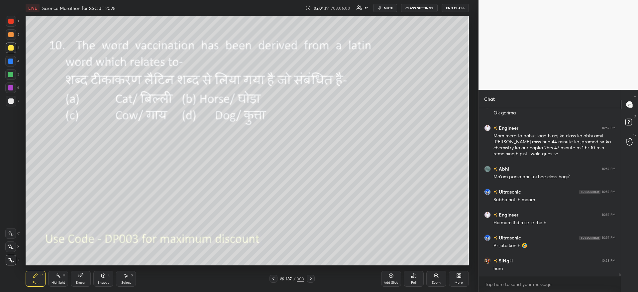
click at [413, 276] on icon at bounding box center [413, 275] width 5 height 5
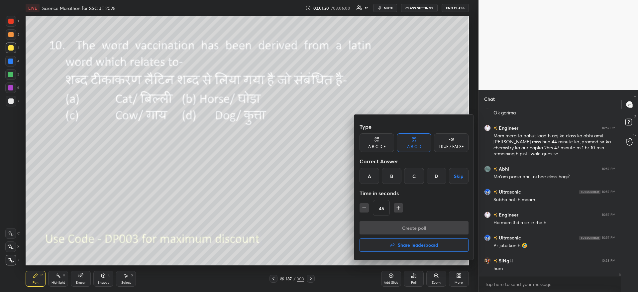
click at [410, 172] on div "C" at bounding box center [414, 176] width 20 height 16
click at [364, 208] on icon "button" at bounding box center [364, 207] width 7 height 7
type input "30"
click at [376, 223] on button "Create poll" at bounding box center [414, 227] width 109 height 13
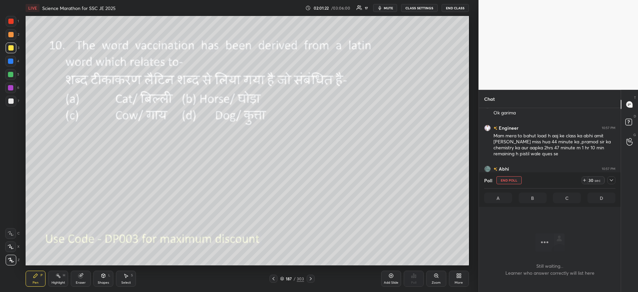
scroll to position [147, 140]
click at [609, 179] on icon at bounding box center [611, 180] width 5 height 5
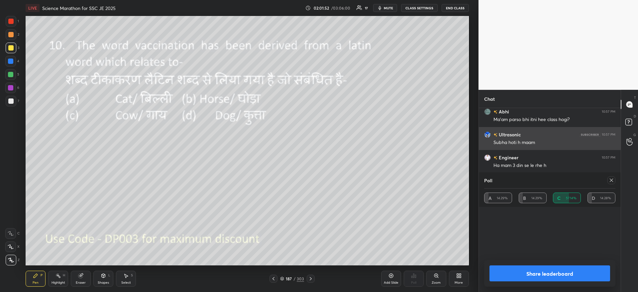
scroll to position [2, 2]
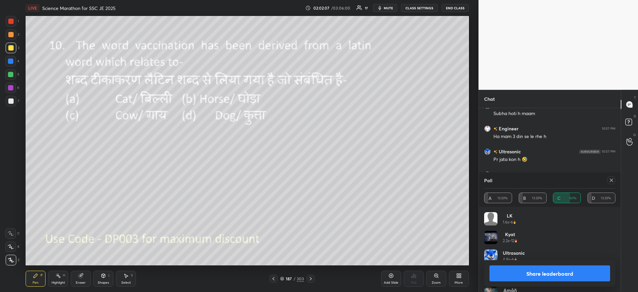
click at [554, 274] on button "Share leaderboard" at bounding box center [550, 273] width 121 height 16
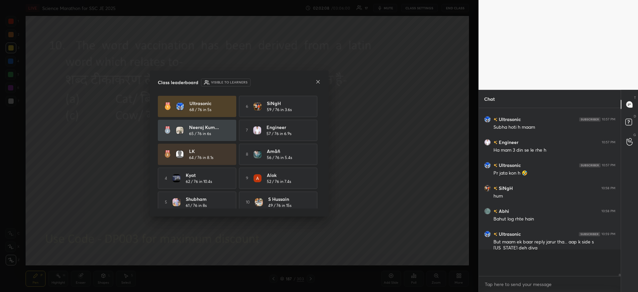
scroll to position [10228, 0]
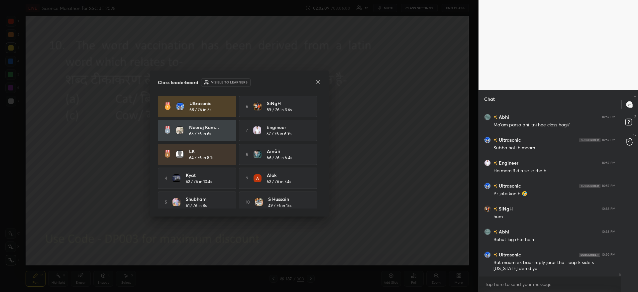
click at [318, 83] on icon at bounding box center [317, 81] width 5 height 5
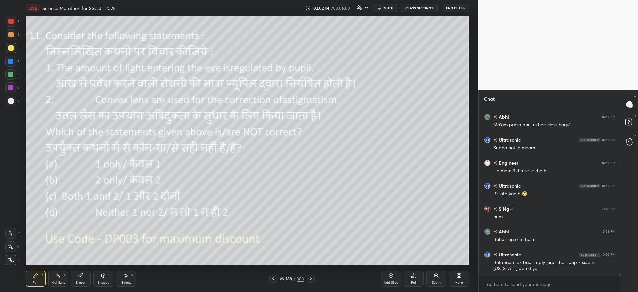
click at [418, 279] on div "Poll" at bounding box center [414, 279] width 20 height 16
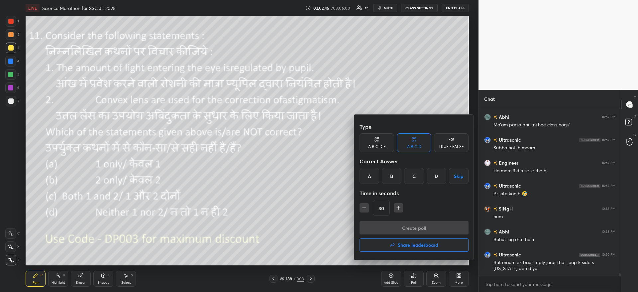
click at [385, 168] on div "B" at bounding box center [392, 176] width 20 height 16
click at [405, 220] on div "Type A B C D E A B C D TRUE / FALSE Correct Answer A B C D Skip Time in seconds…" at bounding box center [414, 170] width 109 height 101
click at [413, 229] on button "Create poll" at bounding box center [414, 227] width 109 height 13
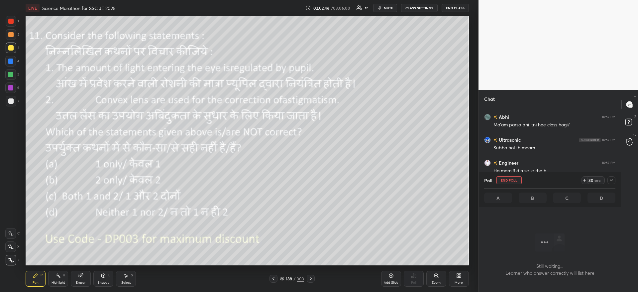
scroll to position [147, 140]
click at [615, 179] on div at bounding box center [612, 180] width 8 height 8
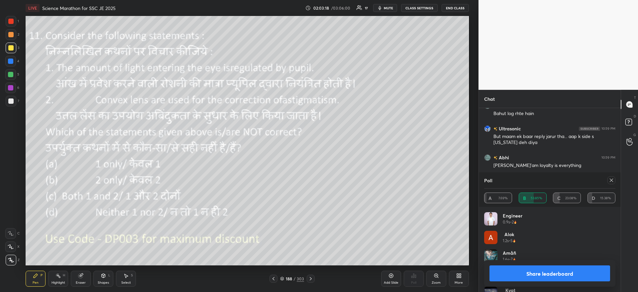
scroll to position [10375, 0]
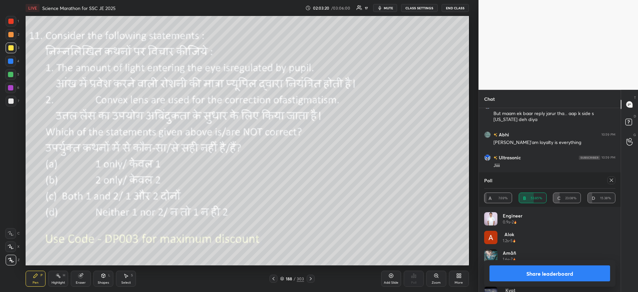
click at [528, 273] on button "Share leaderboard" at bounding box center [550, 273] width 121 height 16
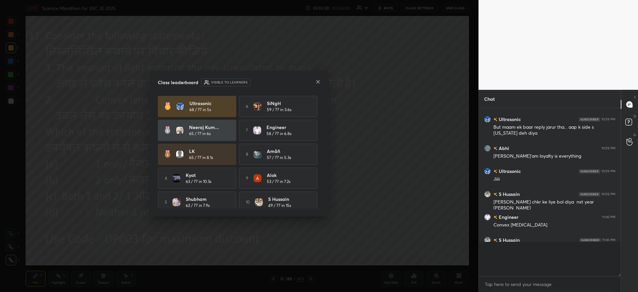
scroll to position [10343, 0]
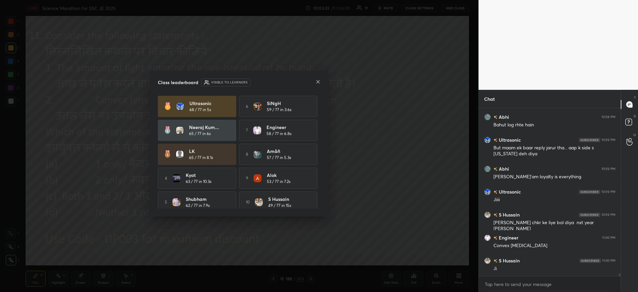
click at [319, 81] on icon at bounding box center [317, 81] width 5 height 5
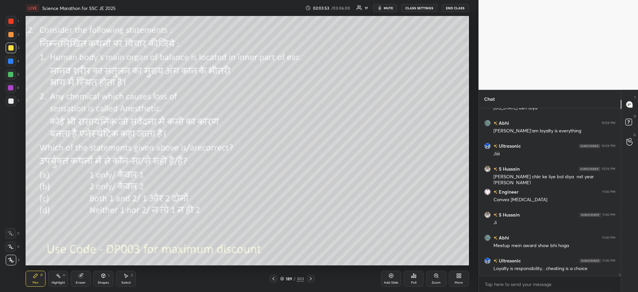
scroll to position [10410, 0]
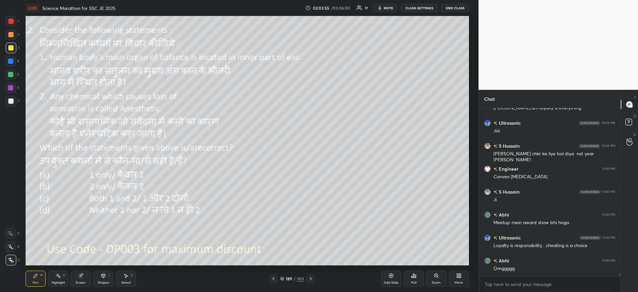
click at [410, 282] on div "Poll" at bounding box center [414, 279] width 20 height 16
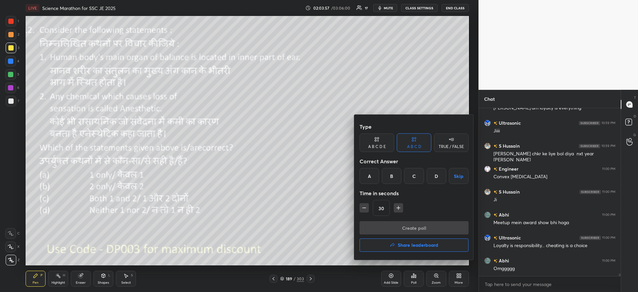
click at [417, 176] on div "C" at bounding box center [414, 176] width 20 height 16
click at [389, 228] on button "Create poll" at bounding box center [414, 227] width 109 height 13
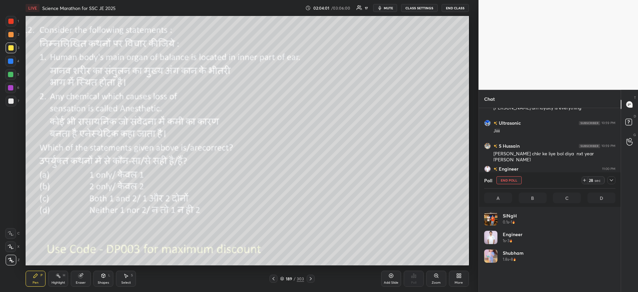
scroll to position [2, 2]
click at [613, 183] on div at bounding box center [612, 180] width 8 height 8
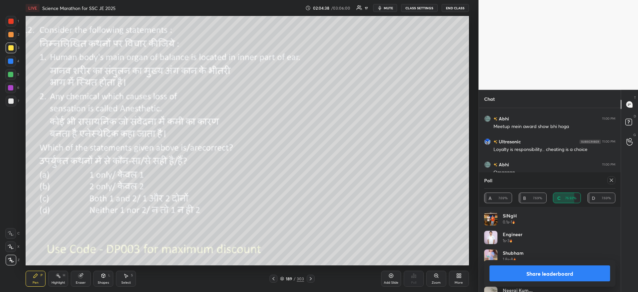
scroll to position [10321, 0]
click at [550, 274] on button "Share leaderboard" at bounding box center [550, 273] width 121 height 16
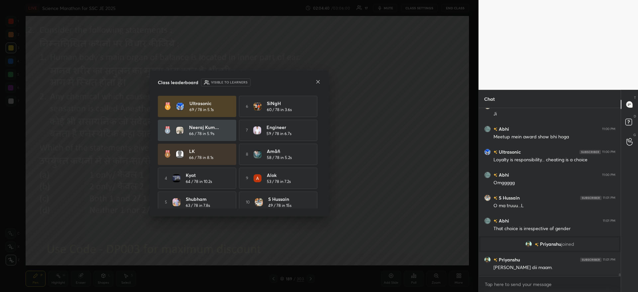
scroll to position [10287, 0]
click at [317, 80] on icon at bounding box center [317, 81] width 5 height 5
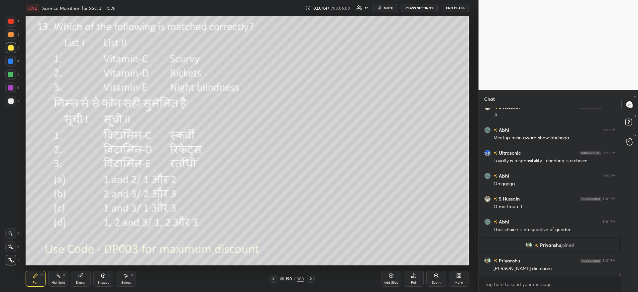
scroll to position [10310, 0]
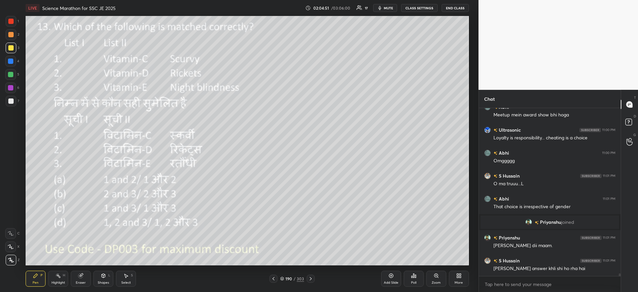
click at [421, 279] on div "Poll" at bounding box center [414, 279] width 20 height 16
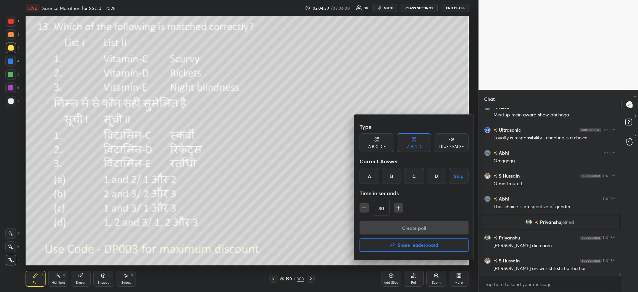
click at [370, 176] on div "A" at bounding box center [370, 176] width 20 height 16
click at [372, 230] on button "Create poll" at bounding box center [414, 227] width 109 height 13
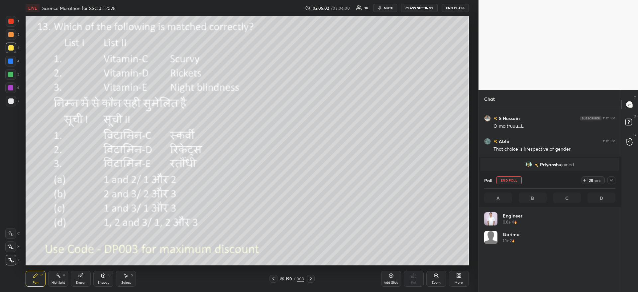
scroll to position [78, 129]
click at [586, 182] on icon at bounding box center [584, 180] width 5 height 5
click at [584, 181] on icon at bounding box center [584, 180] width 5 height 5
click at [584, 180] on icon at bounding box center [584, 180] width 3 height 0
click at [390, 9] on span "mute" at bounding box center [388, 8] width 9 height 5
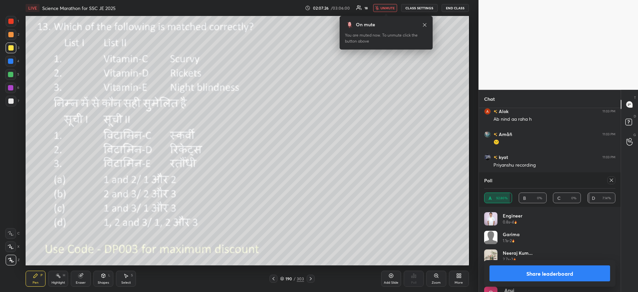
scroll to position [10999, 0]
click at [376, 9] on button "unmute" at bounding box center [385, 8] width 24 height 8
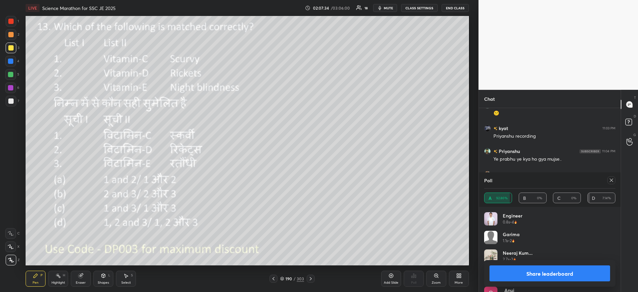
scroll to position [11022, 0]
click at [530, 275] on button "Share leaderboard" at bounding box center [550, 273] width 121 height 16
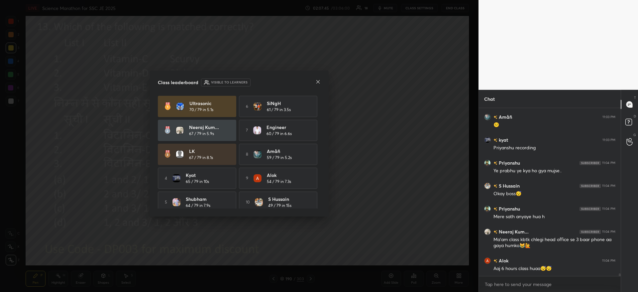
scroll to position [11010, 0]
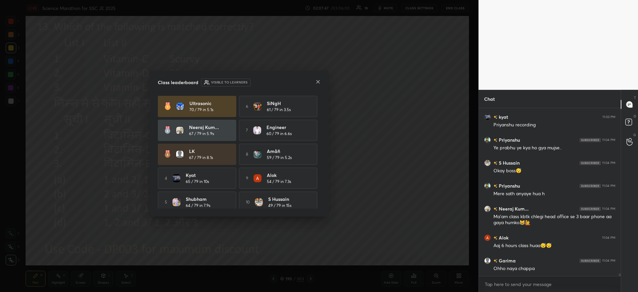
click at [317, 81] on icon at bounding box center [317, 81] width 5 height 5
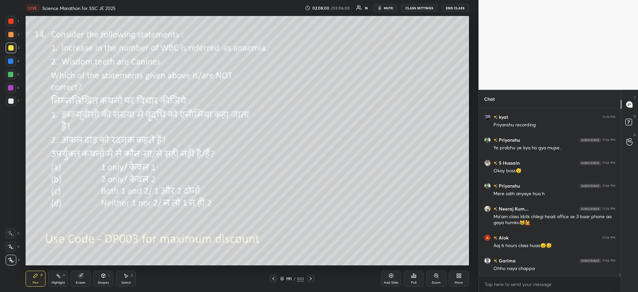
click at [414, 278] on div "Poll" at bounding box center [414, 279] width 20 height 16
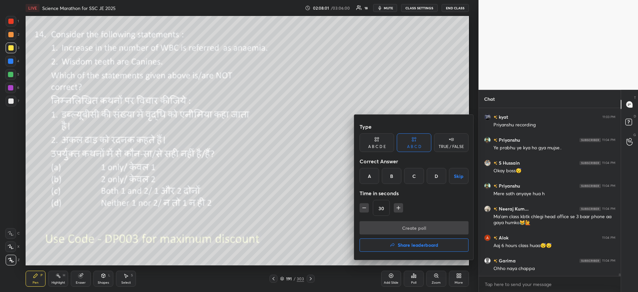
click at [416, 179] on div "C" at bounding box center [414, 176] width 20 height 16
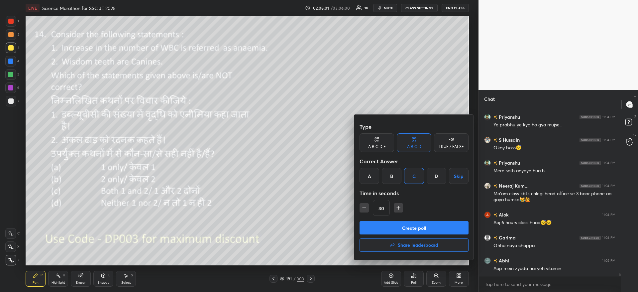
click at [411, 219] on div "Type A B C D E A B C D TRUE / FALSE Correct Answer A B C D Skip Time in seconds…" at bounding box center [414, 170] width 109 height 101
click at [416, 227] on button "Create poll" at bounding box center [414, 227] width 109 height 13
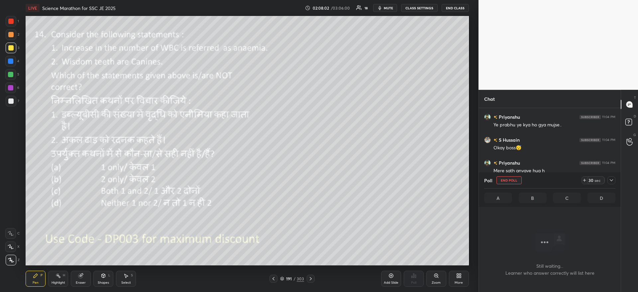
scroll to position [147, 140]
click at [612, 182] on icon at bounding box center [611, 180] width 5 height 5
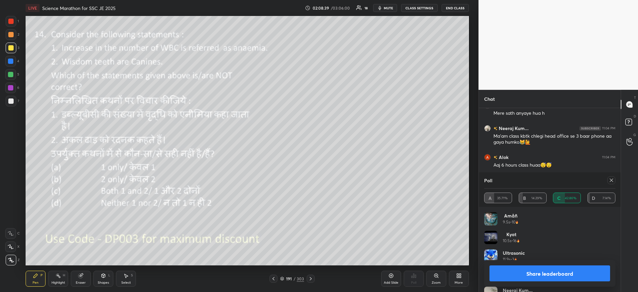
scroll to position [11113, 0]
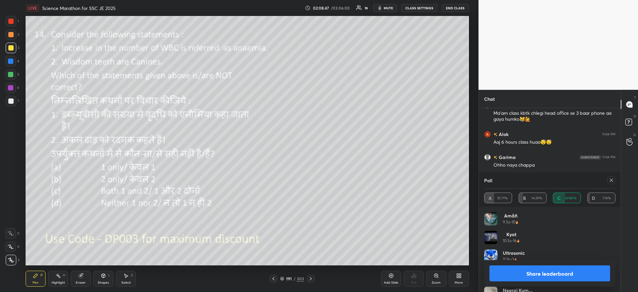
click at [541, 271] on button "Share leaderboard" at bounding box center [550, 273] width 121 height 16
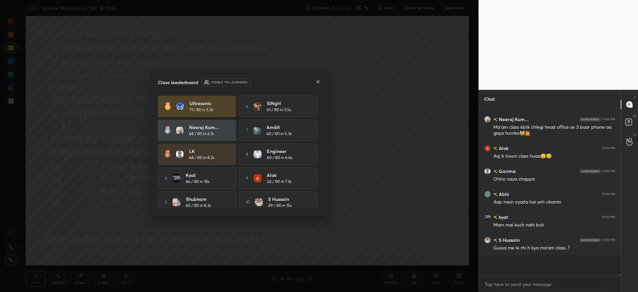
scroll to position [11081, 0]
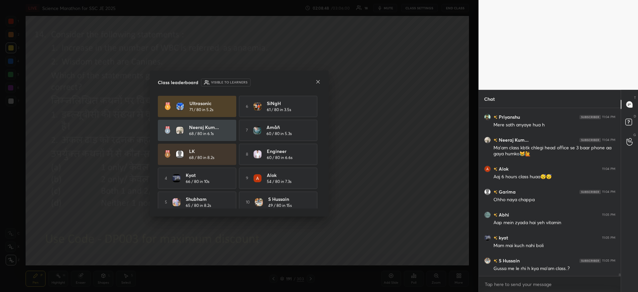
click at [322, 83] on div "Class leaderboard Visible to learners Ultrasonic 71 / 80 in 5.2s 6 [PERSON_NAME…" at bounding box center [239, 143] width 179 height 146
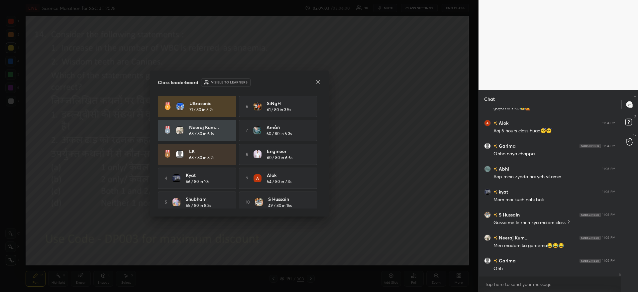
click at [318, 81] on icon at bounding box center [317, 81] width 3 height 3
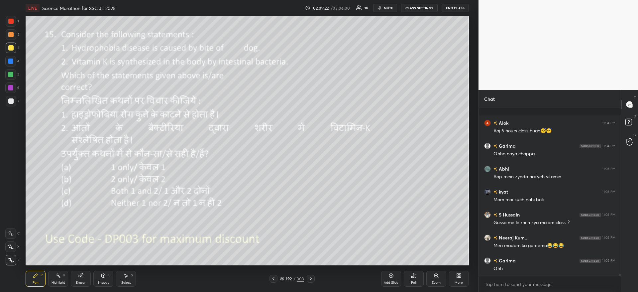
scroll to position [11171, 0]
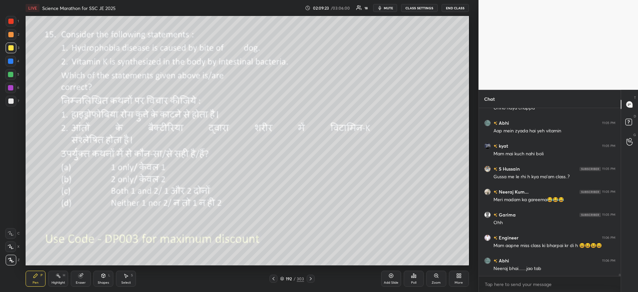
click at [410, 280] on div "Poll" at bounding box center [414, 279] width 20 height 16
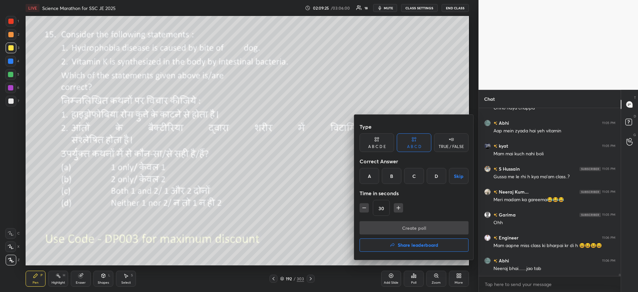
click at [414, 171] on div "C" at bounding box center [414, 176] width 20 height 16
click at [396, 226] on button "Create poll" at bounding box center [414, 227] width 109 height 13
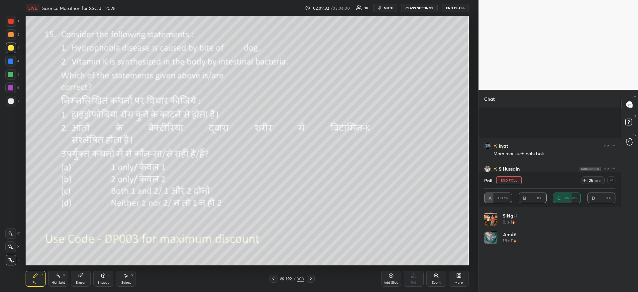
scroll to position [11228, 0]
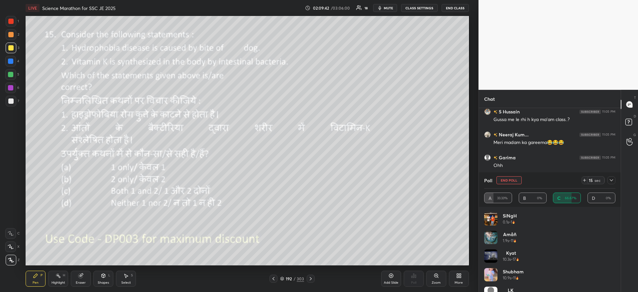
click at [612, 180] on icon at bounding box center [611, 180] width 3 height 2
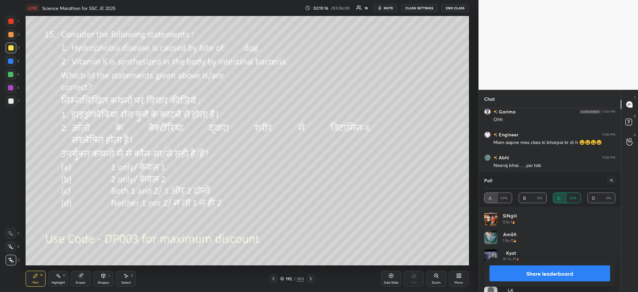
scroll to position [11297, 0]
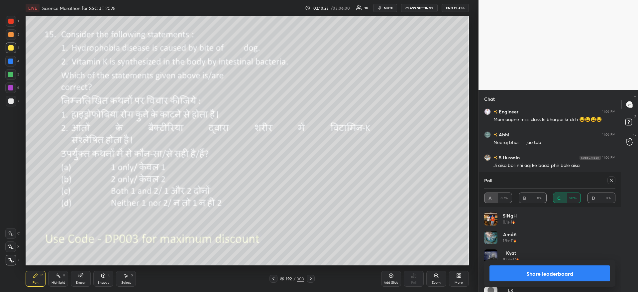
click at [548, 272] on button "Share leaderboard" at bounding box center [550, 273] width 121 height 16
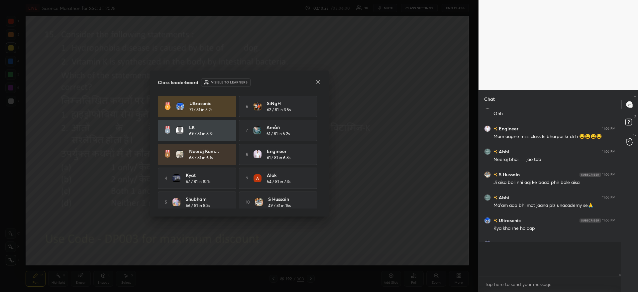
scroll to position [11263, 0]
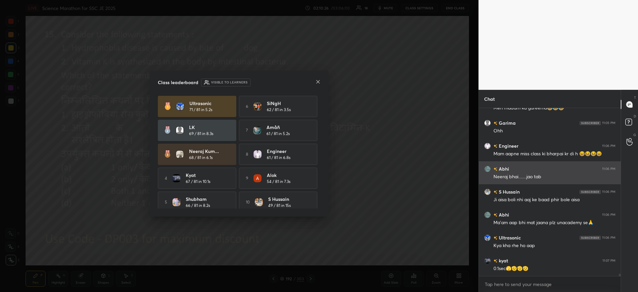
click at [319, 82] on icon at bounding box center [317, 81] width 5 height 5
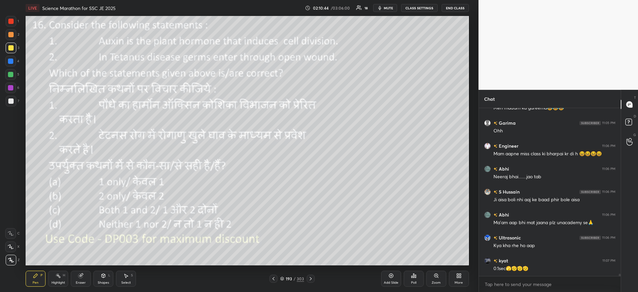
click at [417, 278] on div "Poll" at bounding box center [414, 279] width 20 height 16
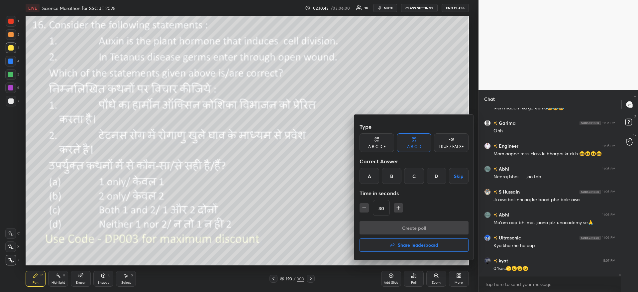
click at [414, 174] on div "C" at bounding box center [414, 176] width 20 height 16
click at [399, 227] on button "Create poll" at bounding box center [414, 227] width 109 height 13
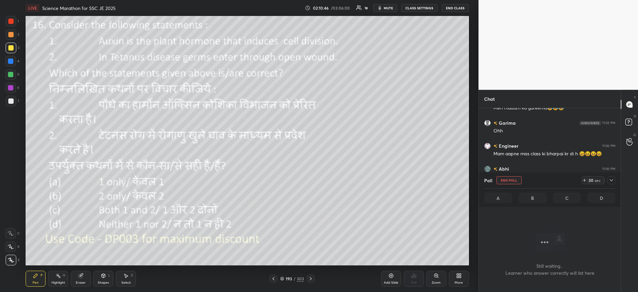
scroll to position [147, 140]
click at [614, 182] on icon at bounding box center [611, 180] width 5 height 5
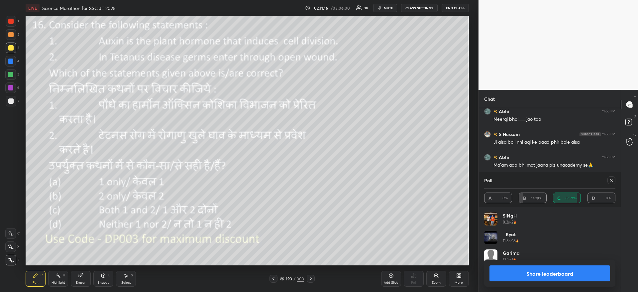
scroll to position [78, 129]
click at [531, 272] on button "Share leaderboard" at bounding box center [550, 273] width 121 height 16
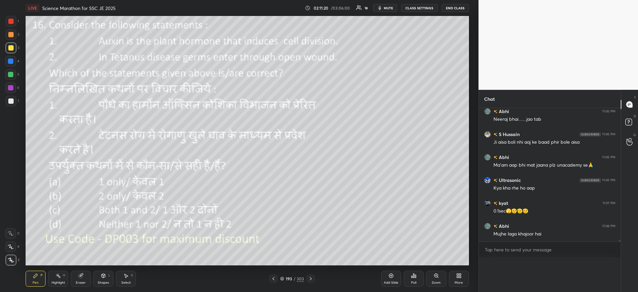
scroll to position [0, 0]
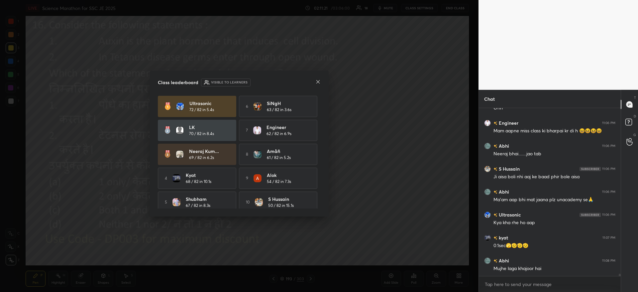
click at [318, 82] on icon at bounding box center [317, 81] width 3 height 3
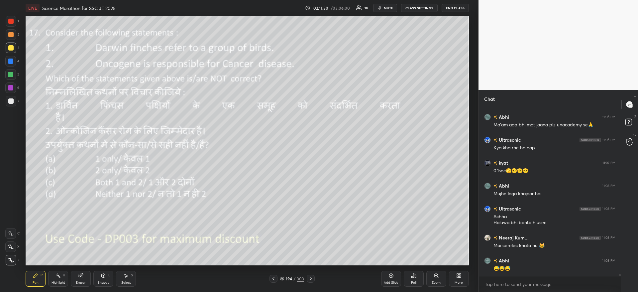
scroll to position [11383, 0]
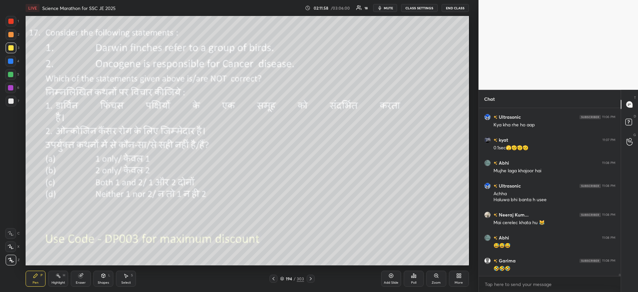
click at [412, 279] on div "Poll" at bounding box center [414, 279] width 20 height 16
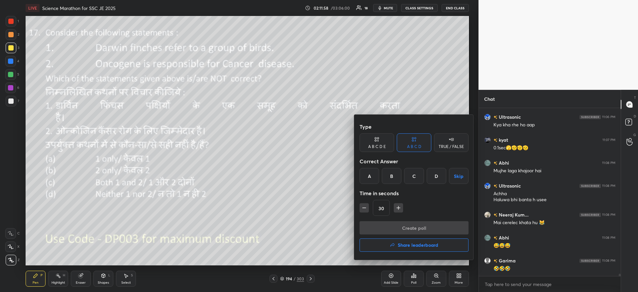
scroll to position [11406, 0]
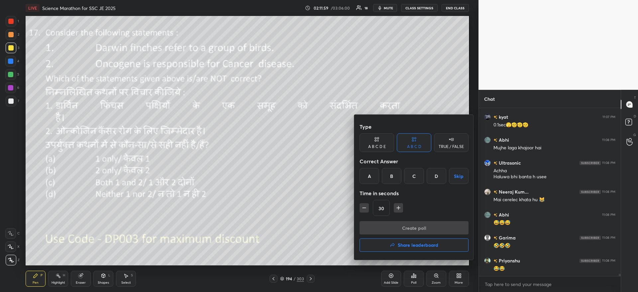
click at [438, 175] on div "D" at bounding box center [437, 176] width 20 height 16
click at [418, 218] on div "Type A B C D E A B C D TRUE / FALSE Correct Answer A B C D Skip Time in seconds…" at bounding box center [414, 170] width 109 height 101
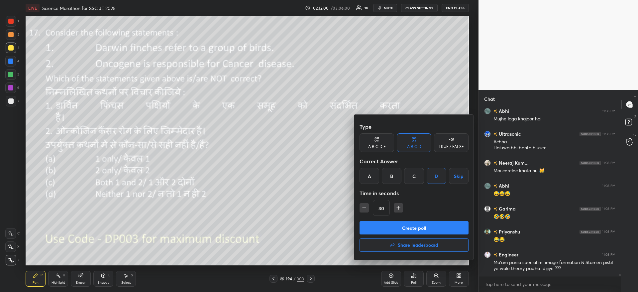
click at [417, 226] on button "Create poll" at bounding box center [414, 227] width 109 height 13
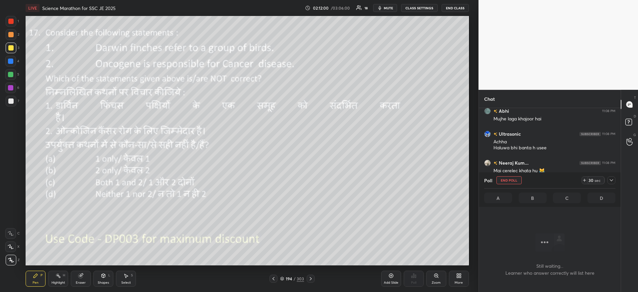
scroll to position [153, 140]
click at [611, 181] on icon at bounding box center [611, 180] width 5 height 5
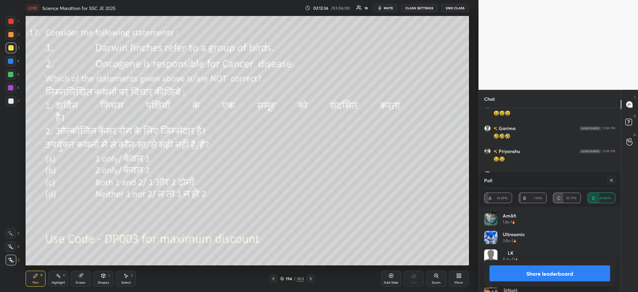
scroll to position [11544, 0]
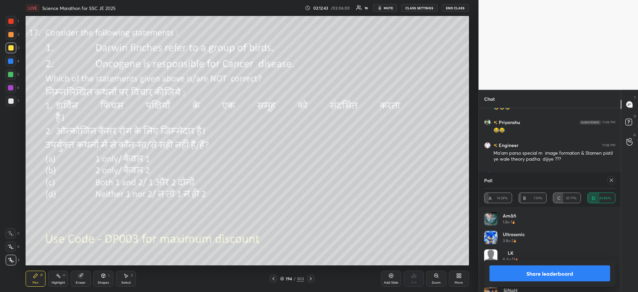
click at [526, 272] on button "Share leaderboard" at bounding box center [550, 273] width 121 height 16
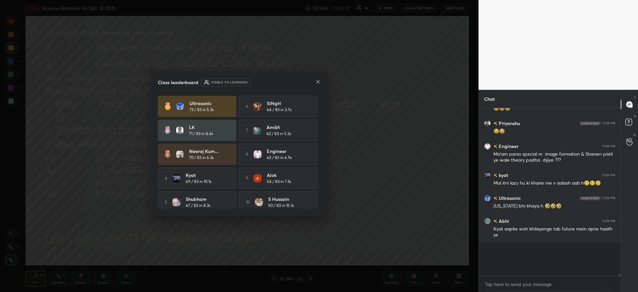
scroll to position [162, 140]
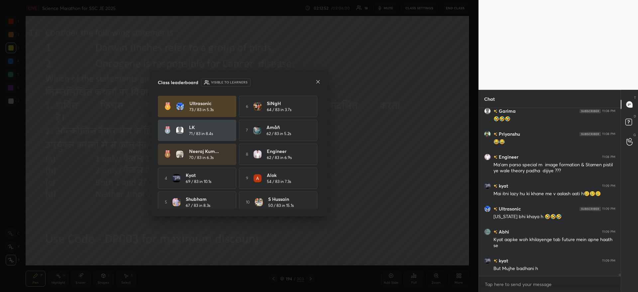
click at [317, 79] on icon at bounding box center [317, 81] width 5 height 5
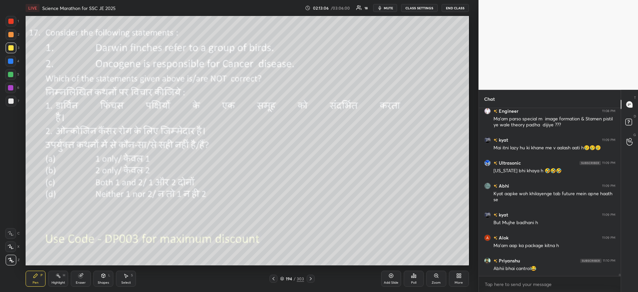
scroll to position [11601, 0]
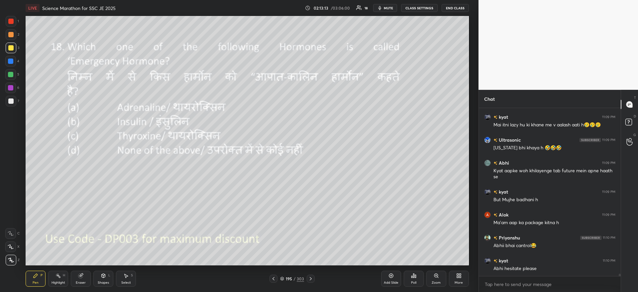
click at [410, 274] on div "Poll" at bounding box center [414, 279] width 20 height 16
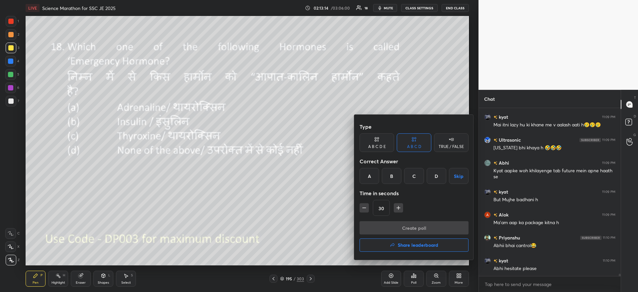
click at [371, 180] on div "A" at bounding box center [370, 176] width 20 height 16
click at [373, 226] on button "Create poll" at bounding box center [414, 227] width 109 height 13
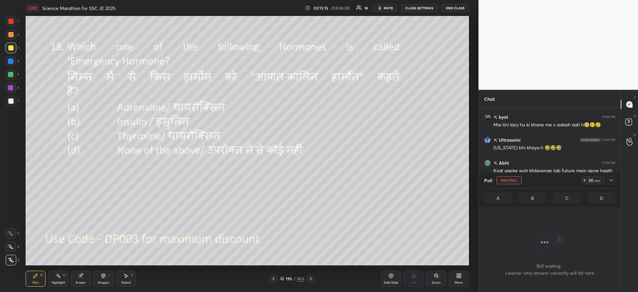
scroll to position [133, 140]
click at [610, 180] on icon at bounding box center [611, 180] width 5 height 5
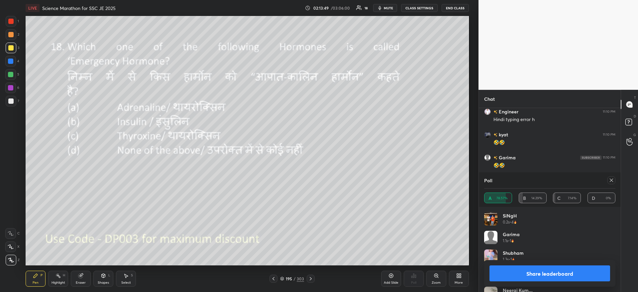
scroll to position [11819, 0]
click at [533, 272] on button "Share leaderboard" at bounding box center [550, 273] width 121 height 16
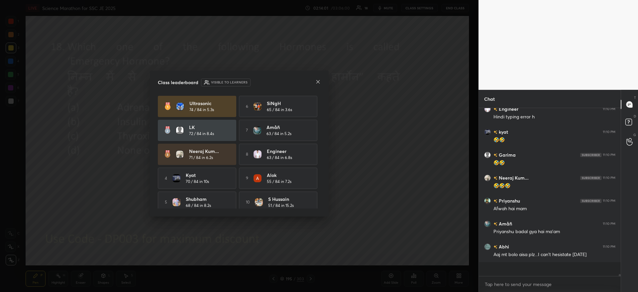
scroll to position [181, 140]
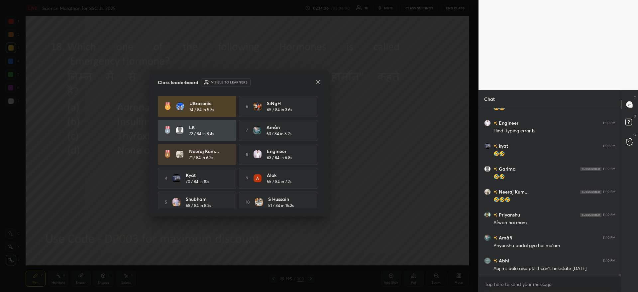
click at [317, 82] on icon at bounding box center [317, 81] width 3 height 3
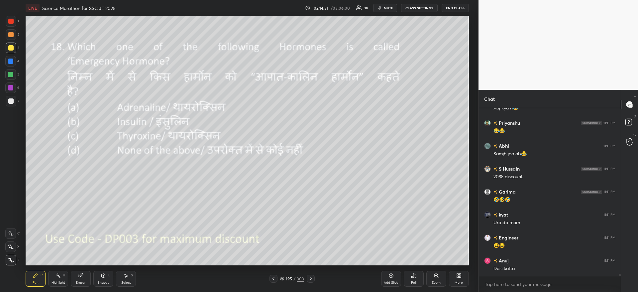
scroll to position [12060, 0]
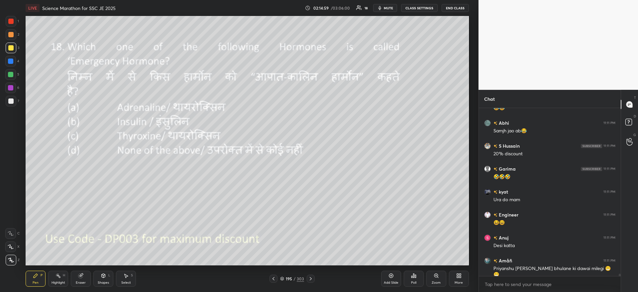
click at [12, 27] on div "1" at bounding box center [12, 22] width 13 height 13
click at [10, 18] on div at bounding box center [11, 21] width 11 height 11
click at [11, 21] on div at bounding box center [10, 21] width 5 height 5
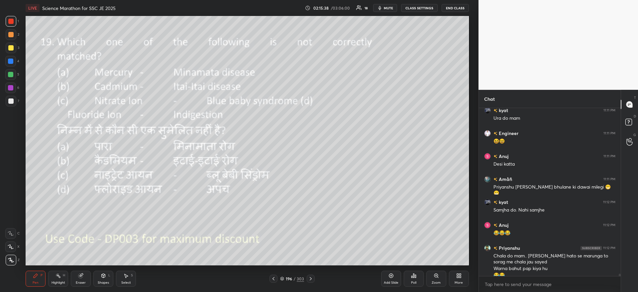
scroll to position [12148, 0]
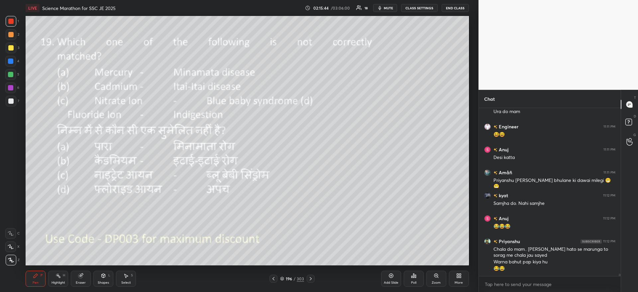
click at [410, 284] on div "Poll" at bounding box center [414, 279] width 20 height 16
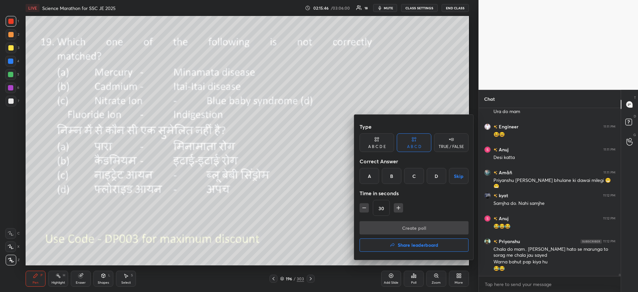
click at [437, 172] on div "D" at bounding box center [437, 176] width 20 height 16
click at [409, 228] on button "Create poll" at bounding box center [414, 227] width 109 height 13
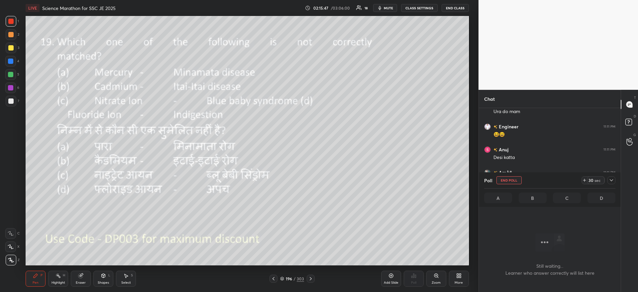
scroll to position [147, 140]
click at [585, 183] on icon at bounding box center [584, 180] width 5 height 5
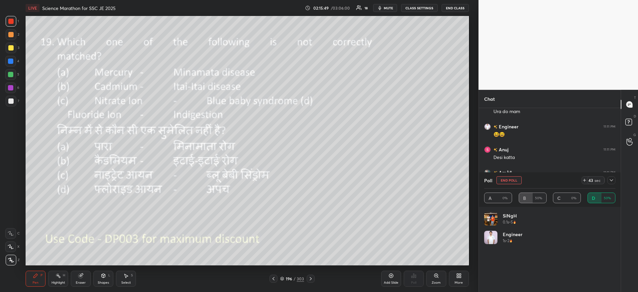
scroll to position [2, 2]
click at [610, 178] on icon at bounding box center [611, 180] width 5 height 5
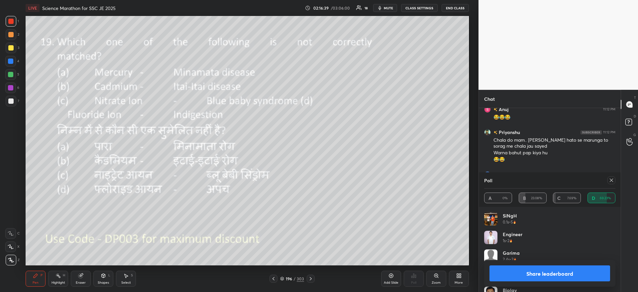
scroll to position [12264, 0]
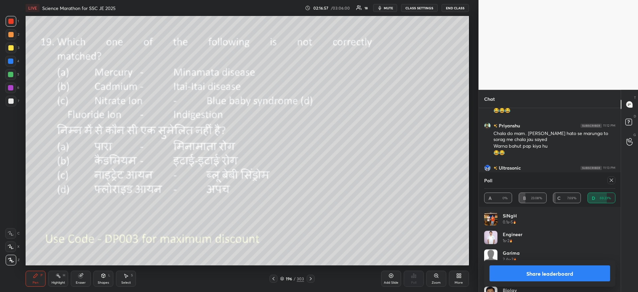
click at [510, 276] on button "Share leaderboard" at bounding box center [550, 273] width 121 height 16
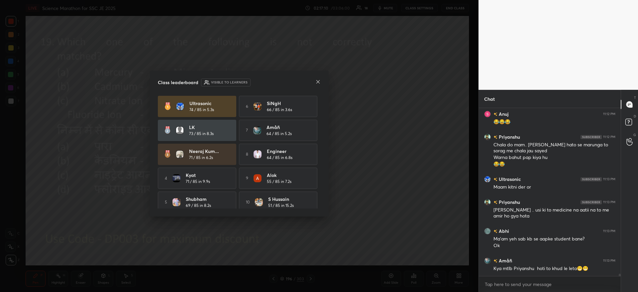
scroll to position [12276, 0]
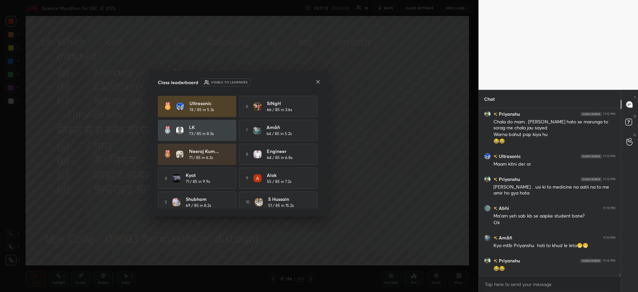
click at [320, 83] on icon at bounding box center [317, 81] width 5 height 5
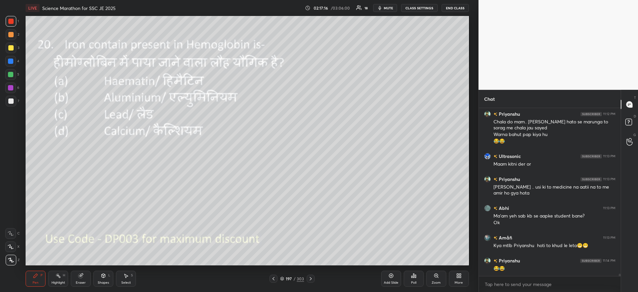
click at [409, 277] on div "Poll" at bounding box center [414, 279] width 20 height 16
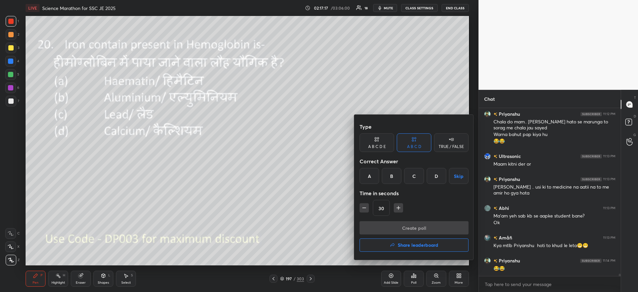
click at [443, 171] on div "D" at bounding box center [437, 176] width 20 height 16
click at [396, 228] on button "Create poll" at bounding box center [414, 227] width 109 height 13
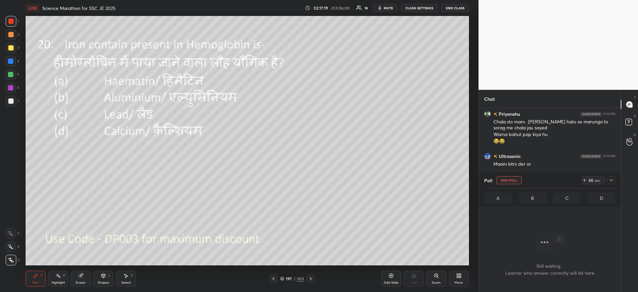
scroll to position [147, 140]
click at [611, 179] on icon at bounding box center [611, 180] width 5 height 5
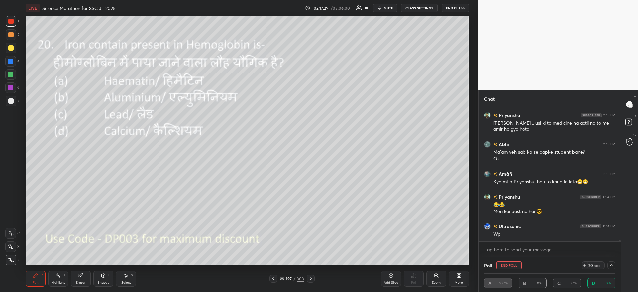
scroll to position [12362, 0]
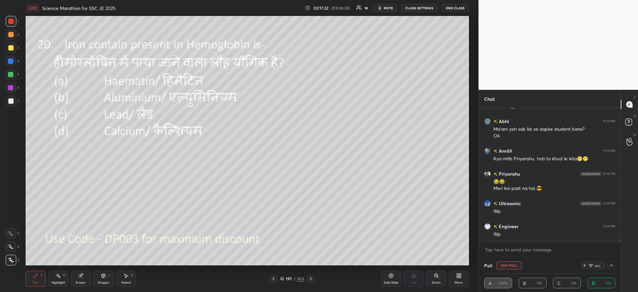
click at [518, 265] on button "End Poll" at bounding box center [509, 265] width 25 height 8
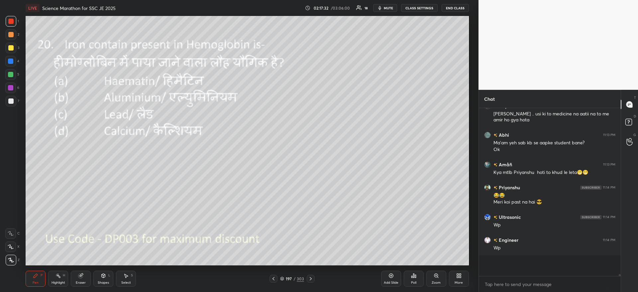
scroll to position [2, 2]
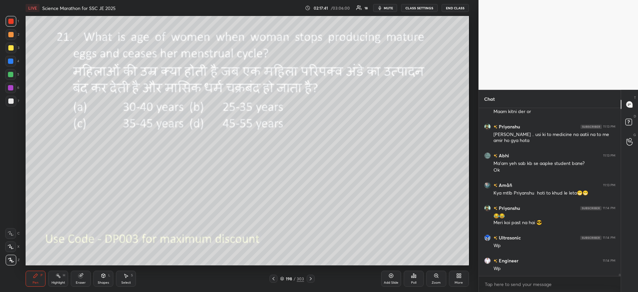
click at [414, 278] on div "Poll" at bounding box center [414, 279] width 20 height 16
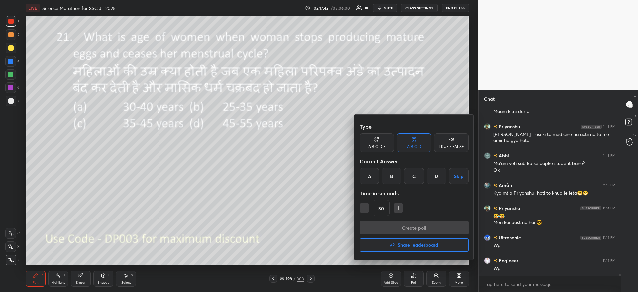
click at [431, 179] on div "D" at bounding box center [437, 176] width 20 height 16
click at [430, 230] on button "Create poll" at bounding box center [414, 227] width 109 height 13
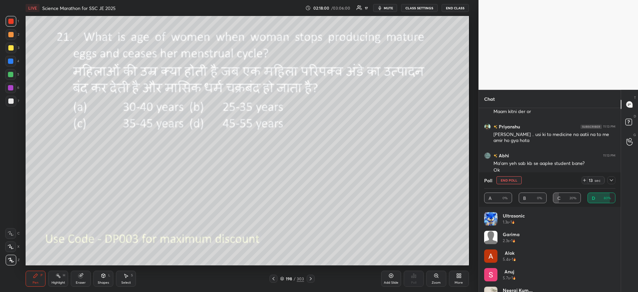
scroll to position [12385, 0]
click at [612, 182] on icon at bounding box center [611, 180] width 5 height 5
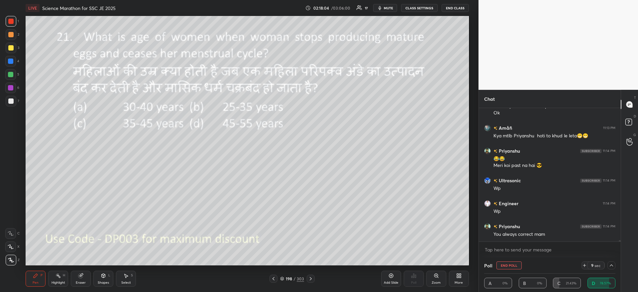
scroll to position [0, 0]
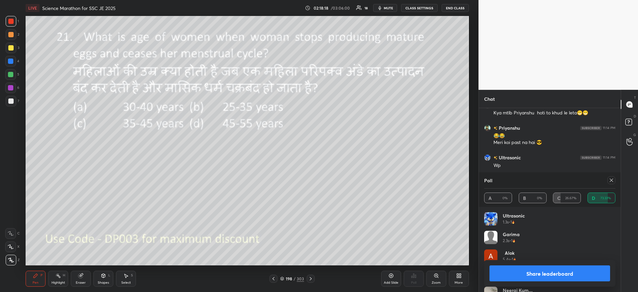
click at [525, 278] on button "Share leaderboard" at bounding box center [550, 273] width 121 height 16
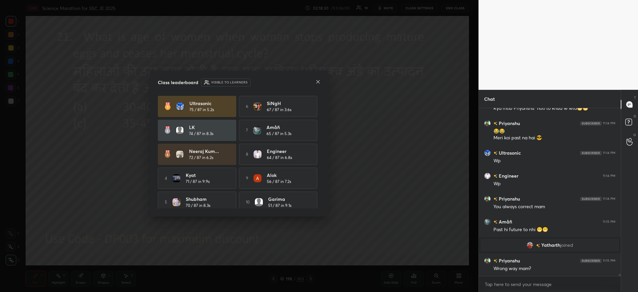
click at [318, 81] on icon at bounding box center [317, 81] width 3 height 3
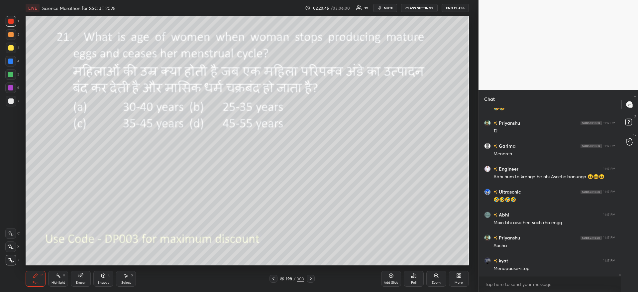
scroll to position [12537, 0]
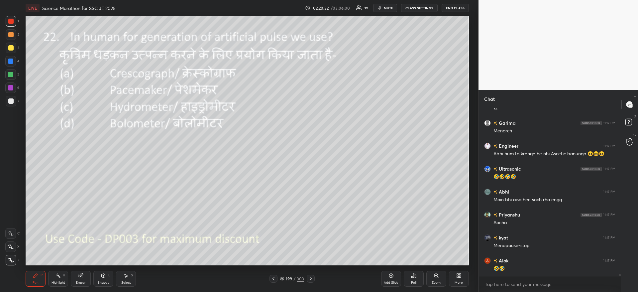
click at [420, 270] on div "Poll" at bounding box center [414, 278] width 20 height 37
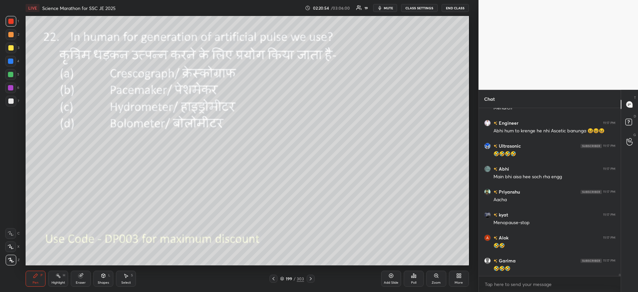
click at [412, 278] on div "Poll" at bounding box center [414, 279] width 20 height 16
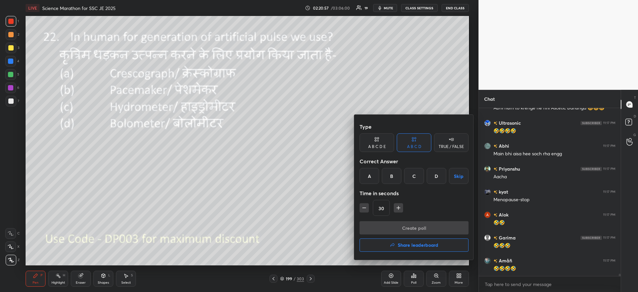
scroll to position [12606, 0]
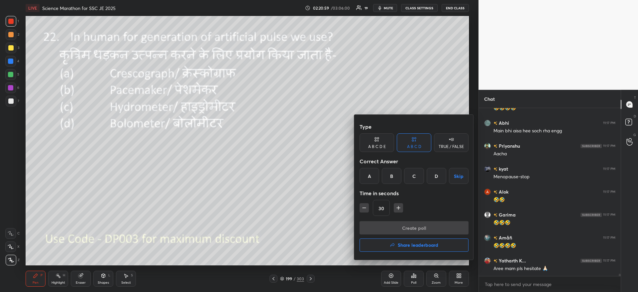
click at [395, 175] on div "B" at bounding box center [392, 176] width 20 height 16
click at [399, 230] on button "Create poll" at bounding box center [414, 227] width 109 height 13
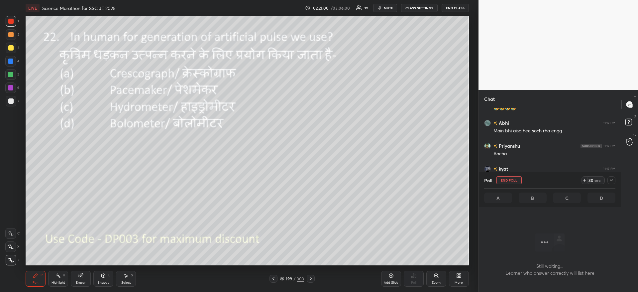
scroll to position [147, 140]
click at [605, 181] on div "30 sec" at bounding box center [593, 180] width 23 height 8
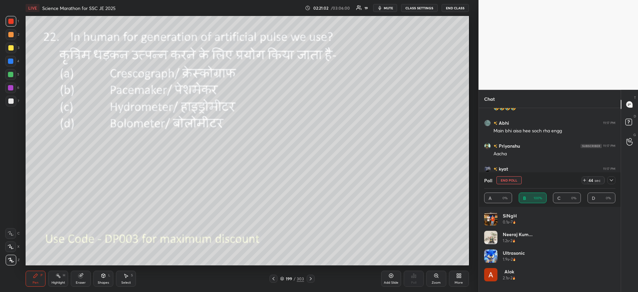
click at [609, 182] on icon at bounding box center [611, 180] width 5 height 5
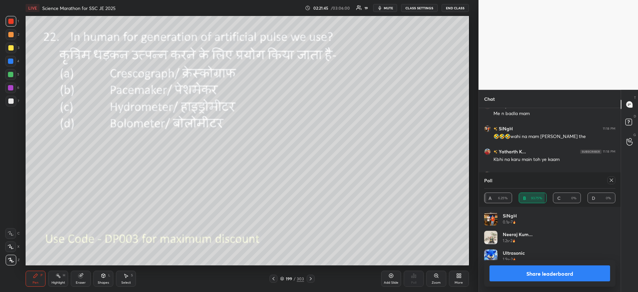
scroll to position [78, 129]
click at [512, 267] on button "Share leaderboard" at bounding box center [550, 273] width 121 height 16
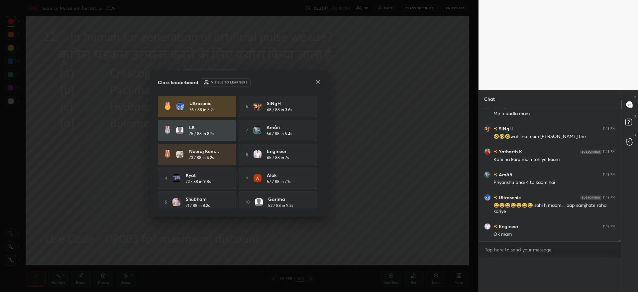
scroll to position [2, 2]
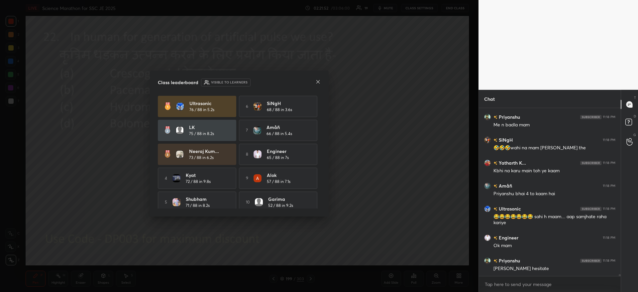
click at [317, 82] on icon at bounding box center [317, 81] width 5 height 5
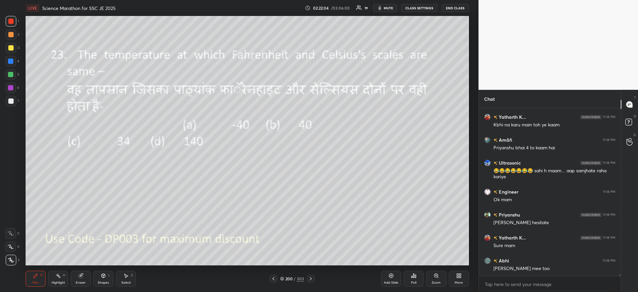
click at [415, 281] on div "Poll" at bounding box center [413, 282] width 5 height 3
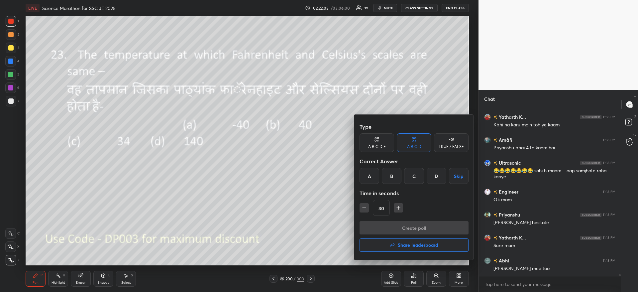
click at [370, 178] on div "A" at bounding box center [370, 176] width 20 height 16
click at [382, 219] on div "Type A B C D E A B C D TRUE / FALSE Correct Answer A B C D Skip Time in seconds…" at bounding box center [414, 170] width 109 height 101
click at [398, 226] on button "Create poll" at bounding box center [414, 227] width 109 height 13
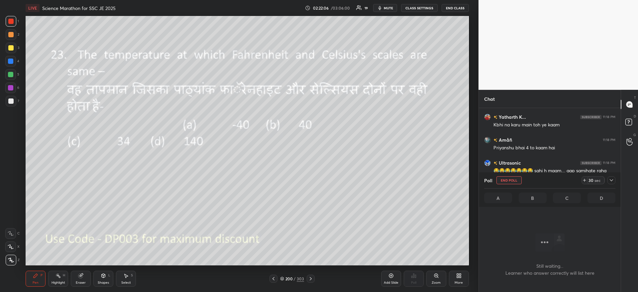
click at [611, 182] on icon at bounding box center [611, 180] width 5 height 5
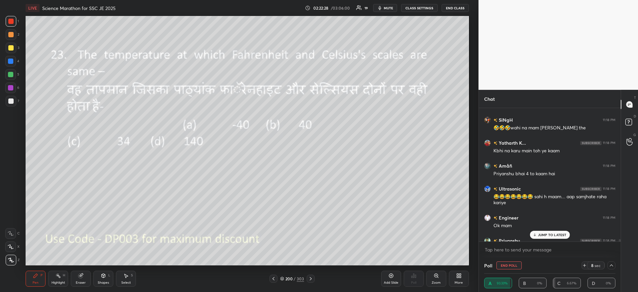
click at [551, 235] on p "JUMP TO LATEST" at bounding box center [552, 235] width 29 height 4
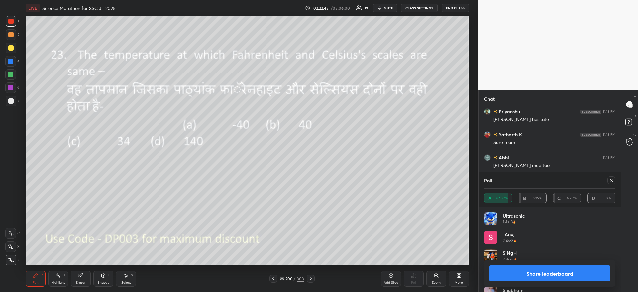
click at [528, 271] on button "Share leaderboard" at bounding box center [550, 273] width 121 height 16
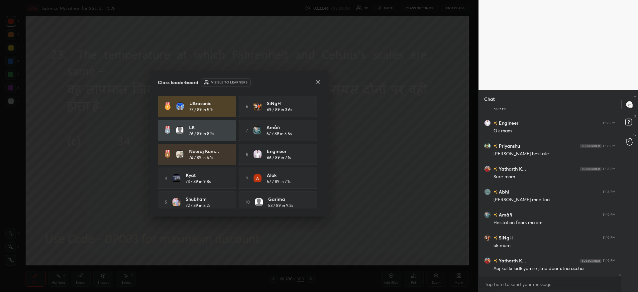
click at [315, 82] on div "Class leaderboard Visible to learners" at bounding box center [239, 82] width 163 height 8
click at [322, 82] on div "Class leaderboard Visible to learners Ultrasonic 77 / 89 in 5.1s 6 [PERSON_NAME…" at bounding box center [239, 143] width 179 height 146
click at [318, 81] on icon at bounding box center [317, 81] width 5 height 5
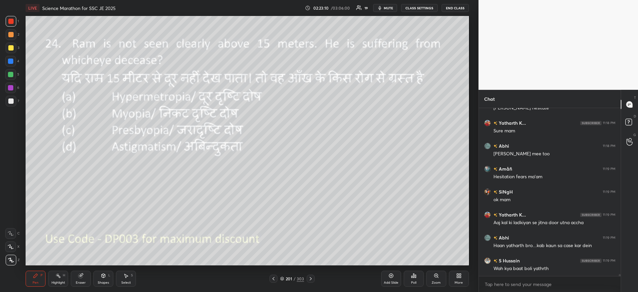
scroll to position [13145, 0]
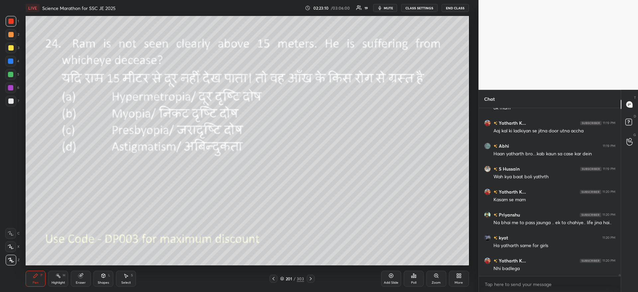
click at [413, 278] on icon at bounding box center [413, 275] width 5 height 5
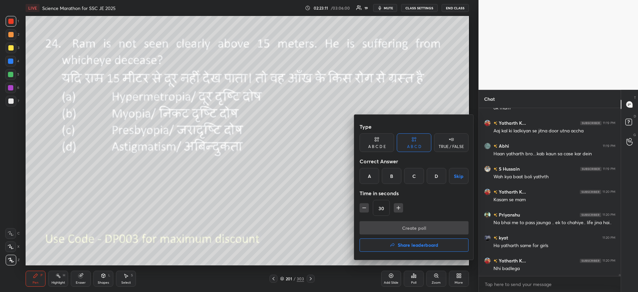
click at [392, 176] on div "B" at bounding box center [392, 176] width 20 height 16
click at [402, 226] on button "Create poll" at bounding box center [414, 227] width 109 height 13
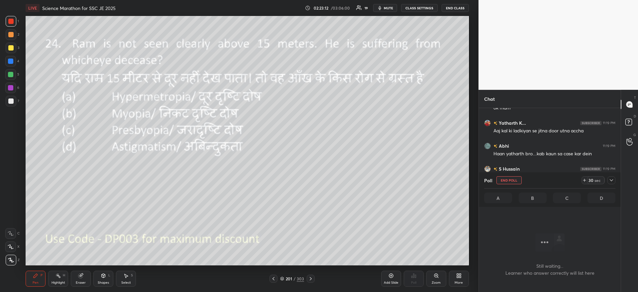
scroll to position [133, 140]
click at [609, 180] on icon at bounding box center [611, 180] width 5 height 5
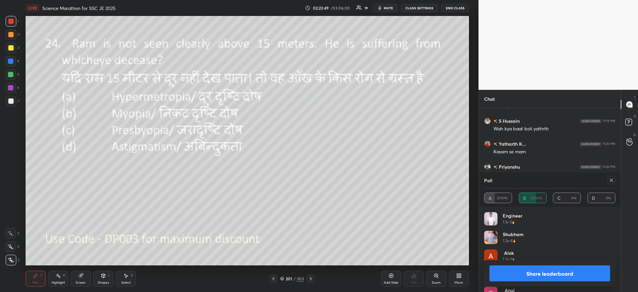
scroll to position [13216, 0]
click at [511, 268] on button "Share leaderboard" at bounding box center [550, 273] width 121 height 16
type textarea "x"
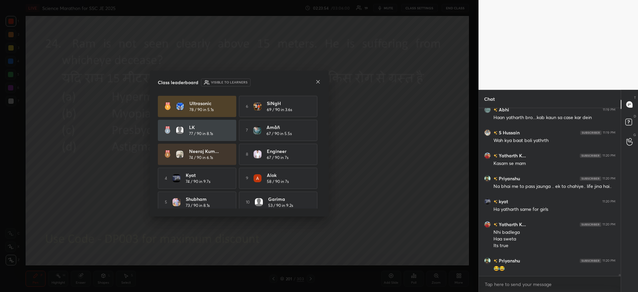
scroll to position [13210, 0]
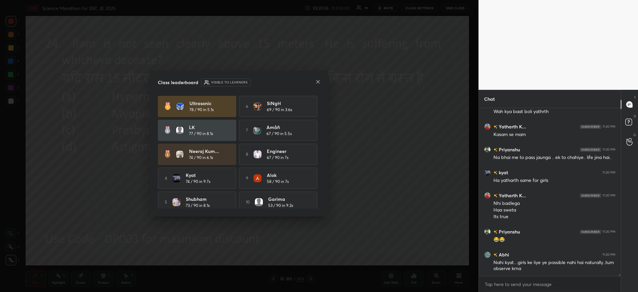
click at [317, 81] on icon at bounding box center [317, 81] width 5 height 5
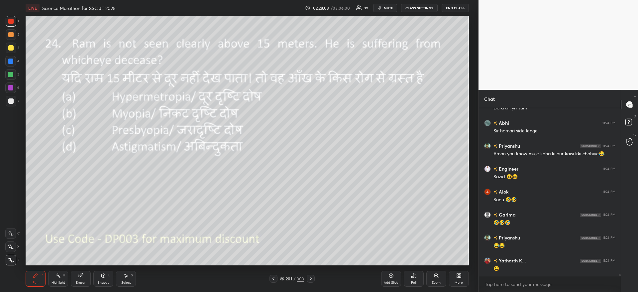
scroll to position [13815, 0]
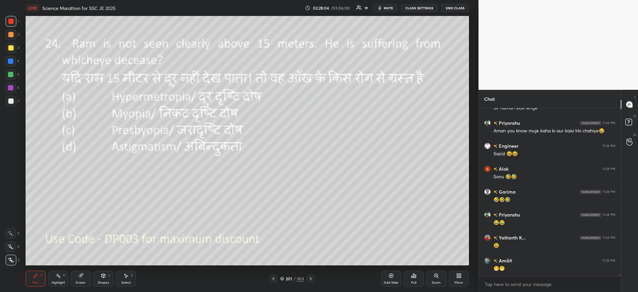
click at [388, 9] on span "mute" at bounding box center [388, 8] width 9 height 5
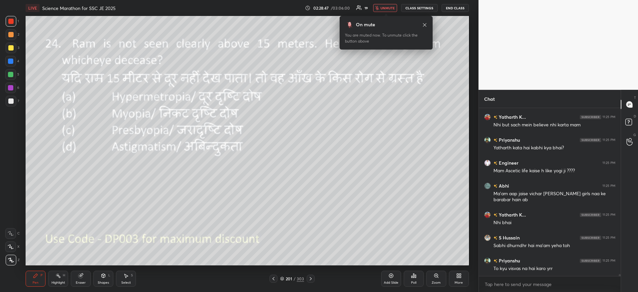
scroll to position [14005, 0]
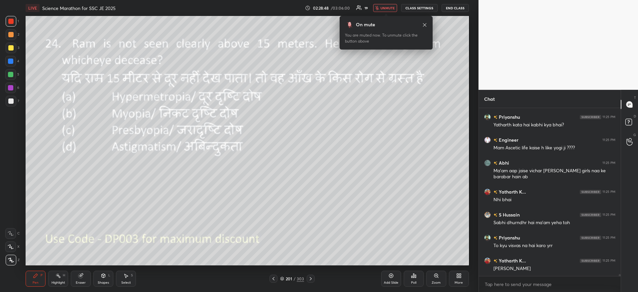
click at [388, 9] on span "unmute" at bounding box center [388, 8] width 14 height 5
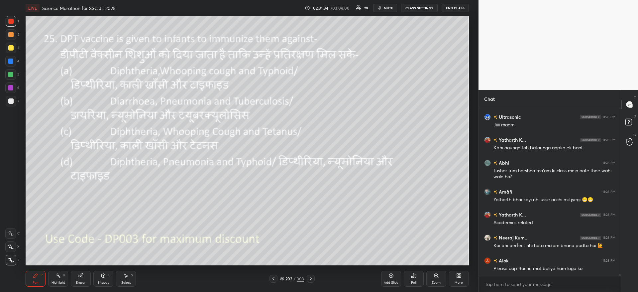
scroll to position [14273, 0]
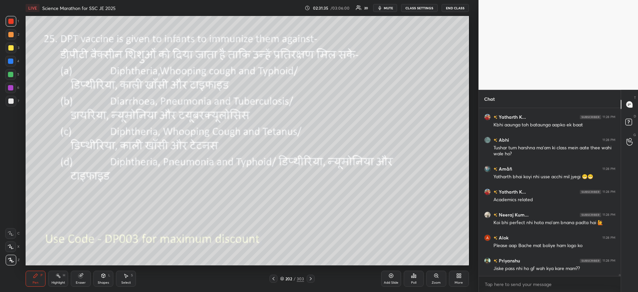
click at [412, 280] on div "Poll" at bounding box center [414, 279] width 20 height 16
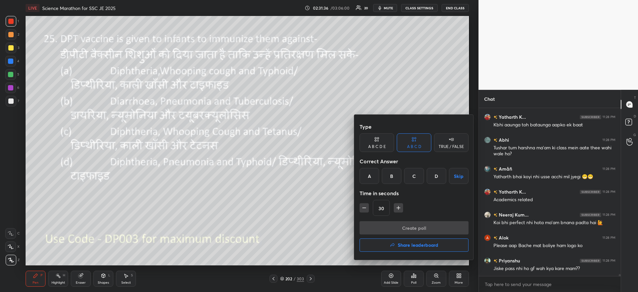
scroll to position [14296, 0]
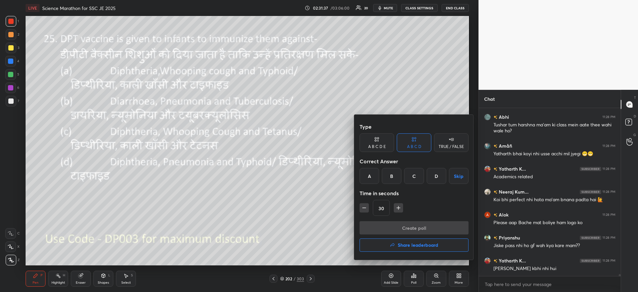
click at [418, 179] on div "C" at bounding box center [414, 176] width 20 height 16
click at [400, 206] on icon "button" at bounding box center [398, 207] width 7 height 7
type input "45"
click at [394, 232] on button "Create poll" at bounding box center [414, 227] width 109 height 13
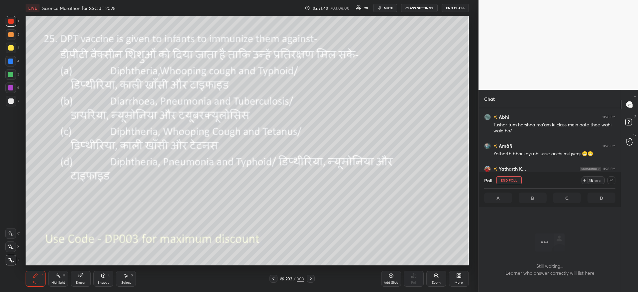
scroll to position [147, 140]
click at [613, 186] on div "Poll End Poll 44 sec" at bounding box center [549, 180] width 131 height 16
click at [611, 179] on icon at bounding box center [611, 180] width 5 height 5
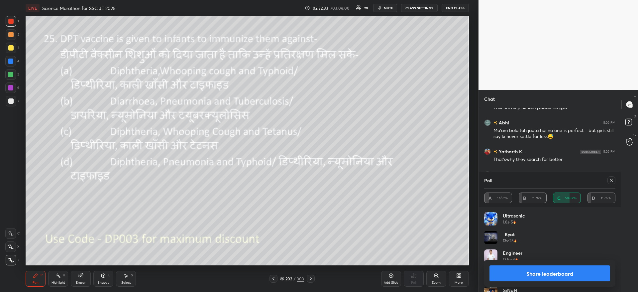
scroll to position [14519, 0]
click at [550, 284] on div "Share leaderboard" at bounding box center [549, 273] width 131 height 27
click at [513, 267] on button "Share leaderboard" at bounding box center [550, 273] width 121 height 16
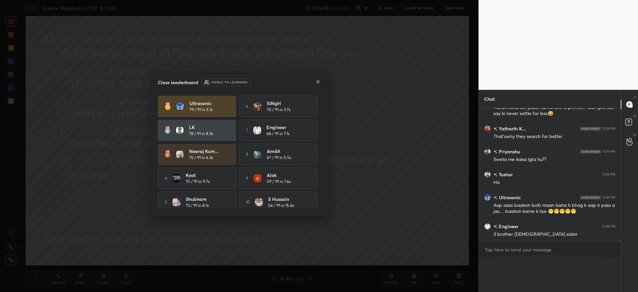
scroll to position [2, 2]
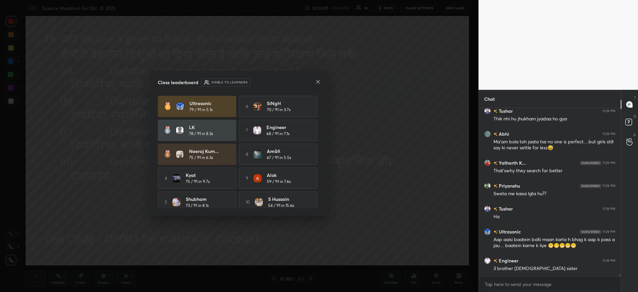
click at [317, 81] on icon at bounding box center [317, 81] width 5 height 5
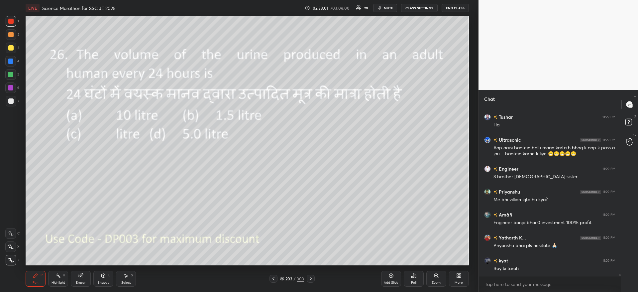
click at [417, 279] on div "Poll" at bounding box center [414, 279] width 20 height 16
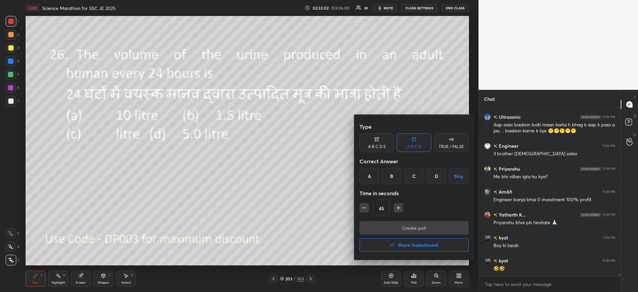
click at [395, 177] on div "B" at bounding box center [392, 176] width 20 height 16
click at [389, 222] on button "Create poll" at bounding box center [414, 227] width 109 height 13
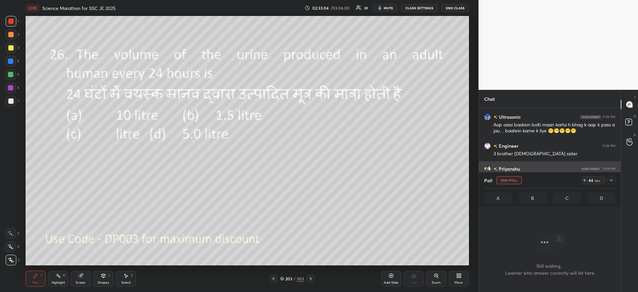
click at [610, 182] on icon at bounding box center [611, 180] width 5 height 5
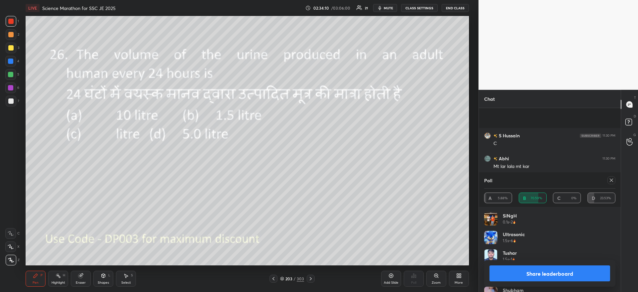
scroll to position [14857, 0]
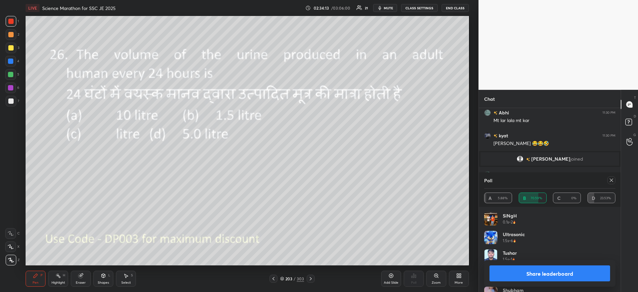
click at [568, 266] on button "Share leaderboard" at bounding box center [550, 273] width 121 height 16
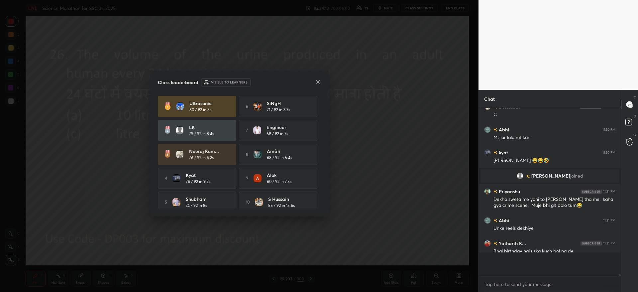
scroll to position [14824, 0]
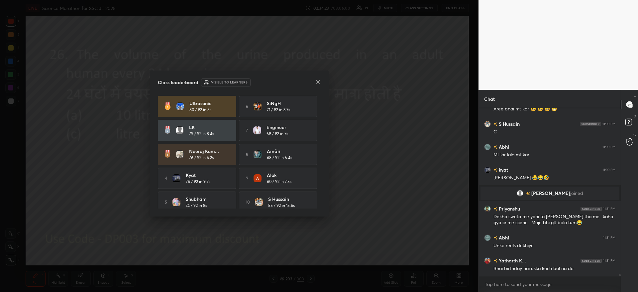
click at [318, 82] on icon at bounding box center [317, 81] width 5 height 5
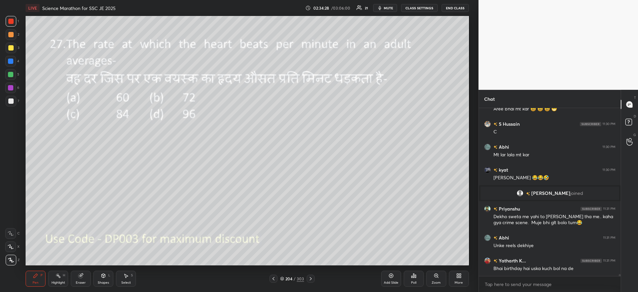
scroll to position [14846, 0]
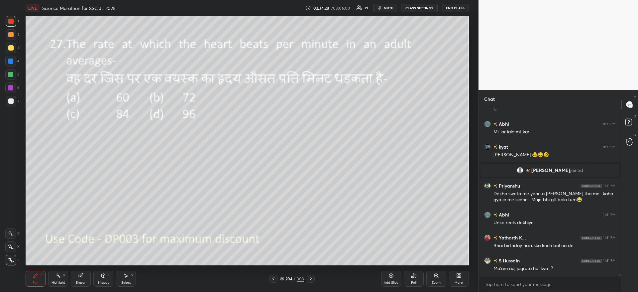
click at [412, 275] on icon at bounding box center [413, 275] width 5 height 5
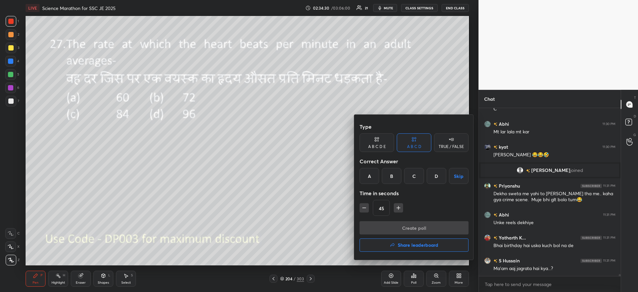
scroll to position [14875, 0]
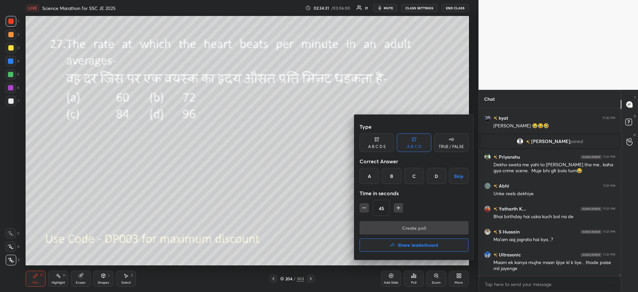
click at [387, 175] on div "B" at bounding box center [392, 176] width 20 height 16
click at [393, 226] on button "Create poll" at bounding box center [414, 227] width 109 height 13
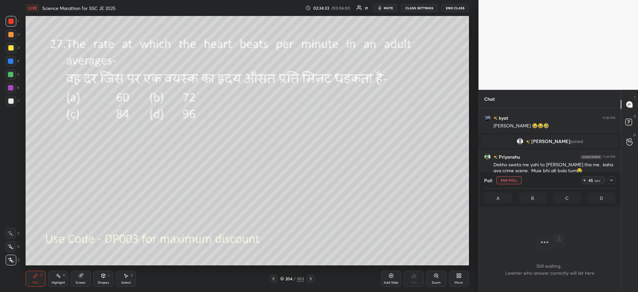
click at [606, 179] on div "45 sec" at bounding box center [599, 180] width 34 height 8
click at [613, 181] on icon at bounding box center [611, 180] width 5 height 5
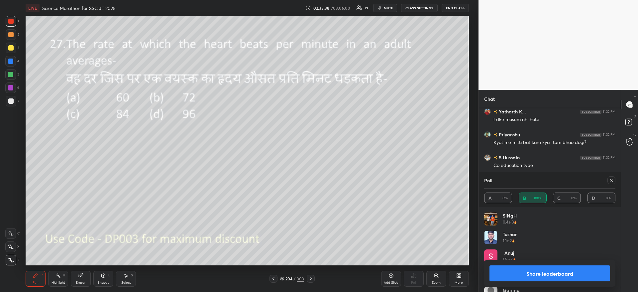
scroll to position [15197, 0]
click at [531, 269] on button "Share leaderboard" at bounding box center [550, 273] width 121 height 16
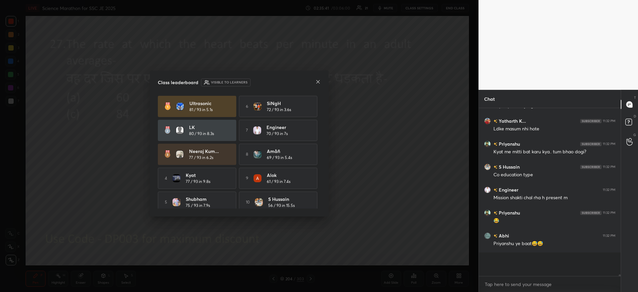
scroll to position [15162, 0]
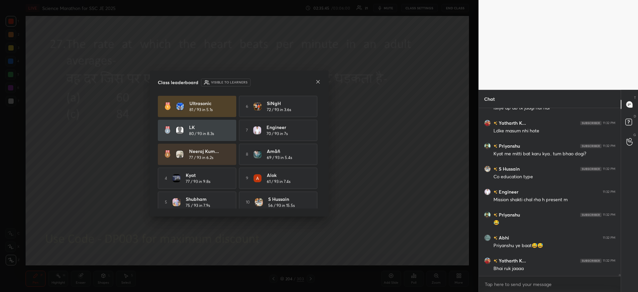
click at [319, 81] on icon at bounding box center [317, 81] width 5 height 5
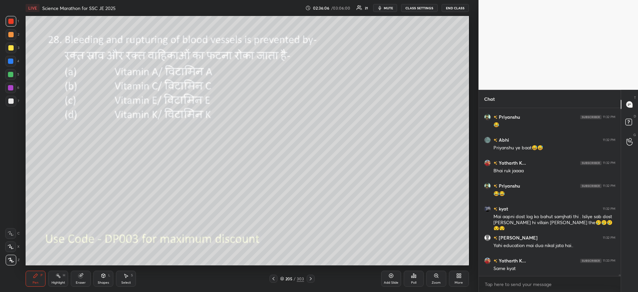
scroll to position [15283, 0]
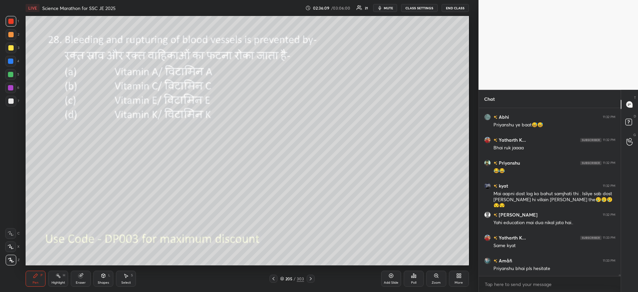
click at [415, 274] on icon at bounding box center [413, 275] width 5 height 5
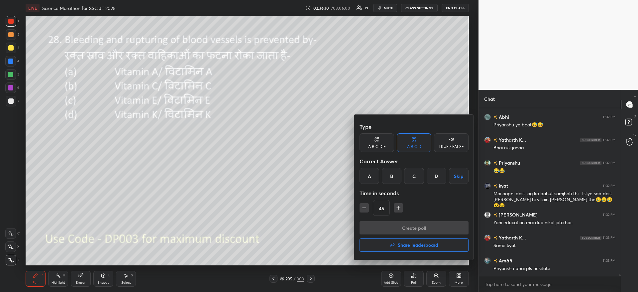
click at [434, 175] on div "D" at bounding box center [437, 176] width 20 height 16
click at [416, 227] on button "Create poll" at bounding box center [414, 227] width 109 height 13
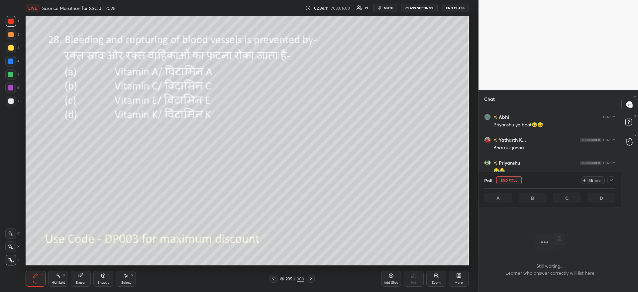
scroll to position [147, 140]
click at [610, 181] on icon at bounding box center [611, 180] width 5 height 5
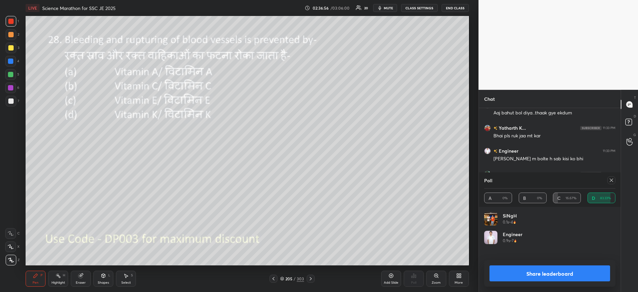
scroll to position [78, 129]
click at [534, 271] on button "Share leaderboard" at bounding box center [550, 273] width 121 height 16
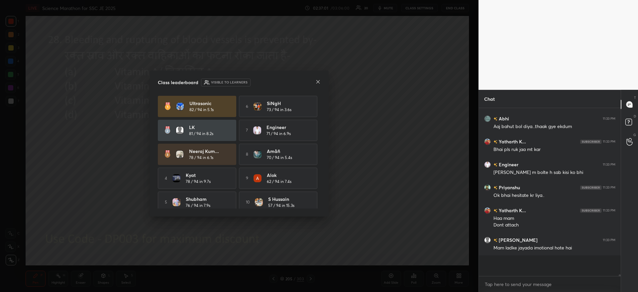
scroll to position [15481, 0]
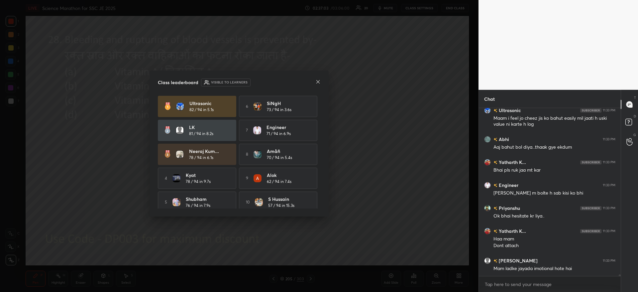
click at [318, 80] on icon at bounding box center [317, 81] width 5 height 5
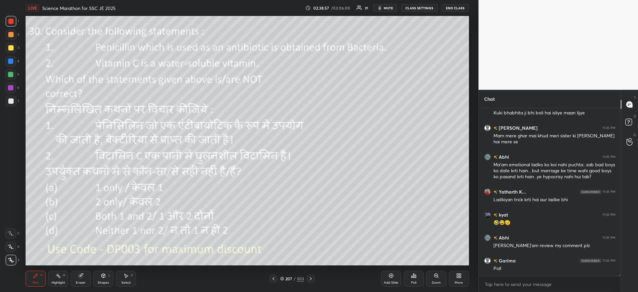
scroll to position [15870, 0]
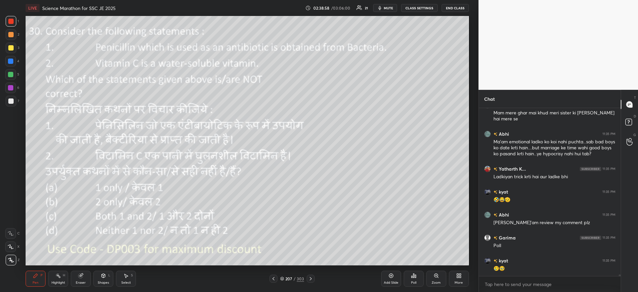
click at [411, 277] on icon at bounding box center [413, 275] width 5 height 5
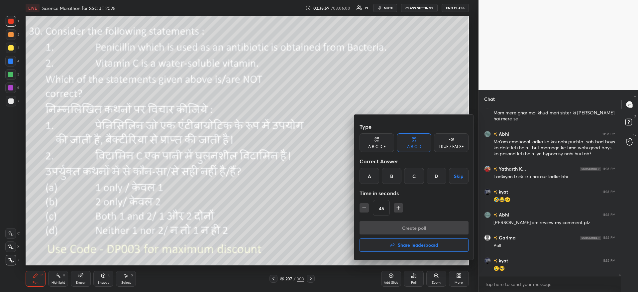
click at [338, 226] on div at bounding box center [319, 146] width 638 height 292
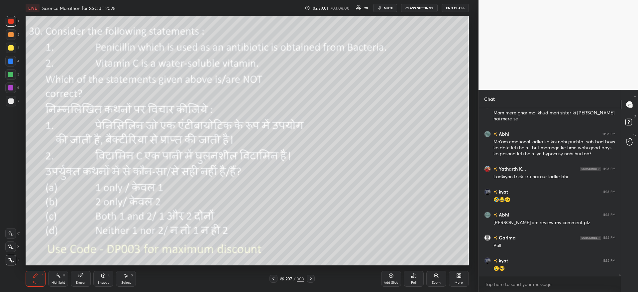
scroll to position [15893, 0]
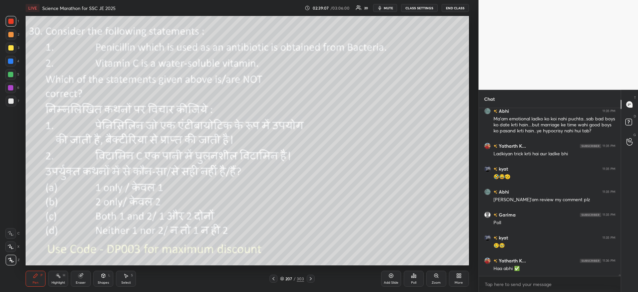
click at [414, 276] on icon at bounding box center [413, 276] width 1 height 4
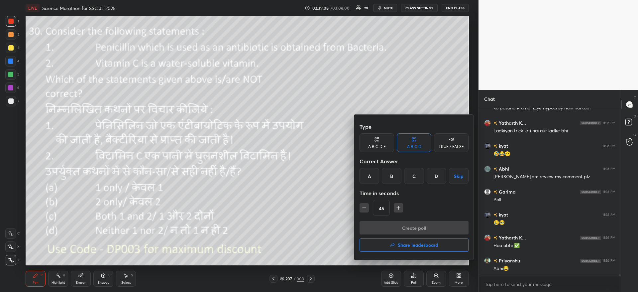
scroll to position [15939, 0]
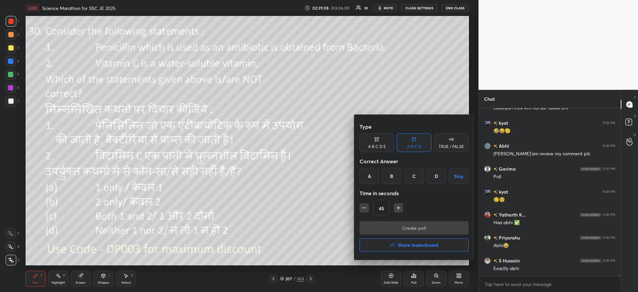
click at [369, 175] on div "A" at bounding box center [370, 176] width 20 height 16
click at [391, 227] on button "Create poll" at bounding box center [414, 227] width 109 height 13
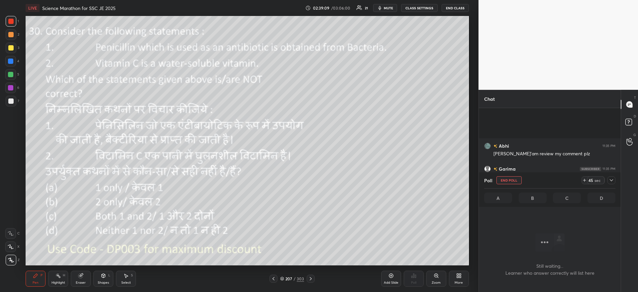
scroll to position [147, 140]
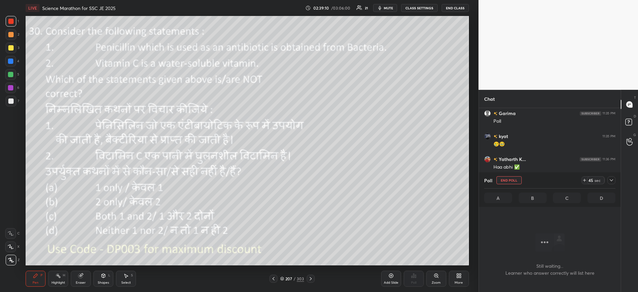
click at [611, 182] on icon at bounding box center [611, 180] width 5 height 5
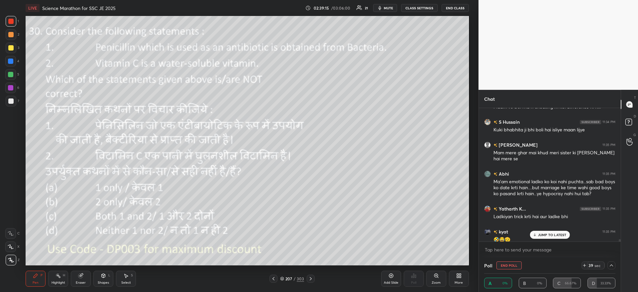
scroll to position [0, 2]
click at [543, 236] on p "5 NEW MESSAGES" at bounding box center [552, 235] width 31 height 4
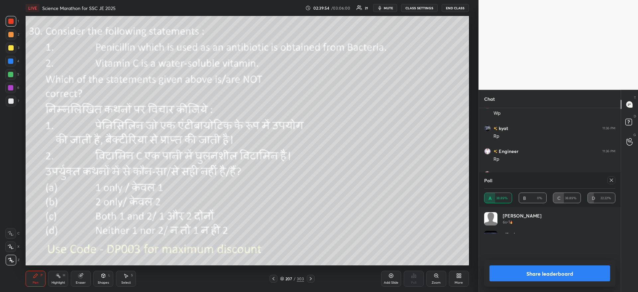
scroll to position [78, 129]
click at [529, 276] on button "Share leaderboard" at bounding box center [550, 273] width 121 height 16
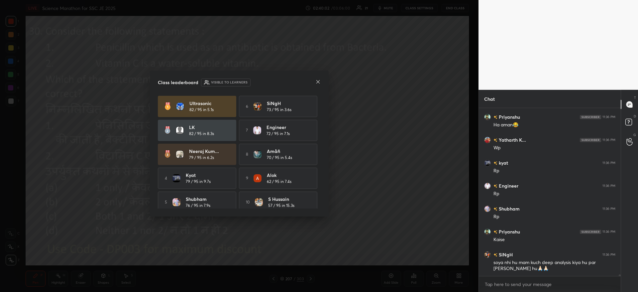
scroll to position [16151, 0]
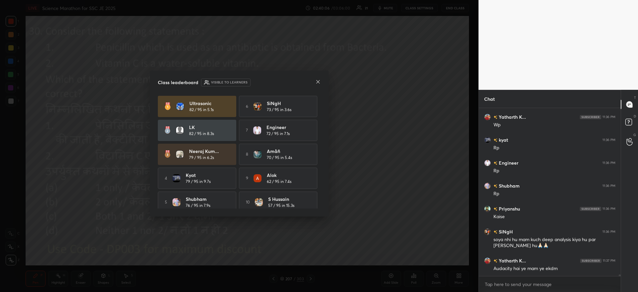
click at [316, 81] on icon at bounding box center [317, 81] width 5 height 5
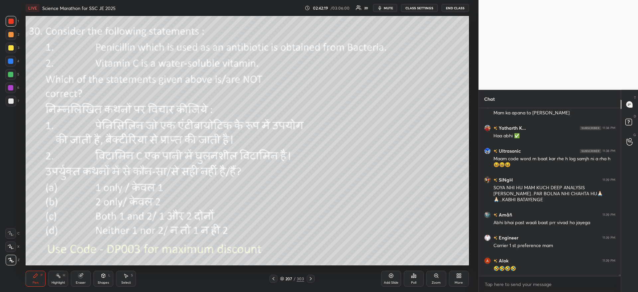
scroll to position [16721, 0]
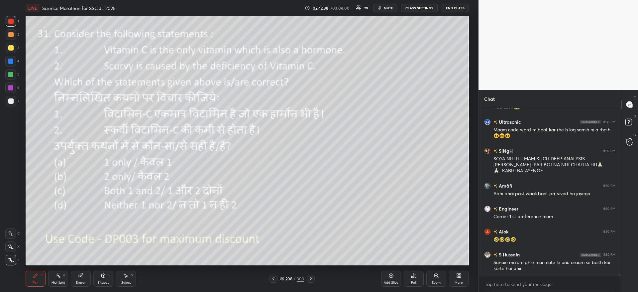
click at [412, 276] on icon at bounding box center [412, 277] width 1 height 2
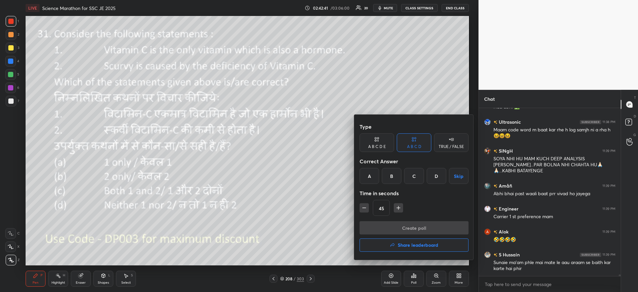
click at [389, 174] on div "B" at bounding box center [392, 176] width 20 height 16
click at [376, 226] on button "Create poll" at bounding box center [414, 227] width 109 height 13
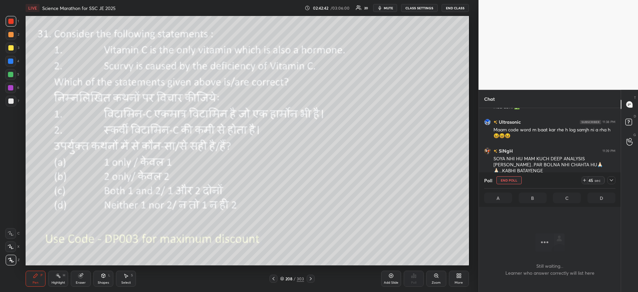
scroll to position [147, 140]
click at [615, 180] on div at bounding box center [612, 180] width 8 height 8
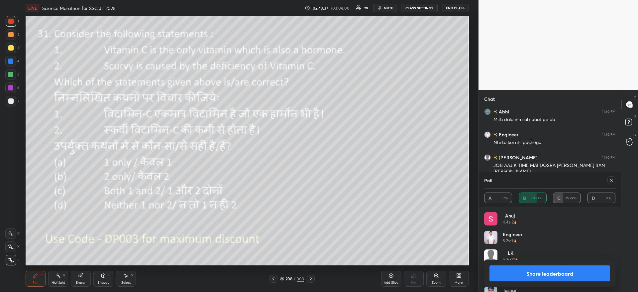
scroll to position [16939, 0]
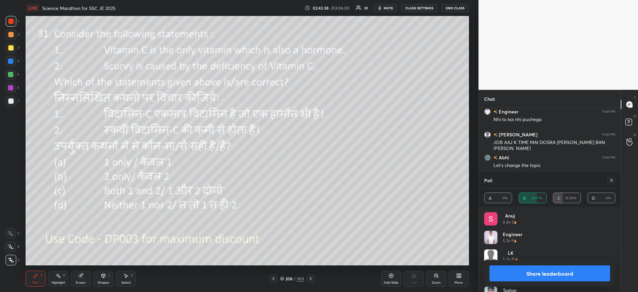
click at [528, 274] on button "Share leaderboard" at bounding box center [550, 273] width 121 height 16
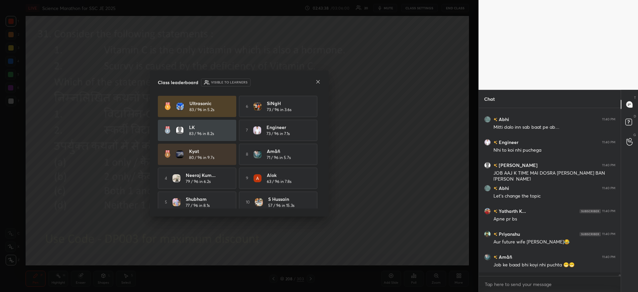
scroll to position [16907, 0]
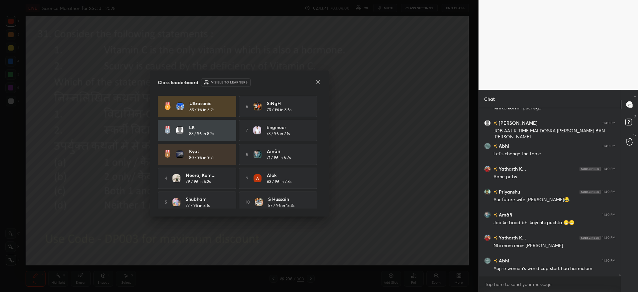
click at [319, 83] on icon at bounding box center [317, 81] width 3 height 3
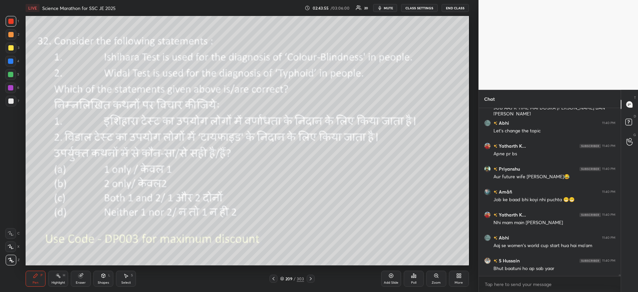
scroll to position [16997, 0]
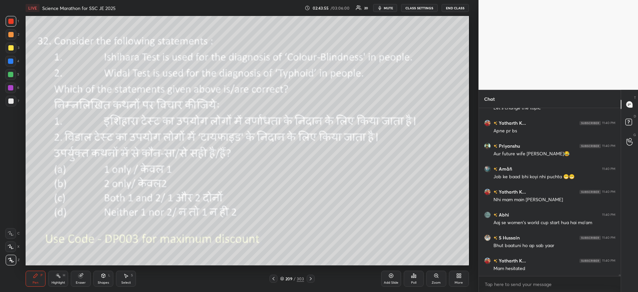
click at [413, 276] on icon at bounding box center [413, 276] width 1 height 4
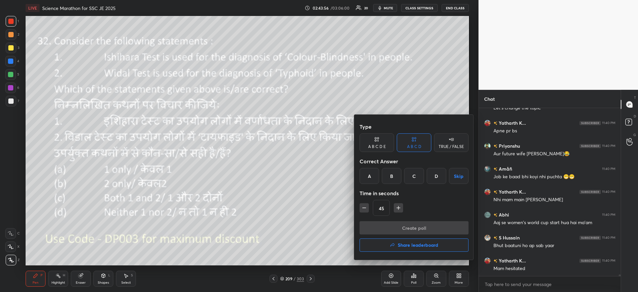
click at [415, 176] on div "C" at bounding box center [414, 176] width 20 height 16
click at [406, 228] on button "Create poll" at bounding box center [414, 227] width 109 height 13
type textarea "x"
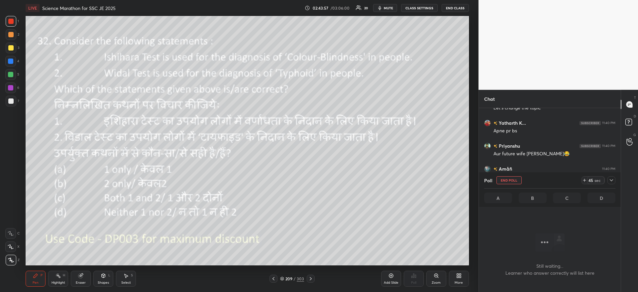
scroll to position [133, 140]
click at [616, 176] on div "Poll End Poll 44 sec A B C D" at bounding box center [550, 189] width 142 height 35
click at [611, 182] on icon at bounding box center [611, 180] width 5 height 5
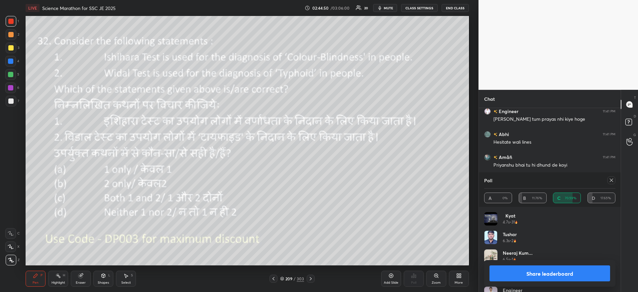
scroll to position [17261, 0]
click at [7, 47] on div at bounding box center [11, 48] width 11 height 11
click at [13, 45] on div at bounding box center [11, 48] width 11 height 11
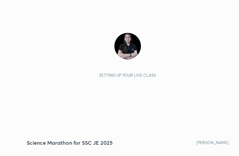
scroll to position [114, 212]
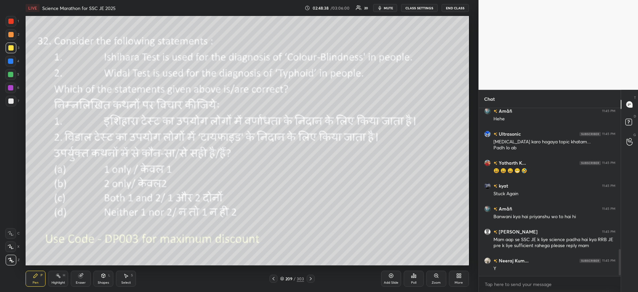
scroll to position [900, 0]
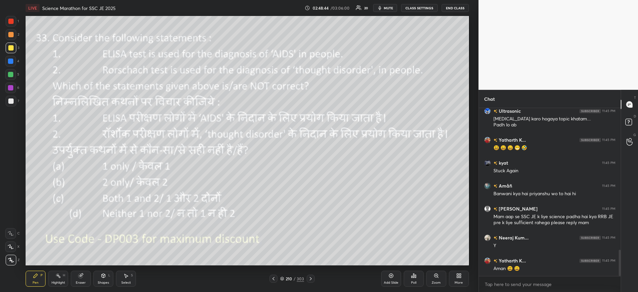
click at [415, 277] on icon at bounding box center [415, 276] width 1 height 3
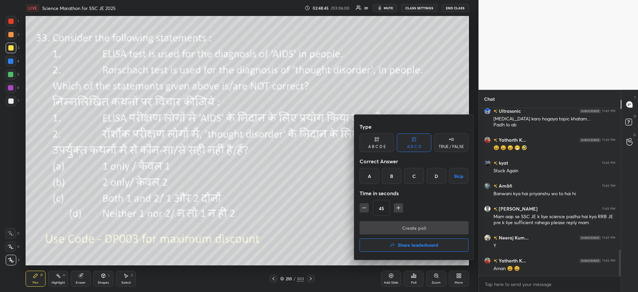
click at [435, 176] on div "D" at bounding box center [437, 176] width 20 height 16
click at [411, 231] on button "Create poll" at bounding box center [414, 227] width 109 height 13
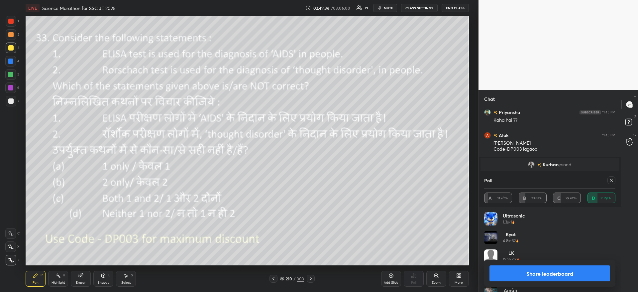
scroll to position [1037, 0]
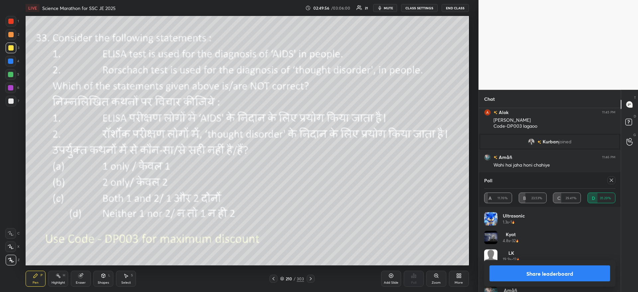
click at [519, 264] on div "Share leaderboard" at bounding box center [549, 273] width 131 height 27
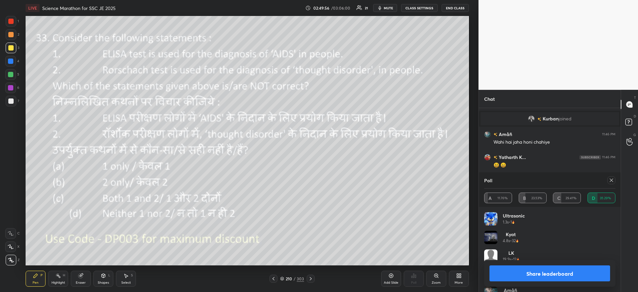
click at [516, 271] on button "Share leaderboard" at bounding box center [550, 273] width 121 height 16
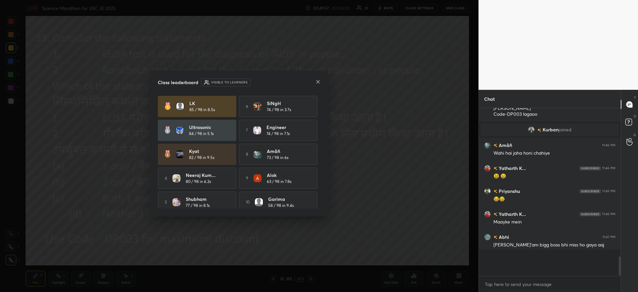
scroll to position [179, 140]
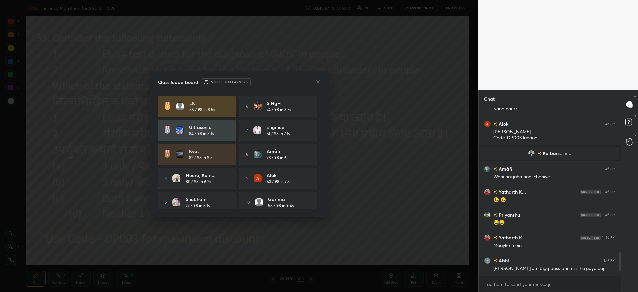
click at [320, 80] on icon at bounding box center [317, 81] width 5 height 5
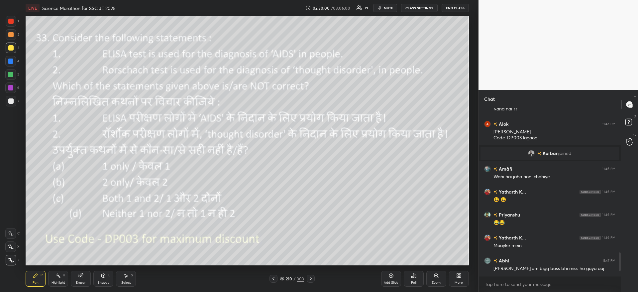
scroll to position [1048, 0]
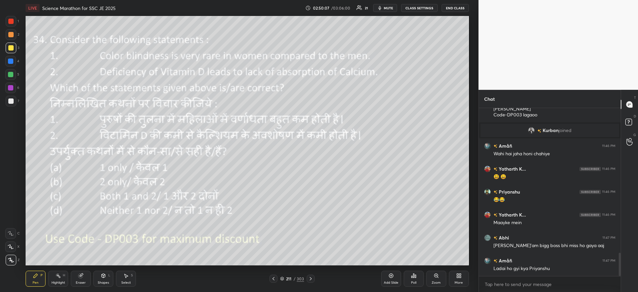
click at [412, 276] on icon at bounding box center [413, 275] width 5 height 5
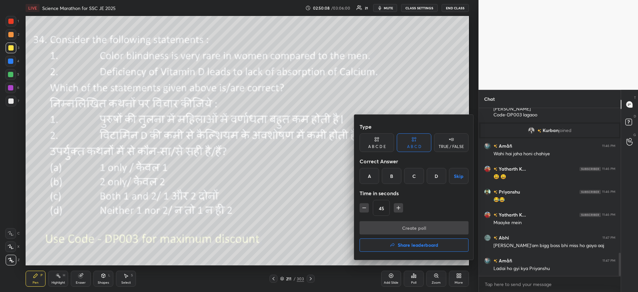
click at [412, 176] on div "C" at bounding box center [414, 176] width 20 height 16
click at [399, 225] on button "Create poll" at bounding box center [414, 227] width 109 height 13
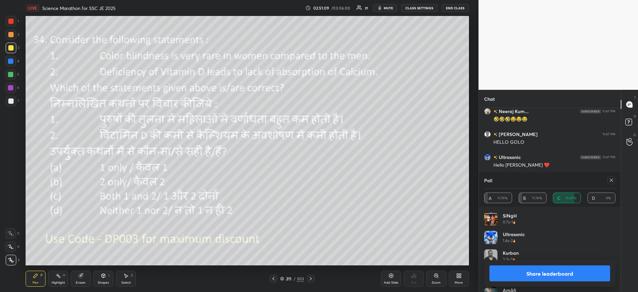
scroll to position [1409, 0]
click at [556, 276] on button "Share leaderboard" at bounding box center [550, 273] width 121 height 16
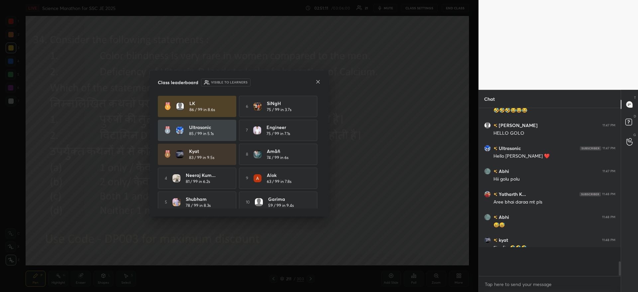
scroll to position [1377, 0]
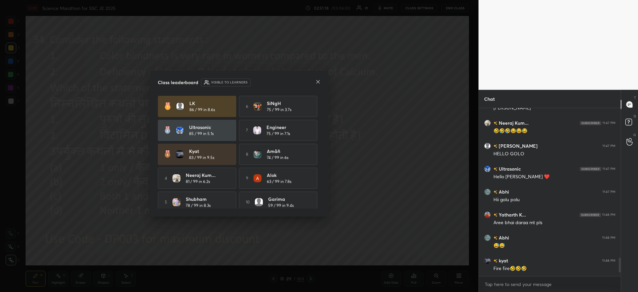
click at [320, 78] on div "Class leaderboard Visible to learners LK 86 / 99 in 8.6s 6 SiNgH 75 / 99 in 3.7…" at bounding box center [239, 143] width 179 height 146
click at [320, 80] on icon at bounding box center [317, 81] width 5 height 5
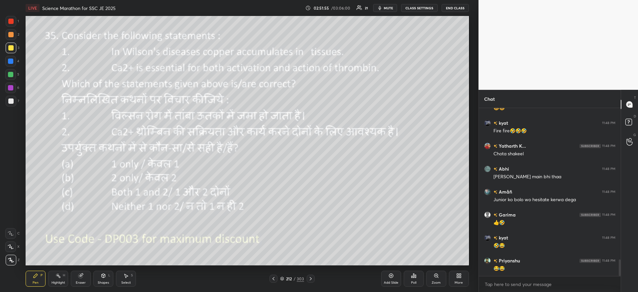
scroll to position [1535, 0]
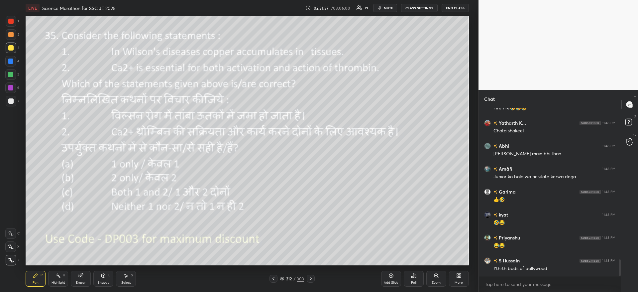
click at [411, 281] on div "Poll" at bounding box center [413, 282] width 5 height 3
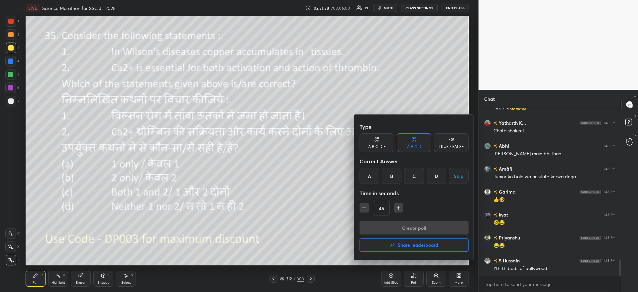
scroll to position [1558, 0]
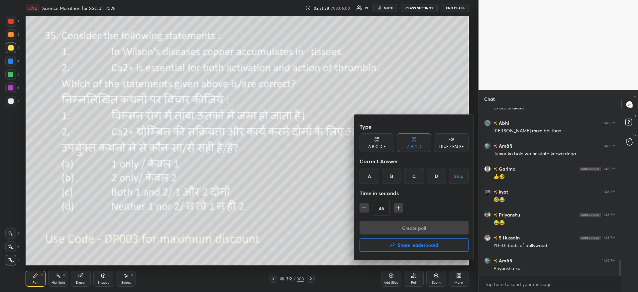
click at [409, 177] on div "C" at bounding box center [414, 176] width 20 height 16
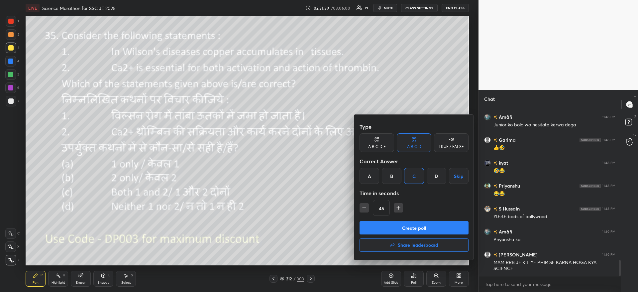
scroll to position [1610, 0]
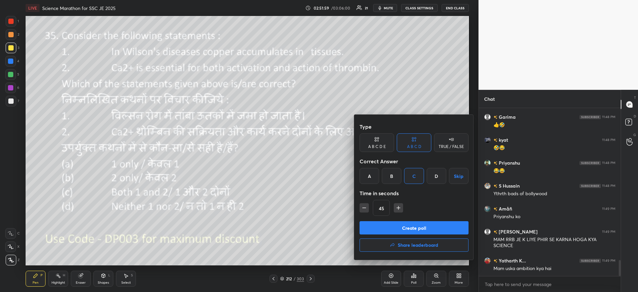
click at [376, 222] on button "Create poll" at bounding box center [414, 227] width 109 height 13
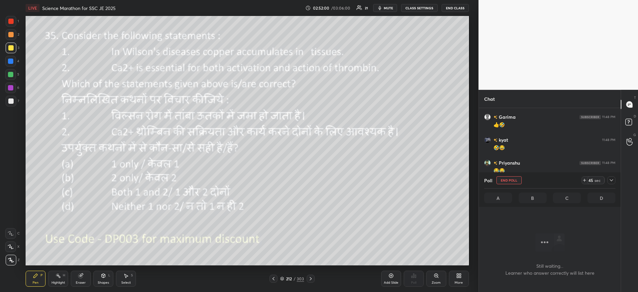
scroll to position [131, 140]
click at [609, 177] on div at bounding box center [612, 180] width 8 height 8
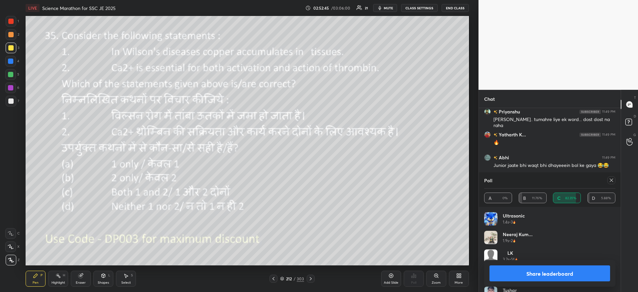
scroll to position [78, 129]
click at [388, 10] on span "mute" at bounding box center [388, 8] width 9 height 5
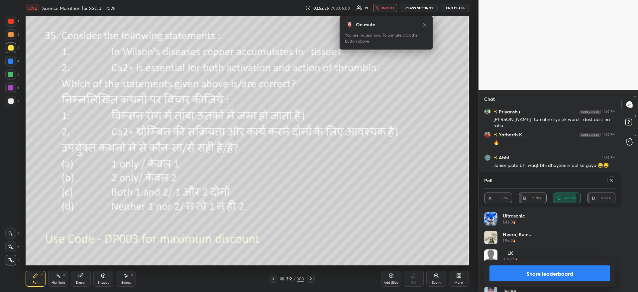
scroll to position [1828, 0]
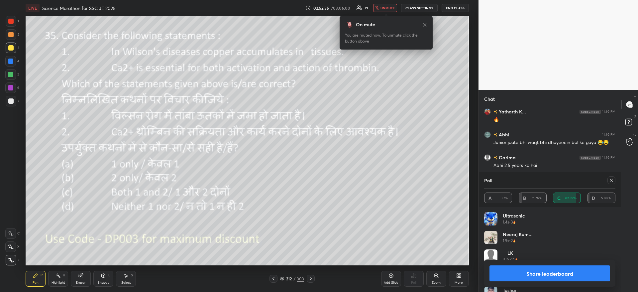
click at [388, 10] on span "unmute" at bounding box center [388, 8] width 14 height 5
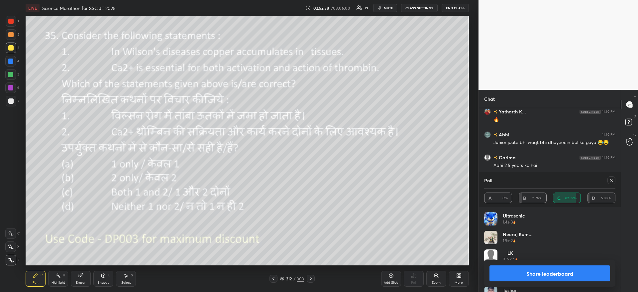
scroll to position [1851, 0]
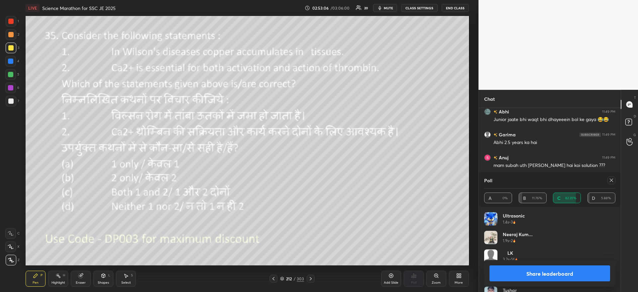
click at [539, 266] on button "Share leaderboard" at bounding box center [550, 273] width 121 height 16
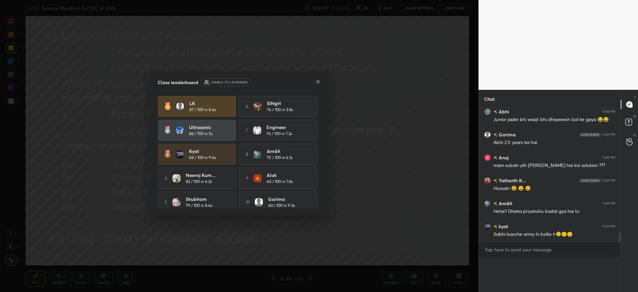
scroll to position [1837, 0]
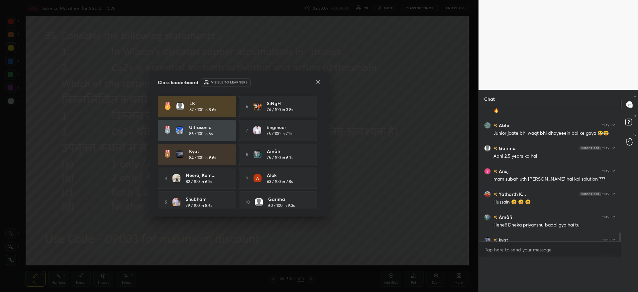
click at [539, 266] on div "Chat Yatharth K... 11:49 PM 🔥 Abhi 11:49 PM Junior jaate bhi waqt bhi dhayeeein…" at bounding box center [550, 191] width 142 height 202
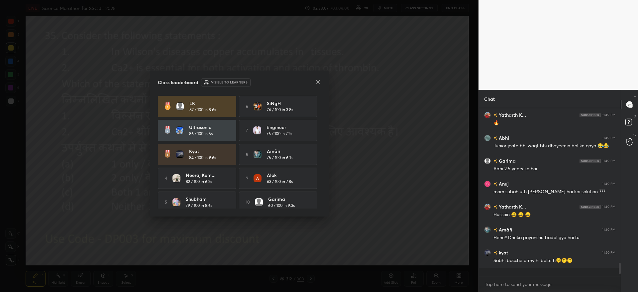
scroll to position [1822, 0]
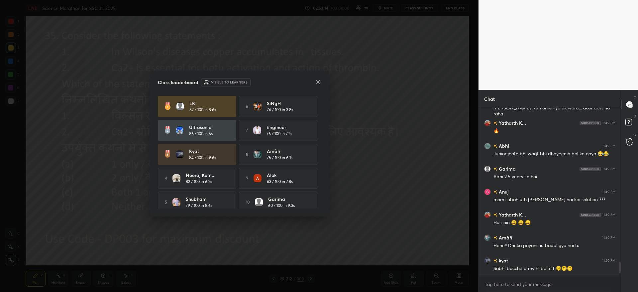
click at [319, 81] on icon at bounding box center [317, 81] width 5 height 5
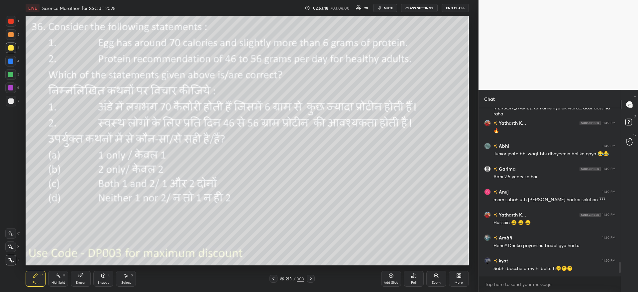
click at [412, 276] on icon at bounding box center [412, 277] width 1 height 2
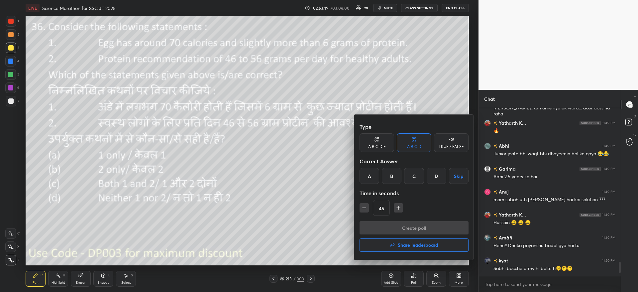
click at [415, 176] on div "C" at bounding box center [414, 176] width 20 height 16
click at [401, 226] on button "Create poll" at bounding box center [414, 227] width 109 height 13
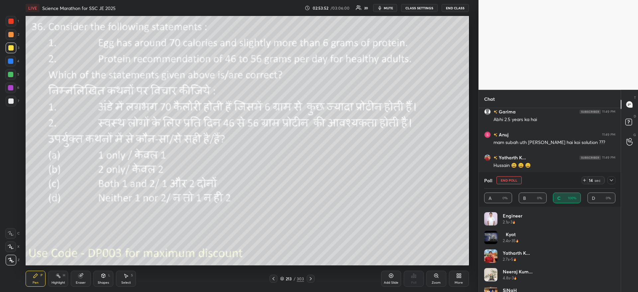
scroll to position [1897, 0]
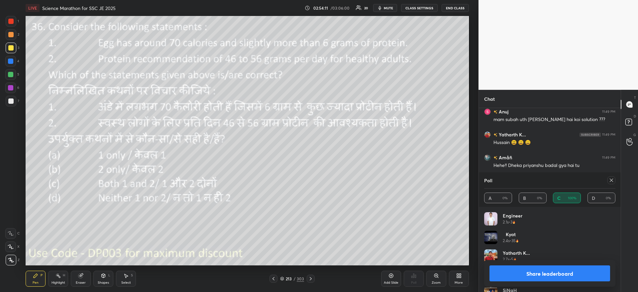
click at [533, 267] on button "Share leaderboard" at bounding box center [550, 273] width 121 height 16
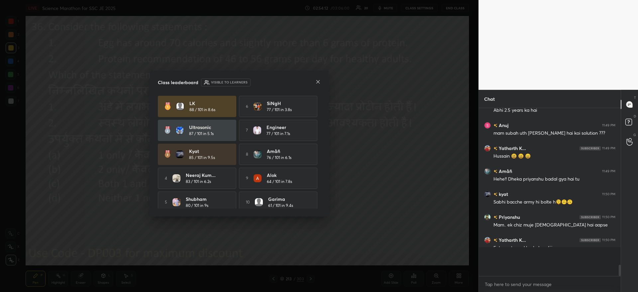
scroll to position [1865, 0]
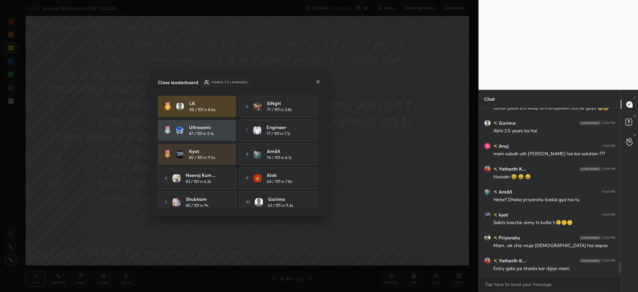
click at [318, 81] on icon at bounding box center [317, 81] width 3 height 3
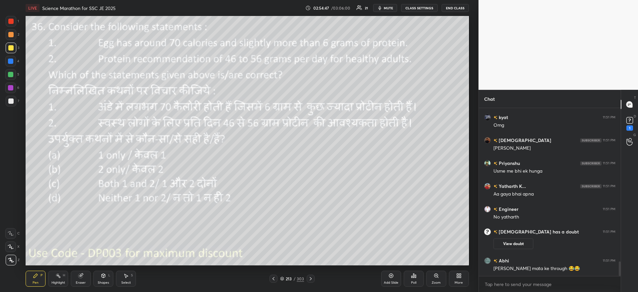
scroll to position [1775, 0]
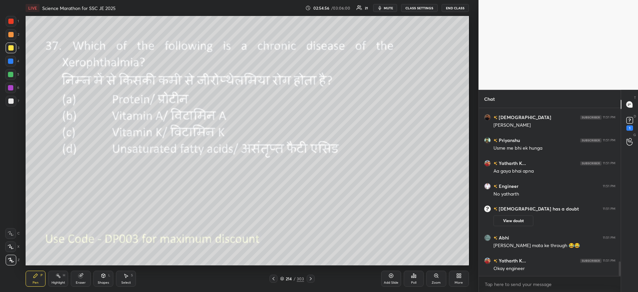
click at [413, 278] on icon at bounding box center [413, 275] width 5 height 5
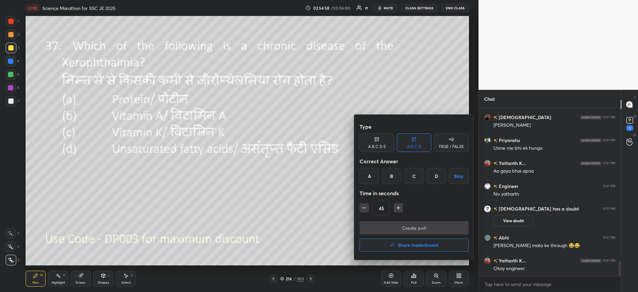
click at [392, 176] on div "B" at bounding box center [392, 176] width 20 height 16
click at [387, 223] on button "Create poll" at bounding box center [414, 227] width 109 height 13
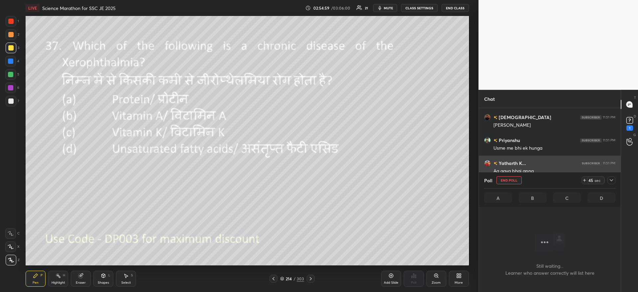
scroll to position [147, 140]
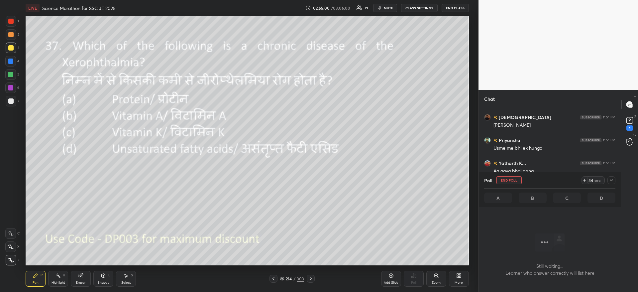
click at [611, 176] on div at bounding box center [612, 180] width 8 height 8
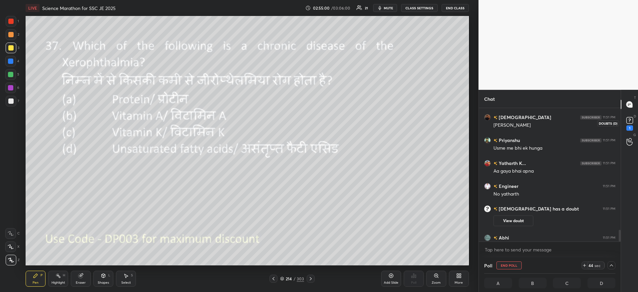
click at [631, 122] on rect at bounding box center [630, 120] width 6 height 6
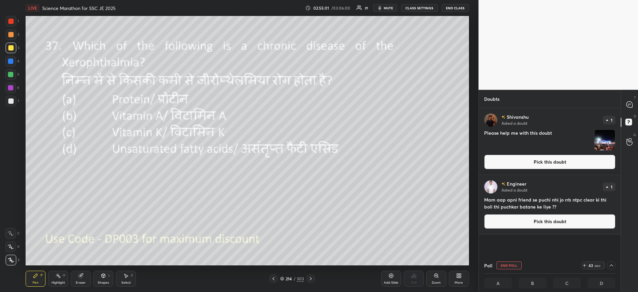
scroll to position [0, 2]
click at [608, 140] on img "grid" at bounding box center [605, 140] width 21 height 21
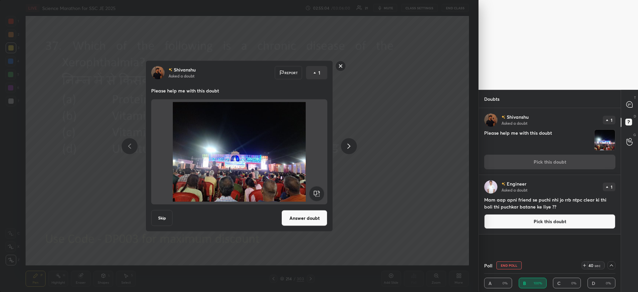
click at [341, 66] on rect at bounding box center [341, 66] width 10 height 10
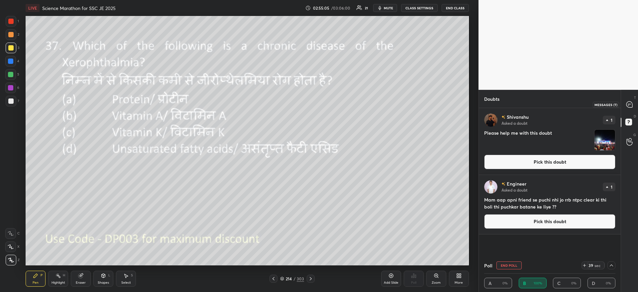
click at [632, 106] on icon at bounding box center [630, 104] width 6 height 6
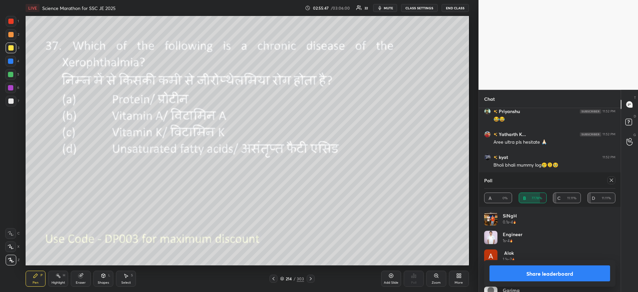
scroll to position [2166, 0]
click at [508, 277] on button "Share leaderboard" at bounding box center [550, 273] width 121 height 16
type textarea "x"
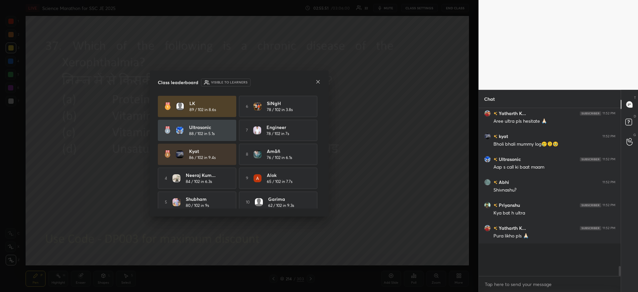
scroll to position [2155, 0]
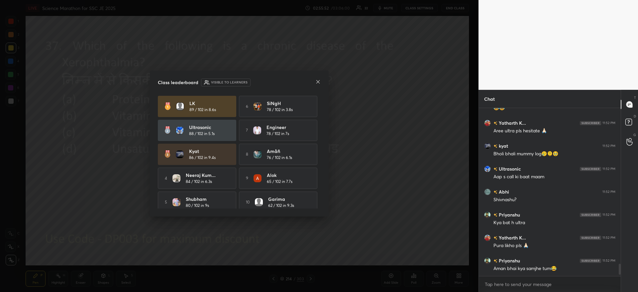
click at [316, 83] on icon at bounding box center [317, 81] width 3 height 3
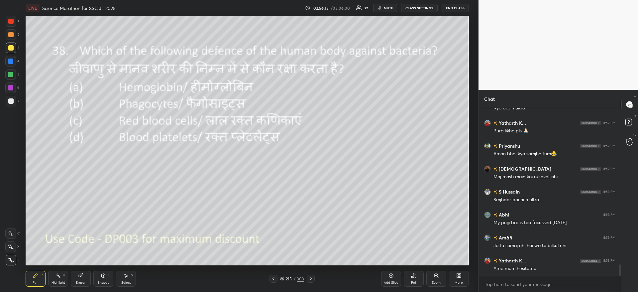
click at [412, 277] on icon at bounding box center [412, 277] width 1 height 2
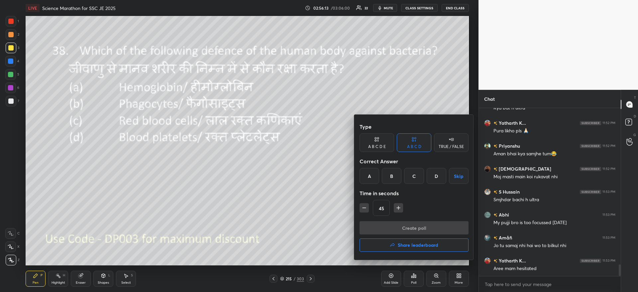
click at [388, 177] on div "B" at bounding box center [392, 176] width 20 height 16
click at [366, 205] on icon "button" at bounding box center [364, 207] width 7 height 7
type input "30"
click at [376, 232] on button "Create poll" at bounding box center [414, 227] width 109 height 13
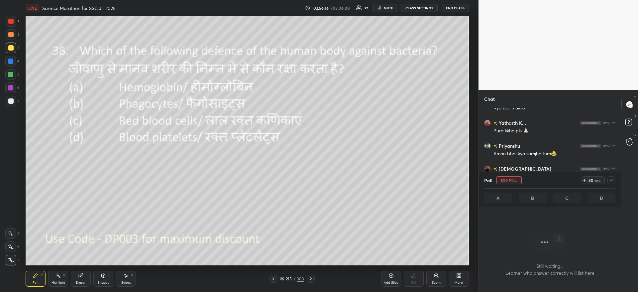
click at [610, 180] on icon at bounding box center [611, 180] width 5 height 5
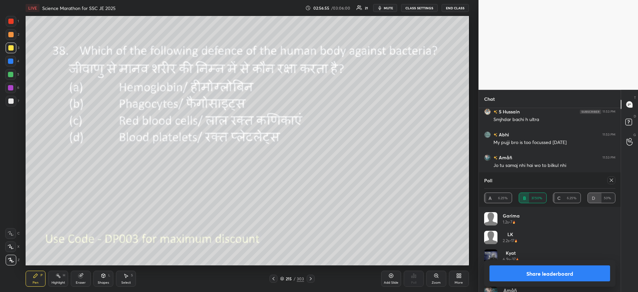
click at [550, 274] on button "Share leaderboard" at bounding box center [550, 273] width 121 height 16
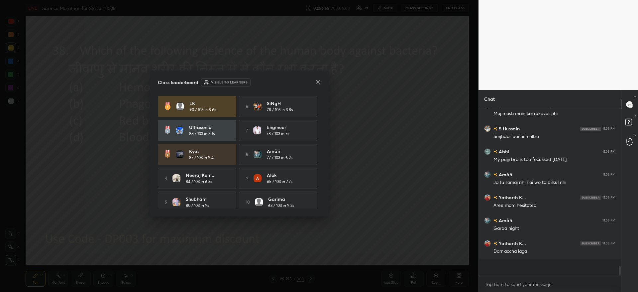
scroll to position [2316, 0]
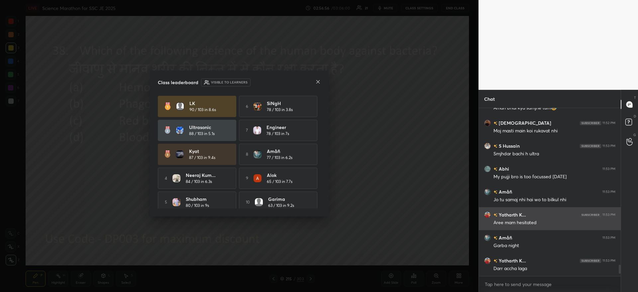
click at [320, 80] on icon at bounding box center [317, 81] width 3 height 3
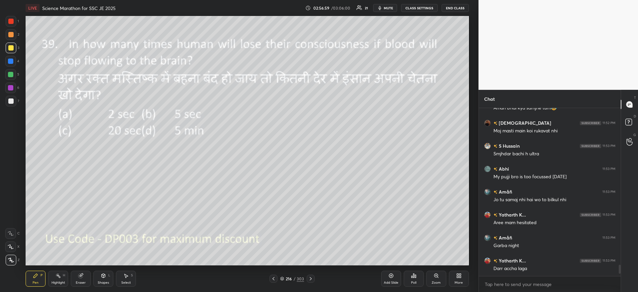
click at [411, 278] on div "Poll" at bounding box center [414, 279] width 20 height 16
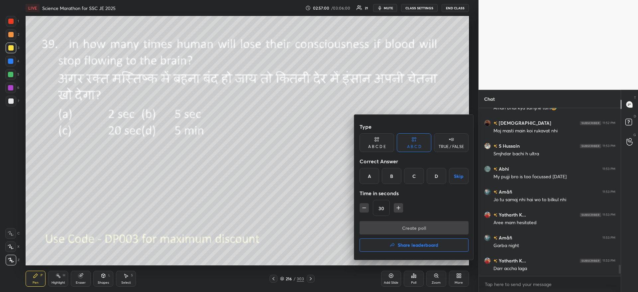
click at [369, 174] on div "A" at bounding box center [370, 176] width 20 height 16
click at [379, 229] on button "Create poll" at bounding box center [414, 227] width 109 height 13
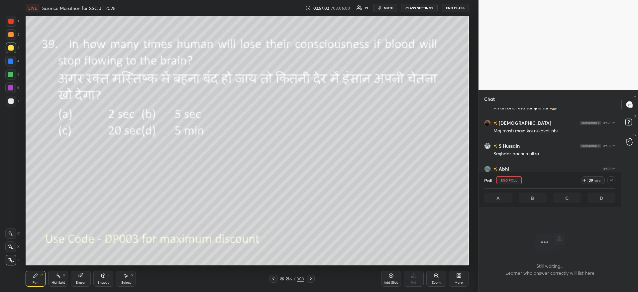
click at [585, 182] on icon at bounding box center [584, 180] width 5 height 5
click at [584, 181] on icon at bounding box center [584, 180] width 5 height 5
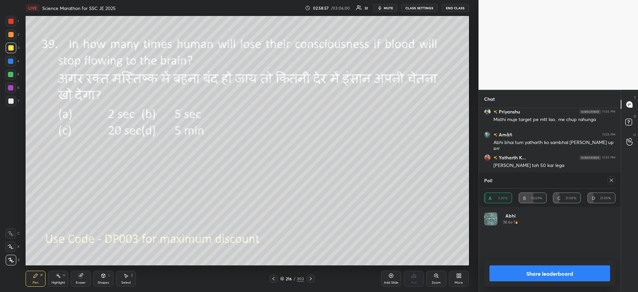
scroll to position [2820, 0]
click at [515, 271] on button "Share leaderboard" at bounding box center [550, 273] width 121 height 16
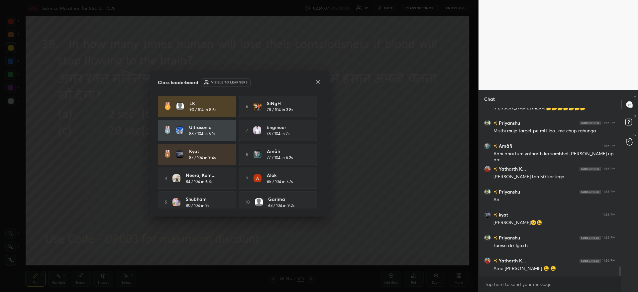
scroll to position [2809, 0]
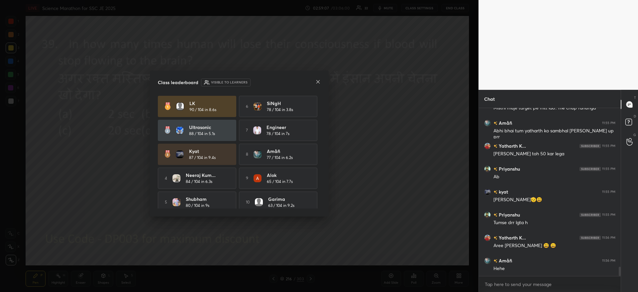
click at [318, 80] on icon at bounding box center [317, 81] width 5 height 5
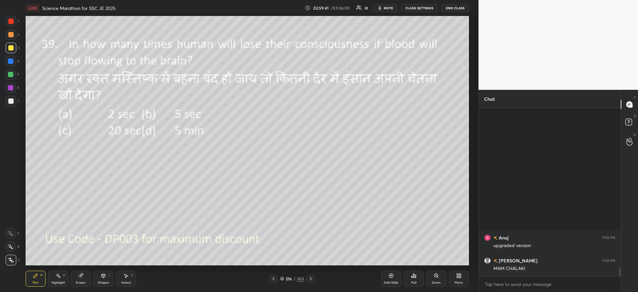
scroll to position [2544, 0]
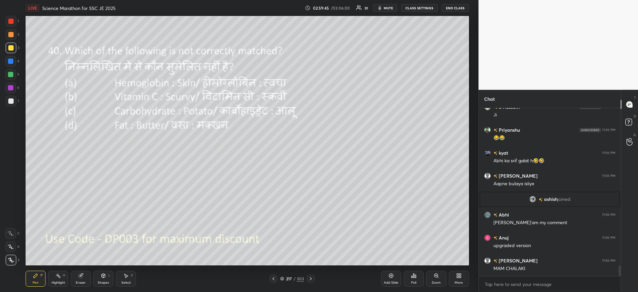
click at [411, 279] on div "Poll" at bounding box center [414, 279] width 20 height 16
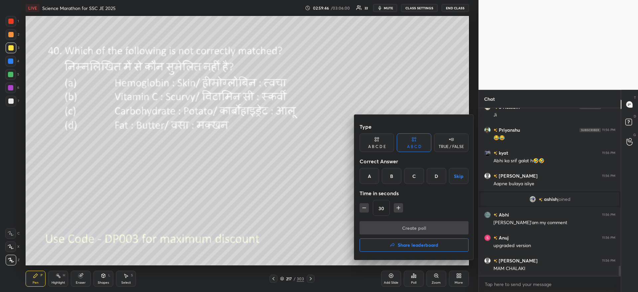
click at [364, 177] on div "A" at bounding box center [370, 176] width 20 height 16
click at [385, 225] on button "Create poll" at bounding box center [414, 227] width 109 height 13
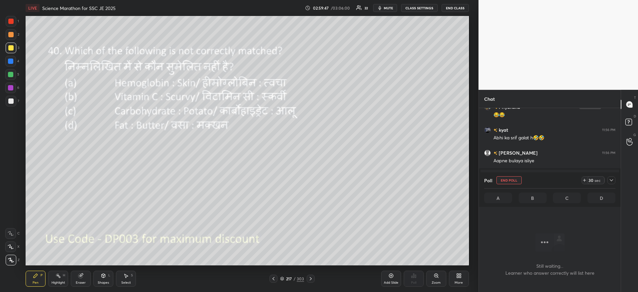
scroll to position [147, 140]
click at [611, 180] on icon at bounding box center [611, 180] width 5 height 5
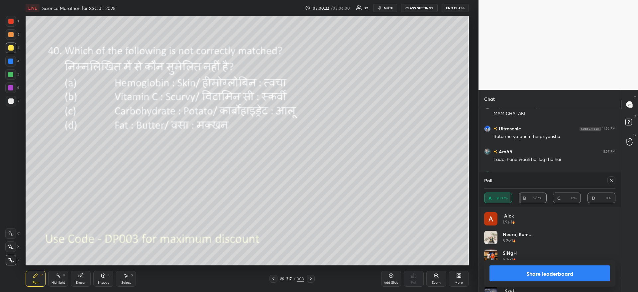
scroll to position [2759, 0]
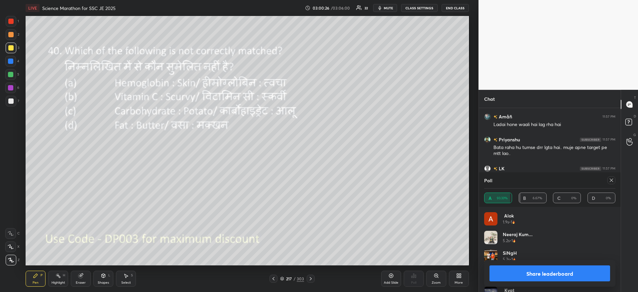
click at [550, 275] on button "Share leaderboard" at bounding box center [550, 273] width 121 height 16
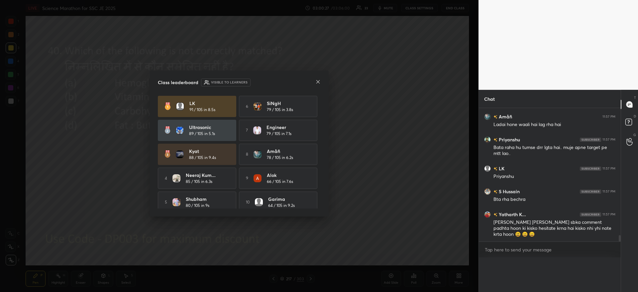
scroll to position [2746, 0]
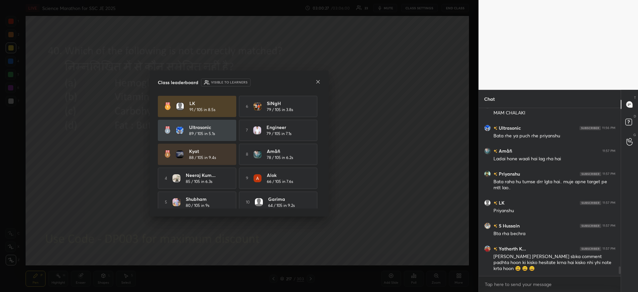
click at [318, 81] on icon at bounding box center [317, 81] width 5 height 5
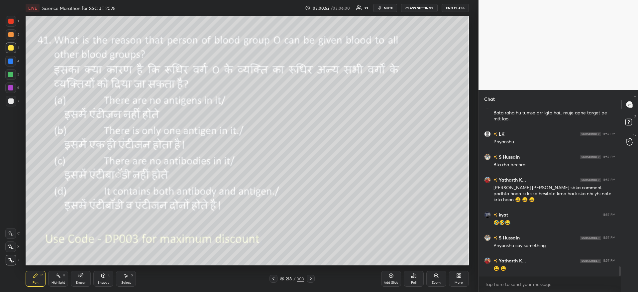
click at [415, 277] on icon at bounding box center [413, 275] width 5 height 5
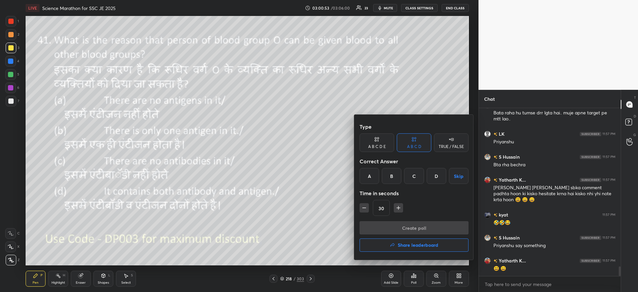
click at [368, 178] on div "A" at bounding box center [370, 176] width 20 height 16
click at [379, 230] on button "Create poll" at bounding box center [414, 227] width 109 height 13
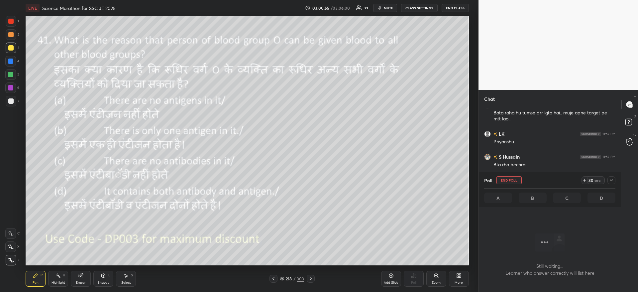
click at [612, 180] on icon at bounding box center [611, 180] width 5 height 5
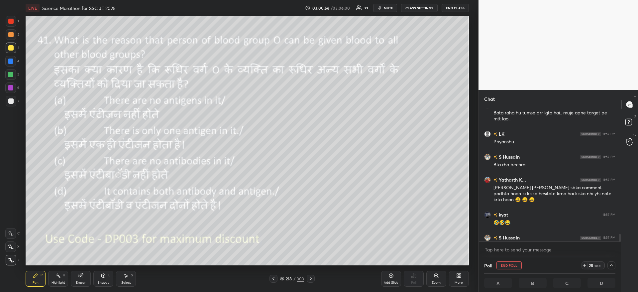
click at [587, 262] on div "28 sec" at bounding box center [593, 265] width 23 height 8
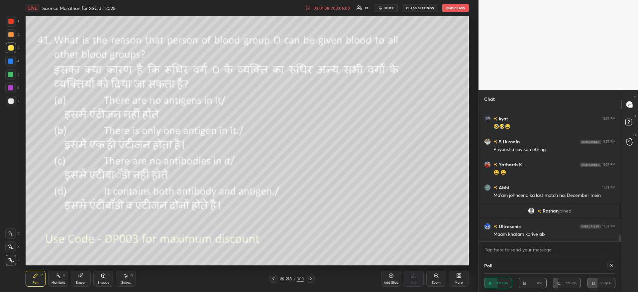
scroll to position [44, 129]
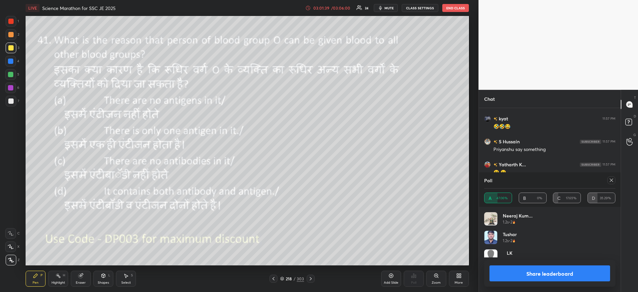
click at [385, 5] on button "mute" at bounding box center [386, 8] width 24 height 8
click at [385, 5] on button "unmute" at bounding box center [386, 8] width 24 height 8
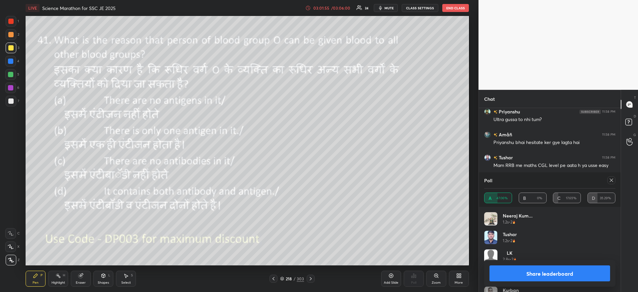
scroll to position [2966, 0]
click at [515, 270] on button "Share leaderboard" at bounding box center [550, 273] width 121 height 16
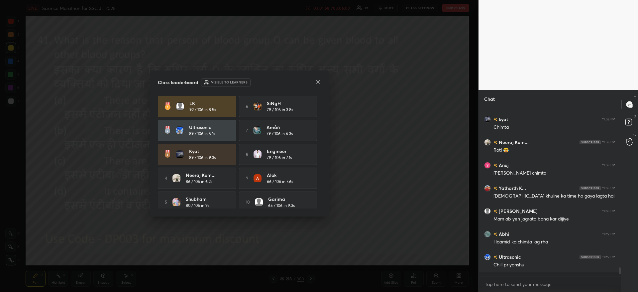
scroll to position [3049, 0]
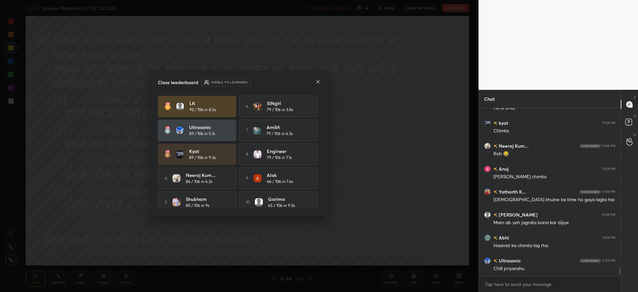
click at [319, 82] on icon at bounding box center [317, 81] width 5 height 5
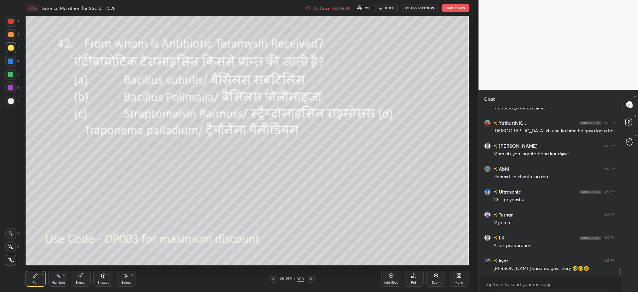
click at [411, 281] on div "Poll" at bounding box center [413, 282] width 5 height 3
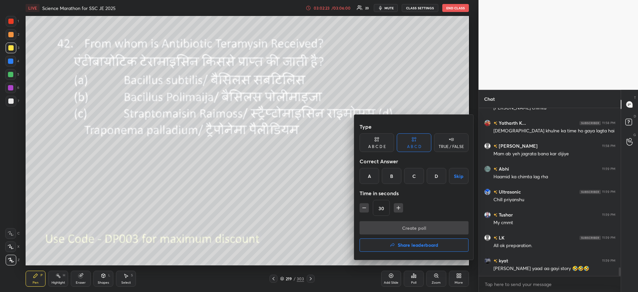
click at [410, 181] on div "C" at bounding box center [414, 176] width 20 height 16
click at [402, 227] on button "Create poll" at bounding box center [414, 227] width 109 height 13
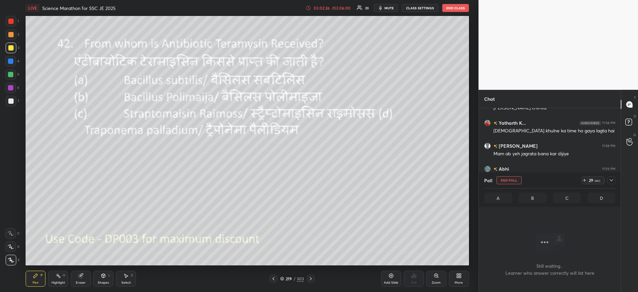
click at [390, 7] on span "mute" at bounding box center [389, 8] width 9 height 5
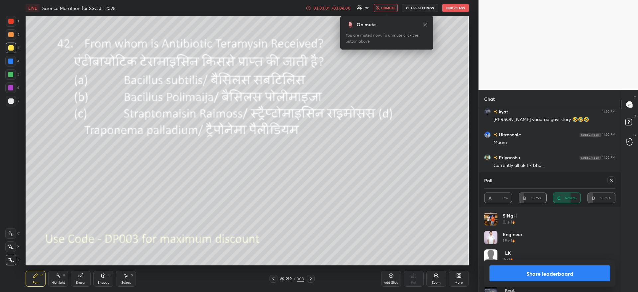
click at [390, 7] on span "unmute" at bounding box center [388, 8] width 14 height 5
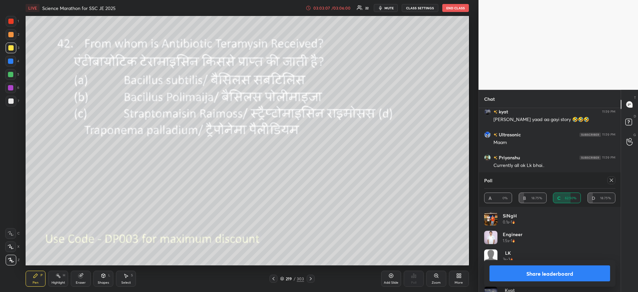
scroll to position [3287, 0]
click at [504, 281] on button "Share leaderboard" at bounding box center [550, 273] width 121 height 16
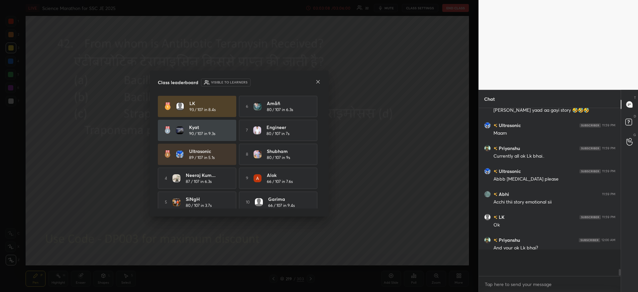
scroll to position [3255, 0]
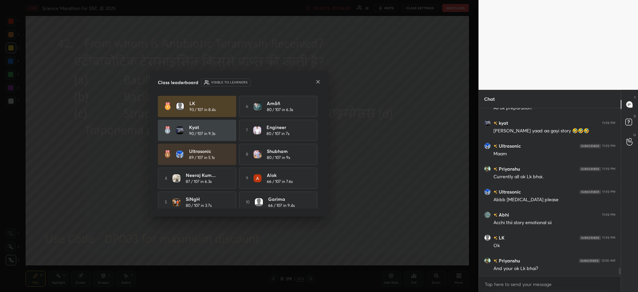
click at [319, 81] on icon at bounding box center [317, 81] width 5 height 5
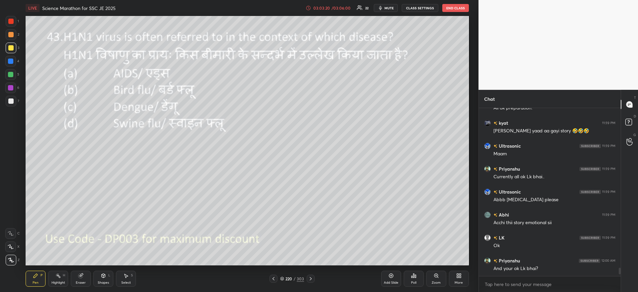
click at [410, 280] on div "Poll" at bounding box center [414, 279] width 20 height 16
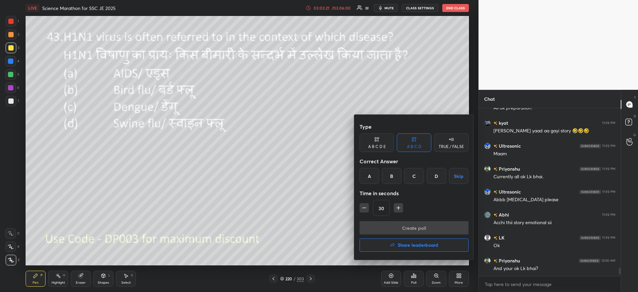
click at [434, 182] on div "D" at bounding box center [437, 176] width 20 height 16
click at [413, 225] on button "Create poll" at bounding box center [414, 227] width 109 height 13
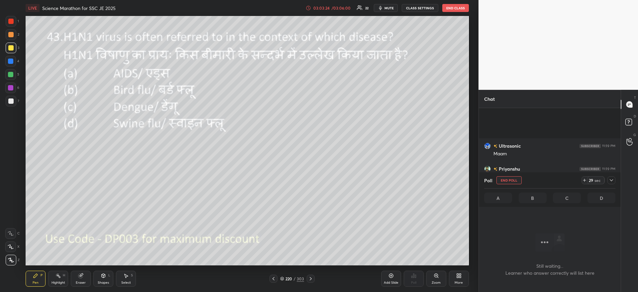
scroll to position [3310, 0]
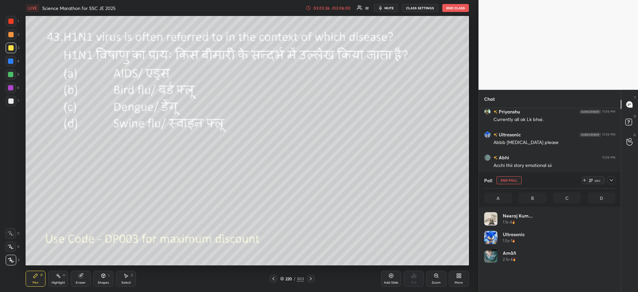
click at [611, 181] on icon at bounding box center [611, 180] width 5 height 5
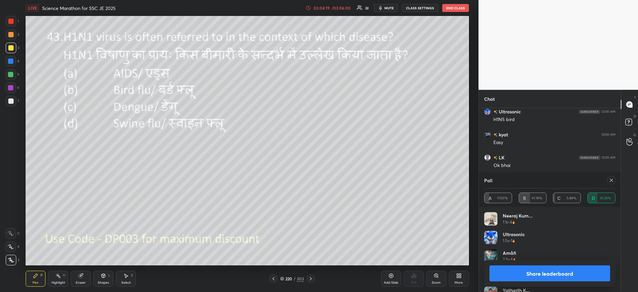
scroll to position [3471, 0]
click at [552, 271] on button "Share leaderboard" at bounding box center [550, 273] width 121 height 16
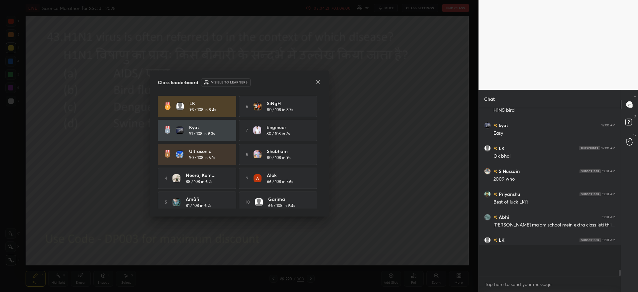
scroll to position [180, 140]
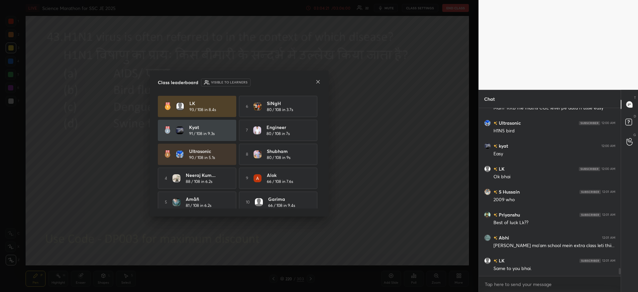
click at [318, 82] on icon at bounding box center [317, 81] width 3 height 3
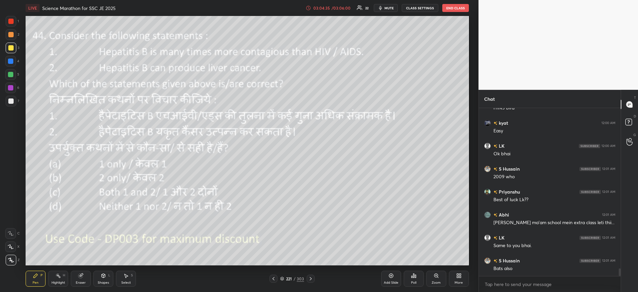
scroll to position [3483, 0]
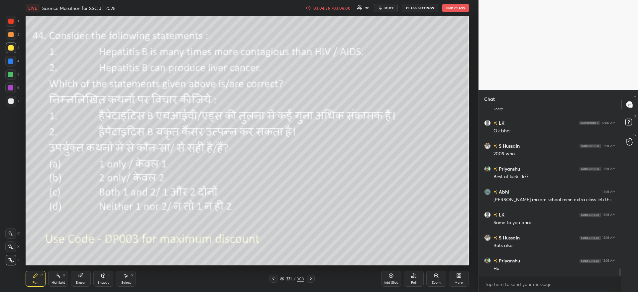
click at [410, 271] on div "Poll" at bounding box center [414, 279] width 20 height 16
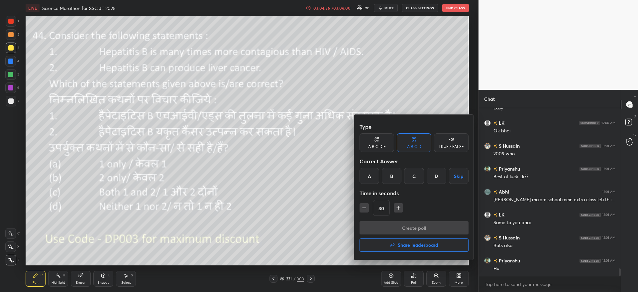
click at [418, 175] on div "C" at bounding box center [414, 176] width 20 height 16
click at [414, 223] on button "Create poll" at bounding box center [414, 227] width 109 height 13
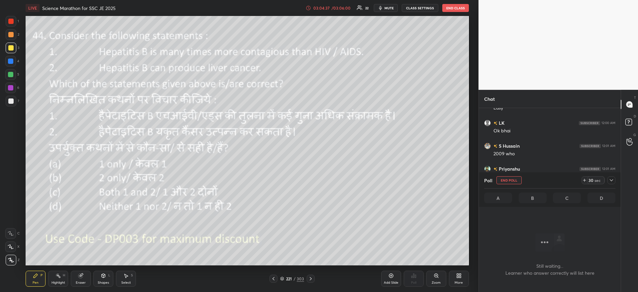
scroll to position [131, 140]
click at [586, 178] on icon at bounding box center [584, 180] width 5 height 5
click at [614, 181] on icon at bounding box center [611, 180] width 5 height 5
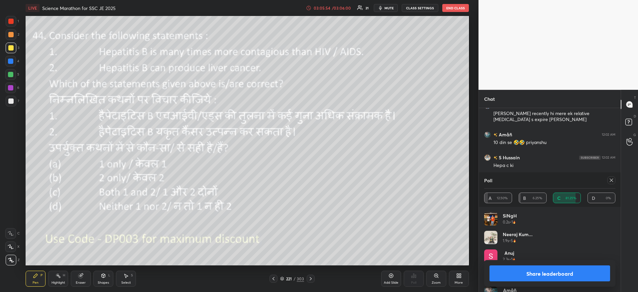
scroll to position [3873, 0]
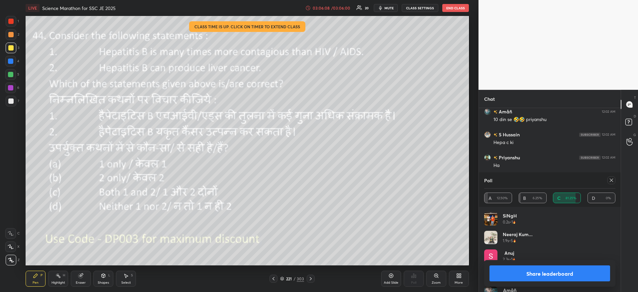
click at [518, 271] on button "Share leaderboard" at bounding box center [550, 273] width 121 height 16
type textarea "x"
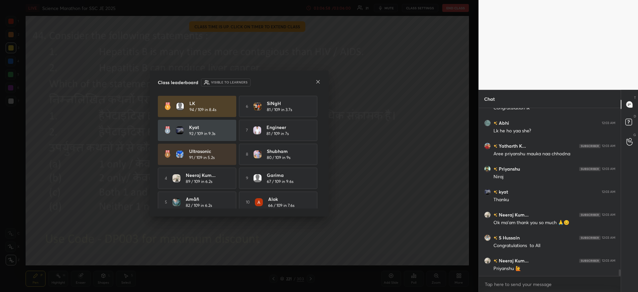
scroll to position [4052, 0]
